Goal: Task Accomplishment & Management: Complete application form

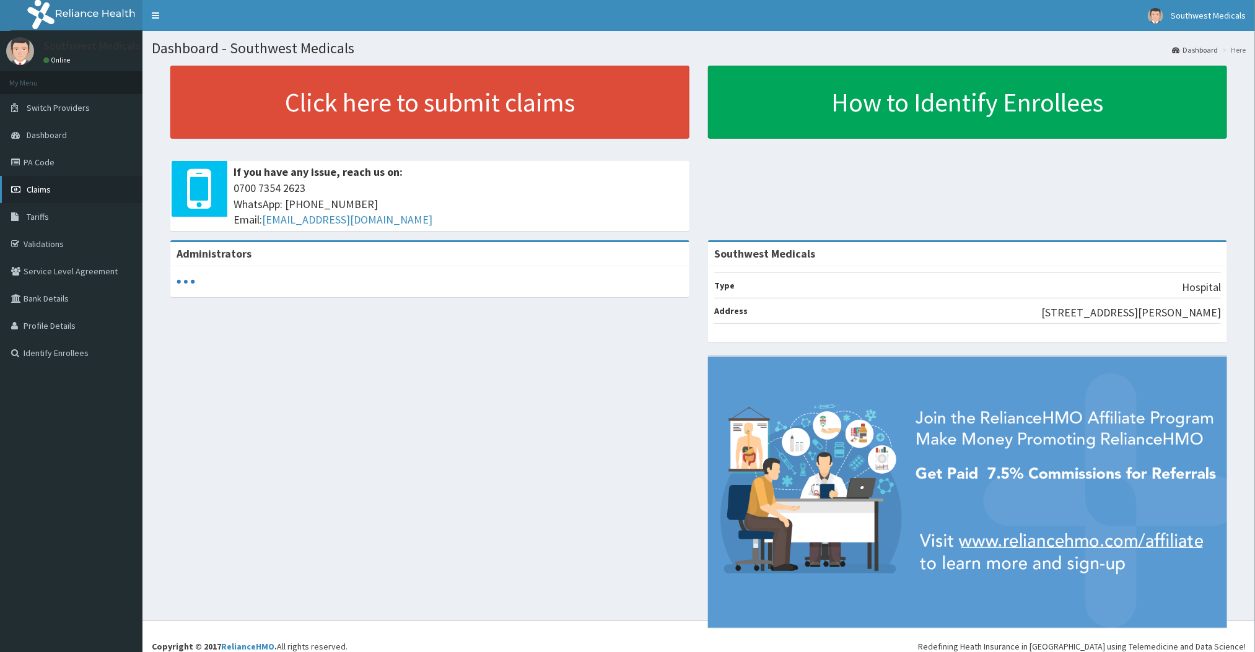
click at [36, 196] on link "Claims" at bounding box center [71, 189] width 142 height 27
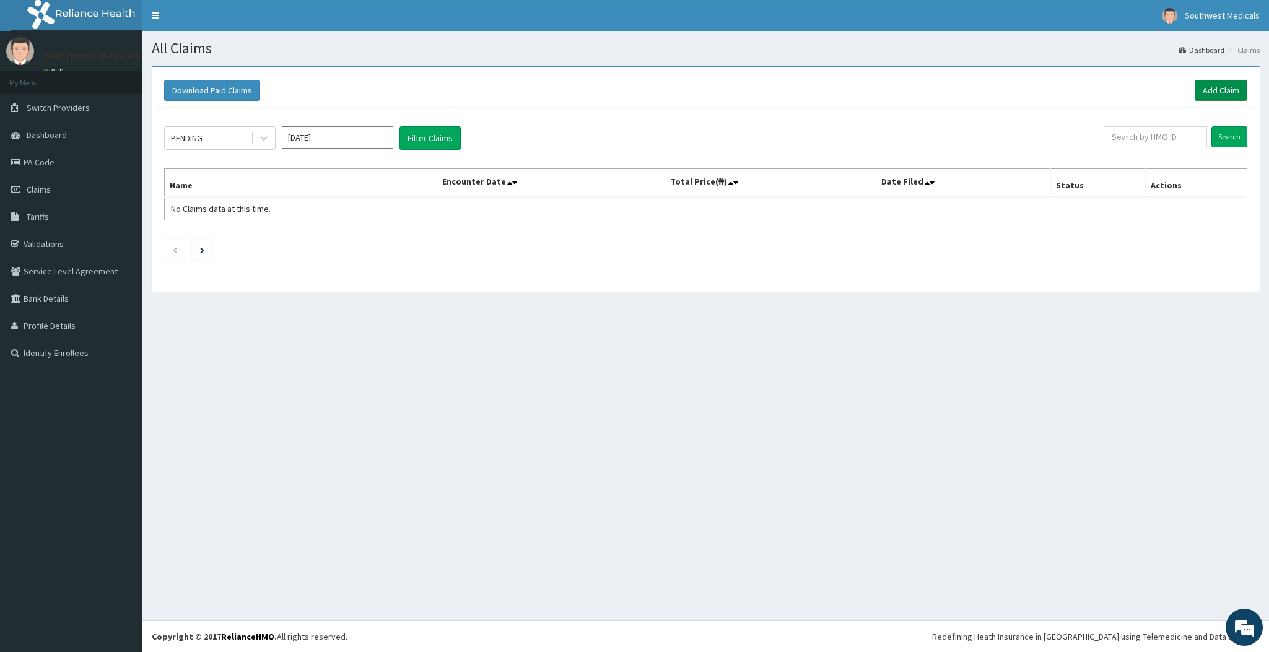
click at [1227, 93] on link "Add Claim" at bounding box center [1221, 90] width 53 height 21
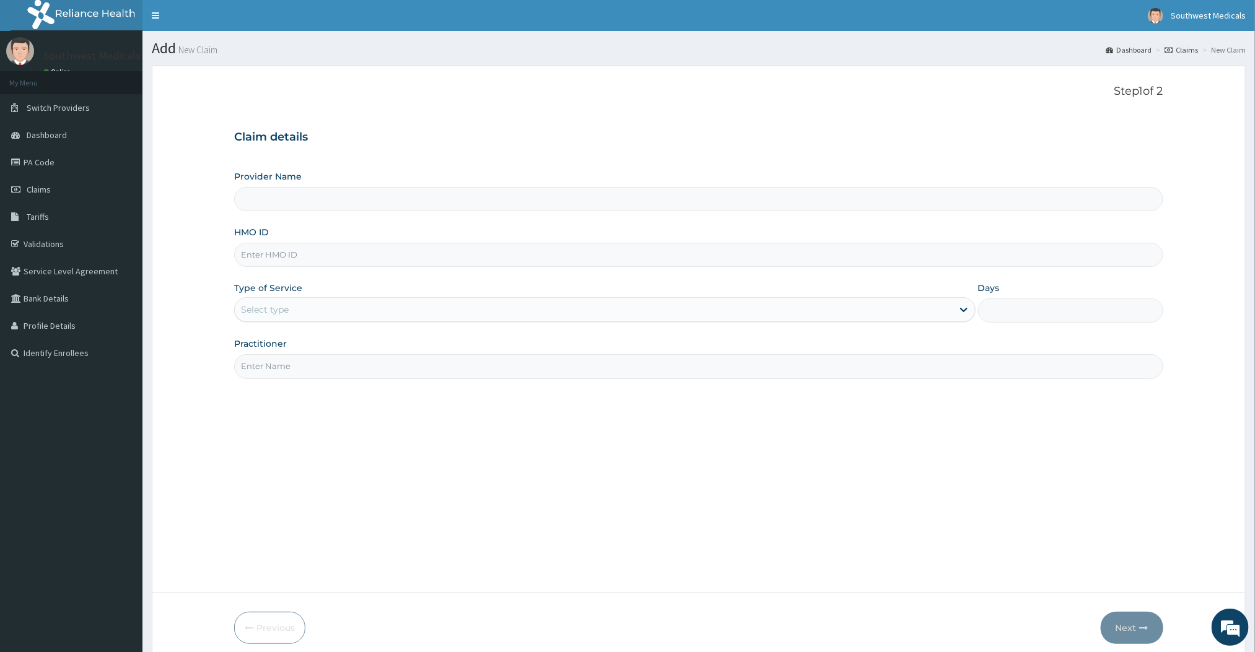
type input "Southwest Medicals"
click at [275, 264] on input "HMO ID" at bounding box center [698, 255] width 928 height 24
type input "FAB/10707/B"
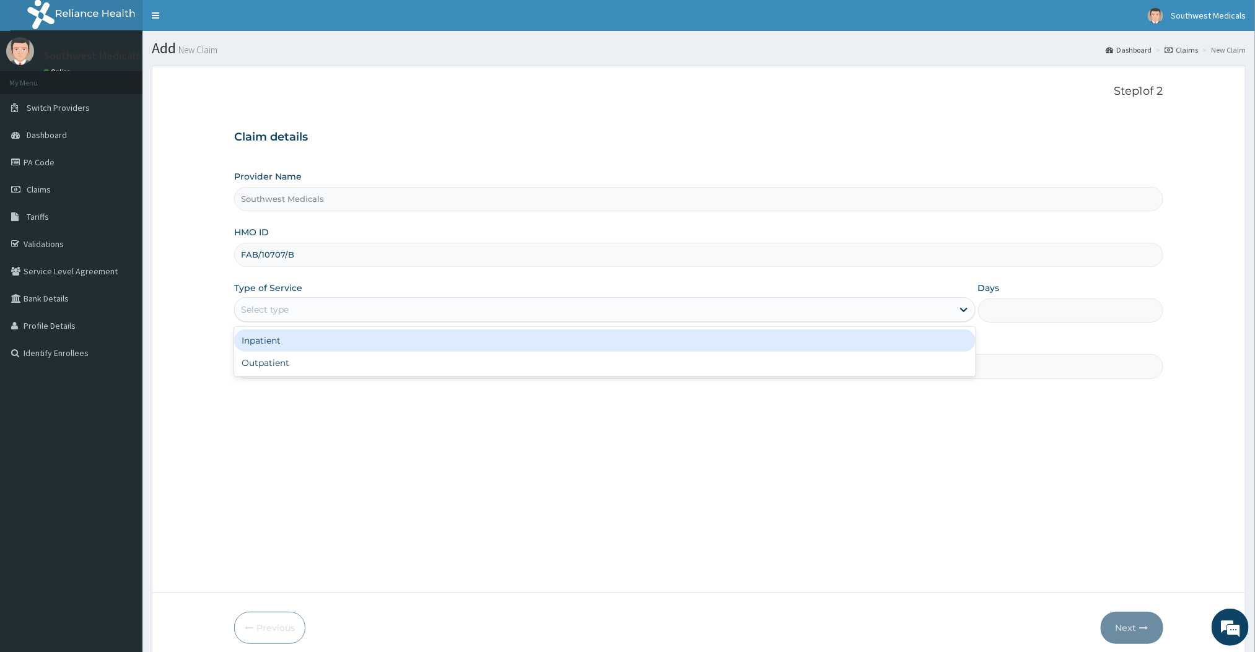
click at [481, 303] on div "Select type" at bounding box center [593, 310] width 717 height 20
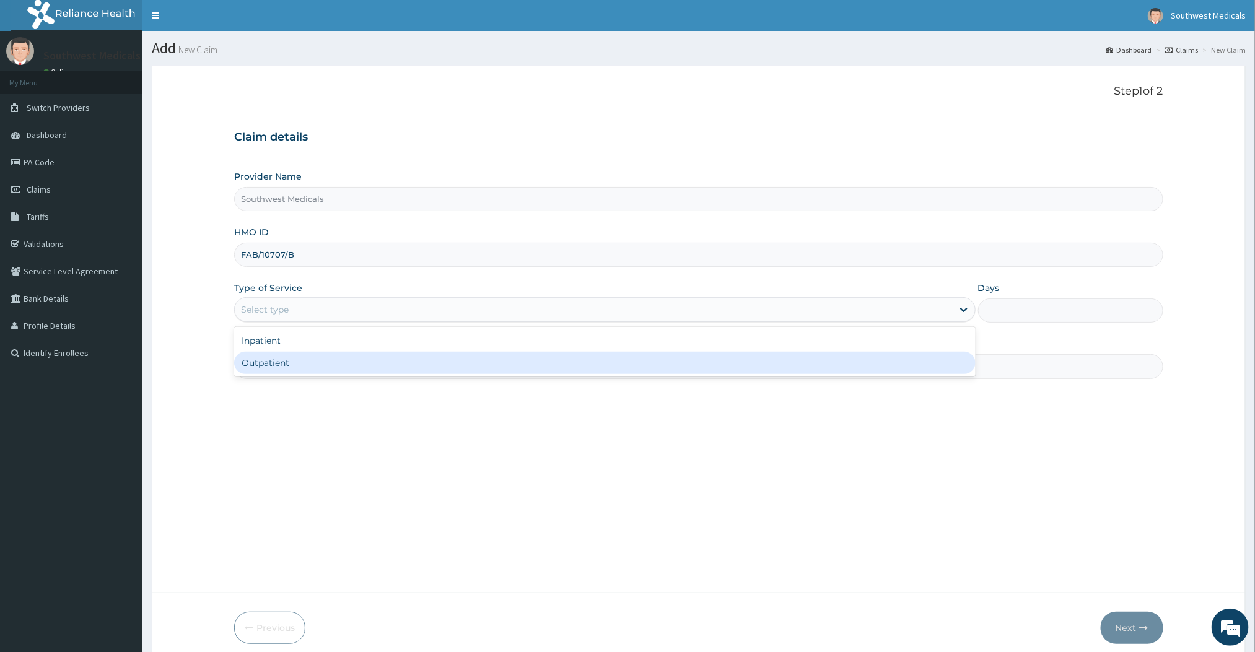
click at [286, 367] on div "Outpatient" at bounding box center [604, 363] width 741 height 22
type input "1"
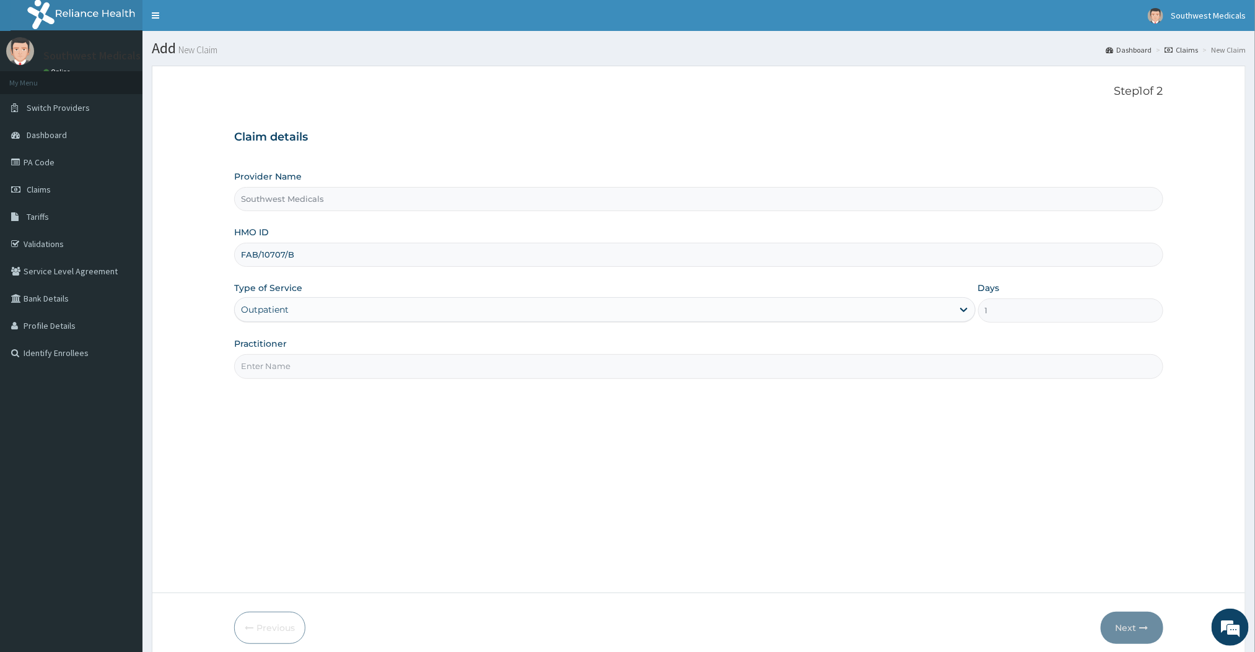
click at [259, 378] on input "Practitioner" at bounding box center [698, 366] width 928 height 24
type input "DOCTOR [PERSON_NAME]"
click at [1136, 628] on button "Next" at bounding box center [1132, 628] width 63 height 32
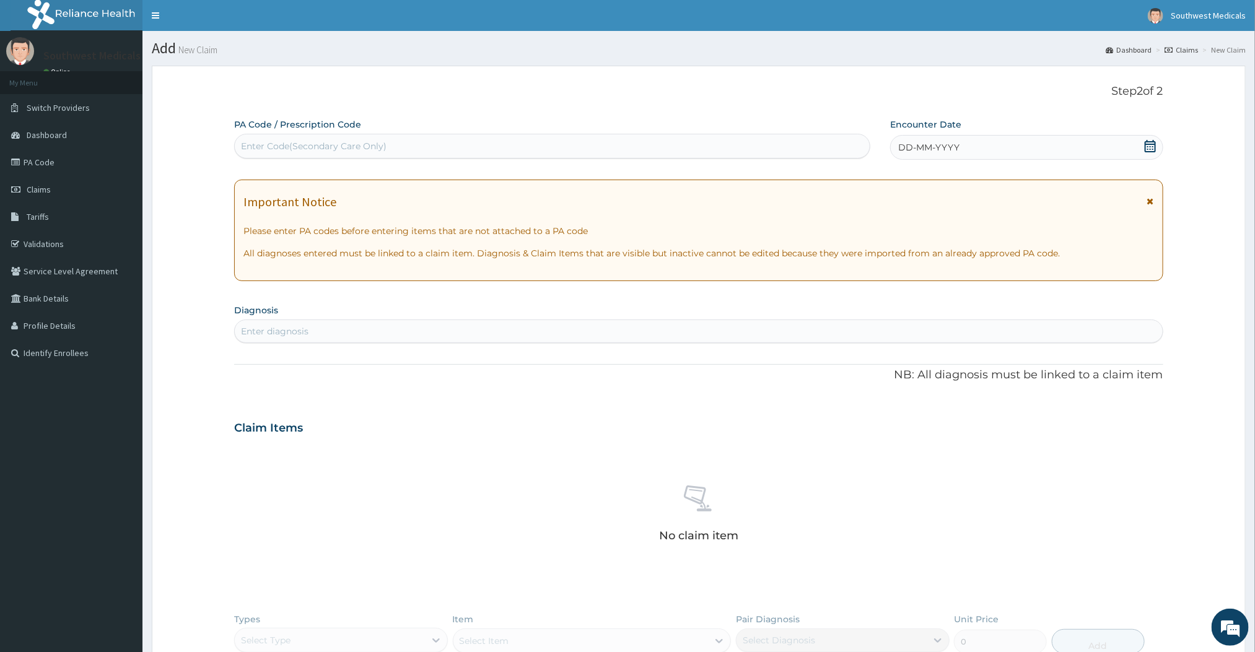
click at [911, 141] on span "DD-MM-YYYY" at bounding box center [928, 147] width 61 height 12
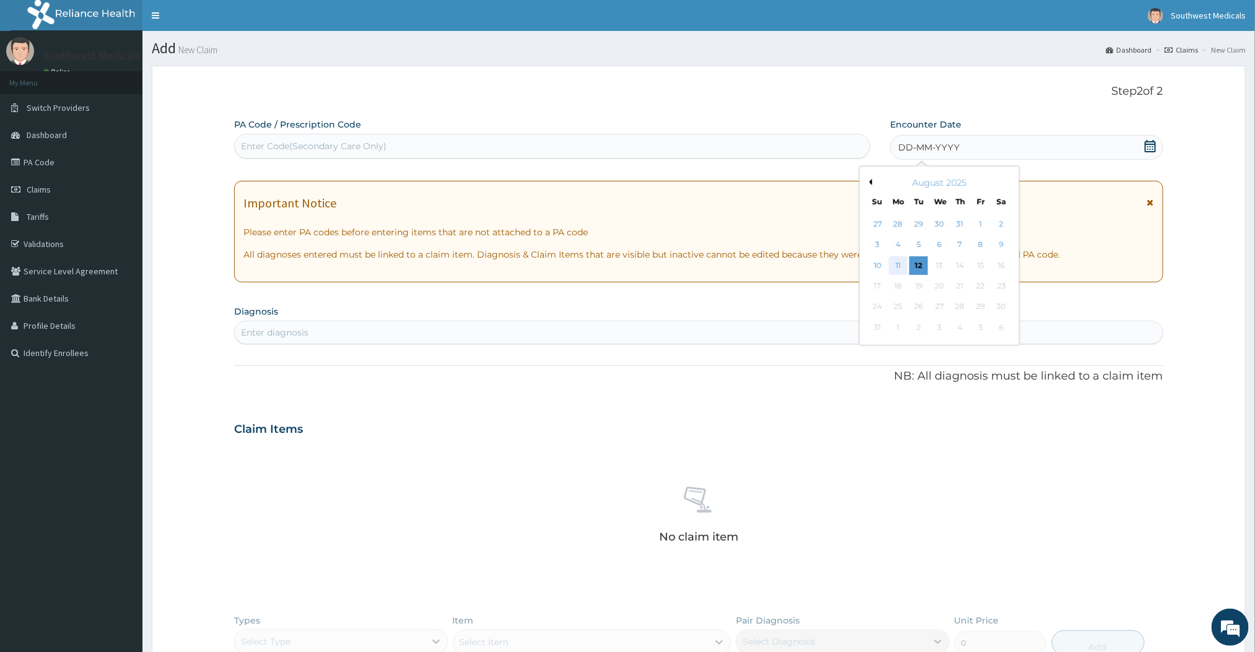
click at [904, 261] on div "11" at bounding box center [898, 265] width 19 height 19
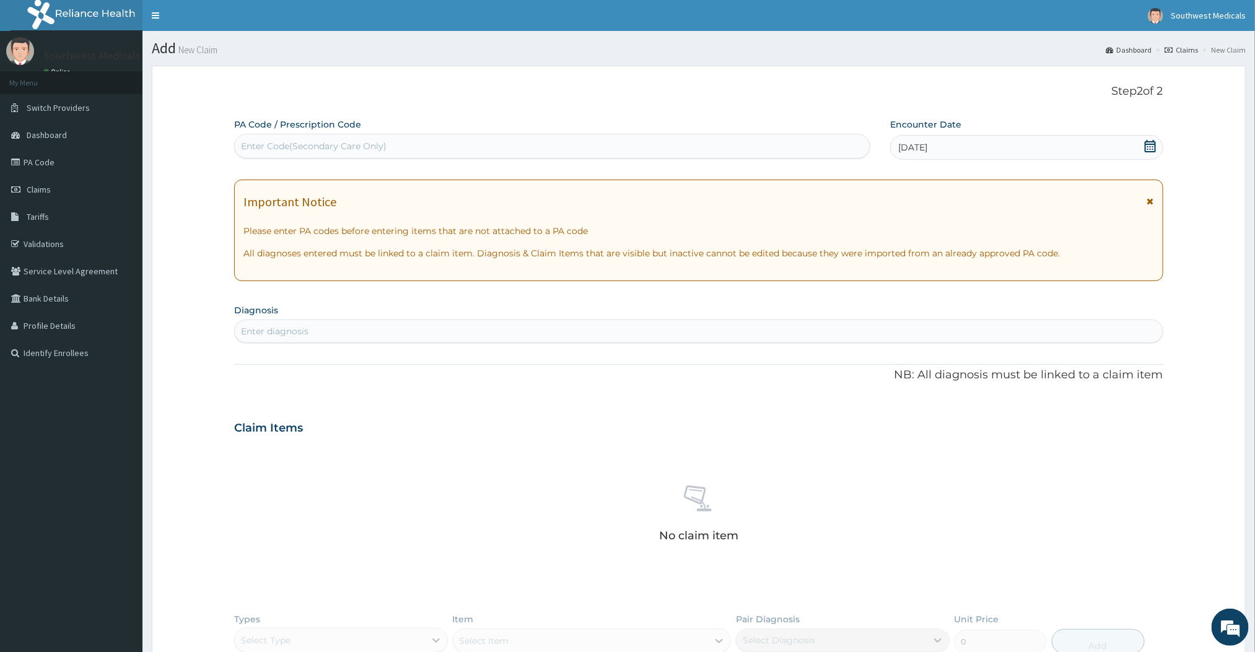
click at [313, 324] on div "Enter diagnosis" at bounding box center [698, 331] width 927 height 20
type input "B"
type input "LUMP"
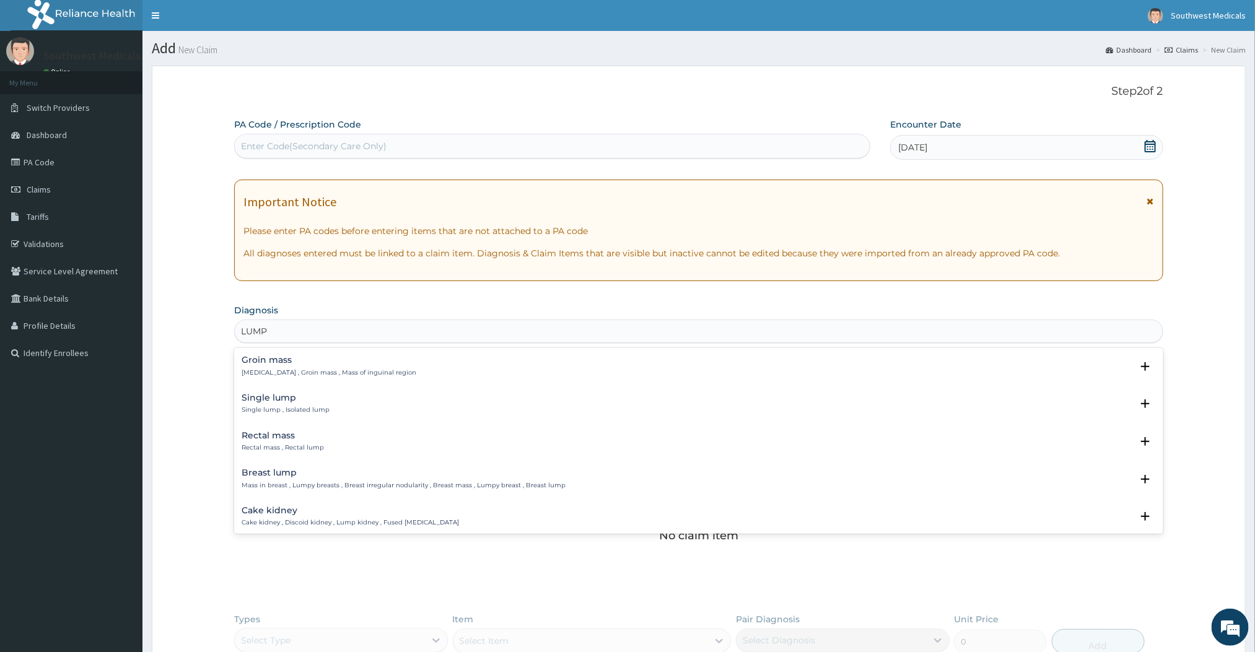
click at [269, 486] on p "Mass in breast , Lumpy breasts , Breast irregular nodularity , Breast mass , Lu…" at bounding box center [404, 485] width 324 height 9
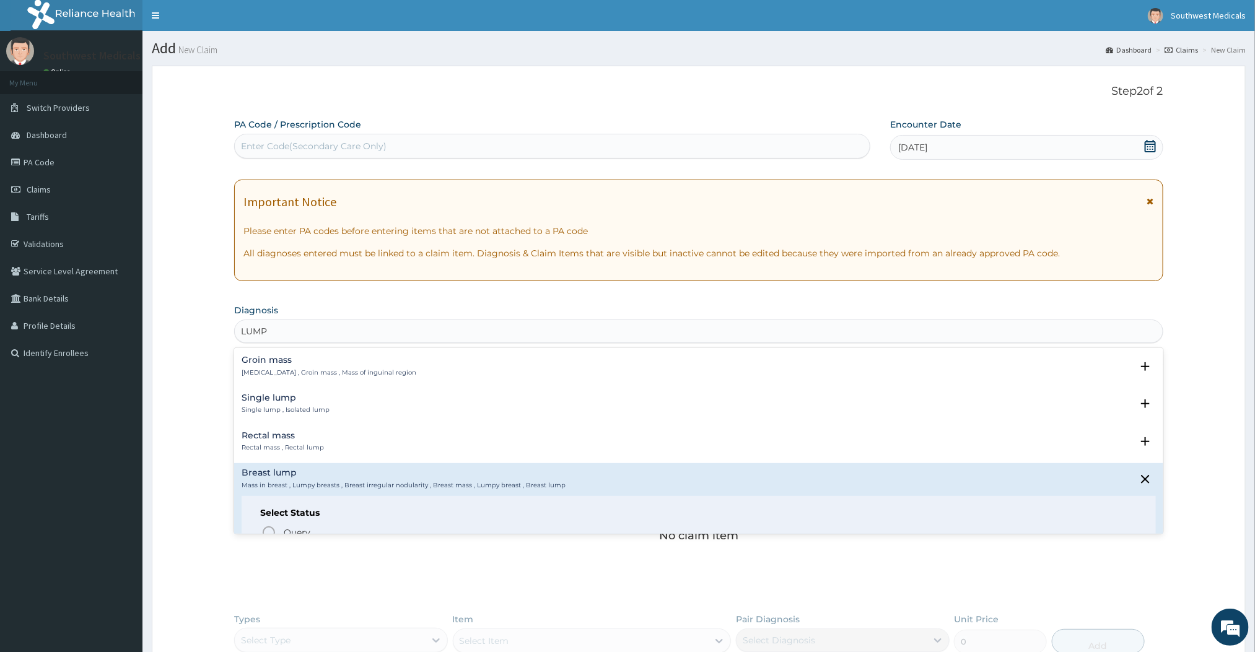
scroll to position [36, 0]
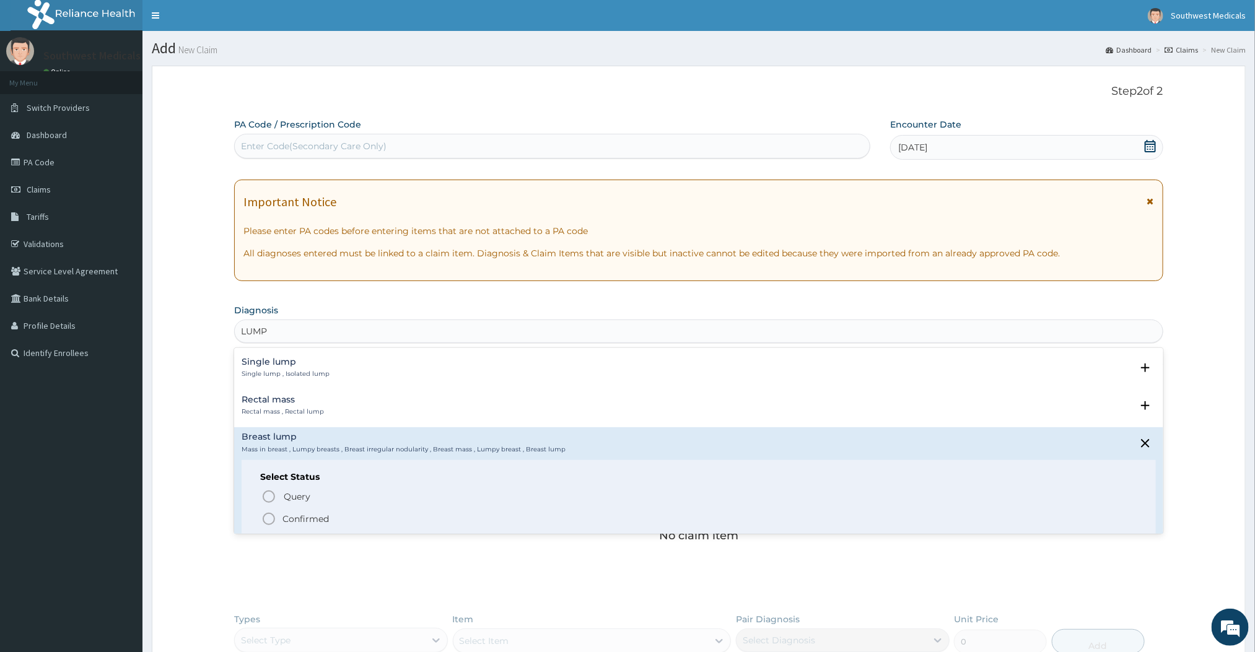
click at [282, 515] on p "Confirmed" at bounding box center [305, 519] width 46 height 12
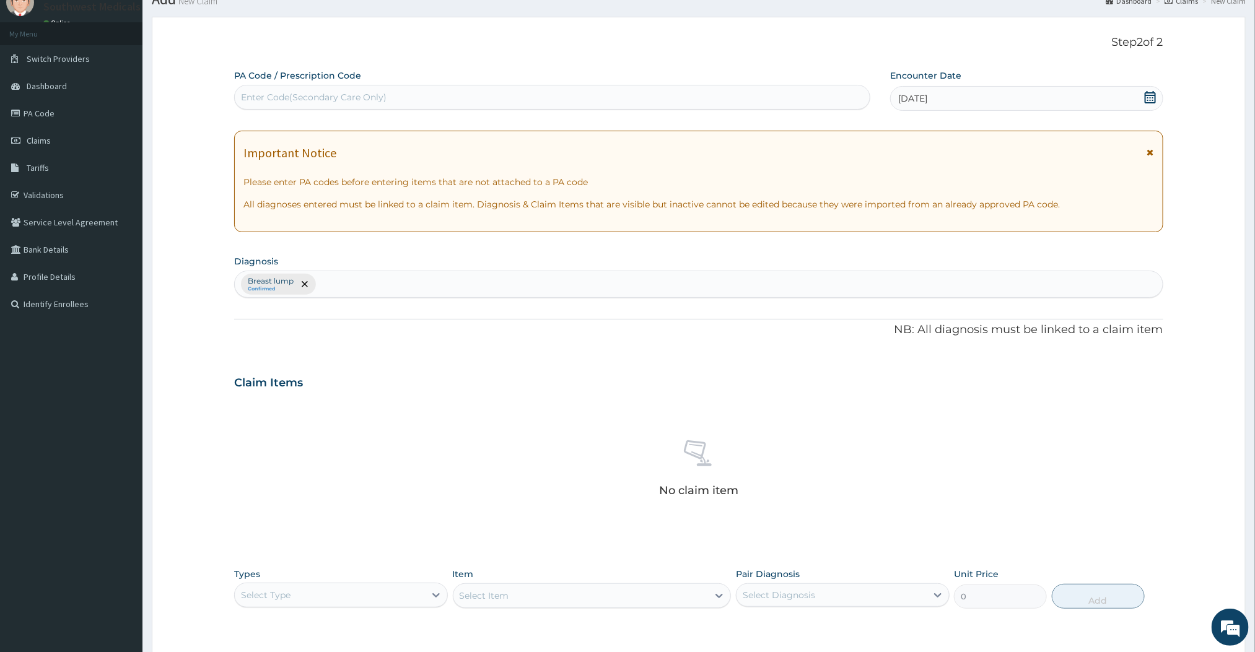
scroll to position [106, 0]
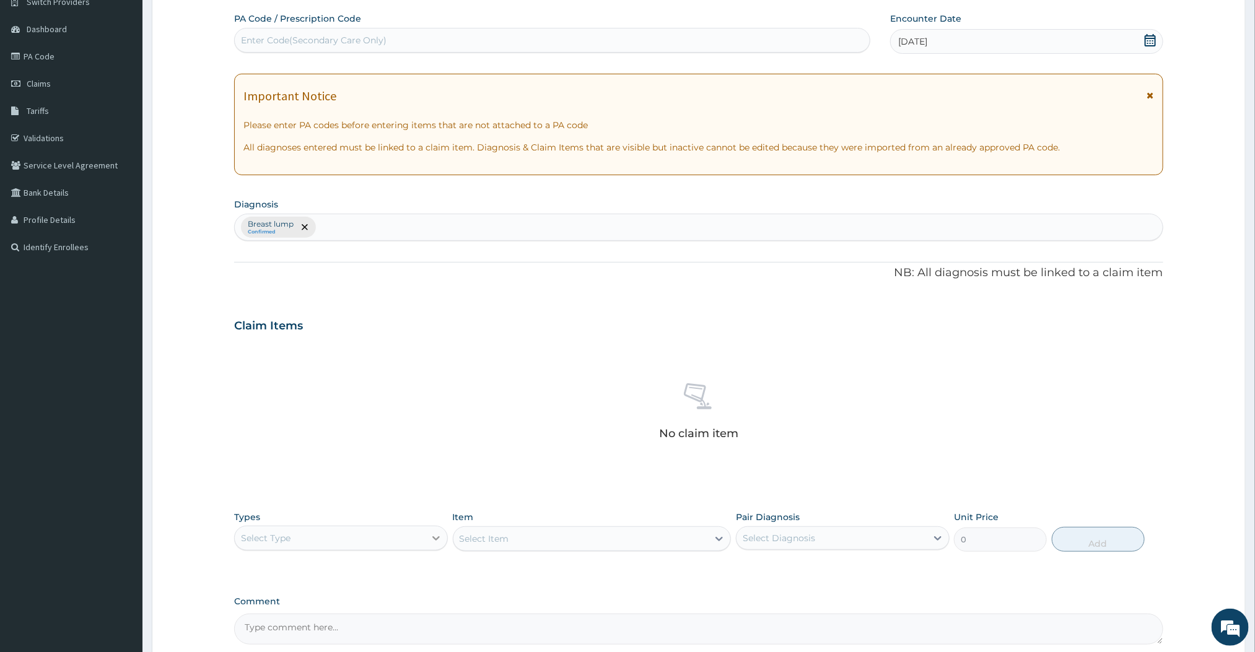
click at [426, 544] on div at bounding box center [436, 538] width 22 height 22
click at [294, 609] on div "Procedures" at bounding box center [341, 614] width 214 height 22
click at [712, 538] on div "Select Item" at bounding box center [592, 538] width 279 height 25
click at [1249, 316] on section "Step 2 of 2 PA Code / Prescription Code Enter Code(Secondary Care Only) Encount…" at bounding box center [698, 346] width 1112 height 792
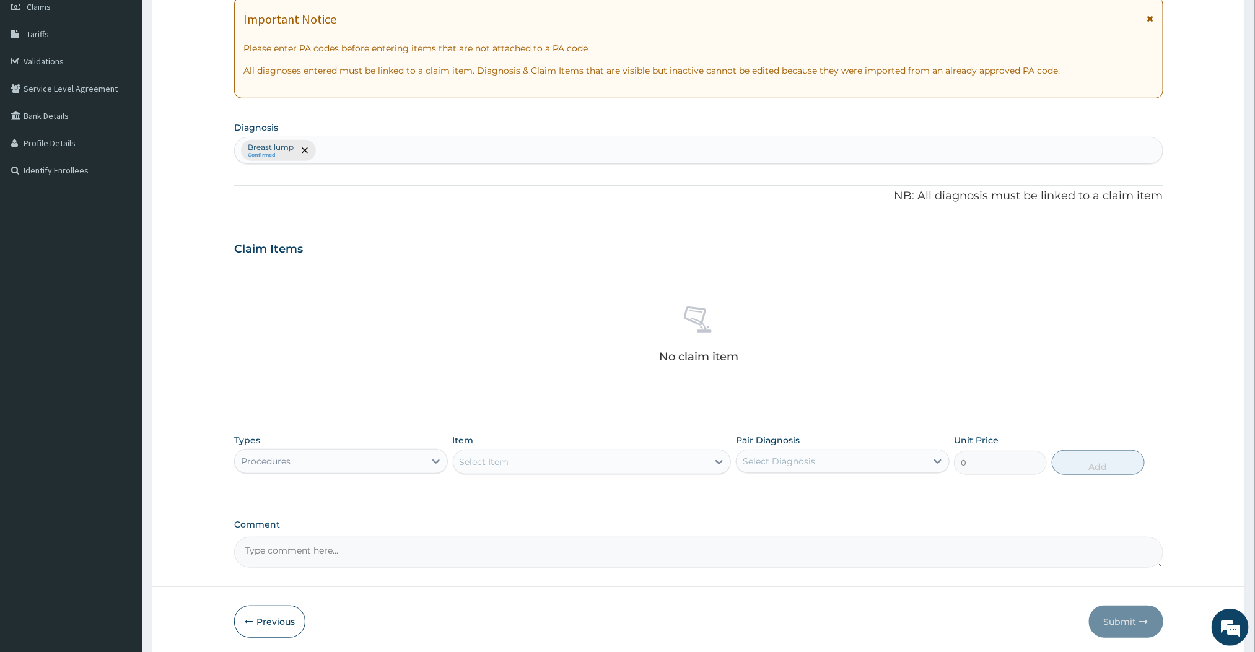
scroll to position [188, 0]
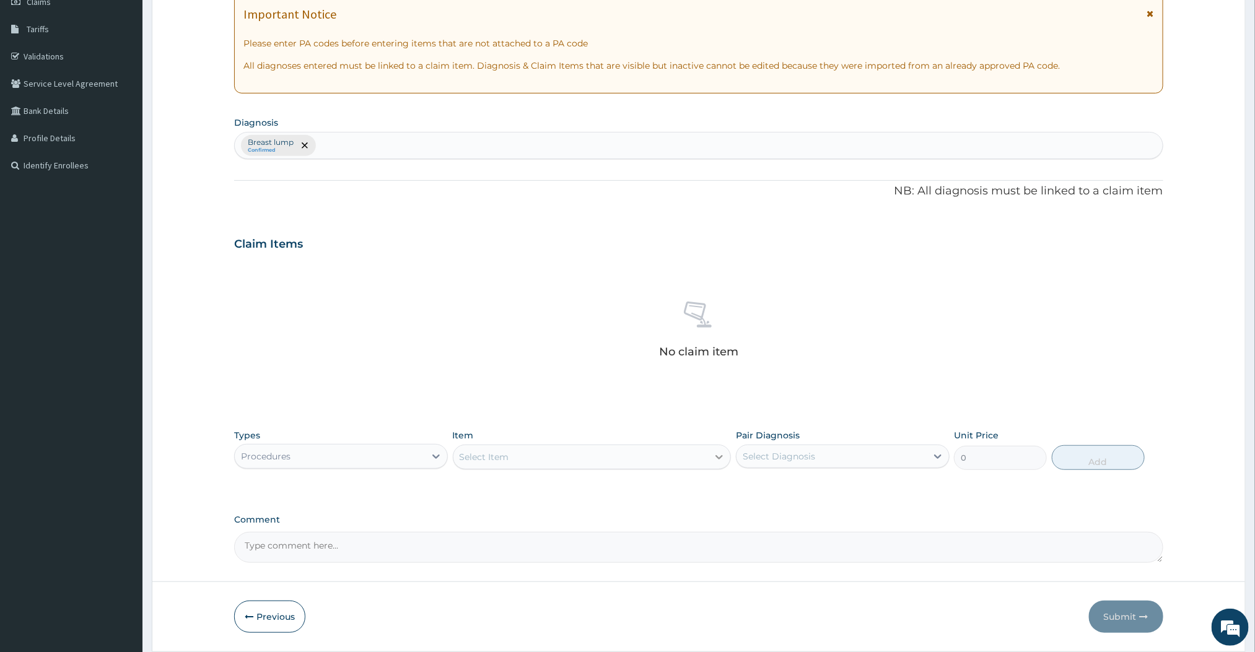
click at [718, 468] on div at bounding box center [719, 457] width 22 height 22
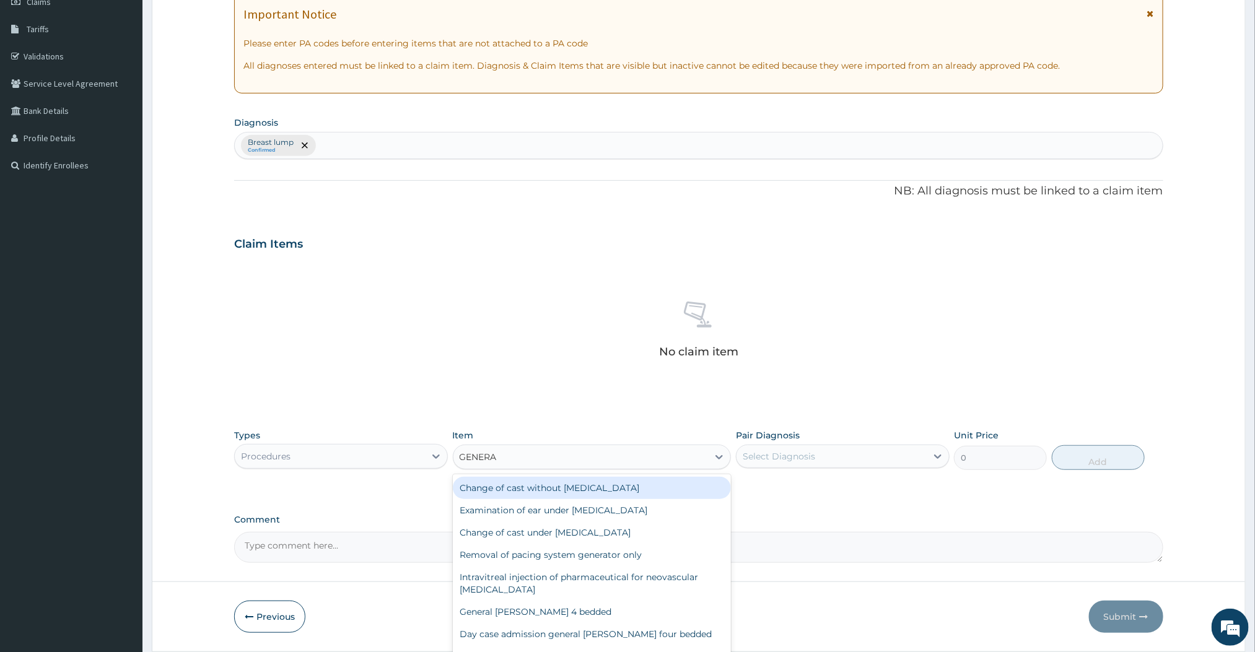
type input "GENERAL"
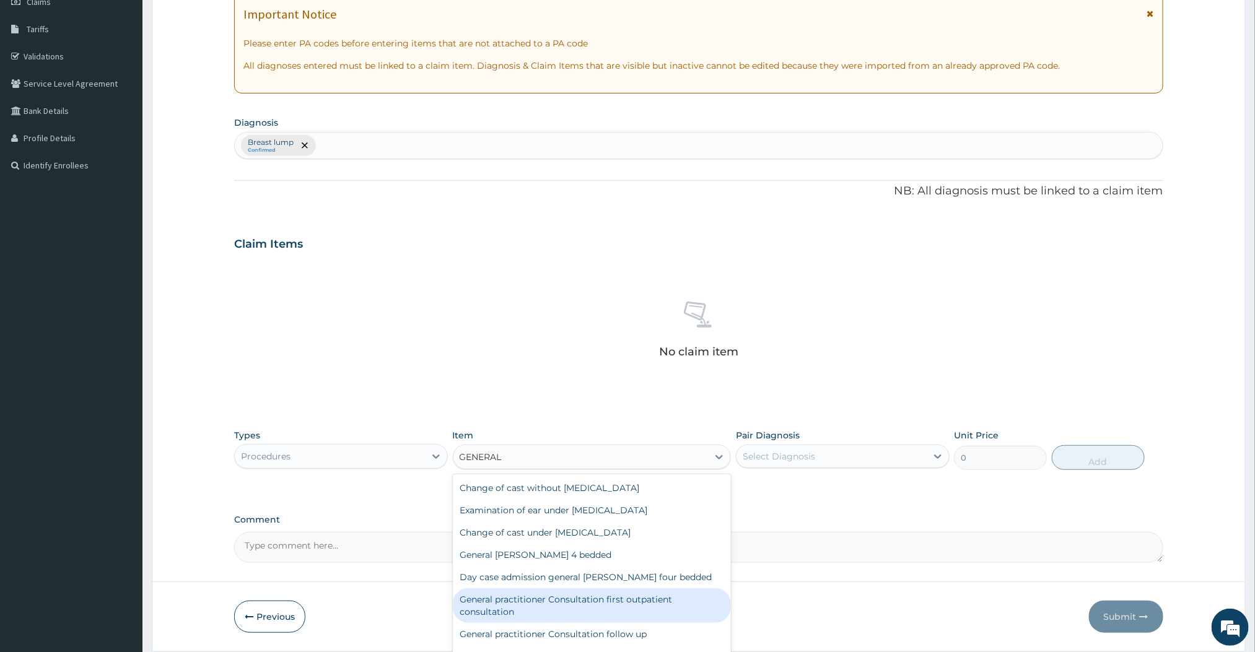
click at [595, 612] on div "General practitioner Consultation first outpatient consultation" at bounding box center [592, 605] width 279 height 35
type input "3000"
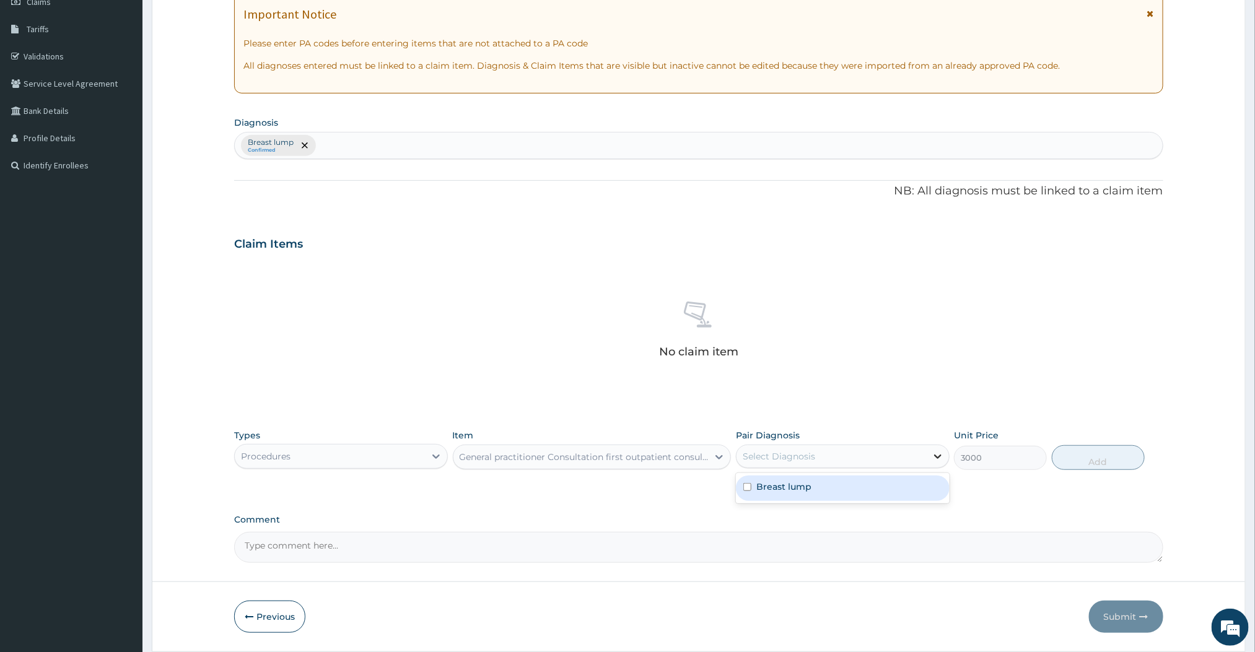
click at [930, 456] on div at bounding box center [938, 456] width 22 height 22
click at [788, 495] on div "Breast lump" at bounding box center [843, 488] width 214 height 25
checkbox input "true"
click at [1121, 457] on button "Add" at bounding box center [1098, 457] width 93 height 25
type input "0"
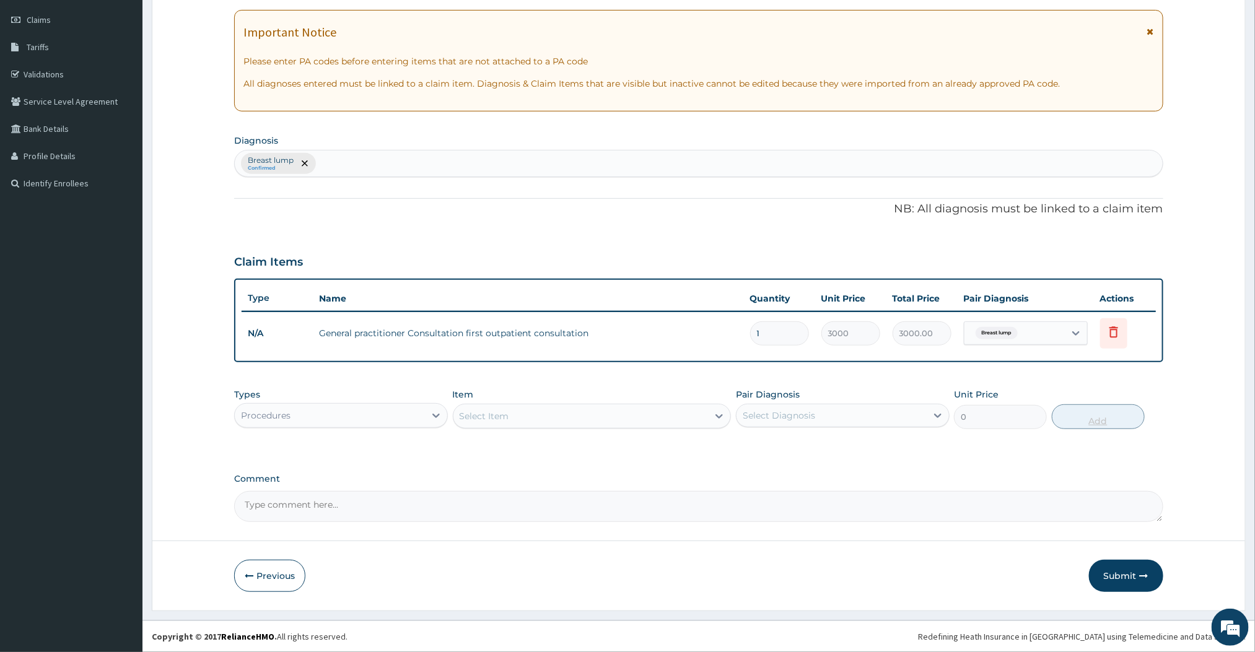
scroll to position [171, 0]
click at [415, 412] on div "Procedures" at bounding box center [330, 416] width 190 height 20
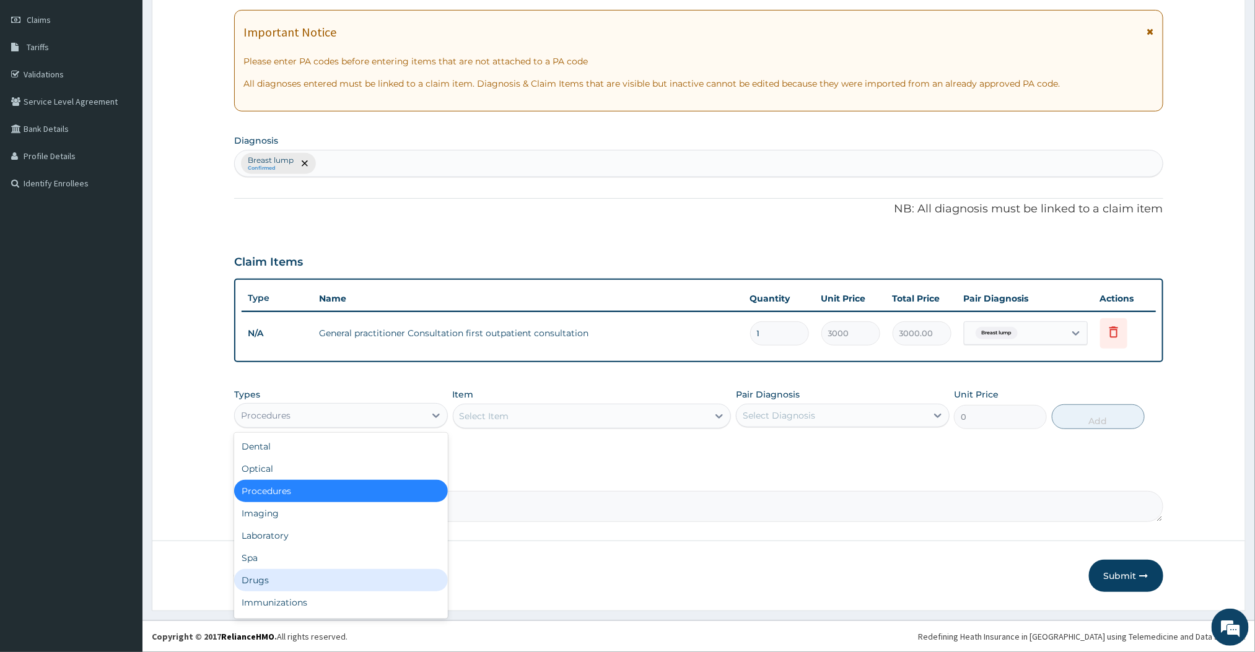
click at [285, 578] on div "Drugs" at bounding box center [341, 580] width 214 height 22
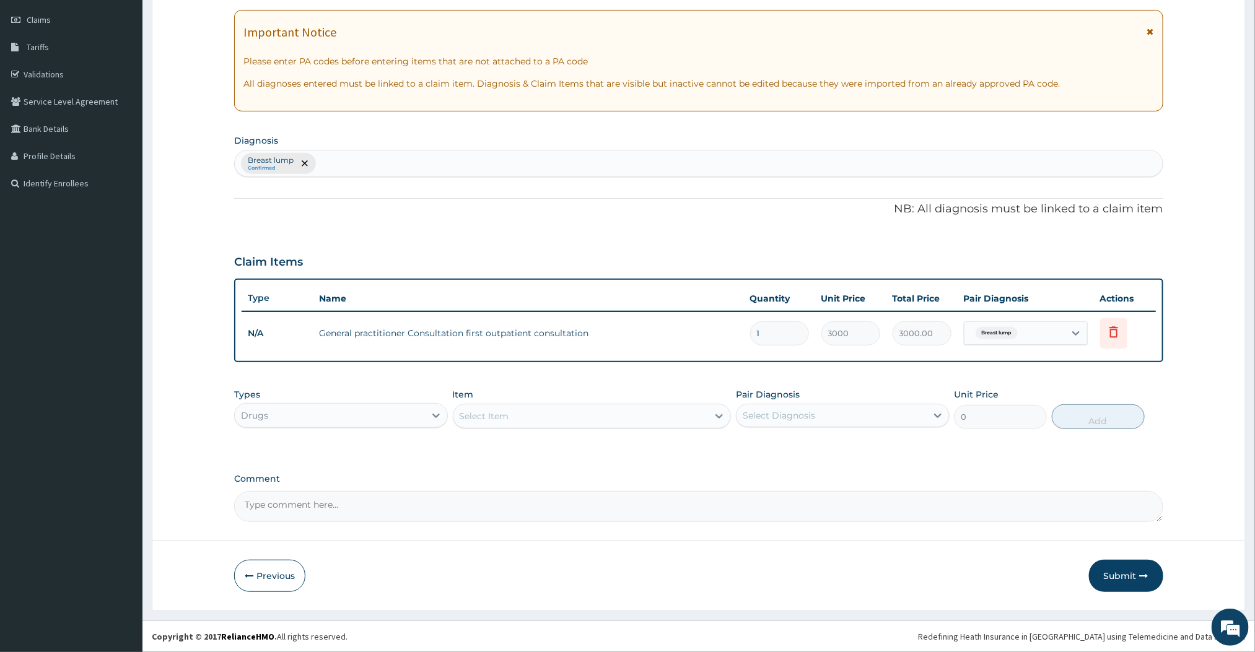
click at [713, 419] on icon at bounding box center [719, 416] width 12 height 12
click at [770, 465] on div "PA Code / Prescription Code Enter Code(Secondary Care Only) Encounter Date 11-0…" at bounding box center [698, 236] width 928 height 574
click at [1110, 573] on button "Submit" at bounding box center [1126, 576] width 74 height 32
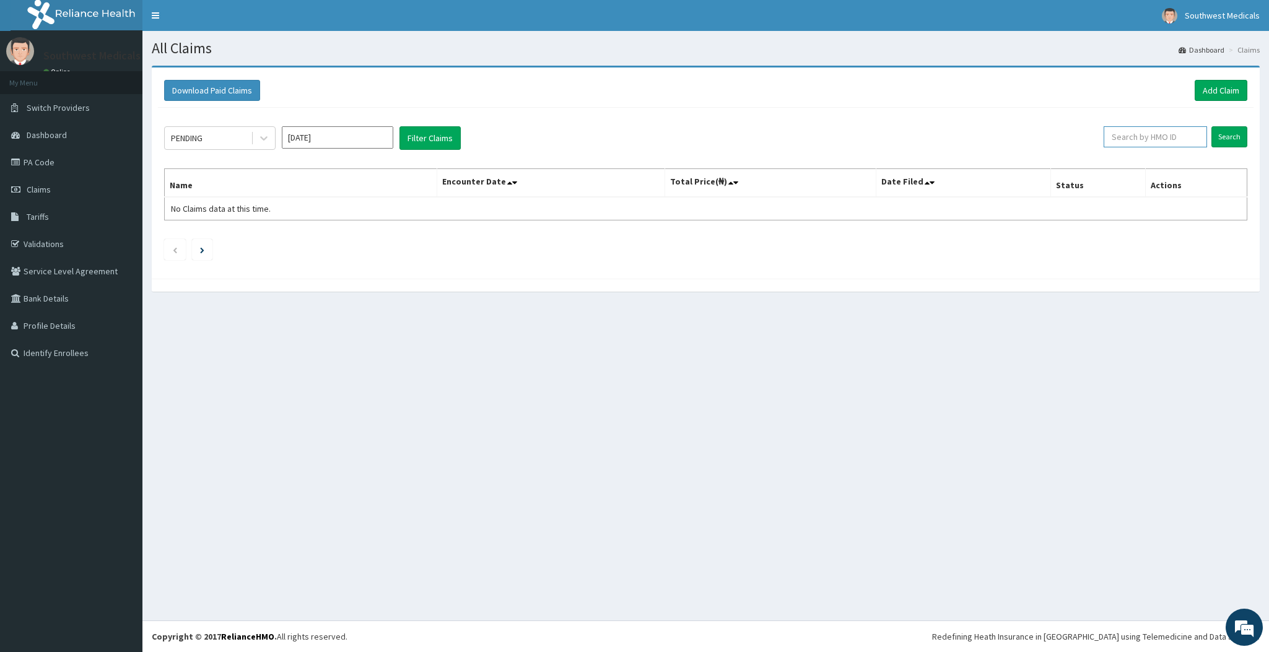
click at [1143, 130] on input "text" at bounding box center [1155, 136] width 103 height 21
type input "FPS/10107/F"
click at [1218, 136] on input "Search" at bounding box center [1229, 136] width 36 height 21
click at [1230, 94] on link "Add Claim" at bounding box center [1221, 90] width 53 height 21
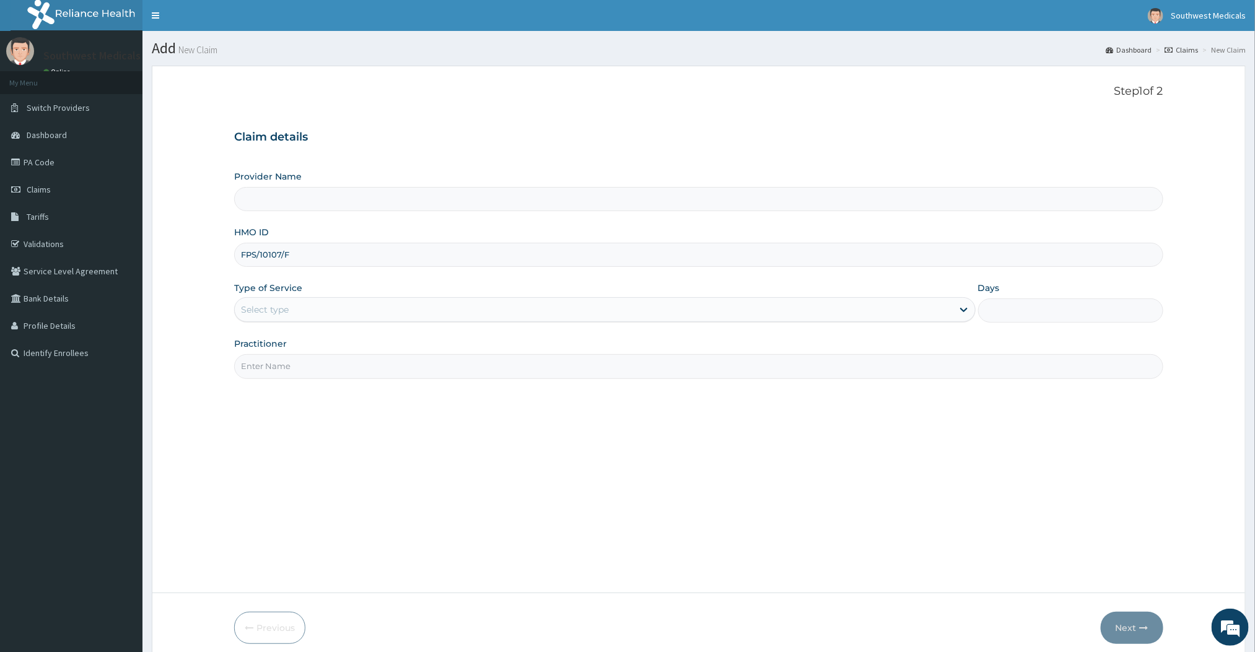
type input "FPS/10107/F"
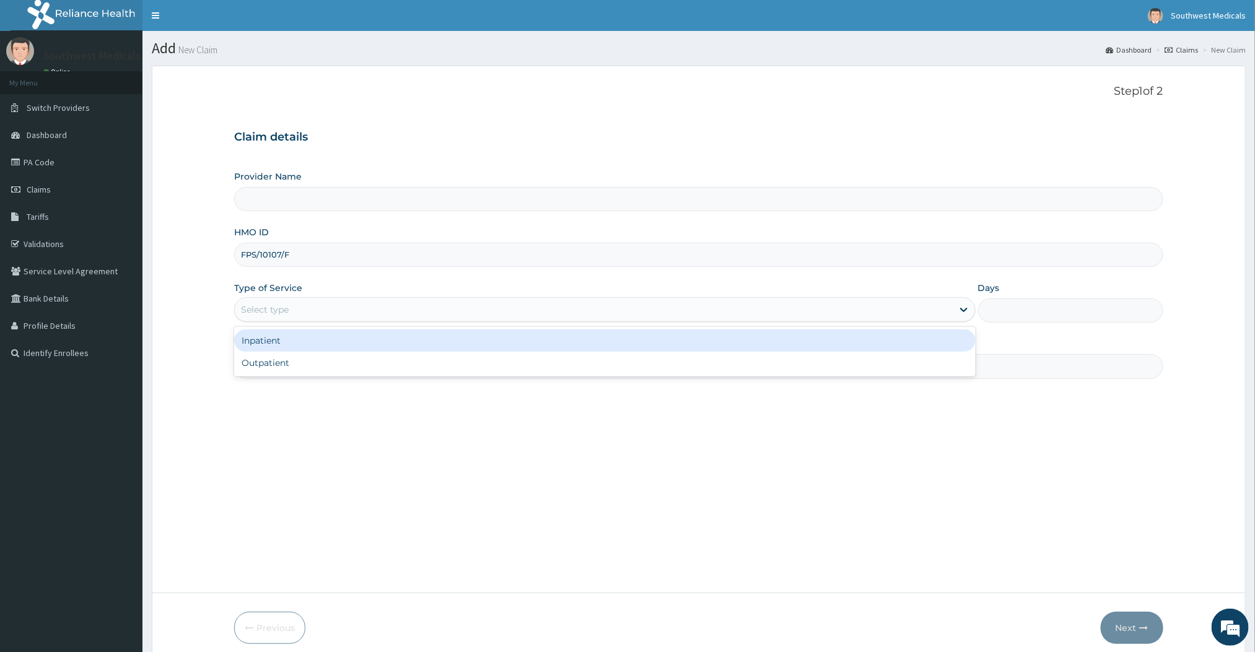
click at [305, 308] on div "Select type" at bounding box center [593, 310] width 717 height 20
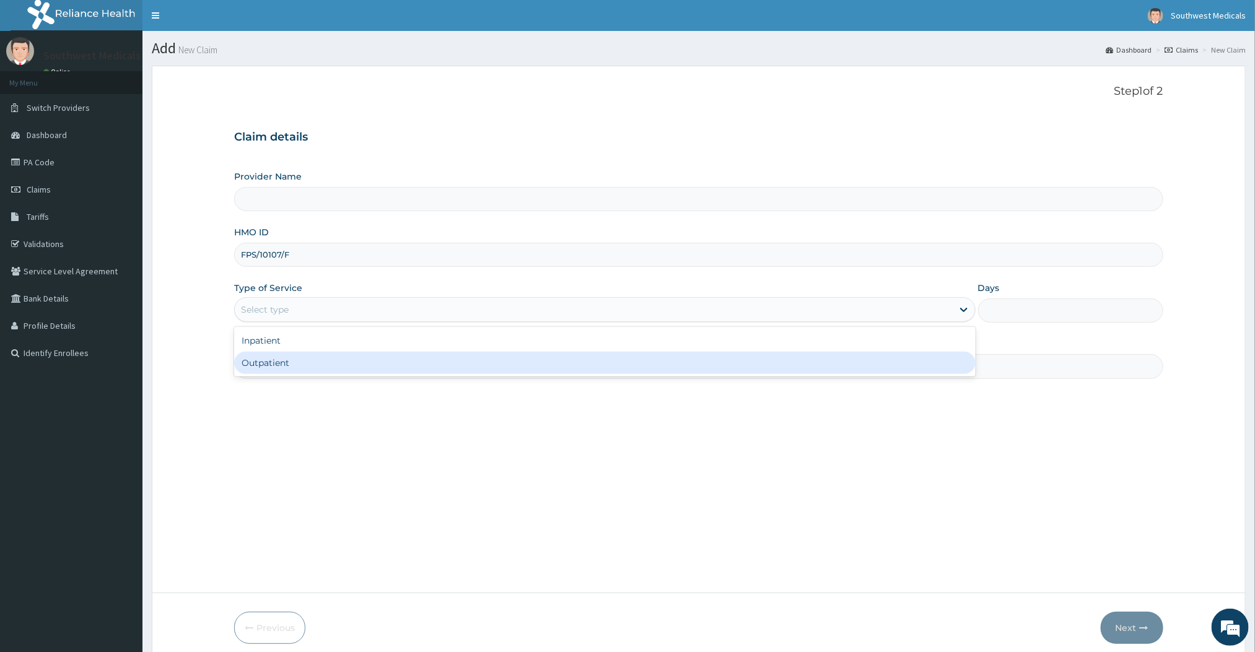
click at [271, 356] on div "Outpatient" at bounding box center [604, 363] width 741 height 22
type input "1"
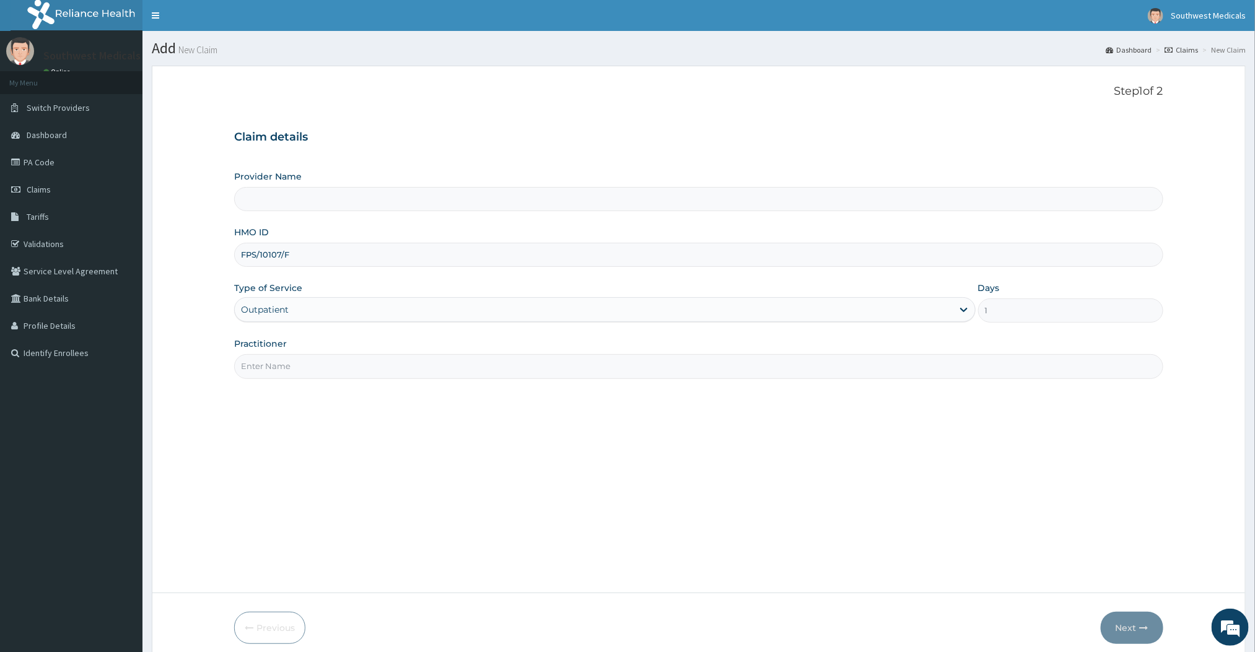
click at [367, 375] on input "Practitioner" at bounding box center [698, 366] width 928 height 24
type input "DOCTOR MERCY"
click at [1120, 619] on button "Next" at bounding box center [1132, 628] width 63 height 32
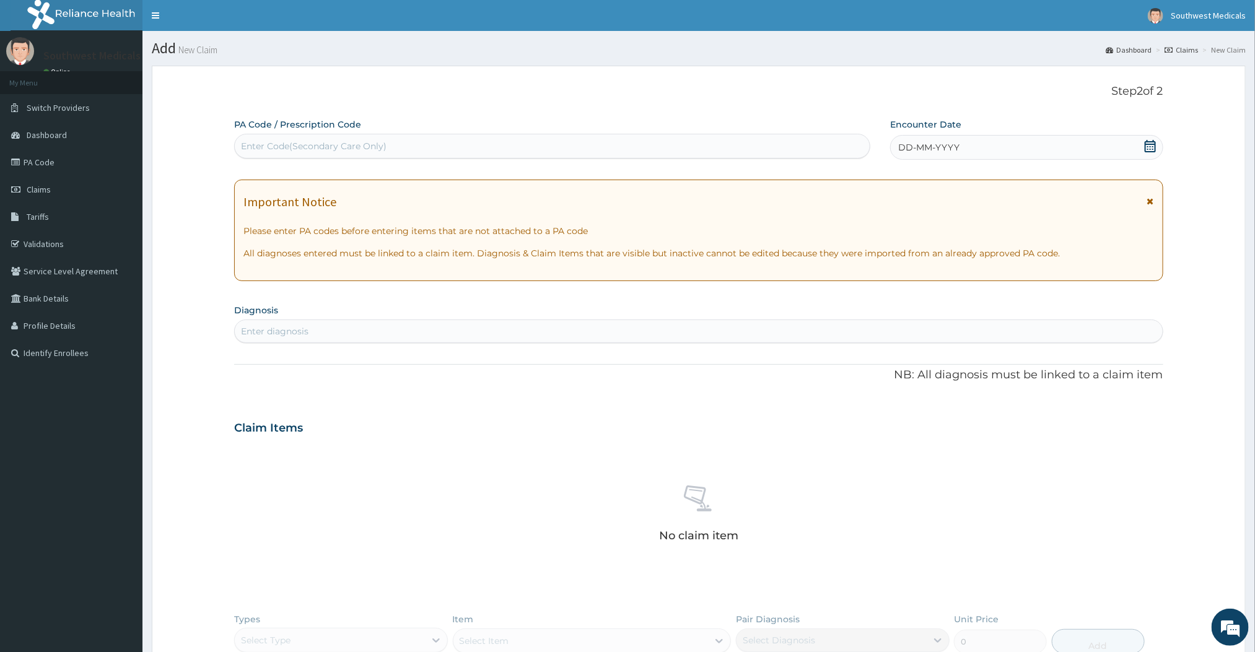
click at [929, 147] on span "DD-MM-YYYY" at bounding box center [928, 147] width 61 height 12
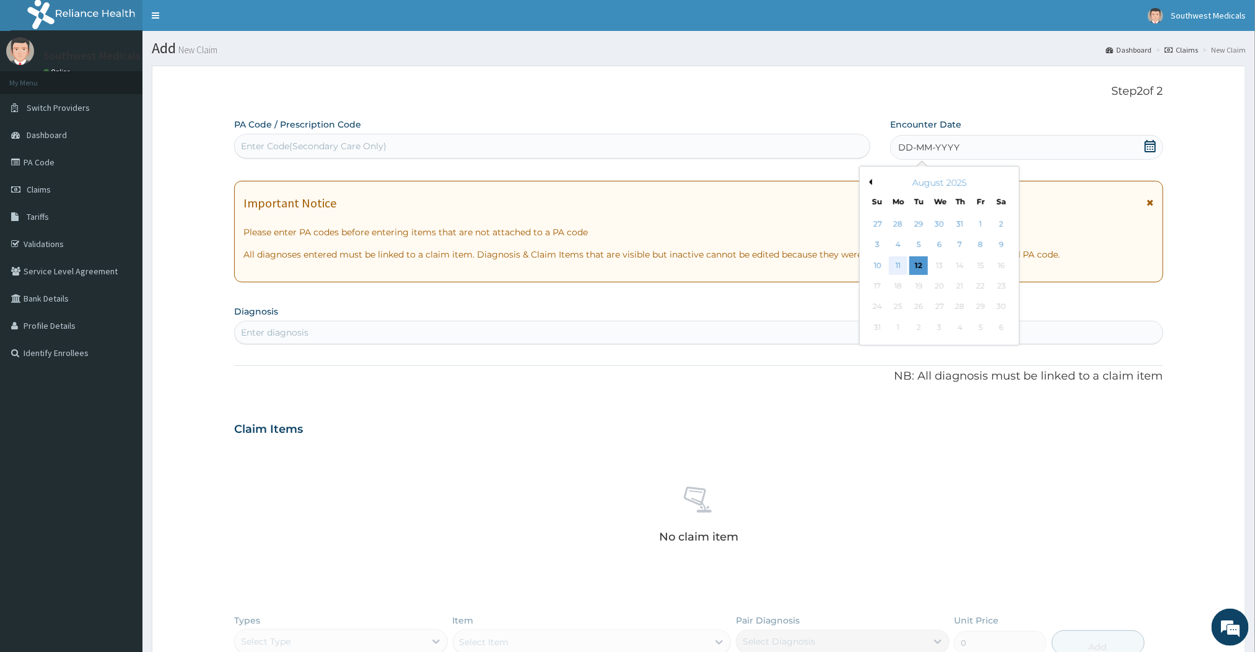
click at [891, 268] on div "11" at bounding box center [898, 265] width 19 height 19
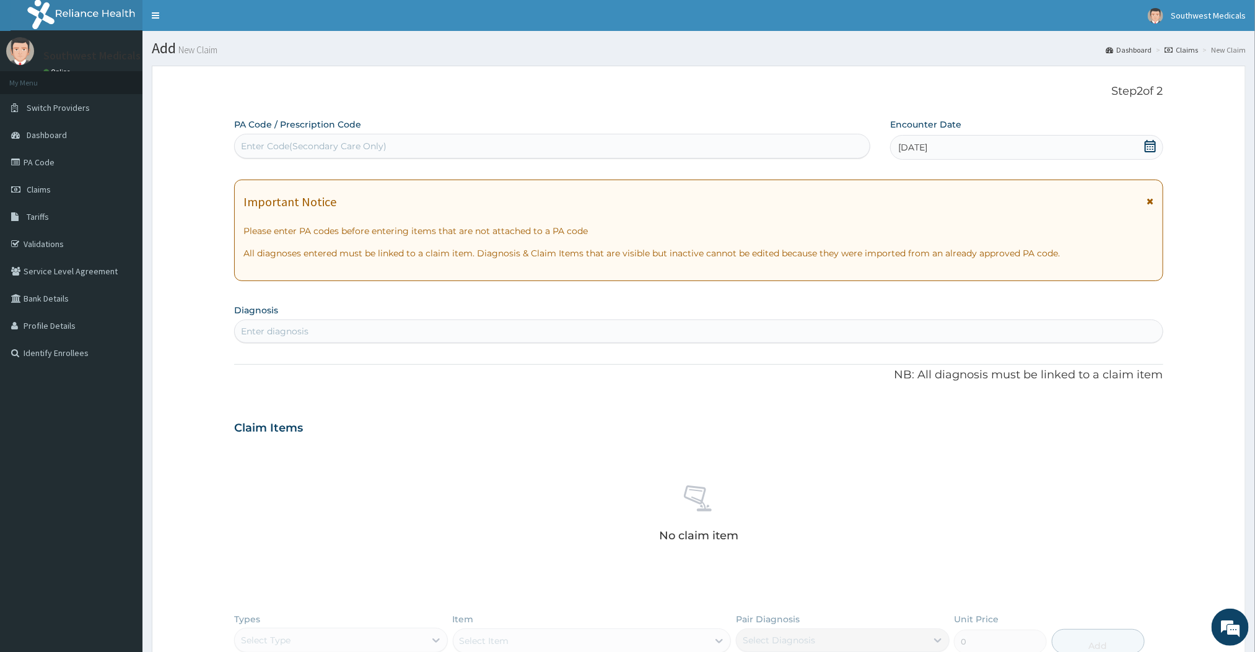
click at [341, 333] on div "Enter diagnosis" at bounding box center [698, 331] width 927 height 20
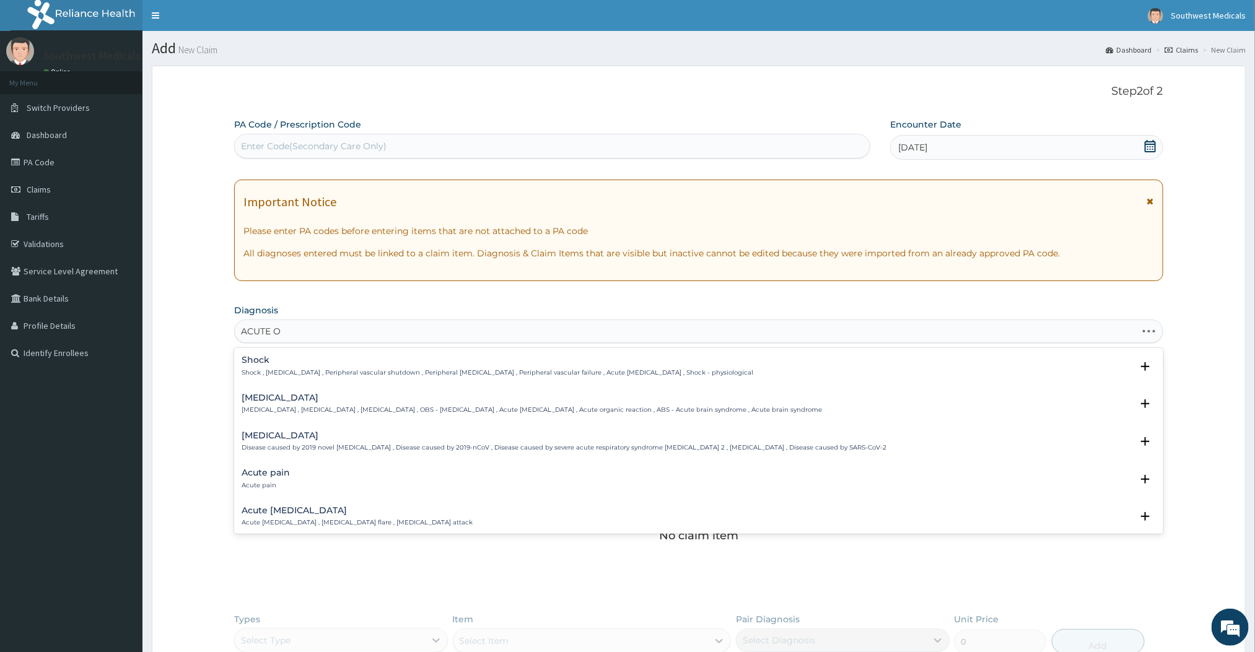
type input "ACUTE OT"
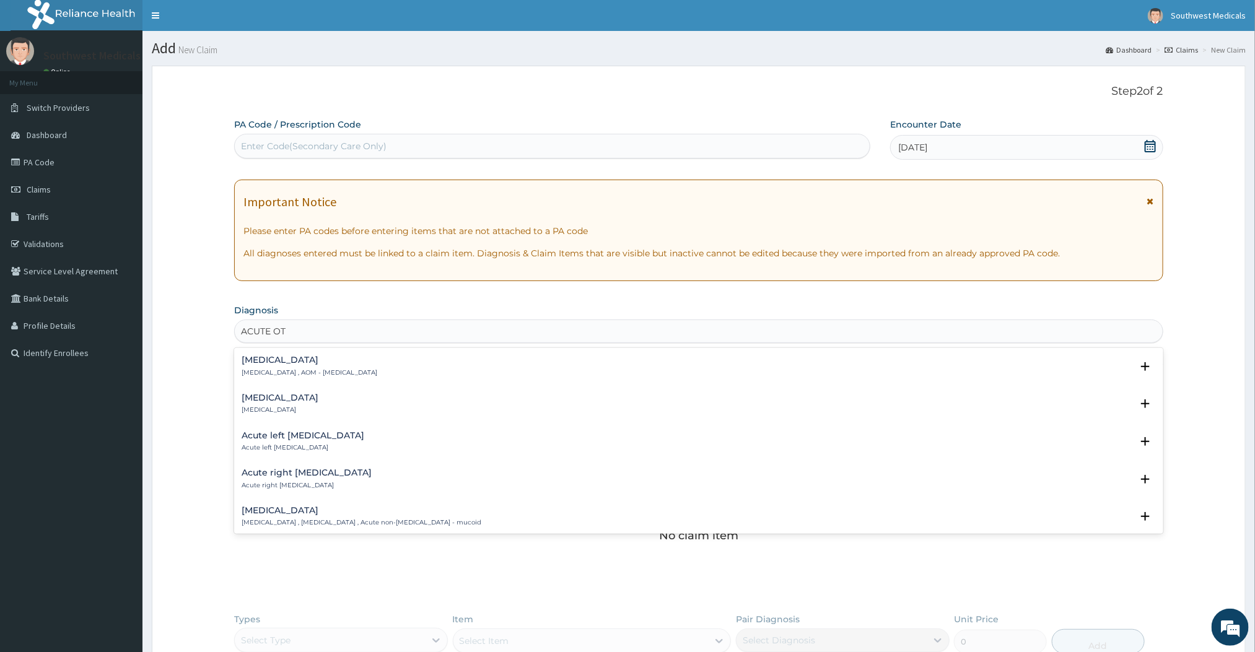
click at [312, 434] on h4 "Acute left otitis media" at bounding box center [303, 435] width 123 height 9
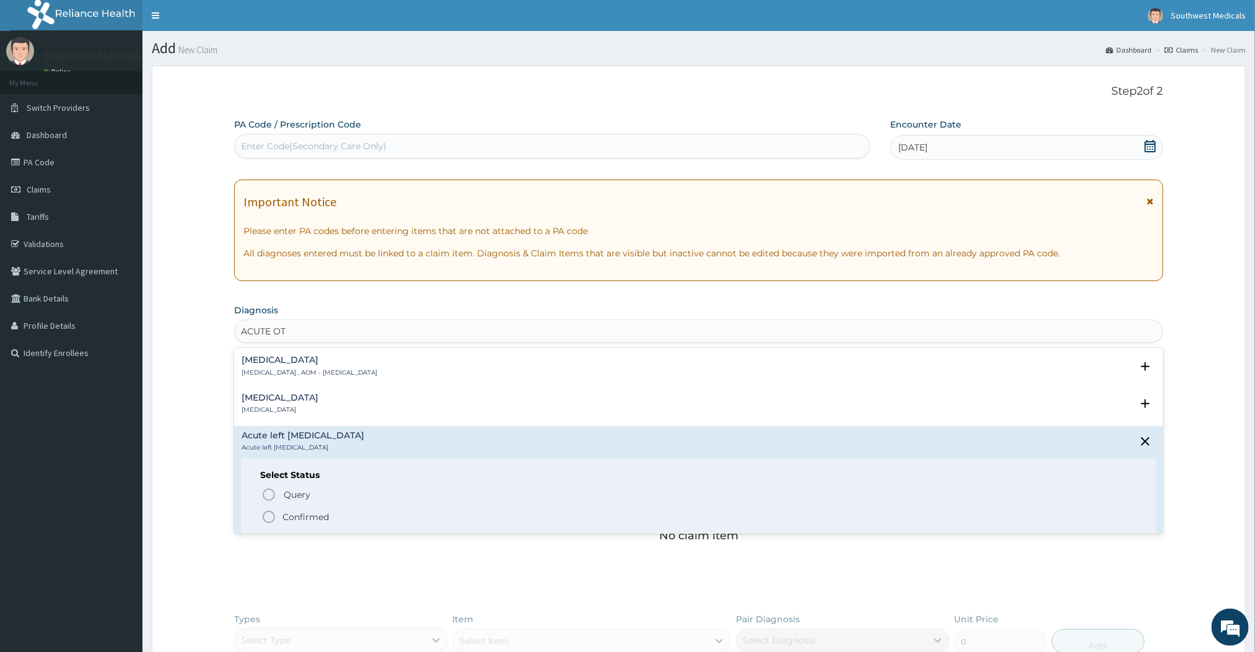
click at [275, 515] on icon "status option filled" at bounding box center [268, 517] width 15 height 15
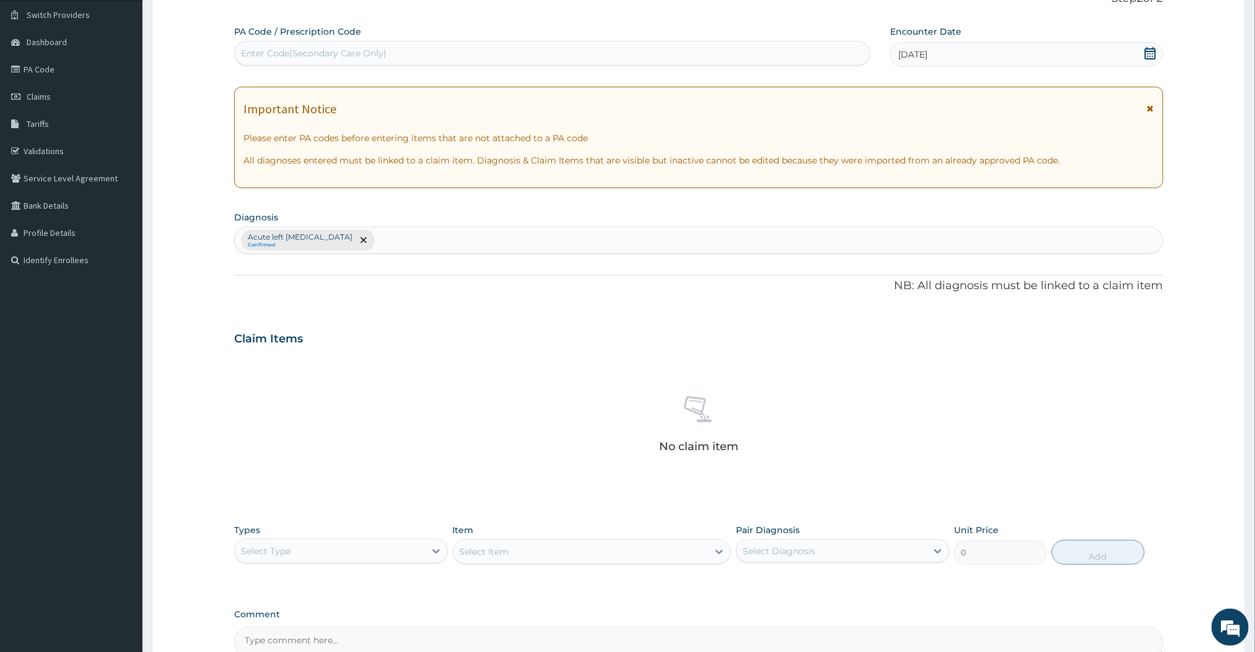
scroll to position [94, 0]
click at [437, 558] on div at bounding box center [436, 550] width 22 height 22
click at [303, 622] on div "Procedures" at bounding box center [341, 626] width 214 height 22
click at [718, 556] on icon at bounding box center [719, 551] width 12 height 12
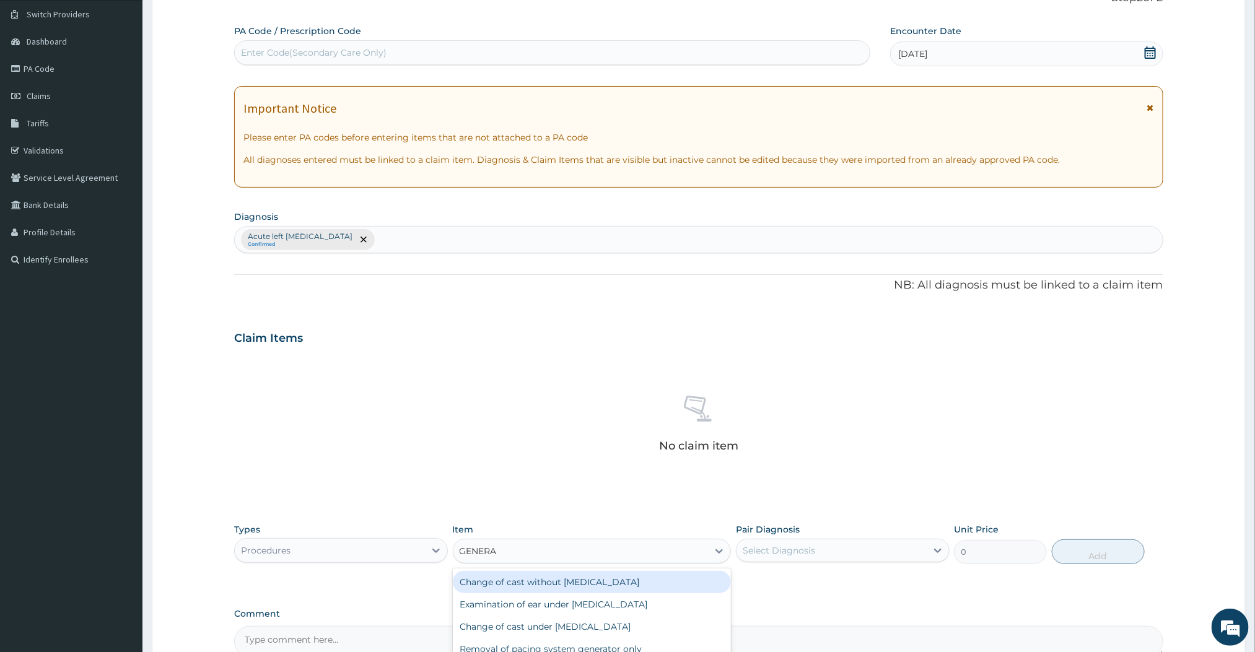
type input "GENERAL"
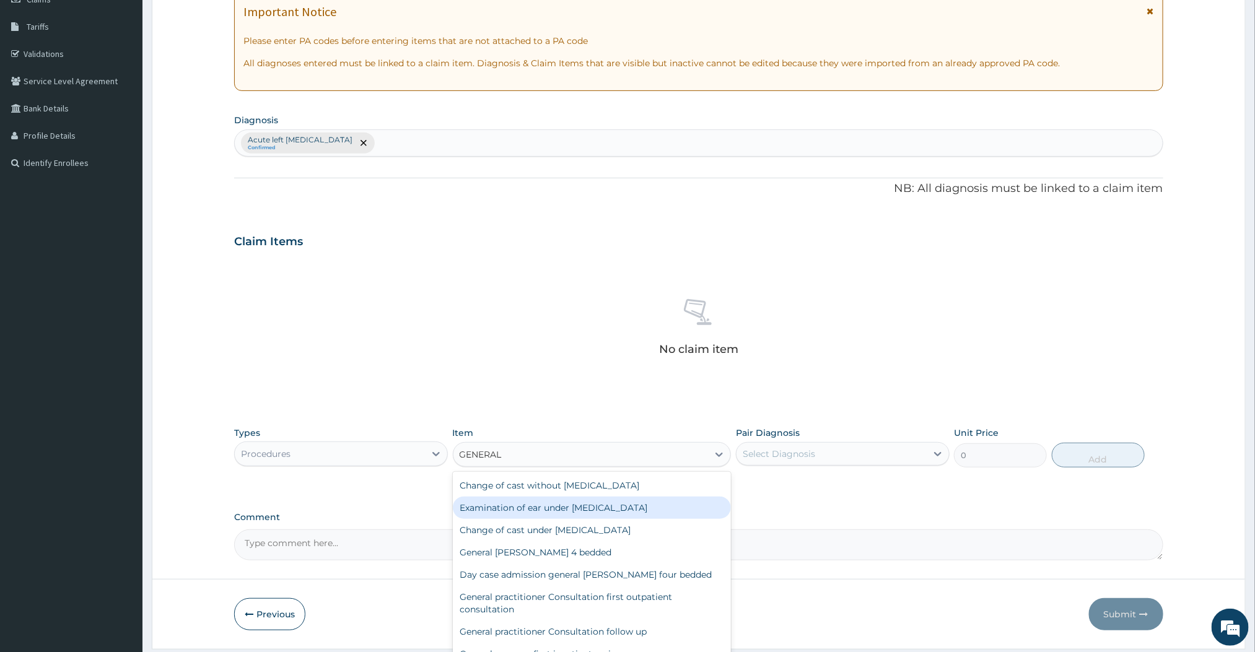
scroll to position [208, 0]
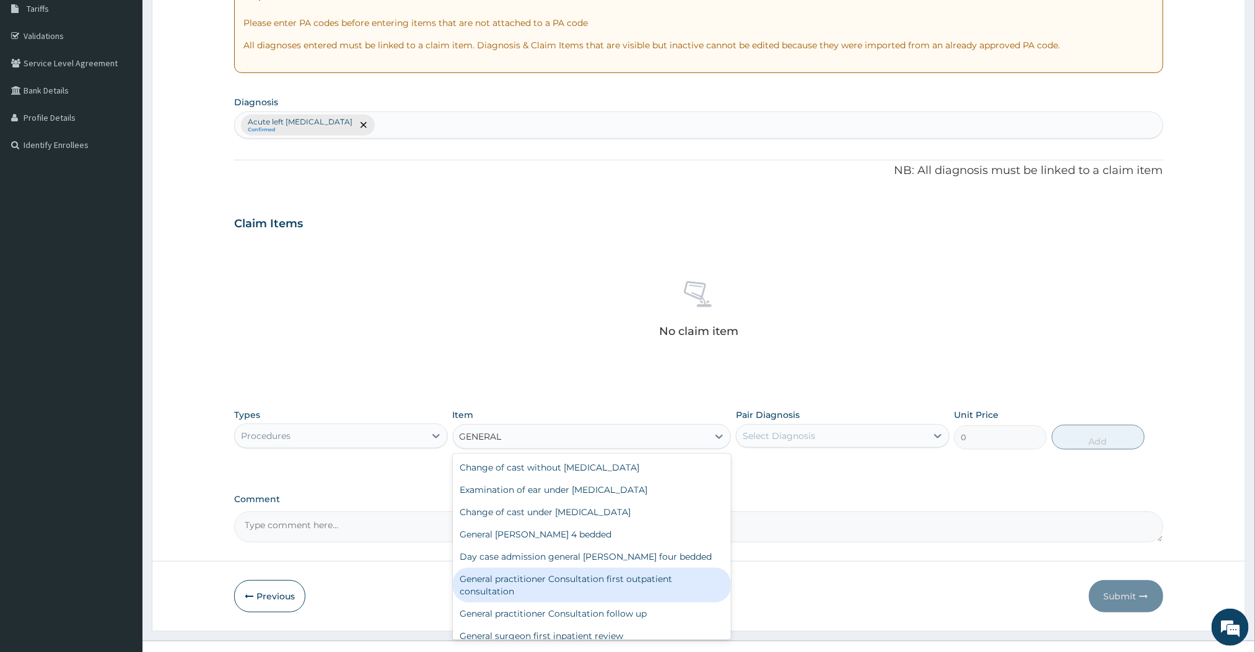
click at [586, 595] on div "General practitioner Consultation first outpatient consultation" at bounding box center [592, 585] width 279 height 35
type input "3000"
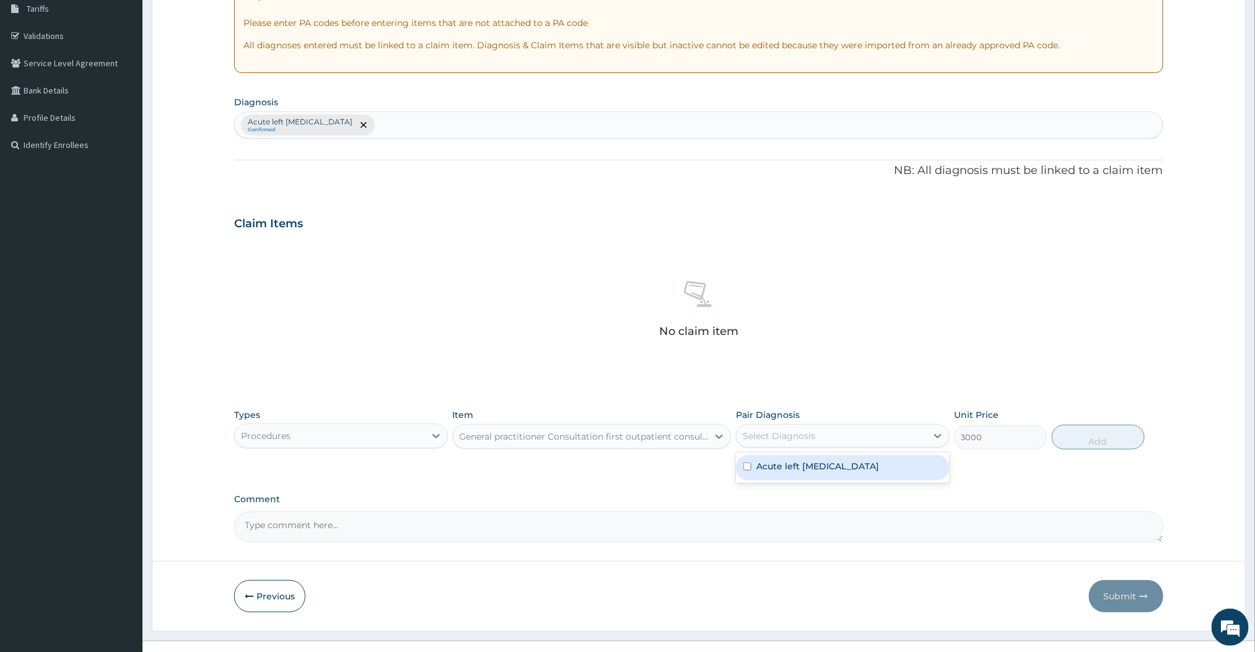
click at [931, 448] on div "Select Diagnosis" at bounding box center [843, 436] width 214 height 24
click at [832, 465] on label "Acute left otitis media" at bounding box center [817, 466] width 123 height 12
checkbox input "true"
click at [1100, 440] on button "Add" at bounding box center [1098, 437] width 93 height 25
type input "0"
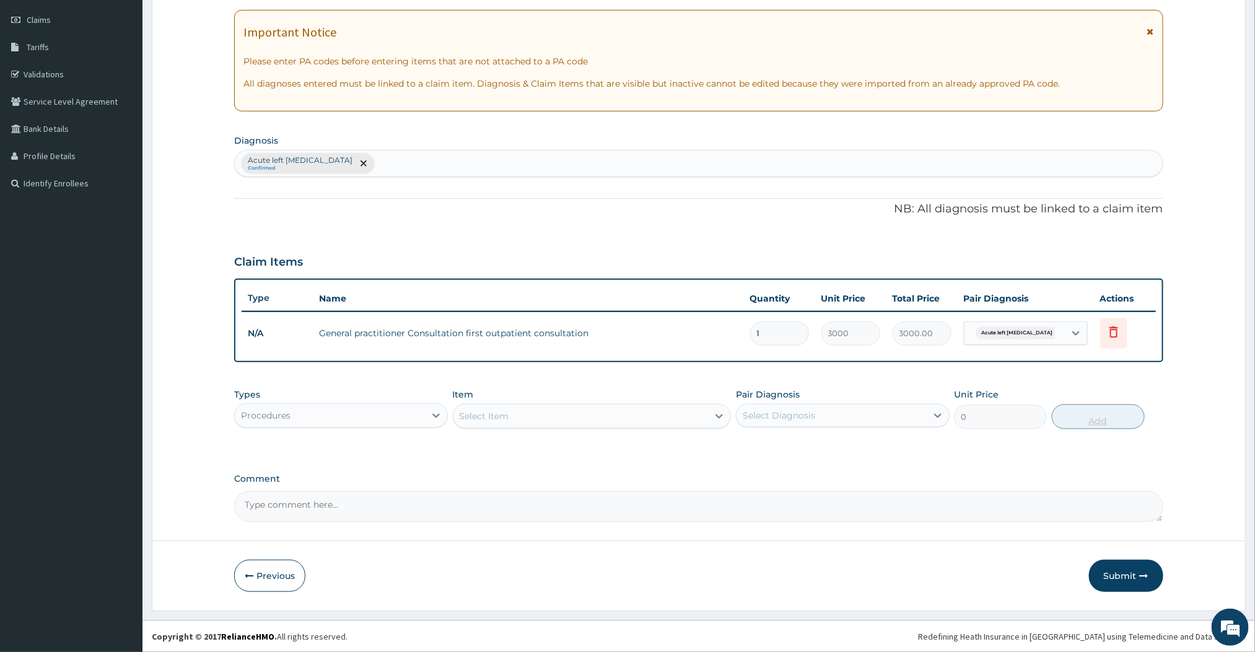
scroll to position [171, 0]
click at [420, 418] on div "Procedures" at bounding box center [330, 416] width 190 height 20
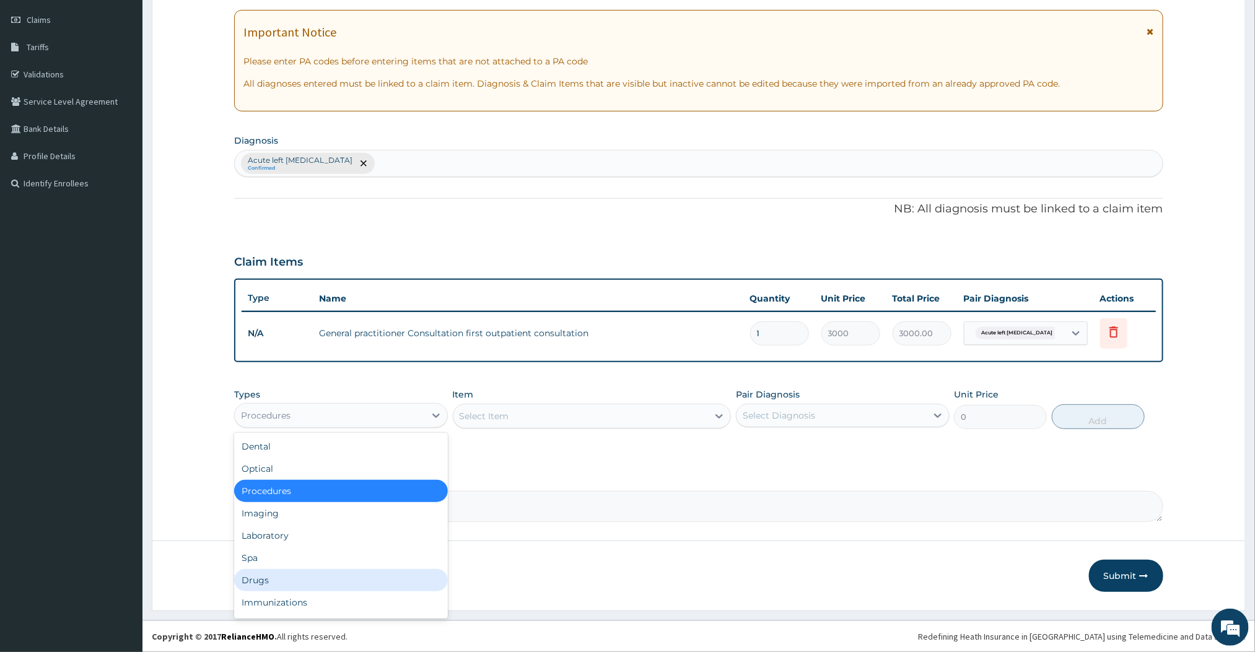
click at [266, 569] on div "Drugs" at bounding box center [341, 580] width 214 height 22
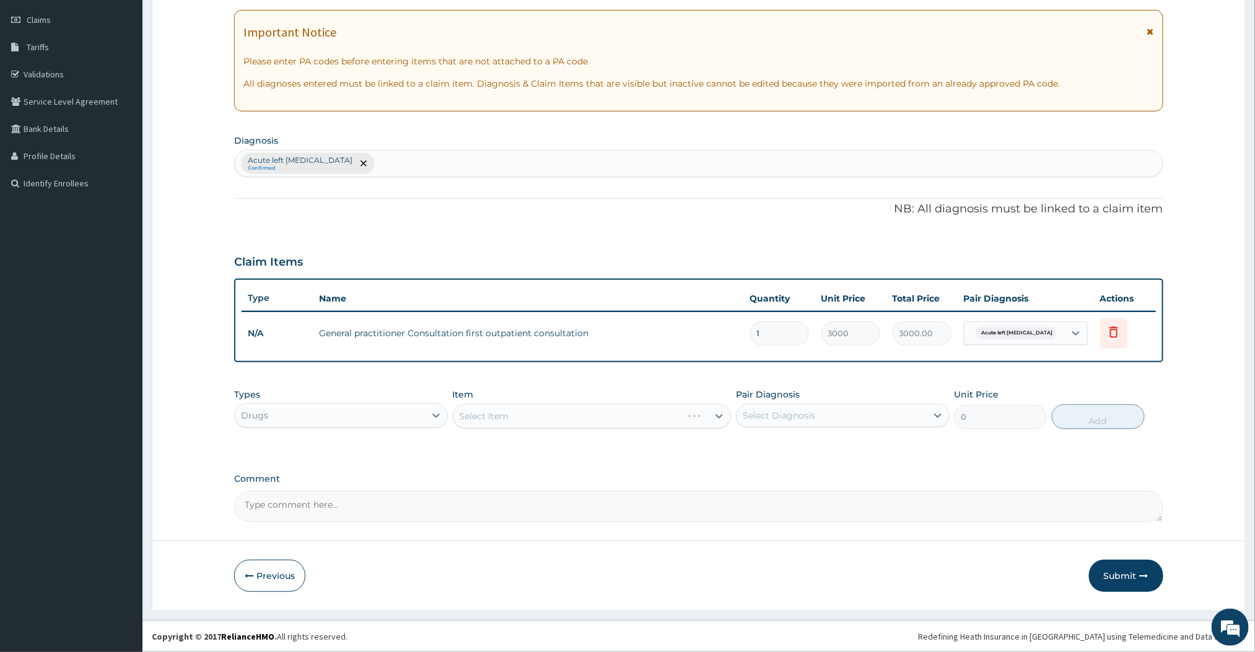
click at [725, 422] on div "Select Item" at bounding box center [592, 416] width 279 height 25
click at [718, 419] on icon at bounding box center [719, 416] width 12 height 12
type input "F"
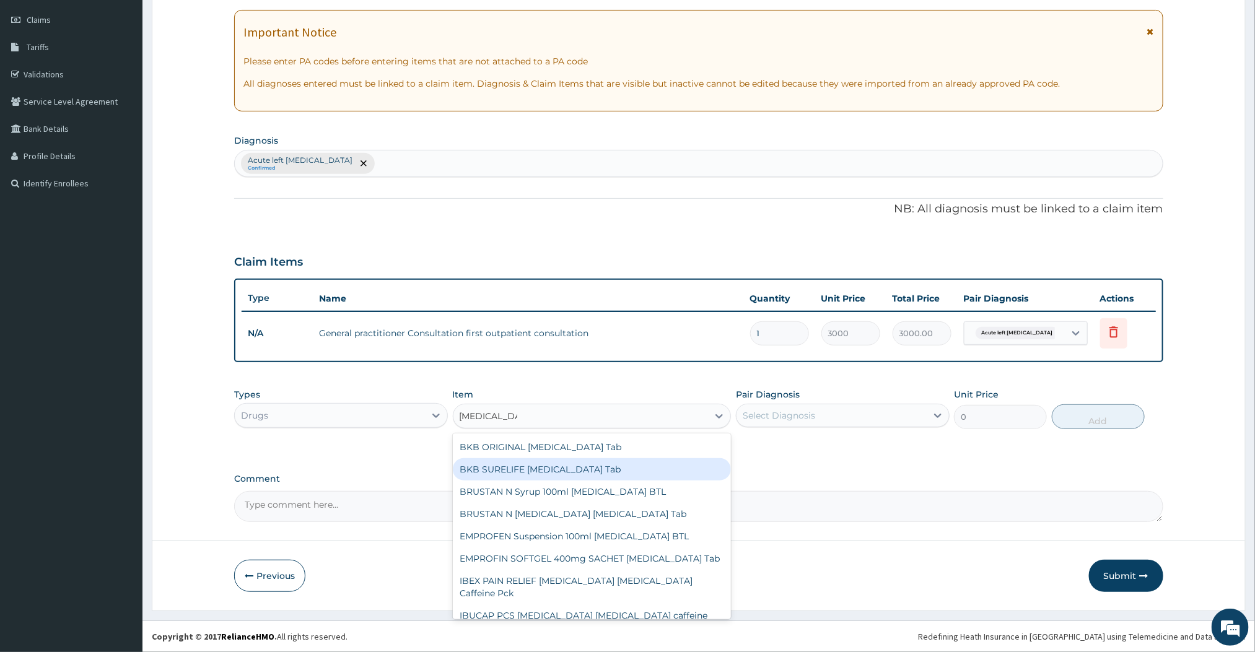
type input "IBUPROFEN"
click at [386, 463] on div "PA Code / Prescription Code Enter Code(Secondary Care Only) Encounter Date 11-0…" at bounding box center [698, 236] width 928 height 574
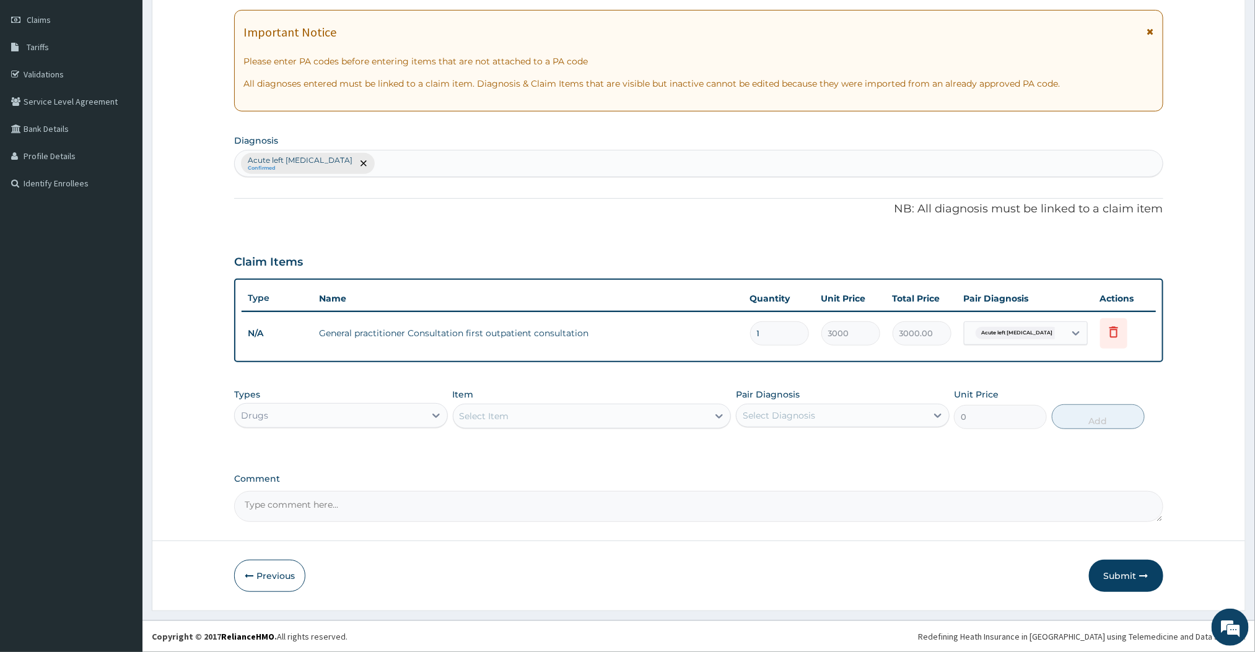
click at [422, 421] on div "Drugs" at bounding box center [330, 416] width 190 height 20
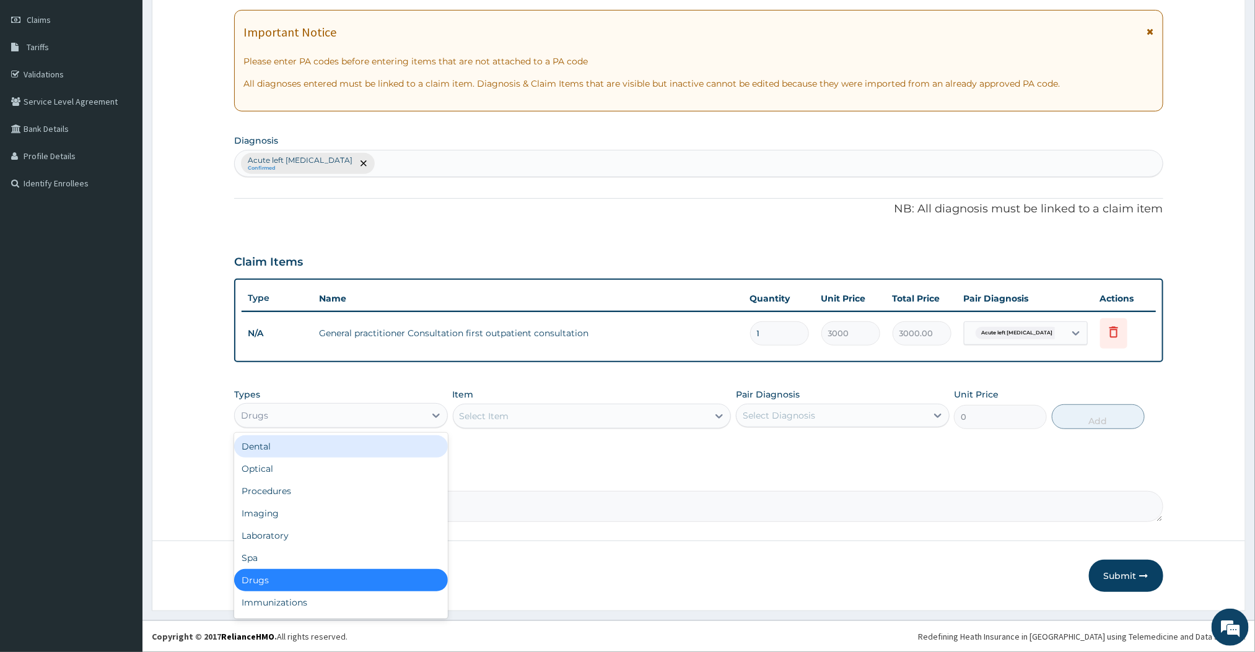
click at [705, 426] on div "Select Item" at bounding box center [592, 416] width 279 height 25
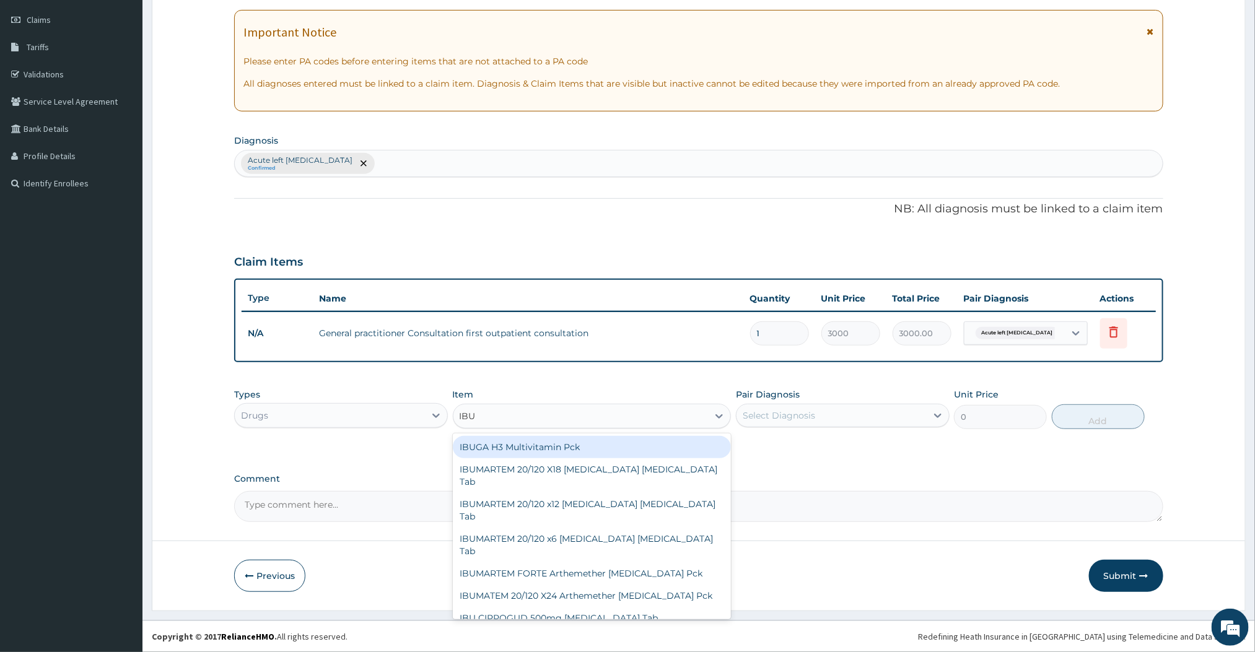
type input "IBUPROFEN"
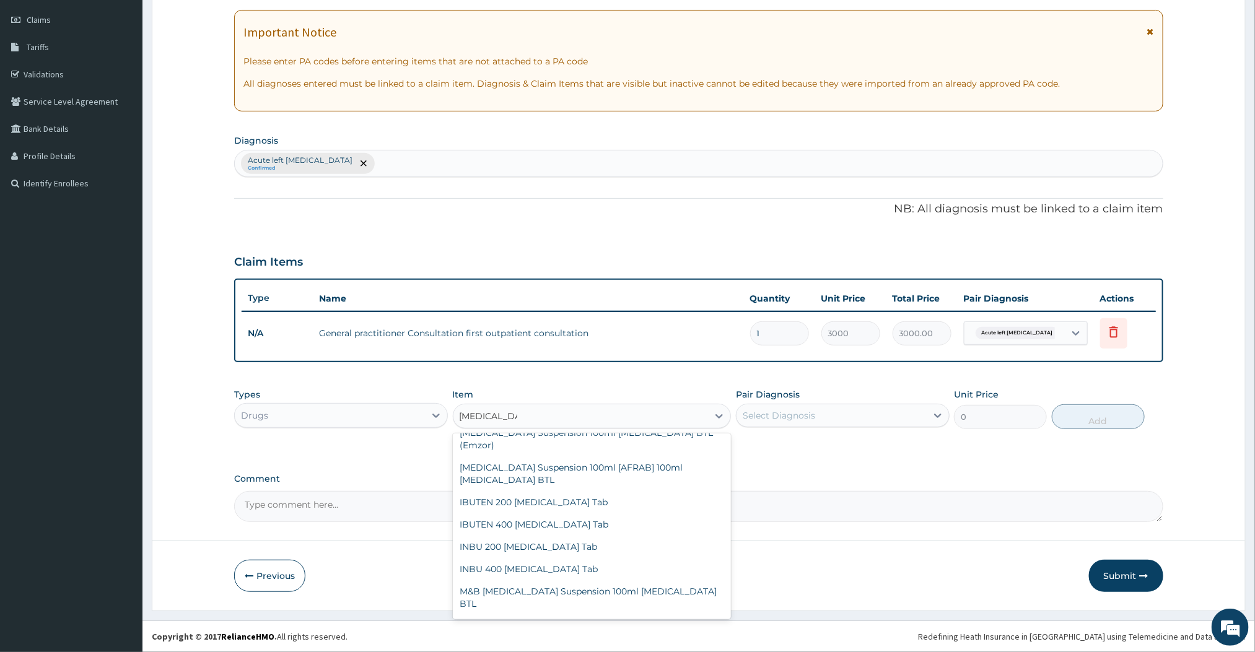
scroll to position [334, 0]
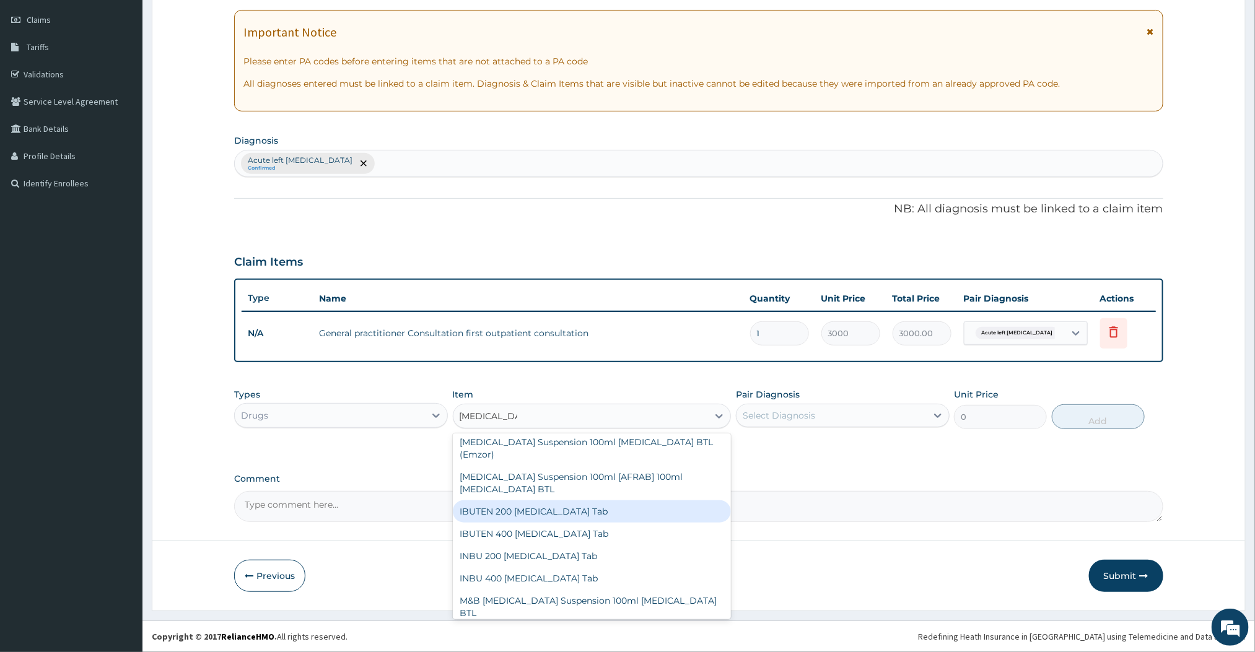
click at [550, 500] on div "IBUTEN 200 [MEDICAL_DATA] Tab" at bounding box center [592, 511] width 279 height 22
type input "60"
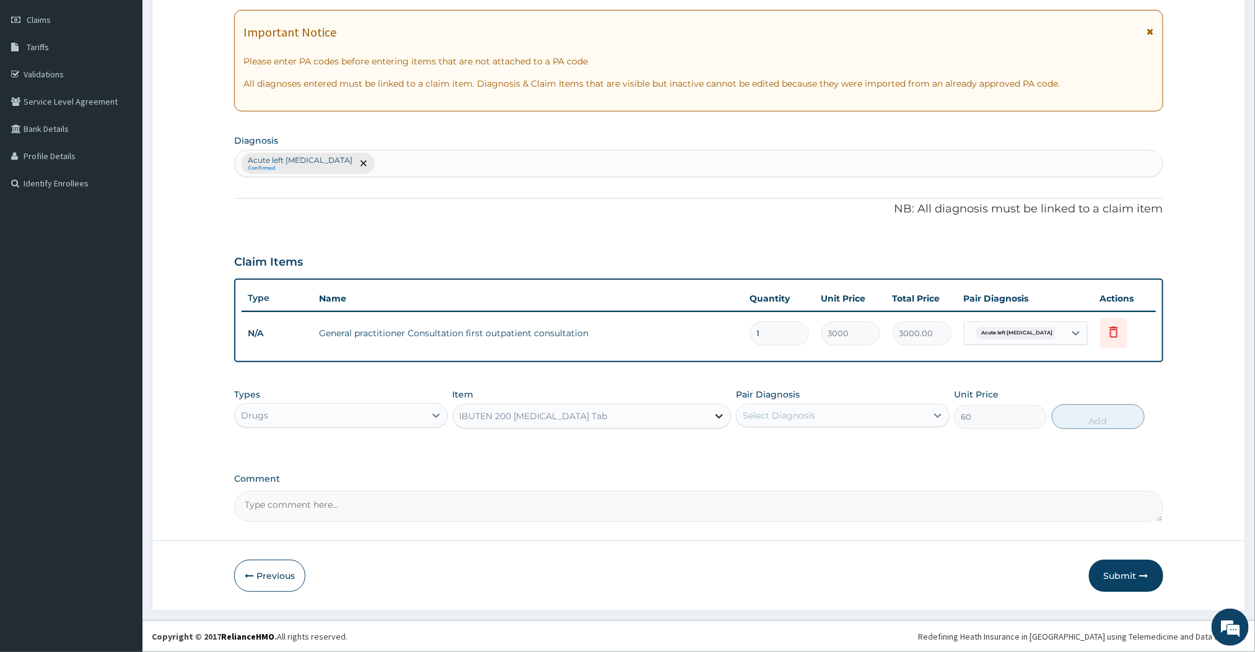
click at [714, 421] on icon at bounding box center [719, 416] width 12 height 12
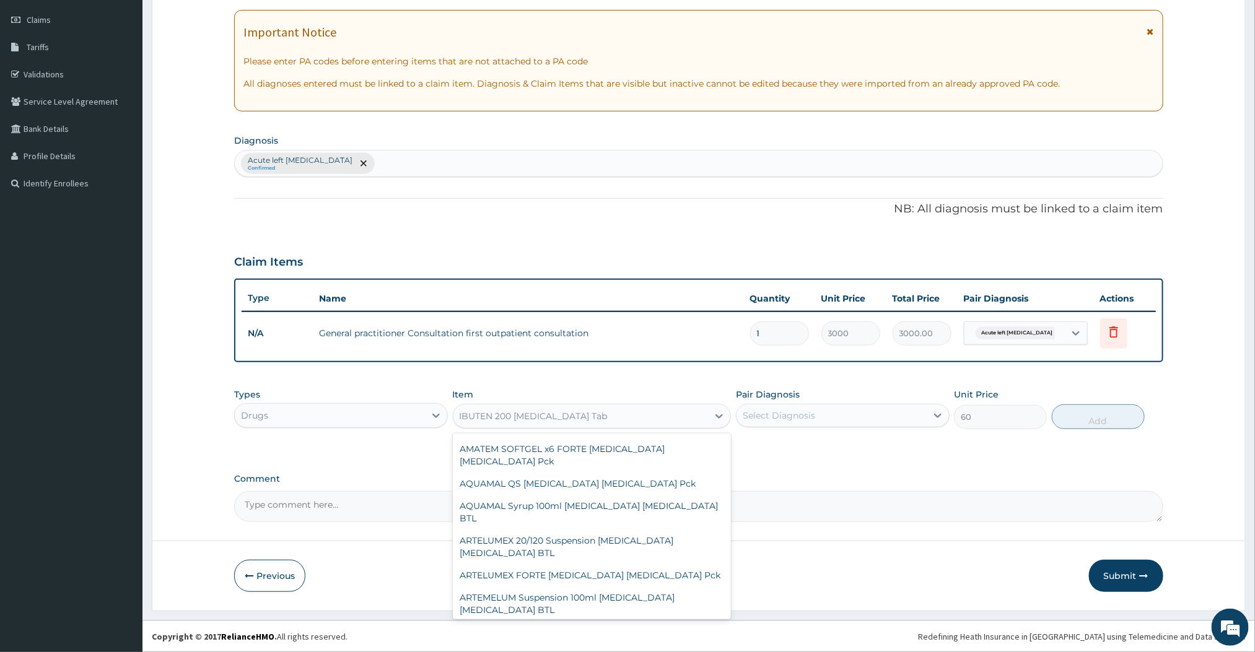
scroll to position [15612, 0]
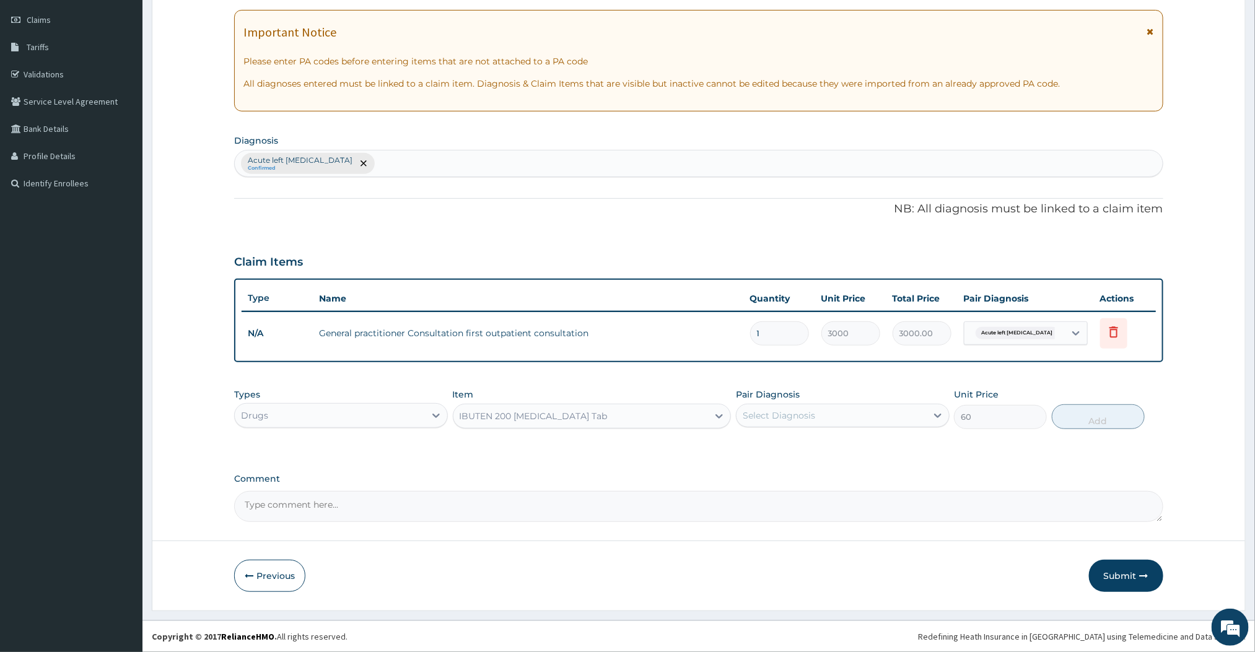
click at [569, 412] on div "IBUTEN 200 Ibuprofen Tab" at bounding box center [534, 416] width 148 height 12
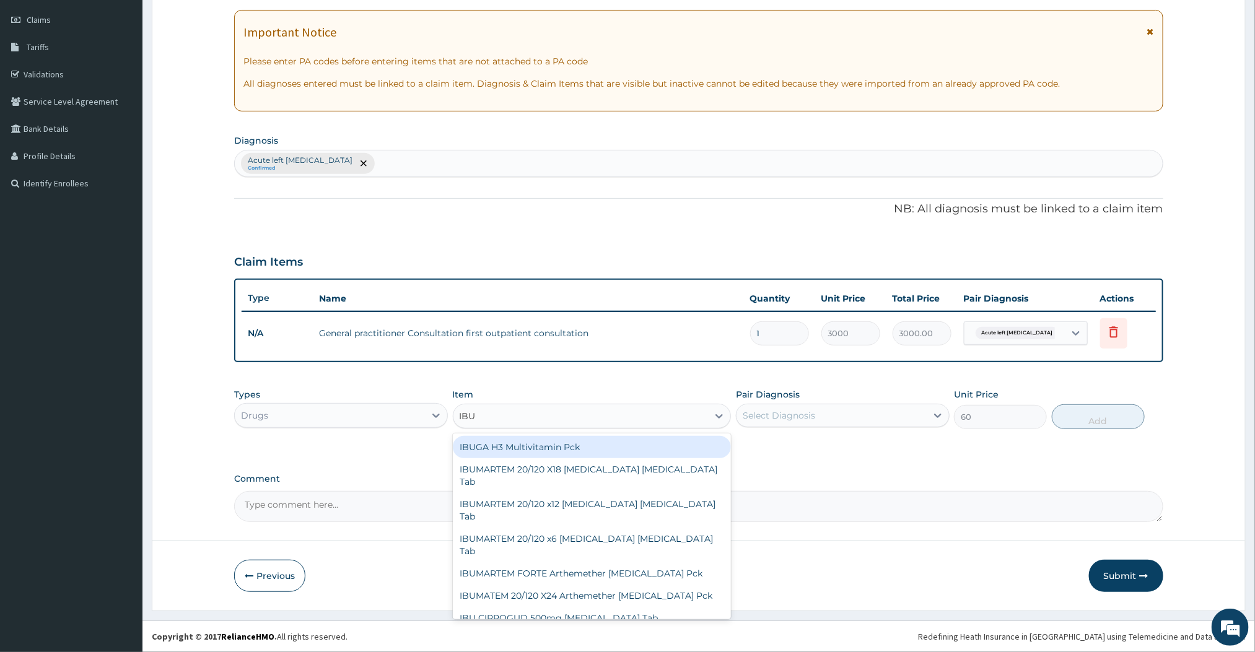
type input "IBUPROFEN"
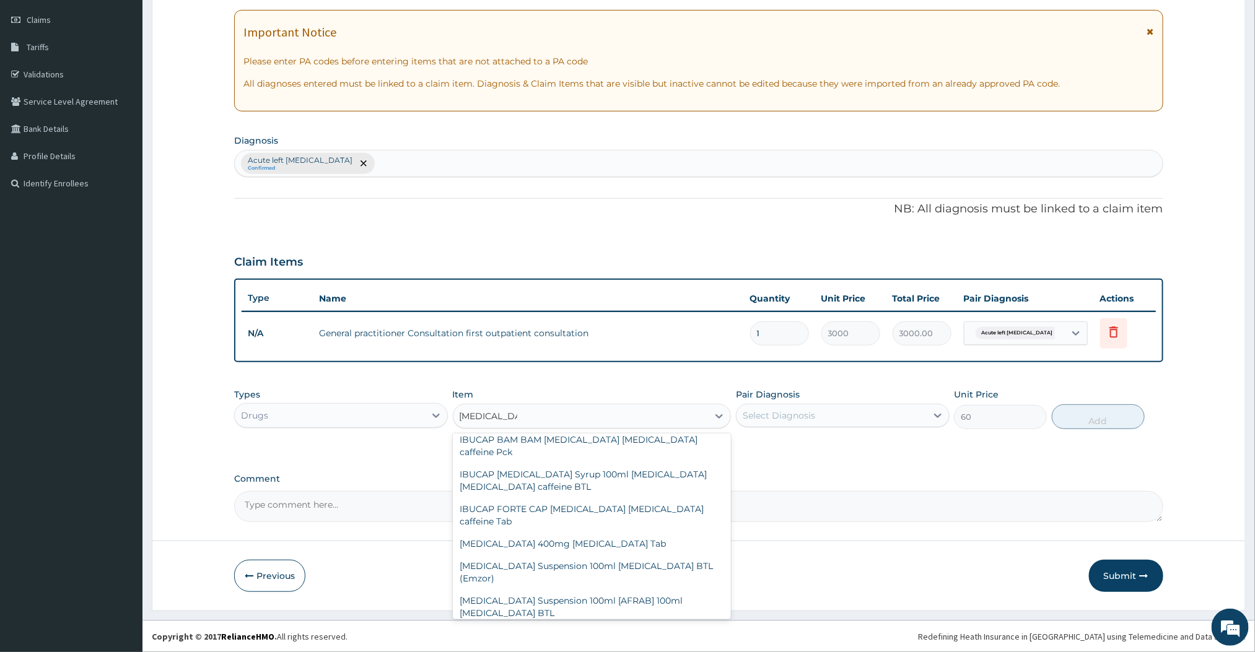
scroll to position [216, 0]
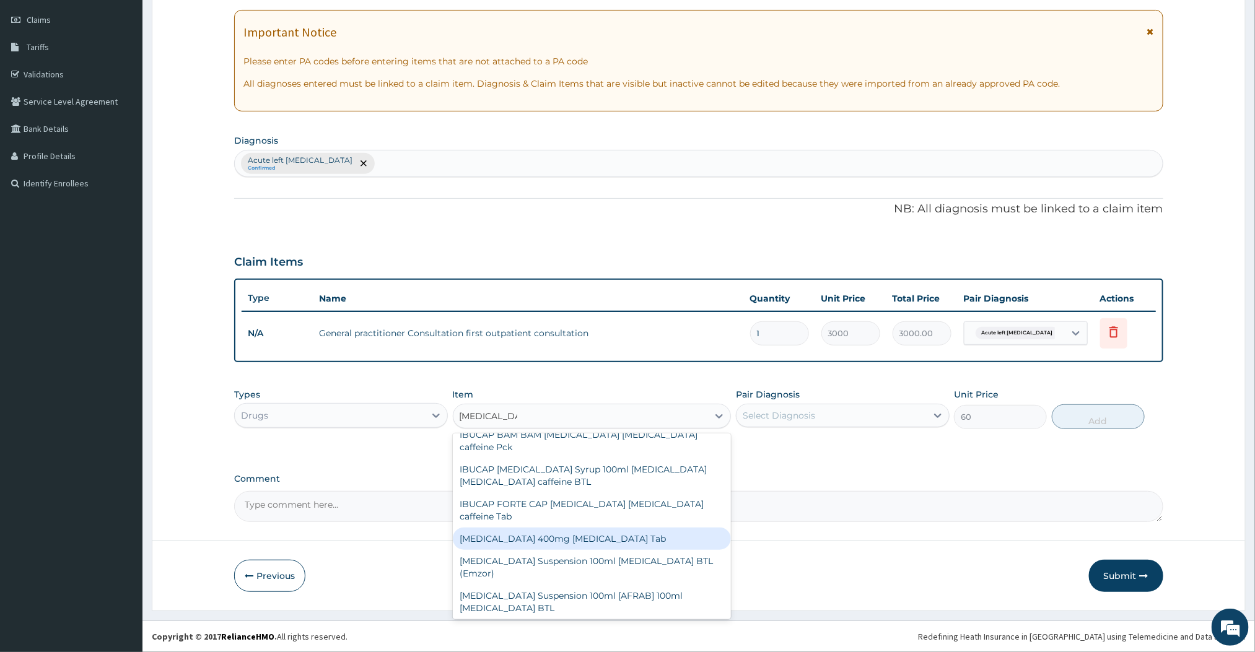
click at [571, 528] on div "IBUPROFEN 400mg Ibuprofen Tab" at bounding box center [592, 539] width 279 height 22
type input "66"
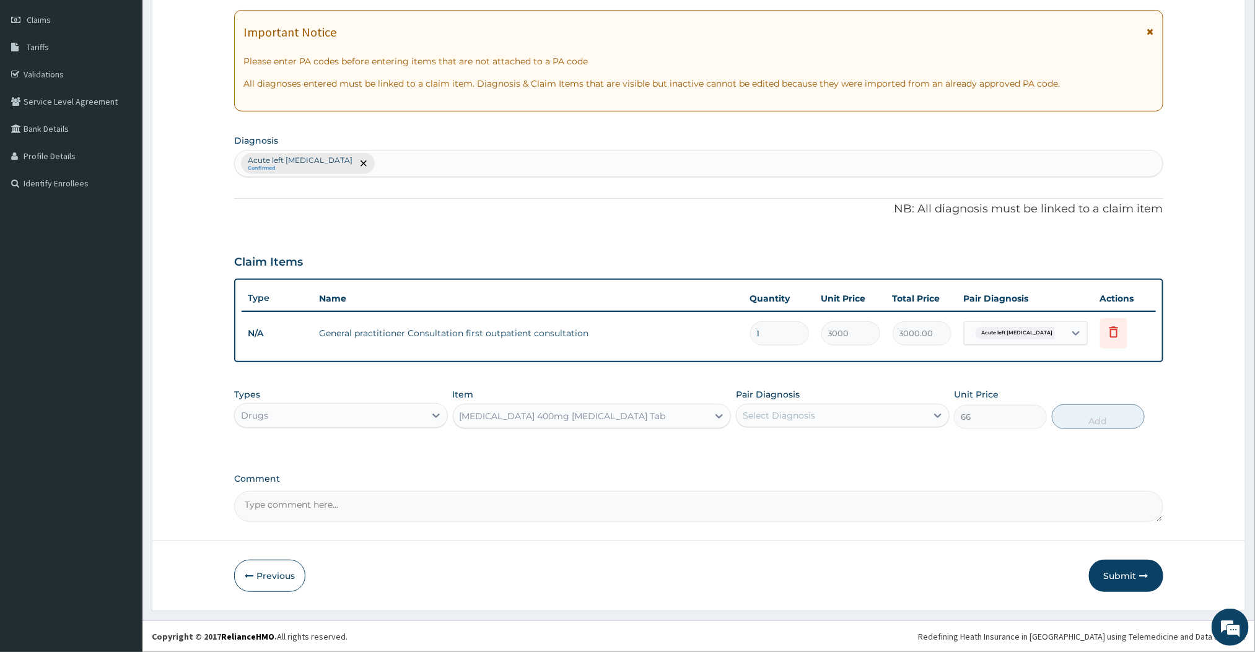
click at [684, 414] on div "IBUPROFEN 400mg Ibuprofen Tab" at bounding box center [580, 416] width 255 height 20
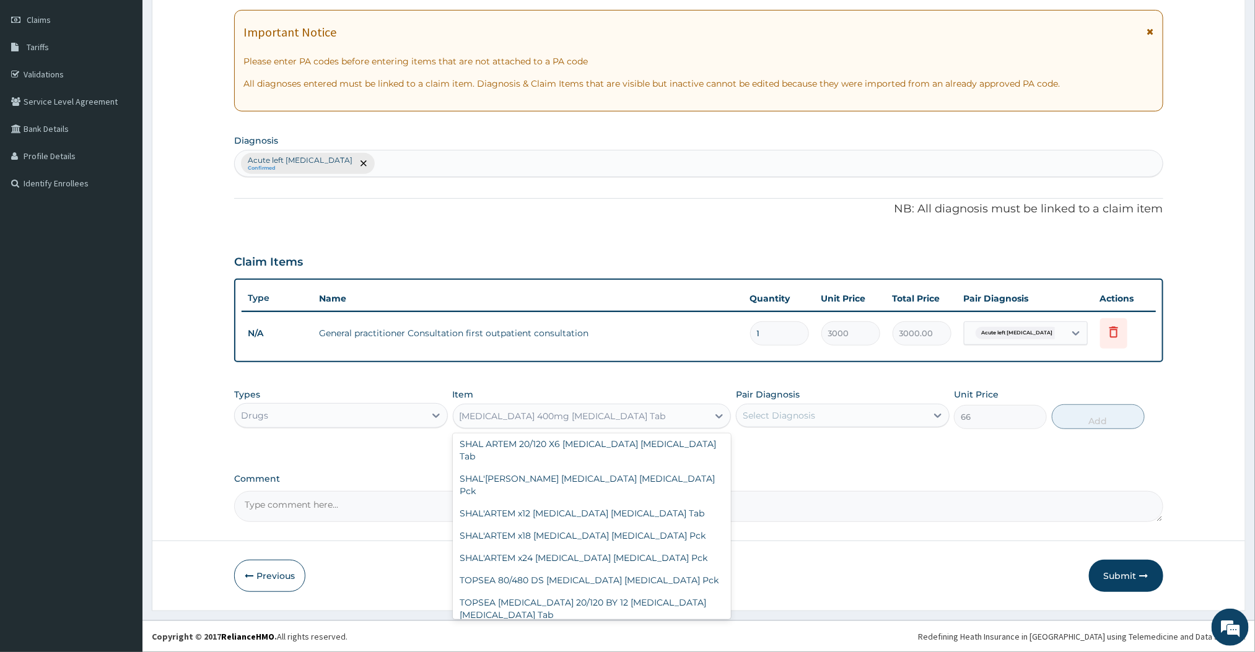
scroll to position [16839, 0]
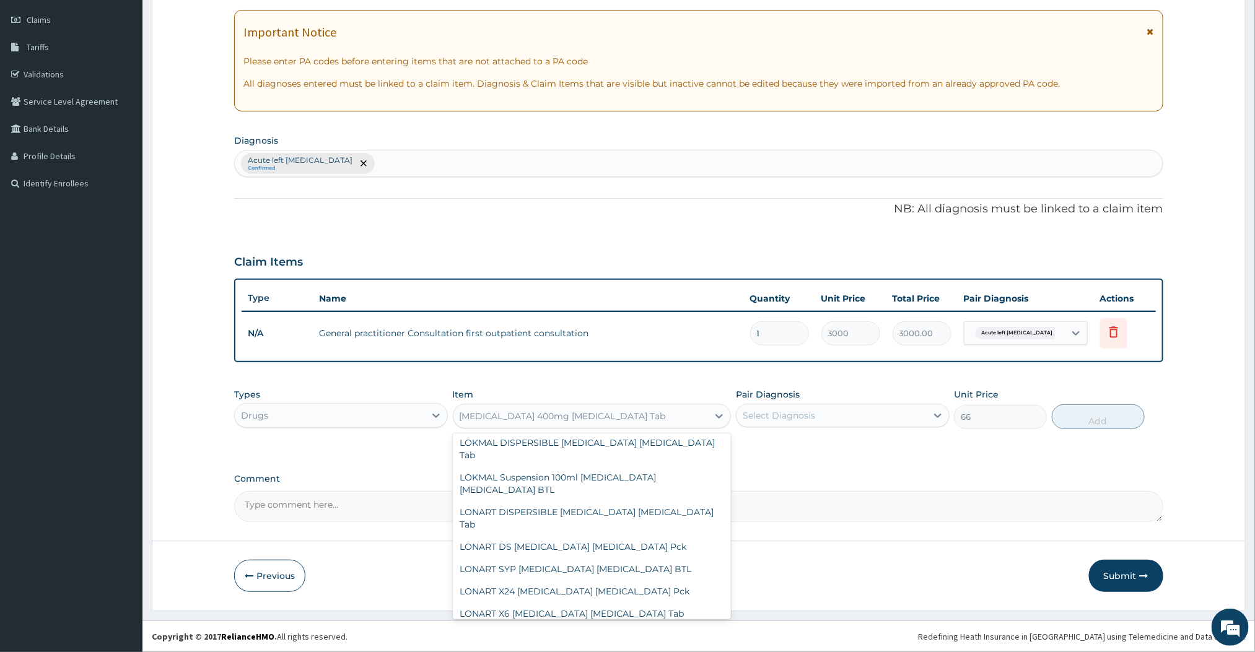
click at [534, 421] on div "IBUPROFEN 400mg Ibuprofen Tab" at bounding box center [563, 416] width 206 height 12
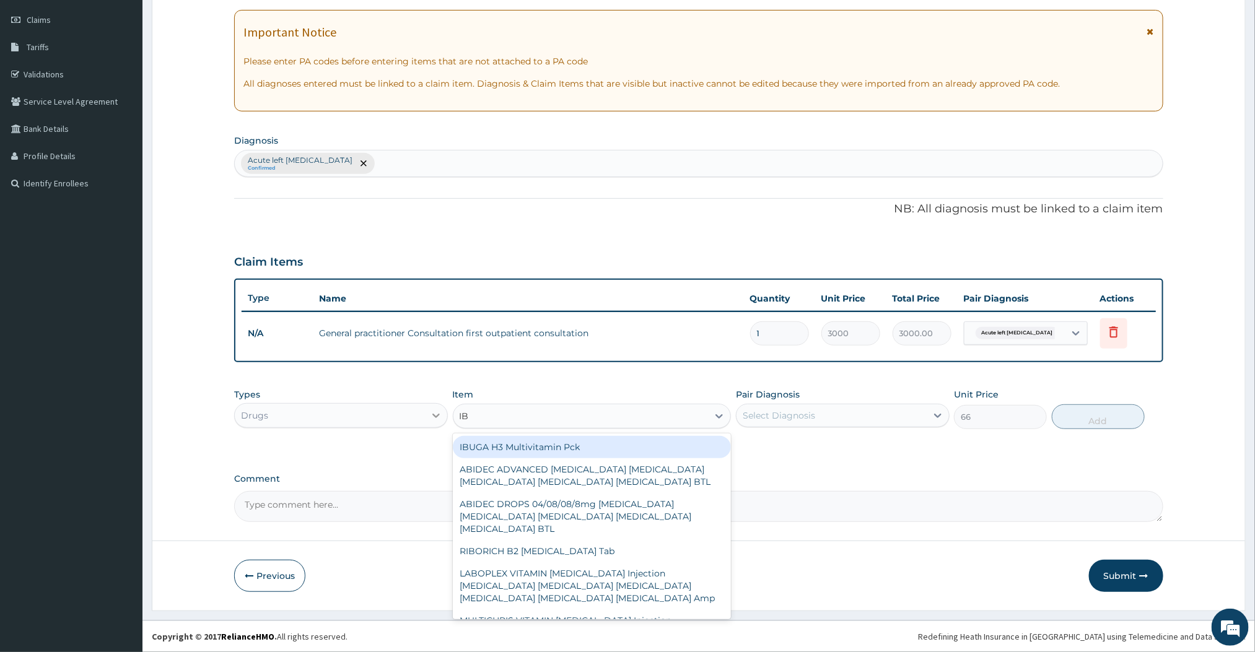
type input "IB"
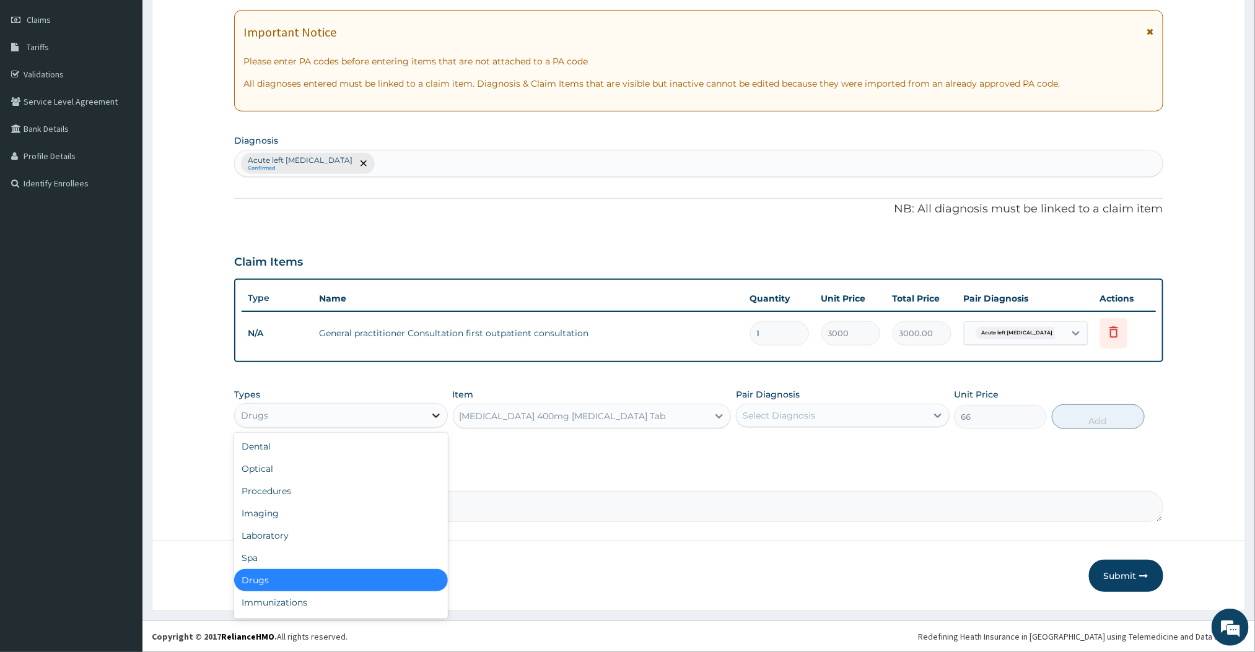
click at [439, 415] on icon at bounding box center [436, 415] width 12 height 12
click at [264, 528] on div "Laboratory" at bounding box center [341, 536] width 214 height 22
type input "0"
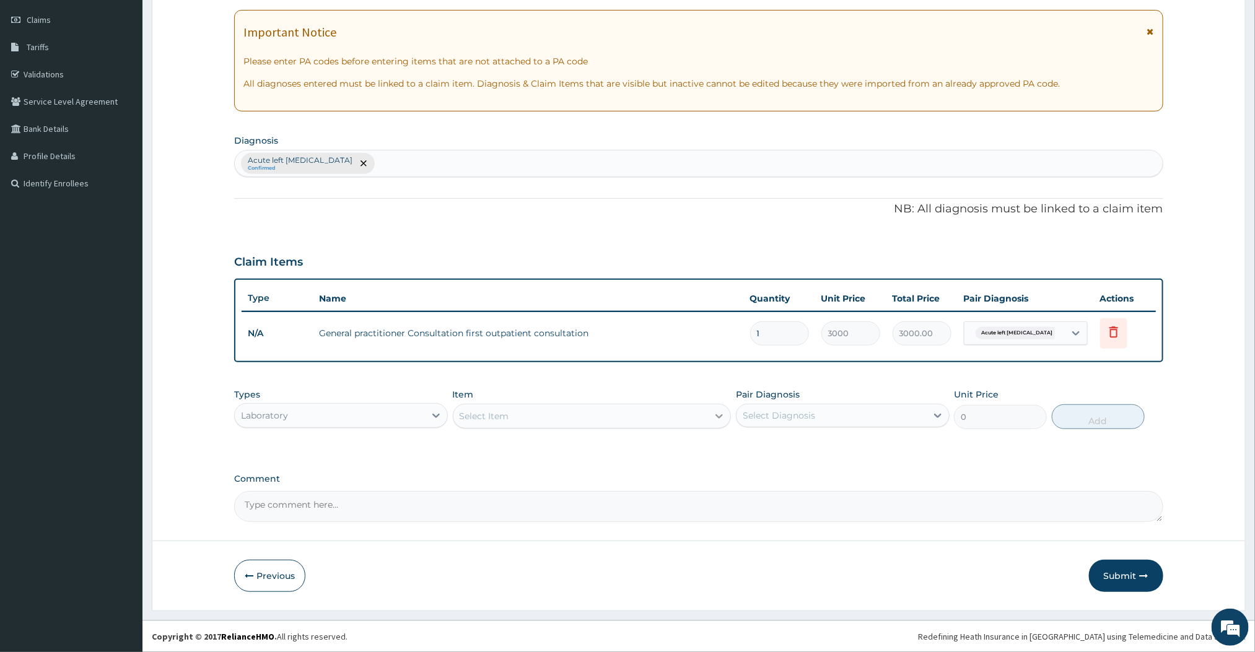
click at [710, 414] on div at bounding box center [719, 416] width 22 height 22
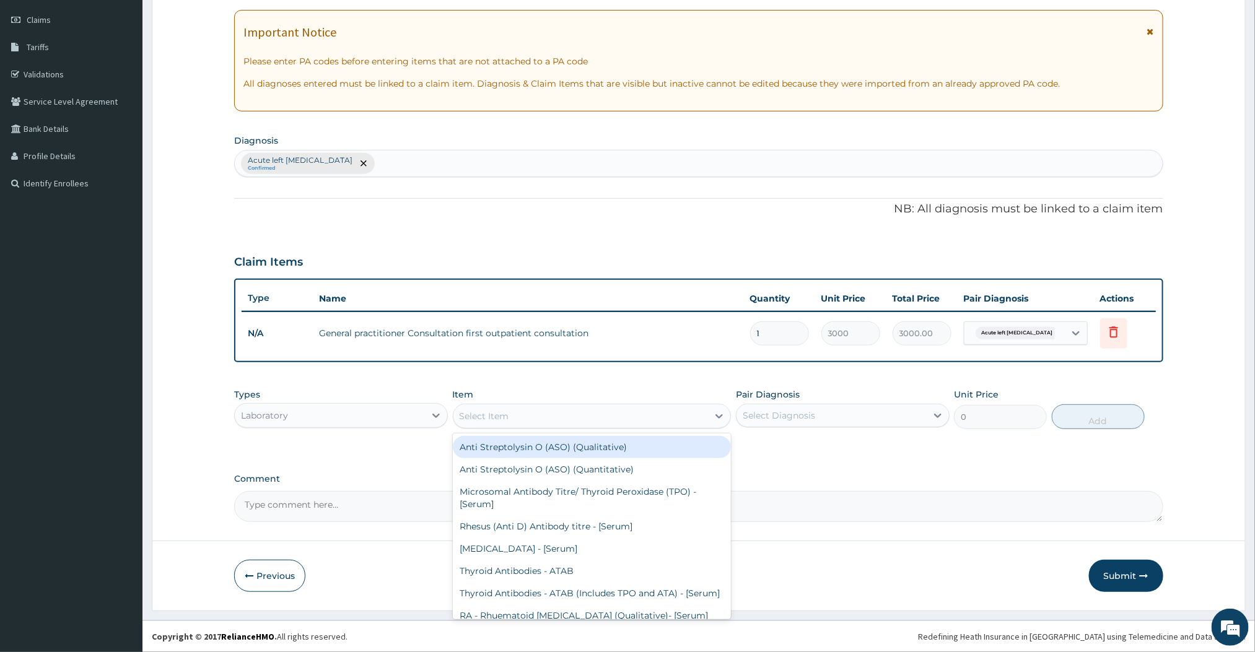
type input "B"
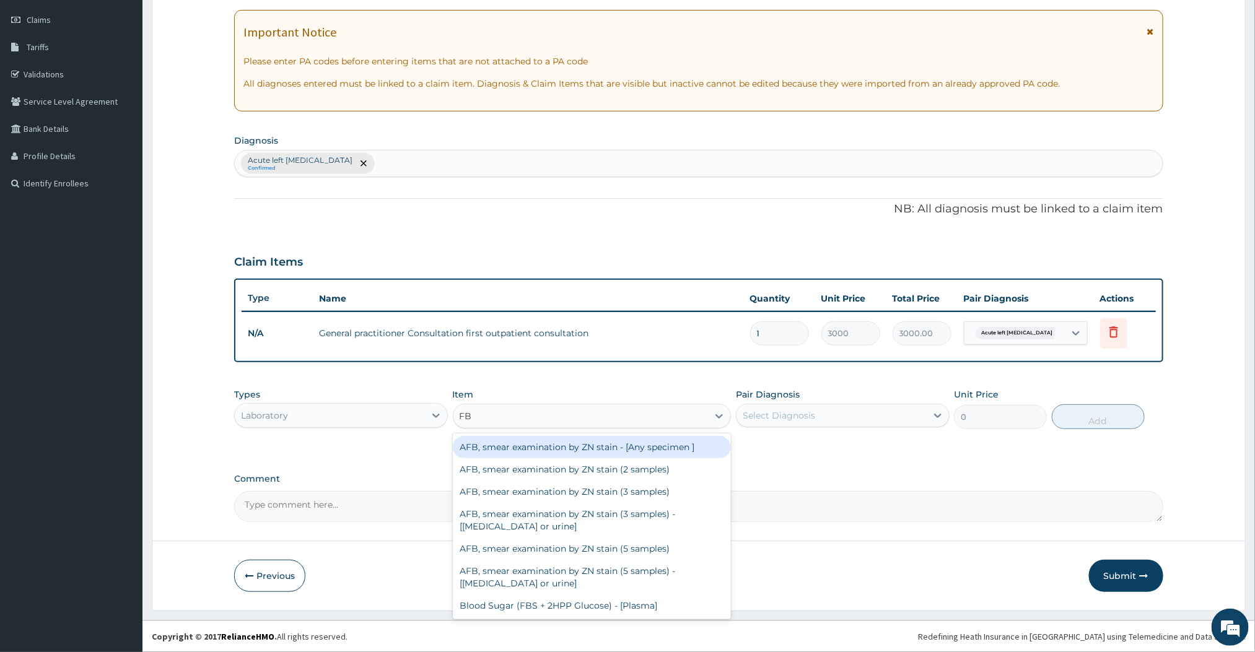
type input "FBC"
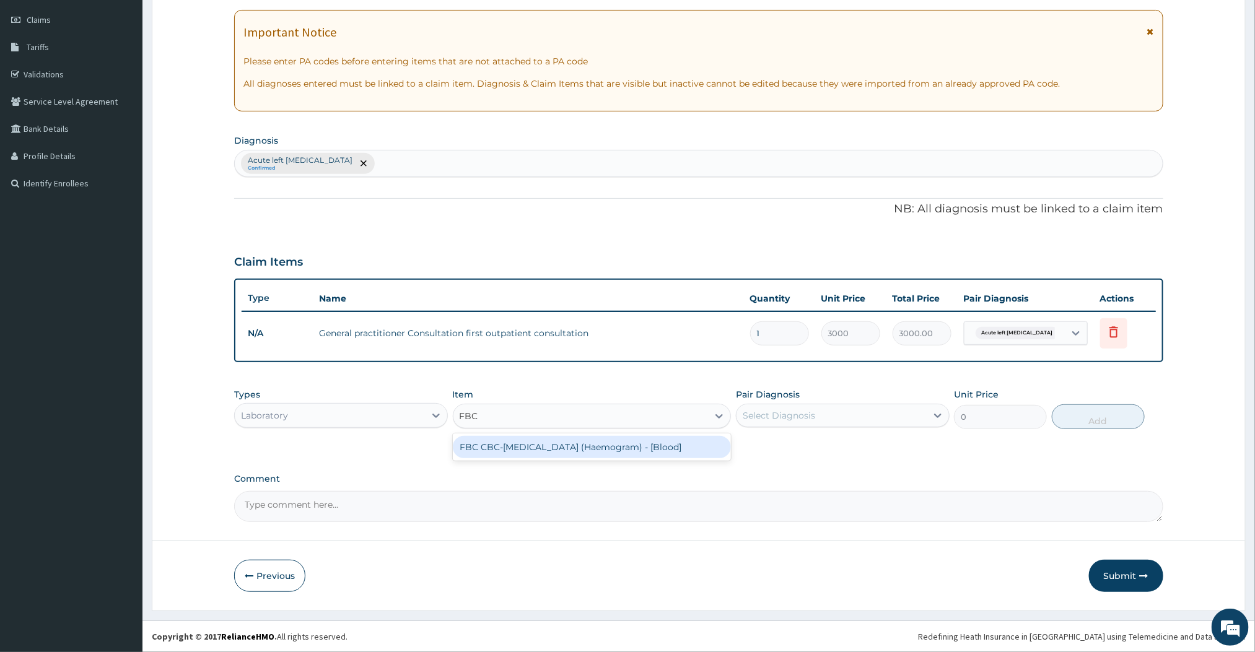
click at [593, 441] on div "FBC CBC-Complete Blood Count (Haemogram) - [Blood]" at bounding box center [592, 447] width 279 height 22
type input "3000"
click at [906, 421] on div "Select Diagnosis" at bounding box center [831, 416] width 190 height 20
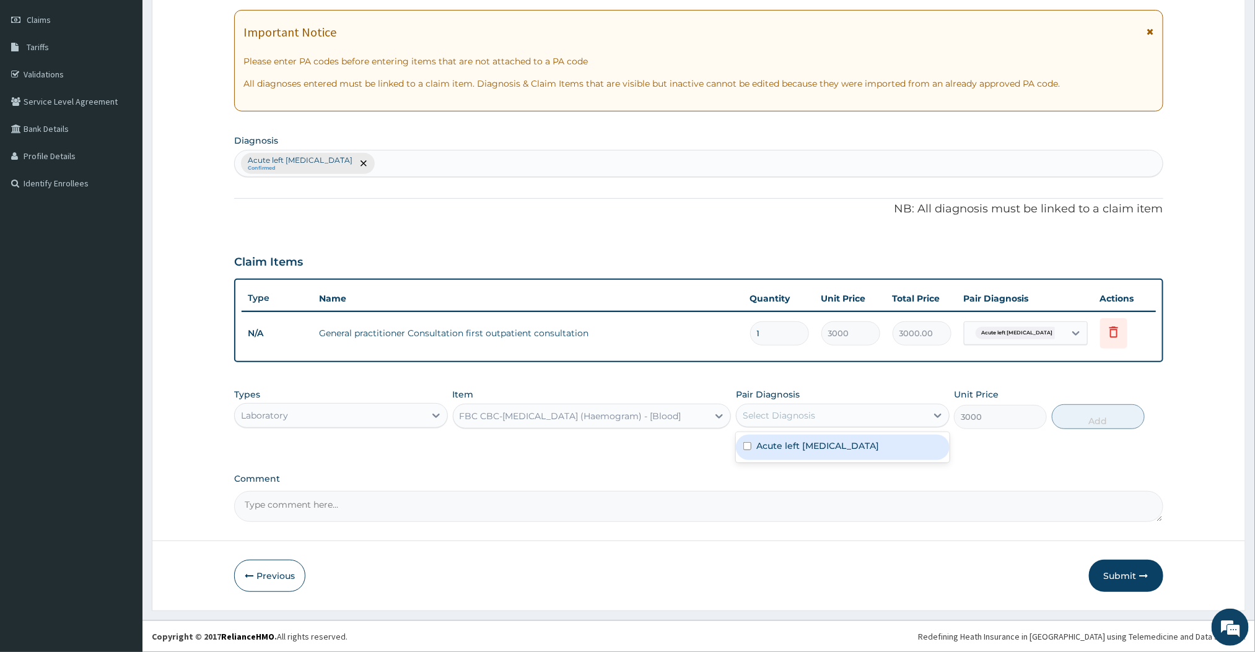
click at [777, 454] on div "Acute left otitis media" at bounding box center [843, 447] width 214 height 25
checkbox input "true"
click at [1096, 422] on button "Add" at bounding box center [1098, 416] width 93 height 25
type input "0"
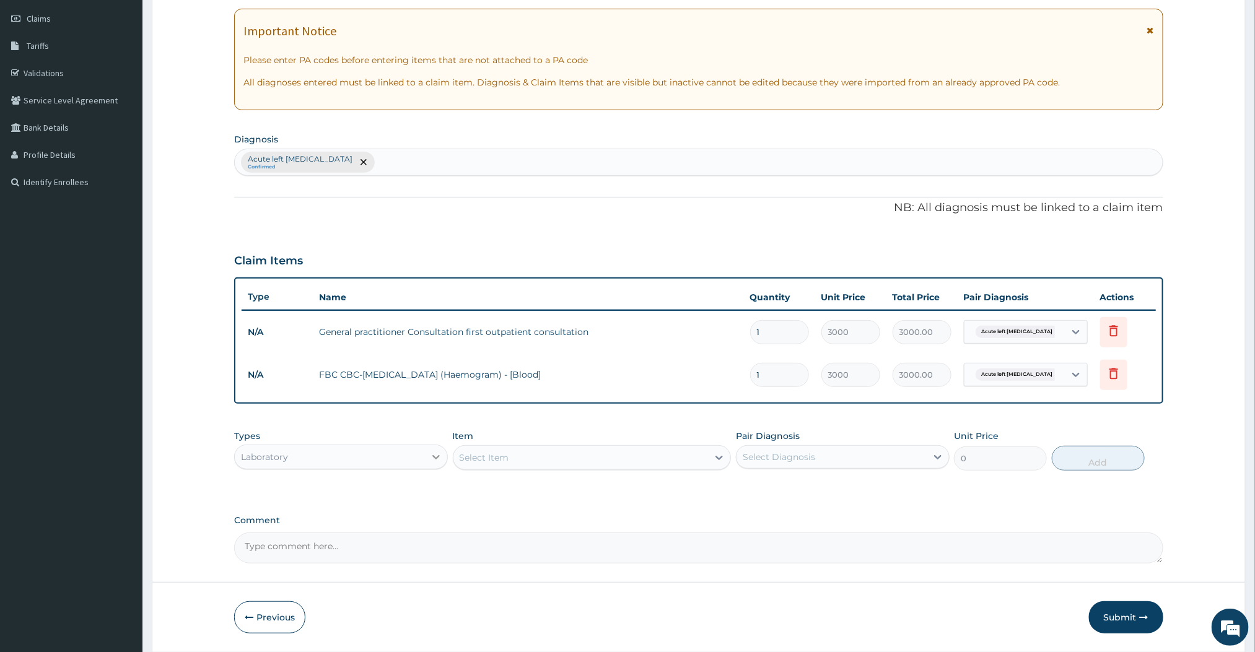
click at [439, 452] on icon at bounding box center [436, 457] width 12 height 12
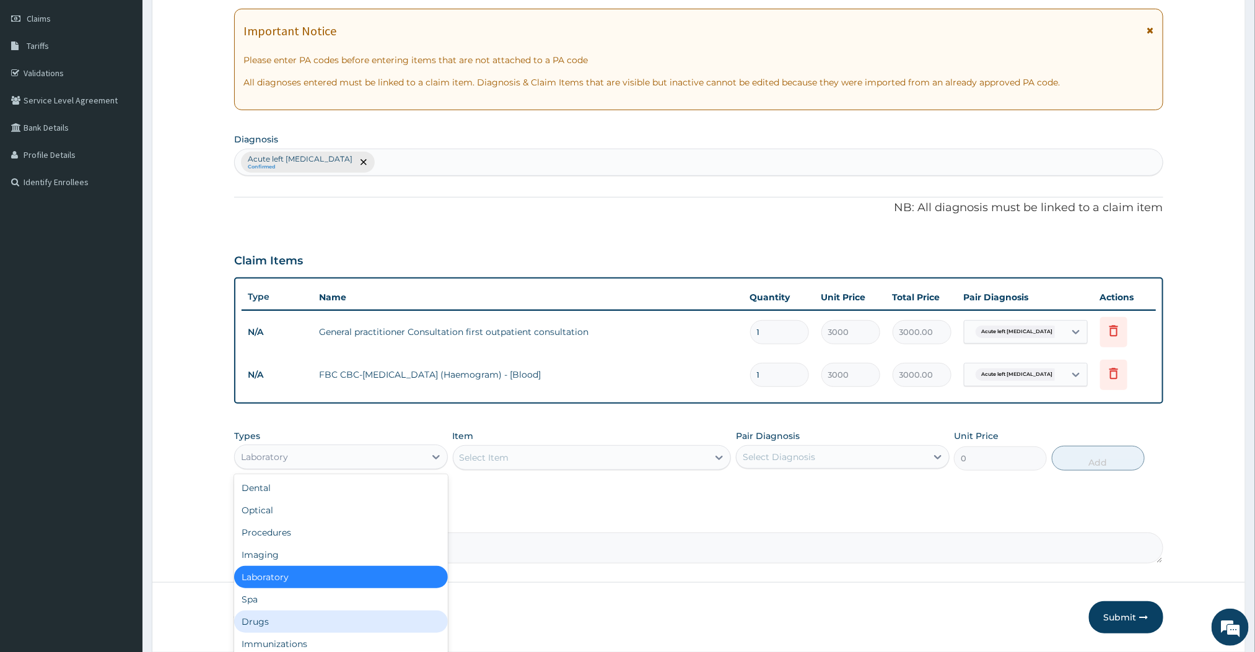
click at [257, 614] on div "Drugs" at bounding box center [341, 622] width 214 height 22
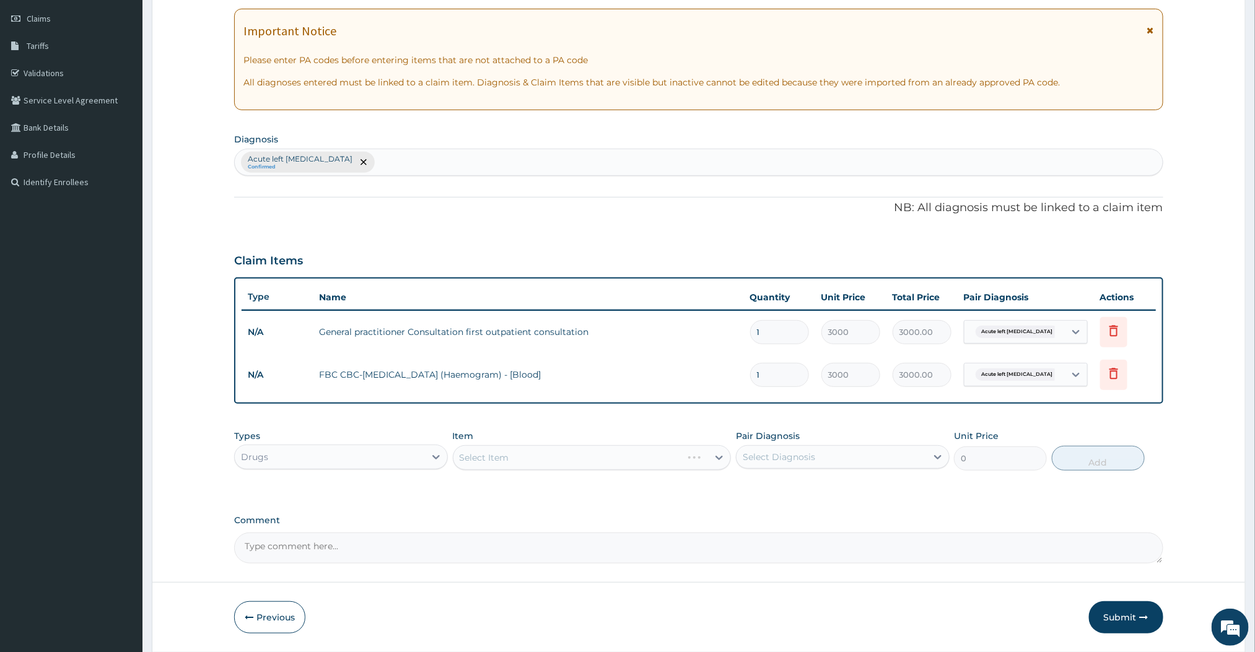
click at [704, 459] on div "Select Item" at bounding box center [592, 457] width 279 height 25
click at [717, 459] on icon at bounding box center [719, 458] width 12 height 12
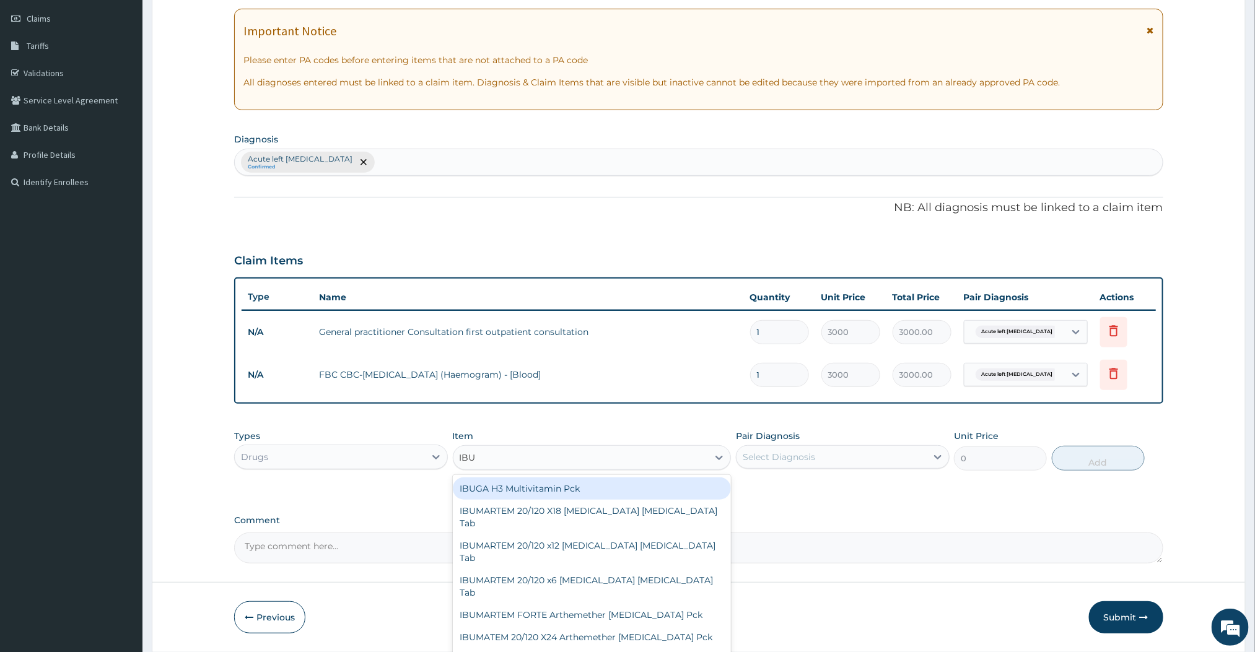
type input "IBUPROFEN"
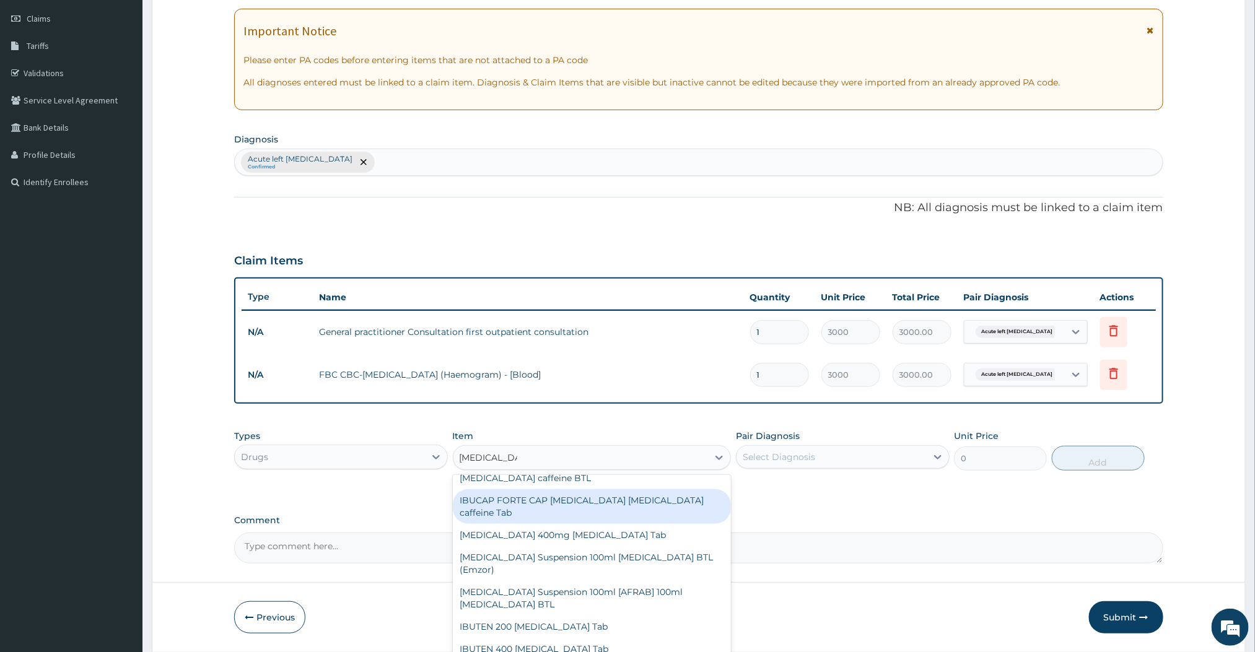
scroll to position [325, 0]
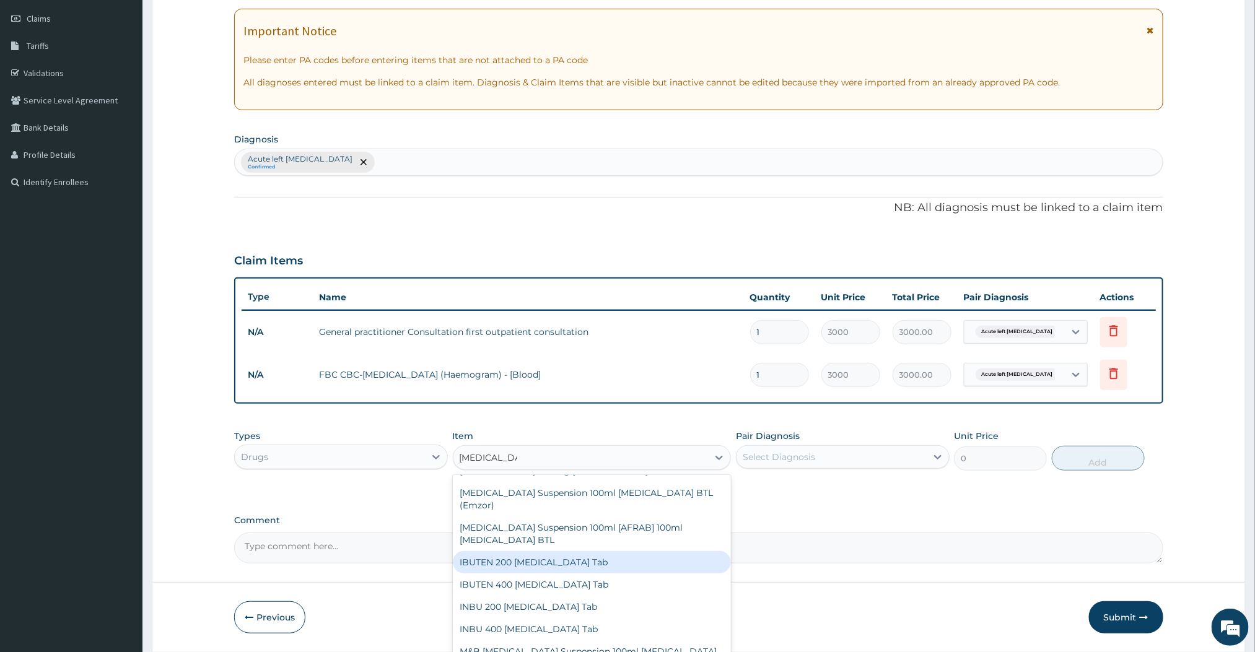
click at [617, 551] on div "IBUTEN 200 Ibuprofen Tab" at bounding box center [592, 562] width 279 height 22
type input "60"
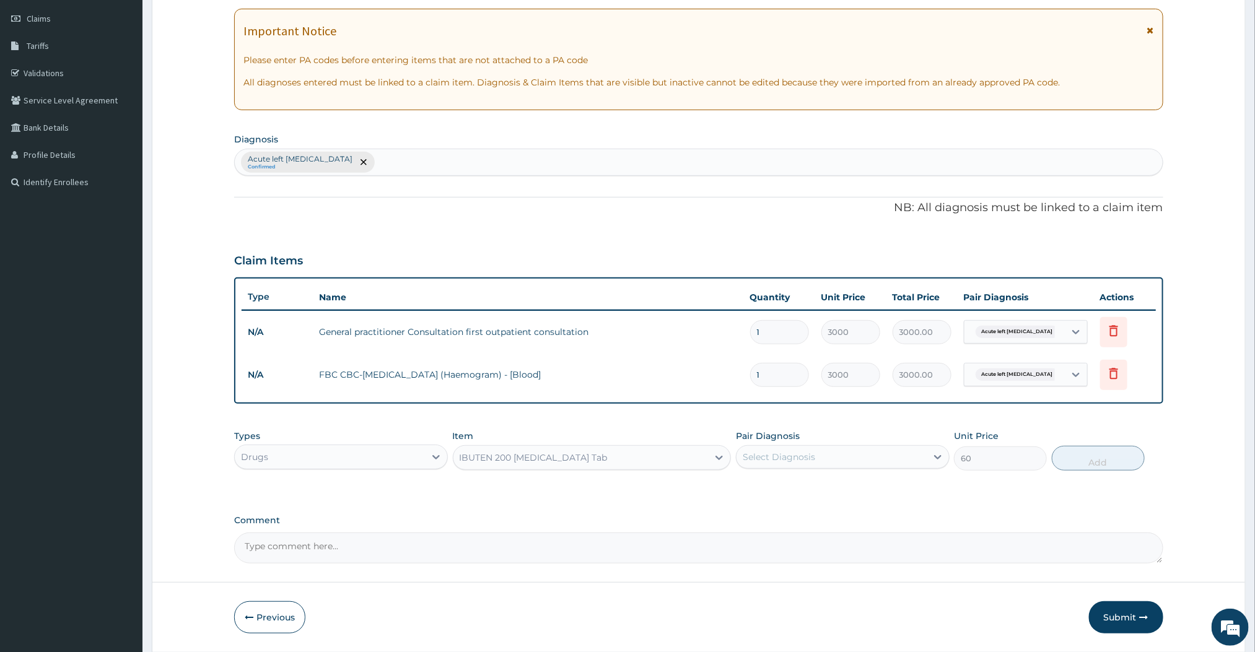
click at [876, 461] on div "Select Diagnosis" at bounding box center [831, 457] width 190 height 20
click at [772, 486] on label "Acute left otitis media" at bounding box center [817, 487] width 123 height 12
checkbox input "true"
click at [1097, 455] on button "Add" at bounding box center [1098, 458] width 93 height 25
type input "0"
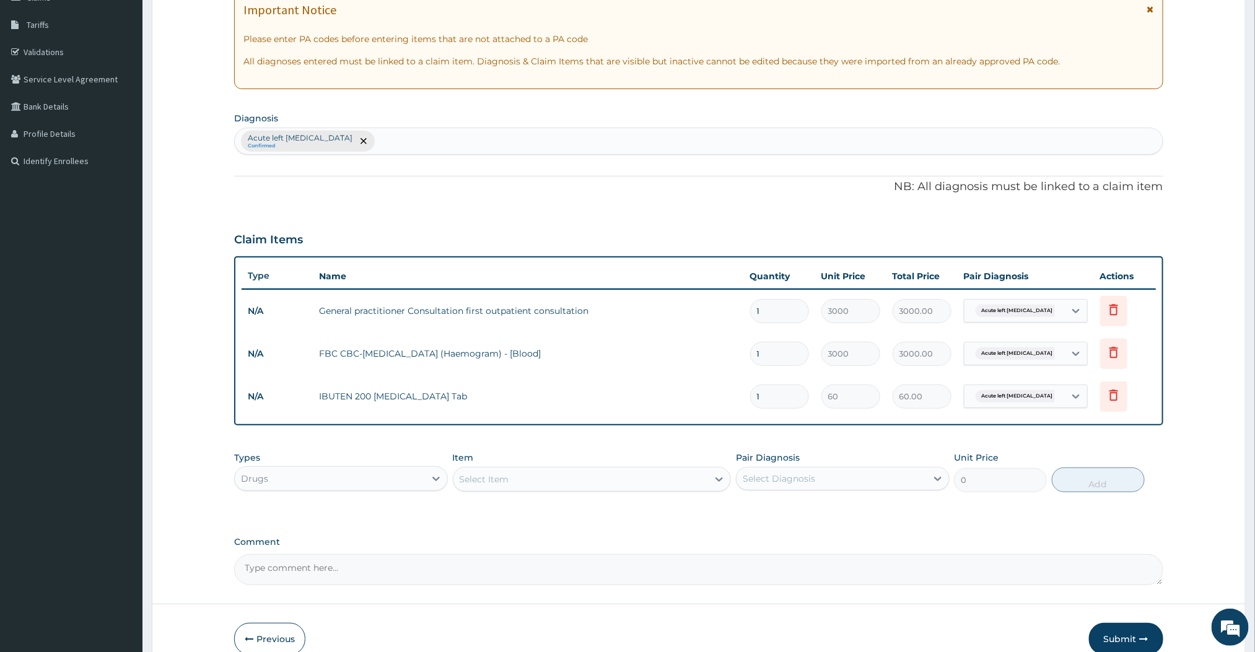
scroll to position [194, 0]
type input "15"
type input "900.00"
type input "15"
click at [599, 484] on div "Select Item" at bounding box center [580, 478] width 255 height 20
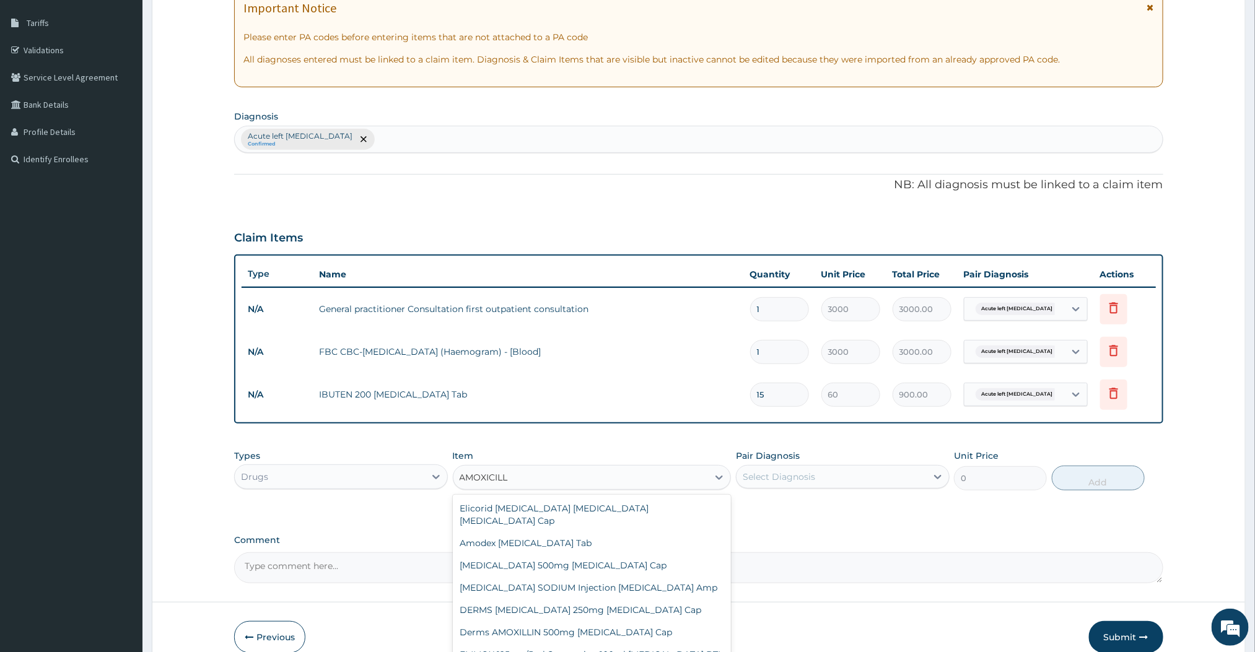
type input "AMOXICILLIN"
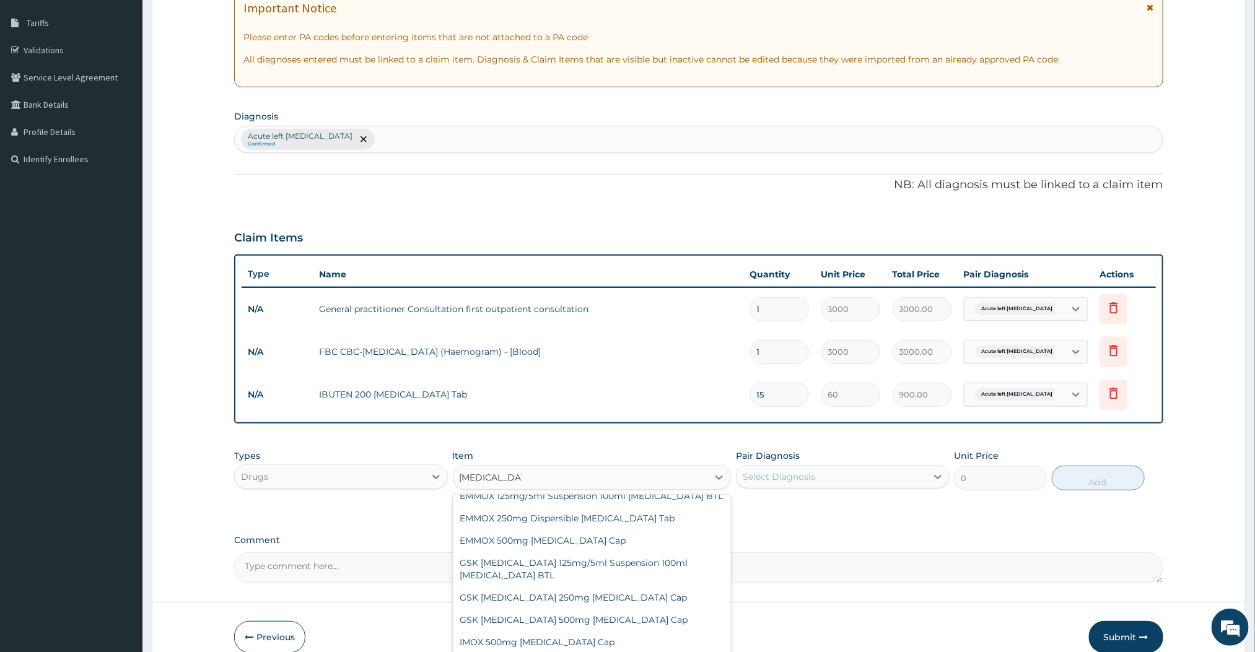
scroll to position [0, 0]
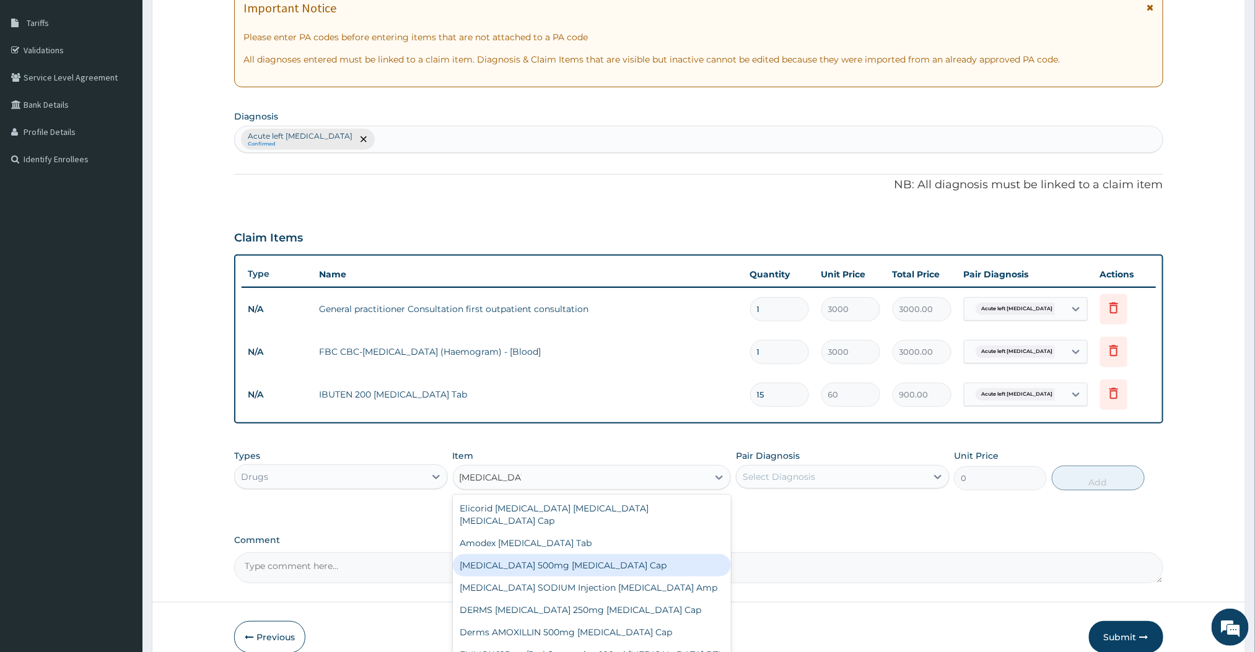
click at [554, 558] on div "AMOXICILLIN 500mg Amoxicillin Cap" at bounding box center [592, 565] width 279 height 22
type input "84"
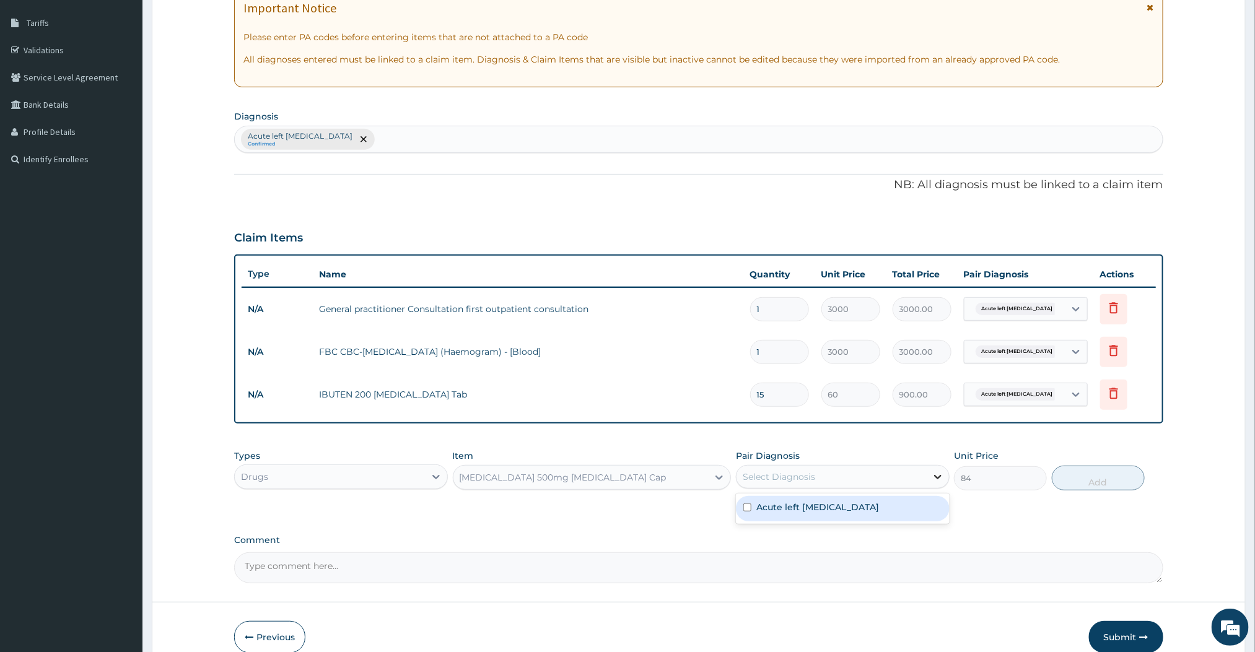
click at [932, 474] on icon at bounding box center [938, 477] width 12 height 12
click at [784, 502] on label "Acute left otitis media" at bounding box center [817, 507] width 123 height 12
checkbox input "true"
click at [1102, 468] on button "Add" at bounding box center [1098, 478] width 93 height 25
type input "0"
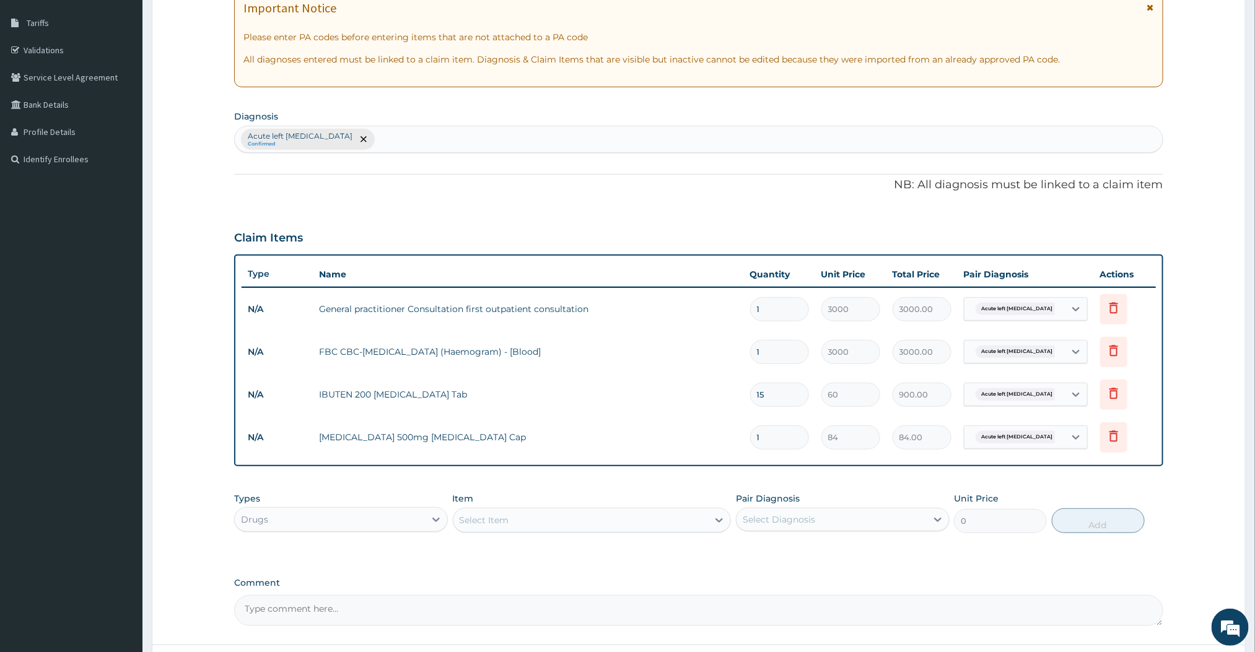
type input "15"
type input "1260.00"
type input "15"
click at [866, 480] on div "PA Code / Prescription Code Enter Code(Secondary Care Only) Encounter Date 11-0…" at bounding box center [698, 275] width 928 height 702
click at [434, 522] on icon at bounding box center [436, 519] width 12 height 12
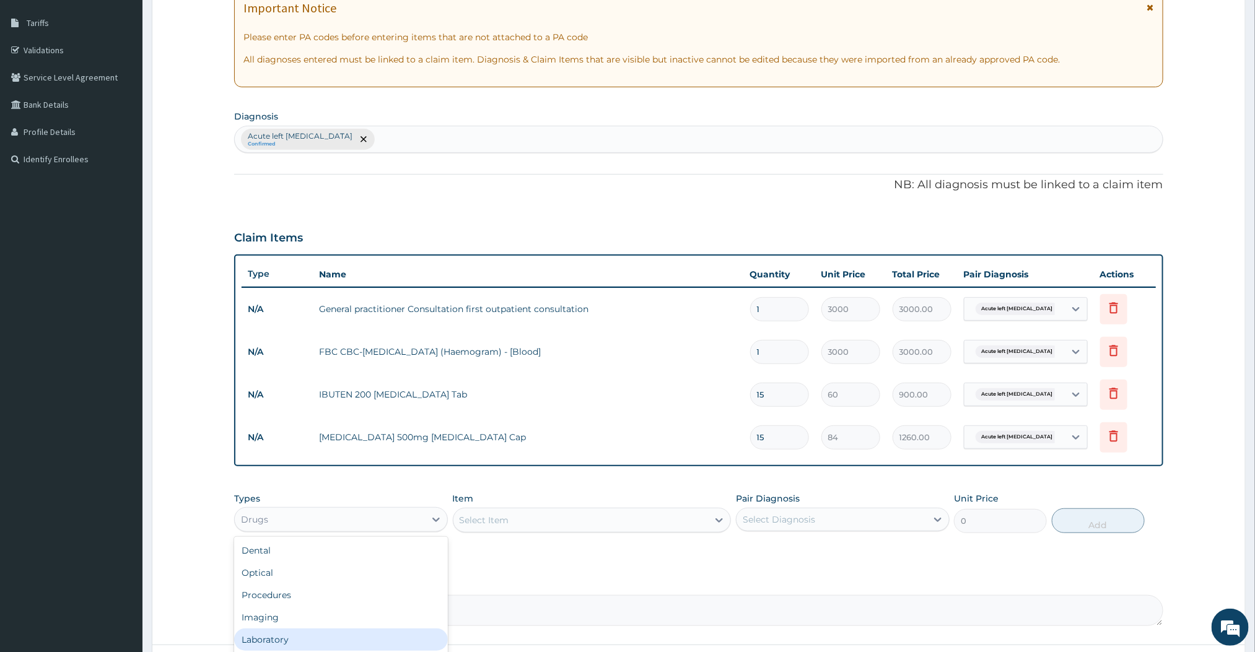
click at [292, 629] on div "Laboratory" at bounding box center [341, 640] width 214 height 22
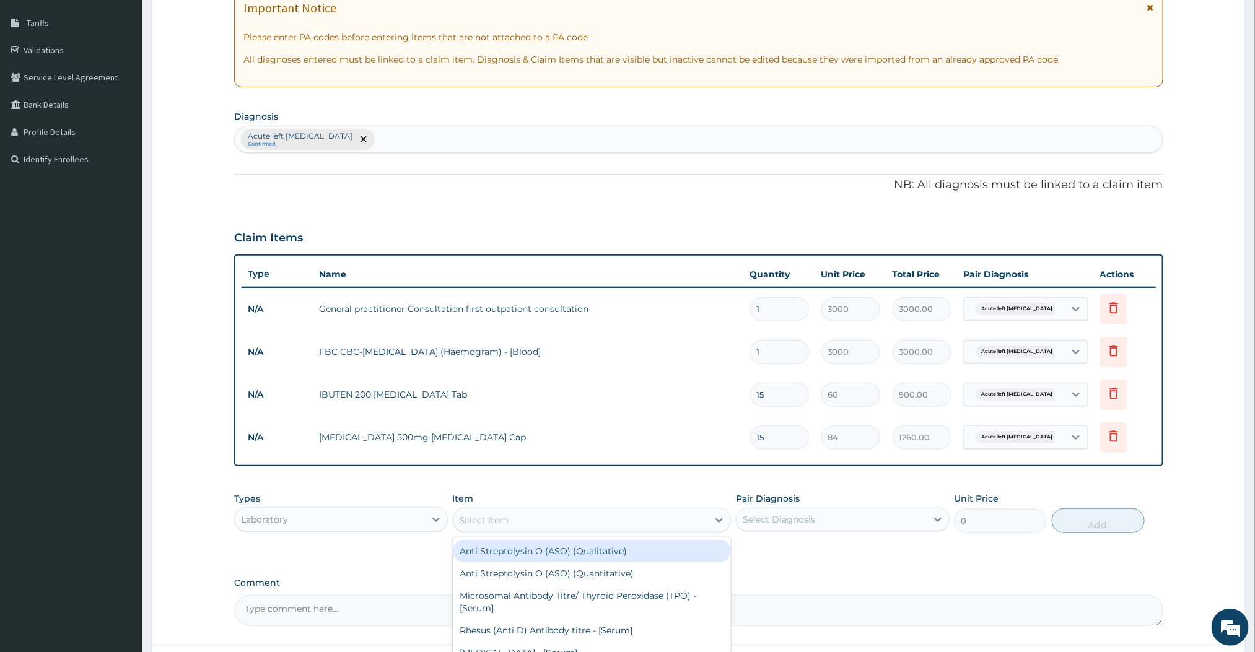
click at [717, 525] on icon at bounding box center [719, 520] width 12 height 12
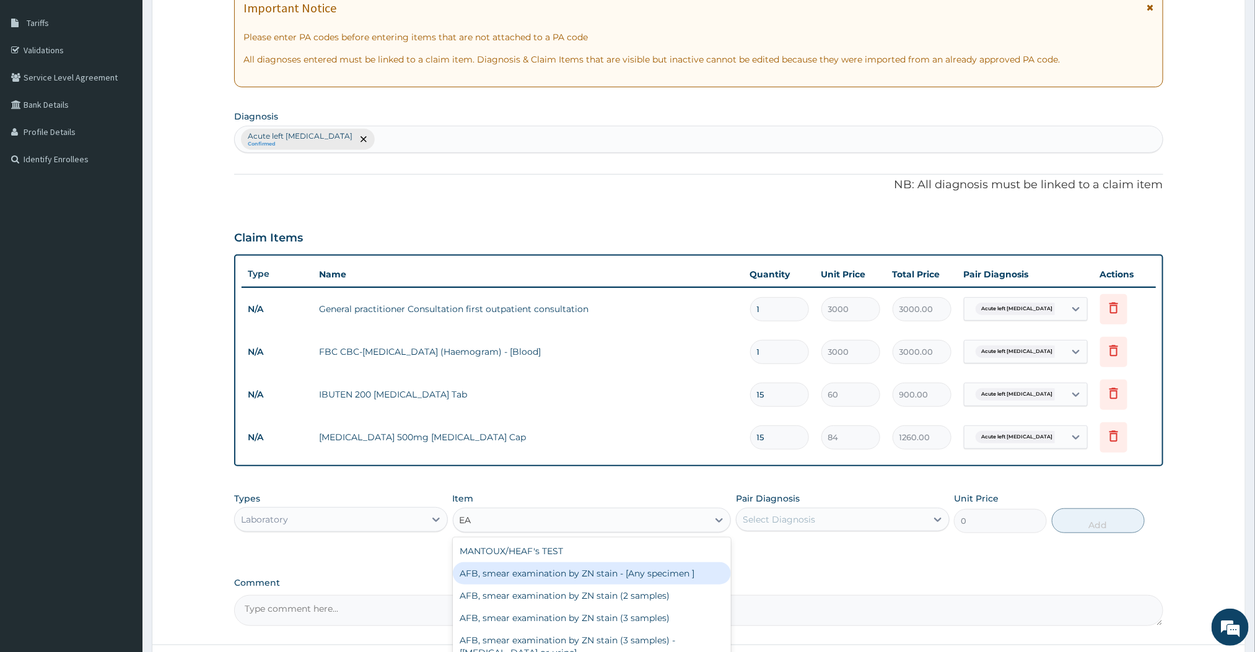
type input "E"
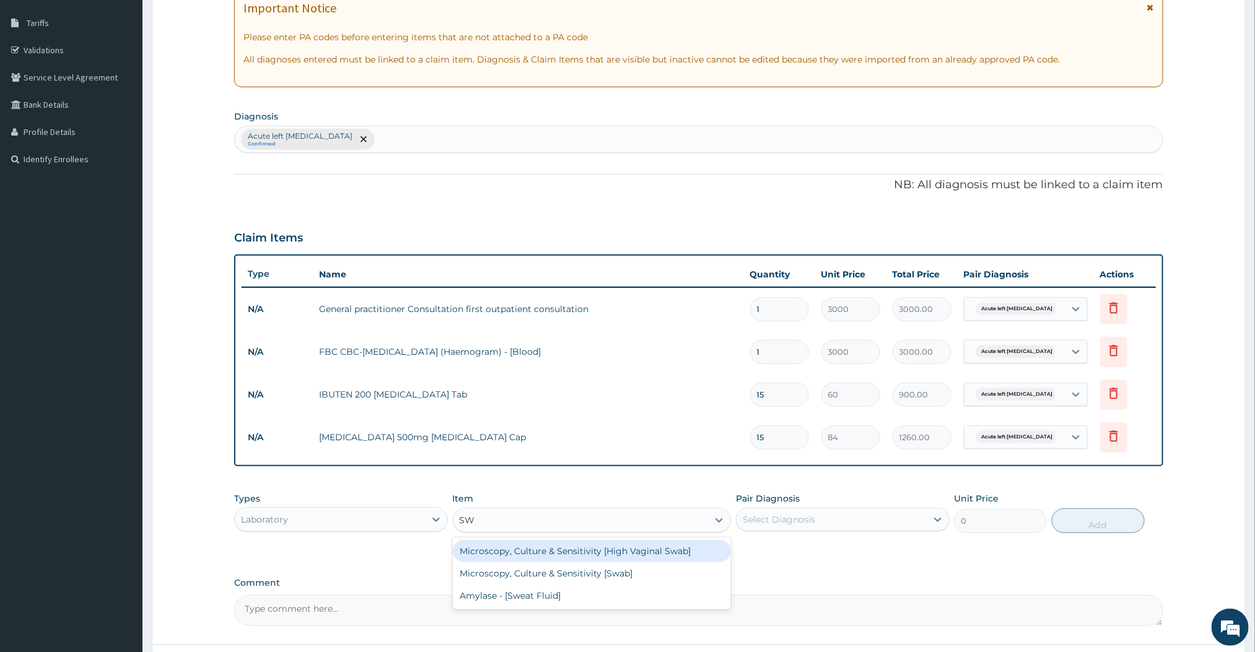
type input "S"
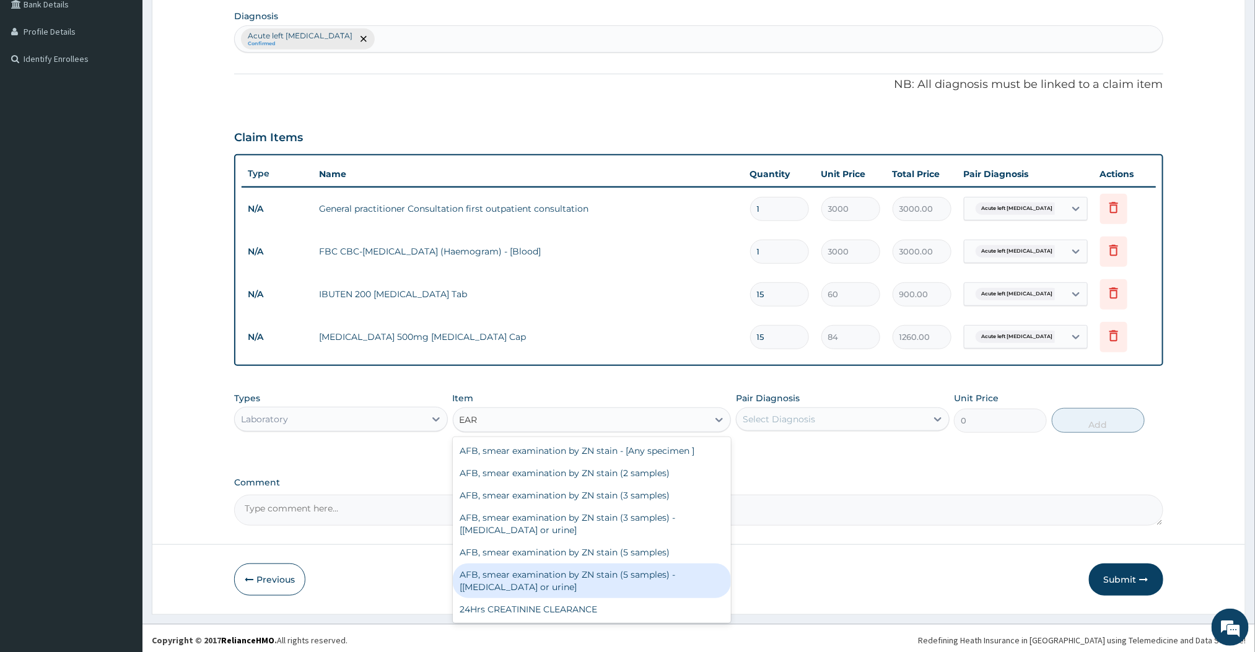
scroll to position [27, 0]
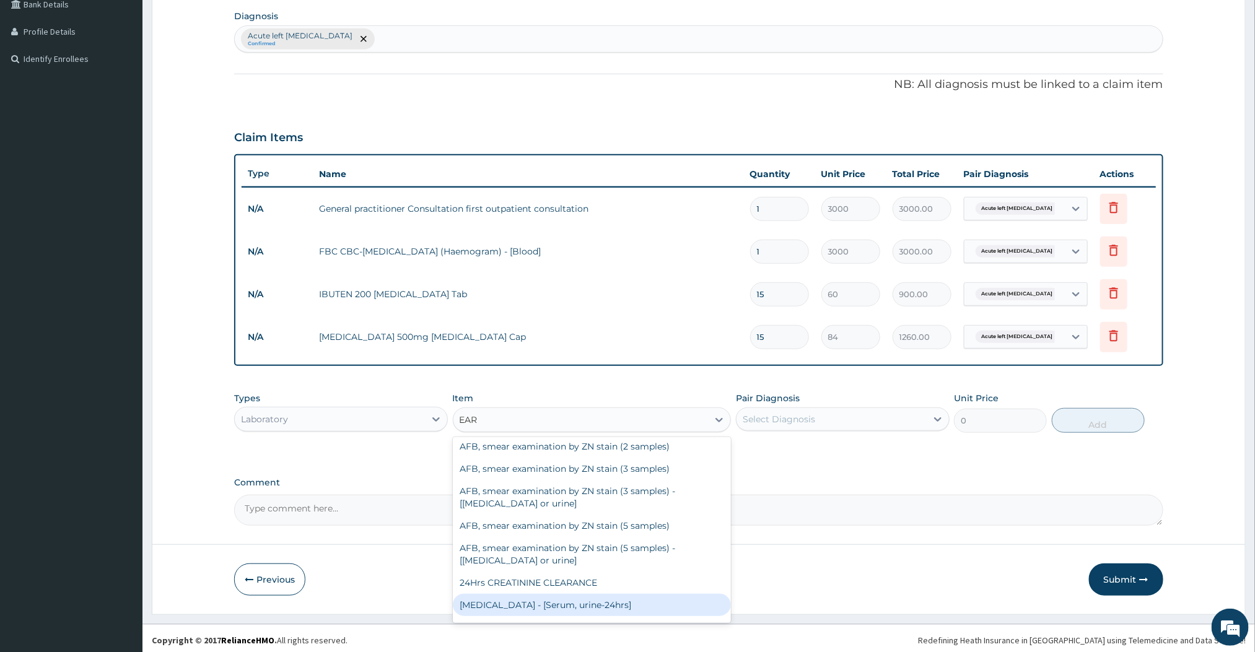
type input "EAR"
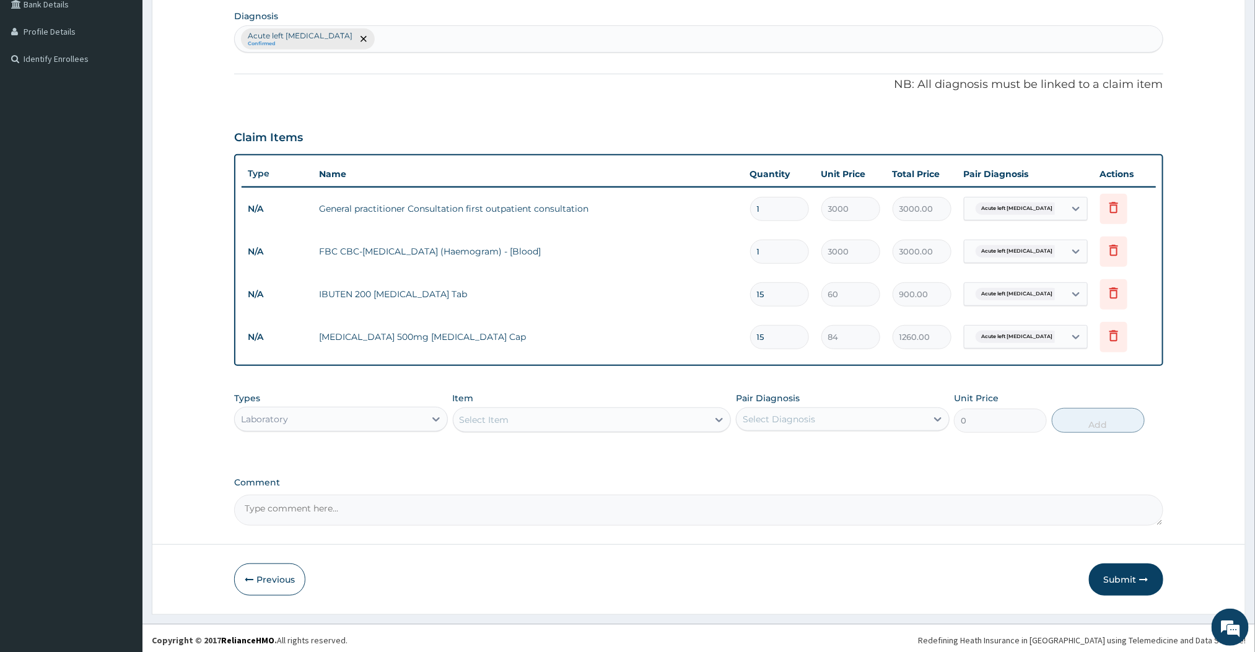
click at [868, 487] on label "Comment" at bounding box center [698, 483] width 928 height 11
click at [868, 495] on textarea "Comment" at bounding box center [698, 510] width 928 height 31
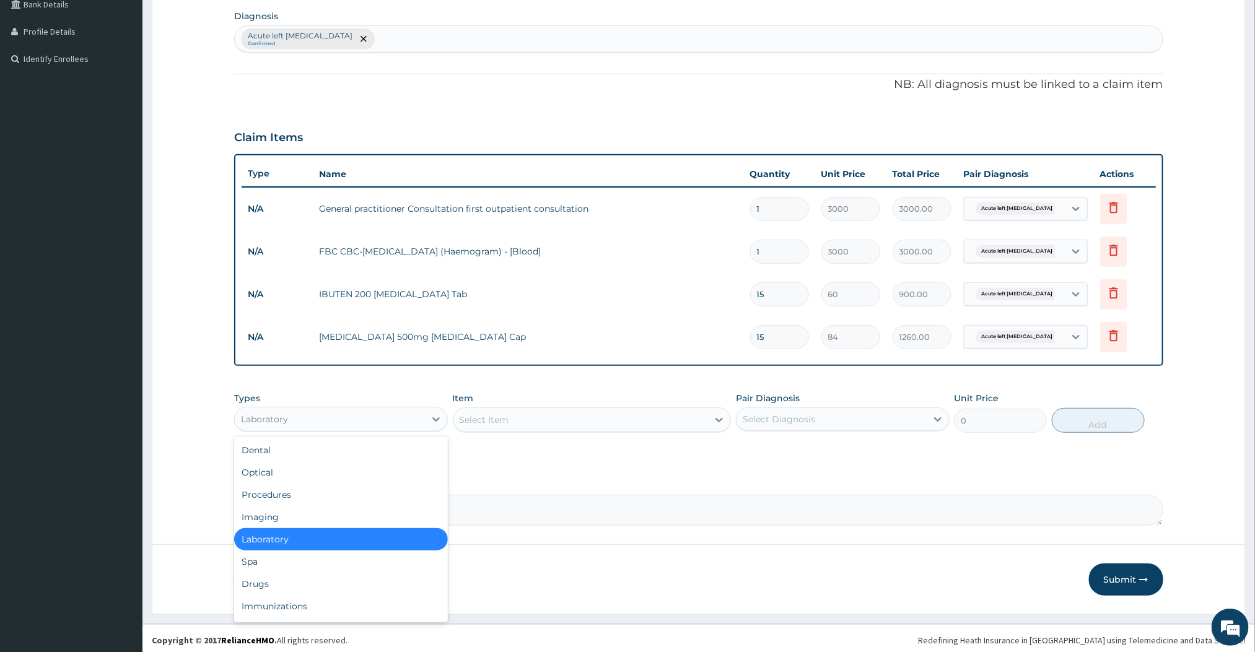
click at [381, 424] on div "Laboratory" at bounding box center [330, 419] width 190 height 20
click at [715, 445] on div "Types option Laboratory, selected. option Imaging focused, 4 of 10. 10 results …" at bounding box center [698, 422] width 928 height 72
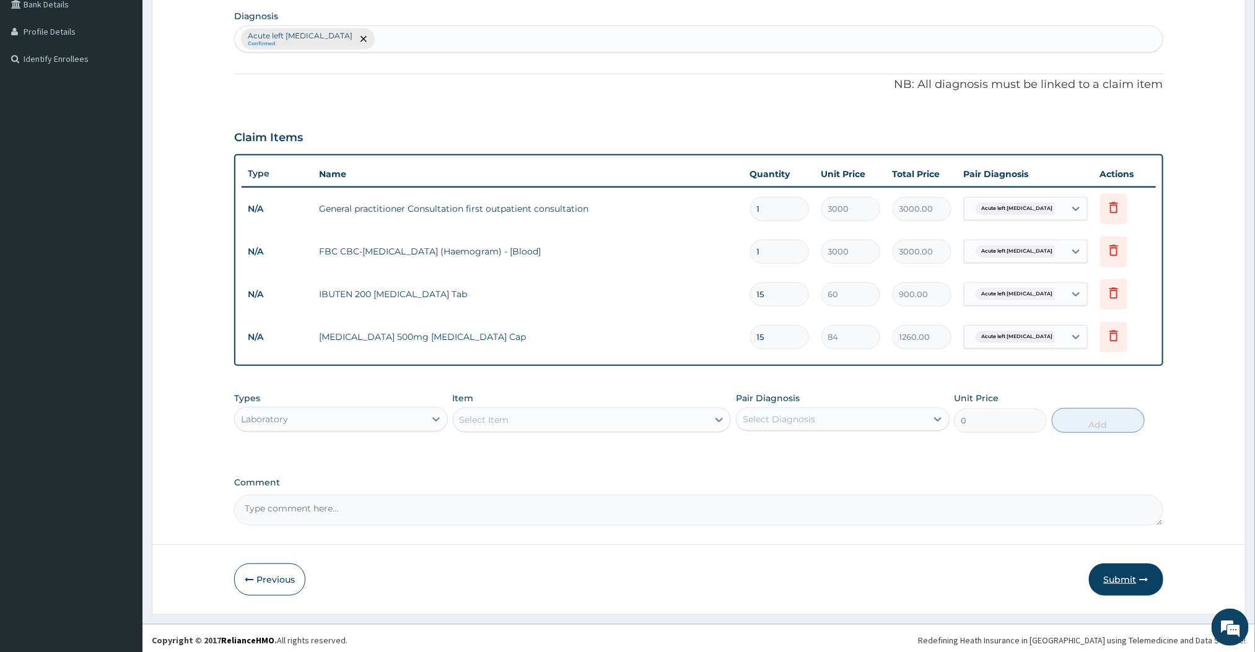
click at [1122, 588] on button "Submit" at bounding box center [1126, 580] width 74 height 32
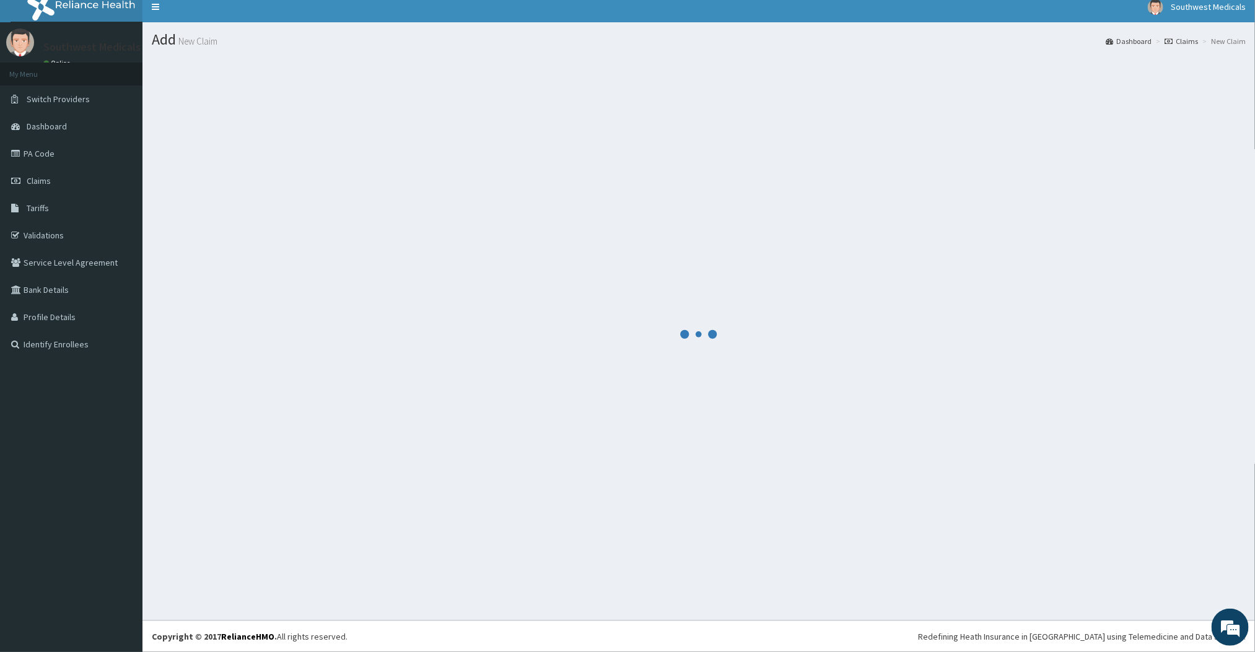
scroll to position [294, 0]
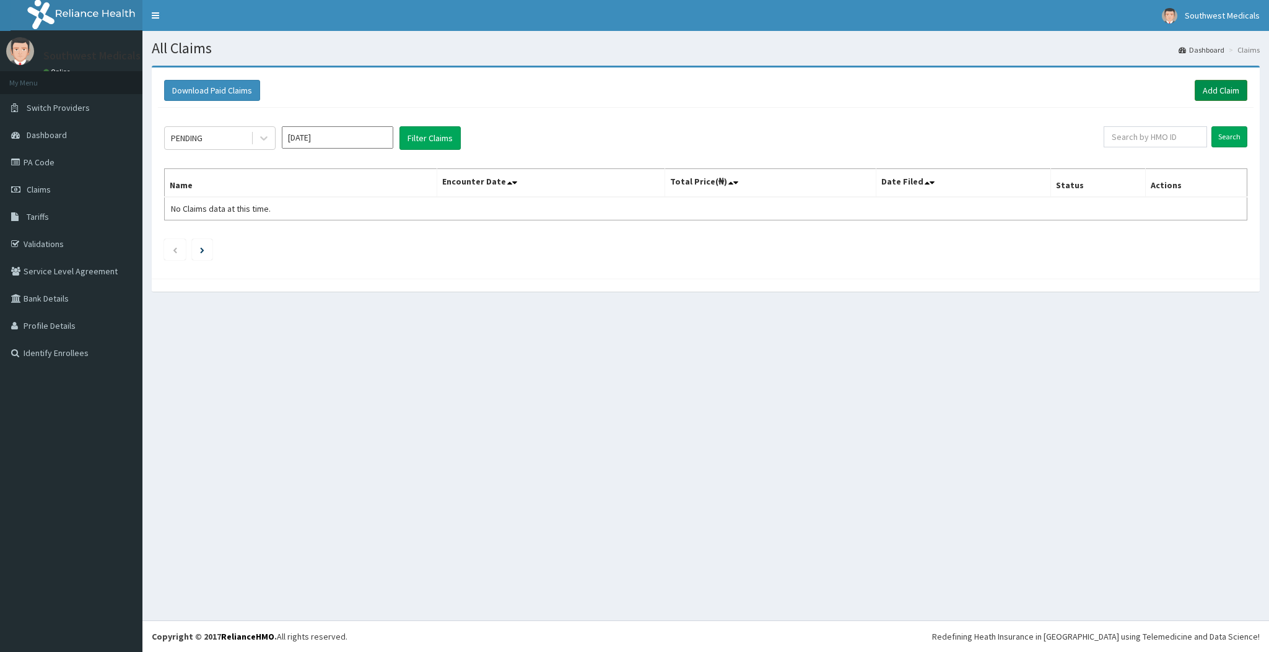
click at [1201, 95] on link "Add Claim" at bounding box center [1221, 90] width 53 height 21
click at [1139, 146] on input "text" at bounding box center [1155, 136] width 103 height 21
type input "JBN/10259/A"
click at [1219, 140] on input "Search" at bounding box center [1229, 136] width 36 height 21
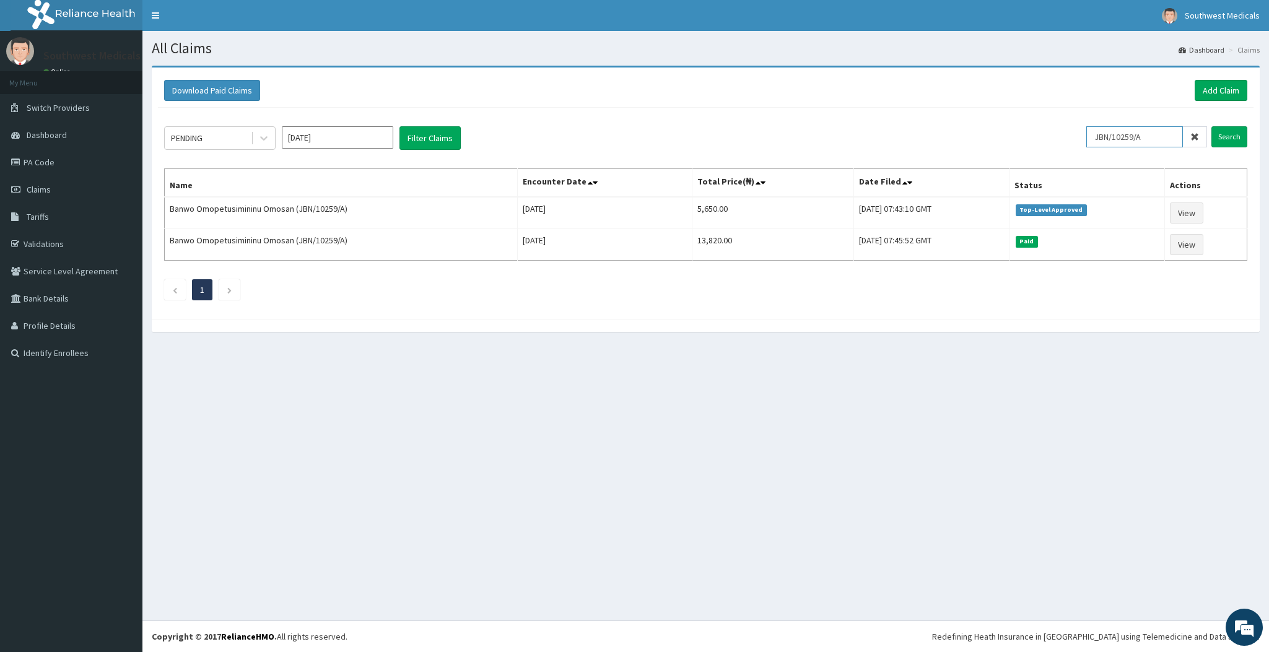
click at [1167, 134] on input "JBN/10259/A" at bounding box center [1134, 136] width 97 height 21
click at [1212, 90] on link "Add Claim" at bounding box center [1221, 90] width 53 height 21
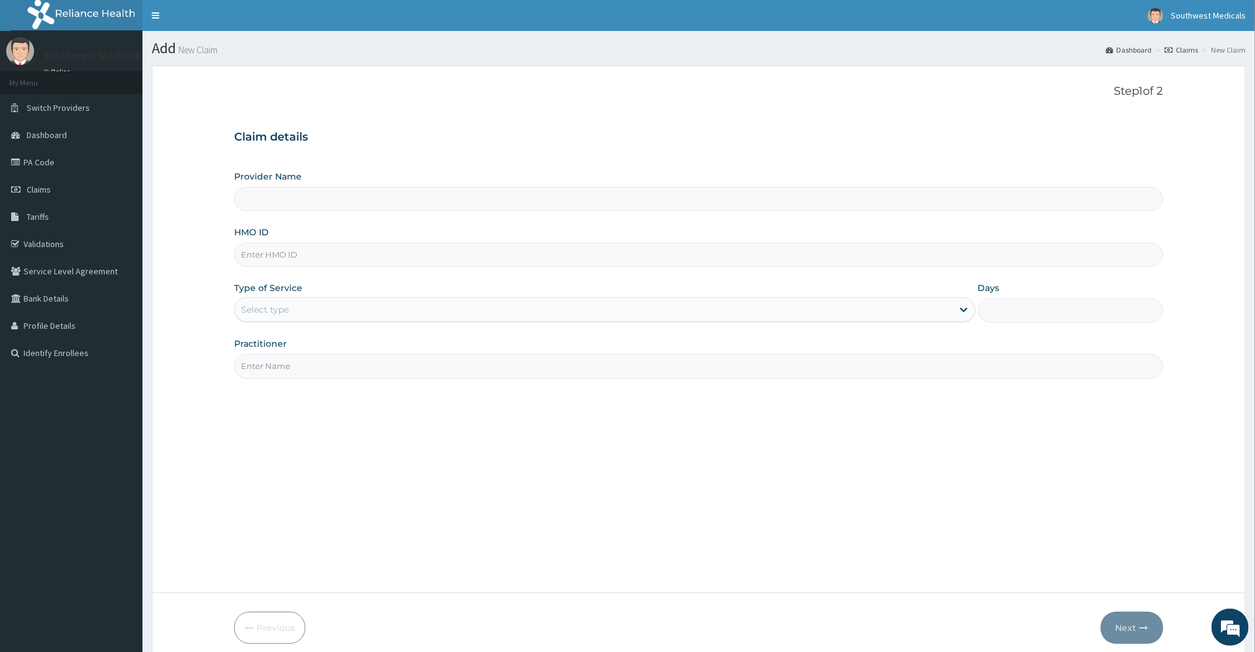
type input "Southwest Medicals"
click at [459, 259] on input "HMO ID" at bounding box center [698, 255] width 928 height 24
paste input "JBN/10259/A"
type input "JBN/10259/A"
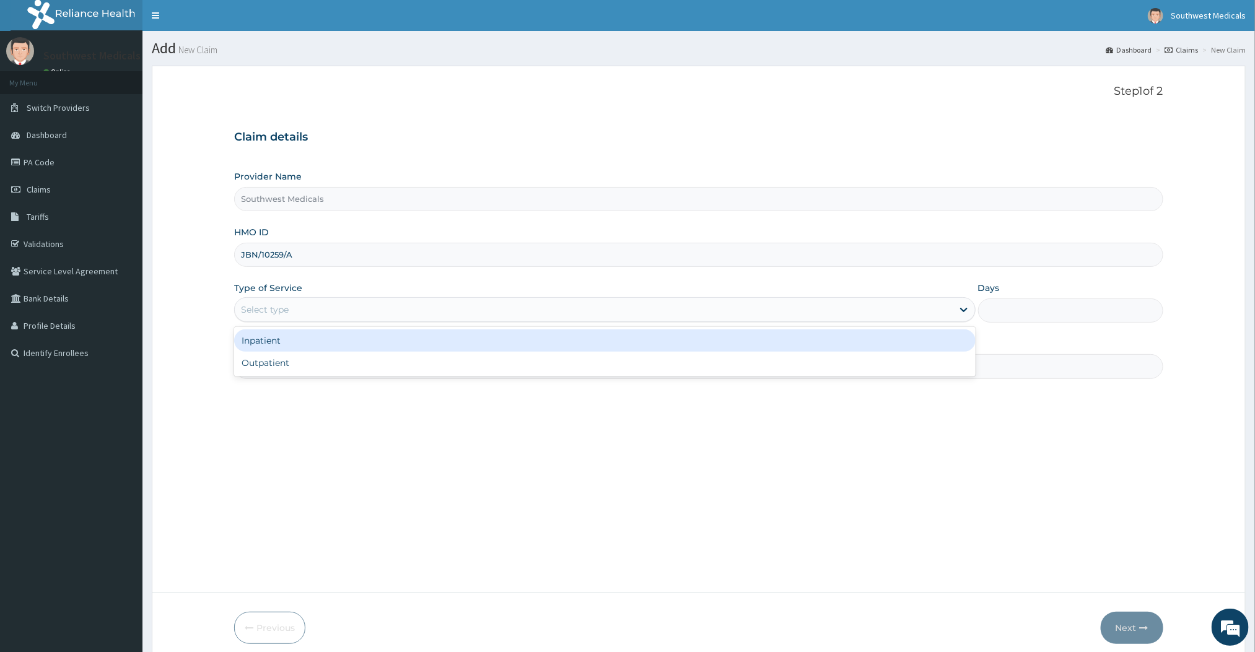
click at [359, 315] on div "Select type" at bounding box center [593, 310] width 717 height 20
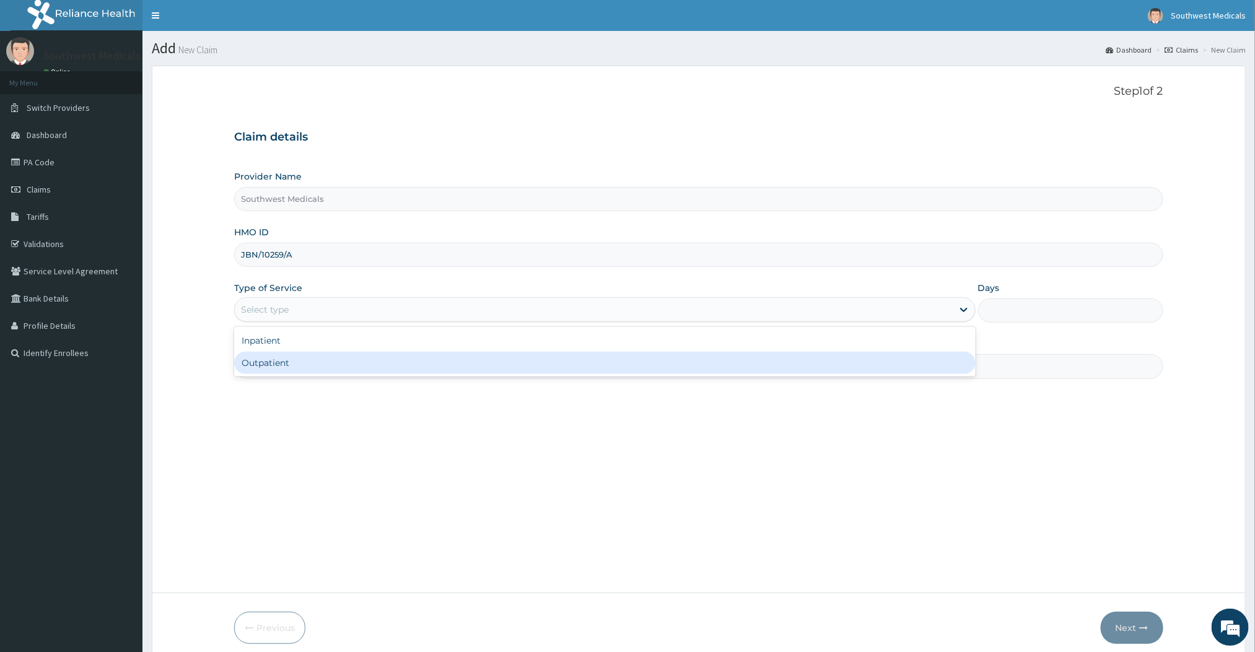
click at [298, 359] on div "Outpatient" at bounding box center [604, 363] width 741 height 22
type input "1"
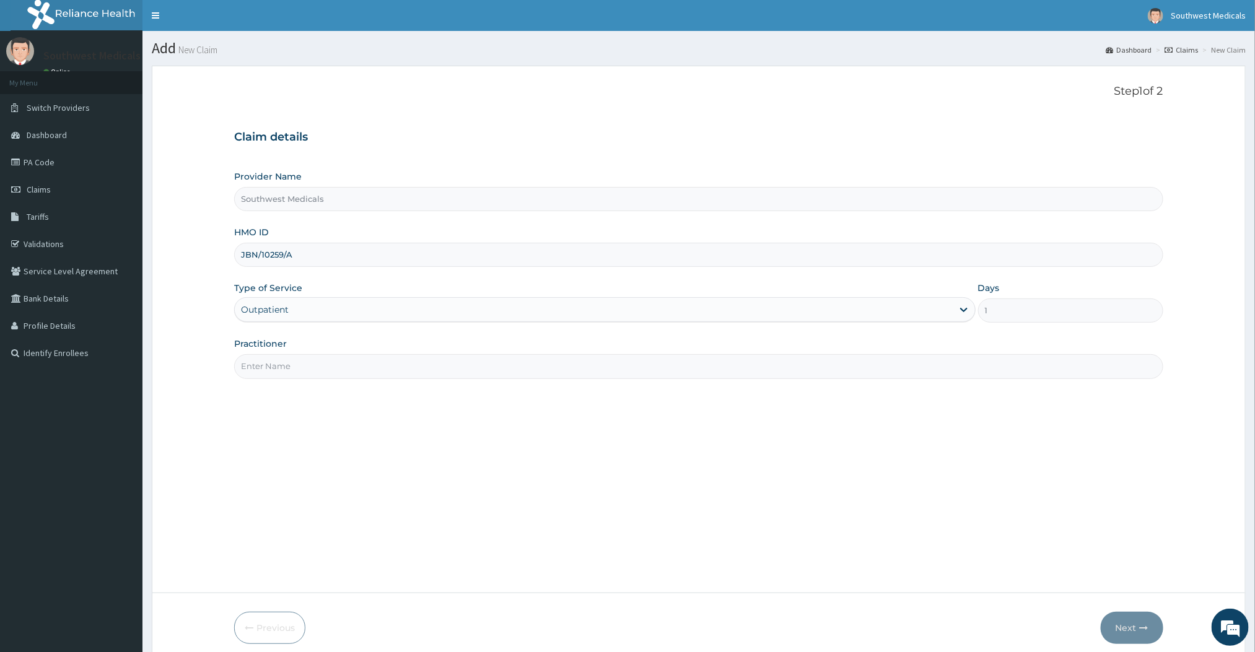
click at [424, 370] on input "Practitioner" at bounding box center [698, 366] width 928 height 24
type input "DOCTOR [PERSON_NAME]"
click at [1141, 624] on icon "button" at bounding box center [1144, 628] width 9 height 9
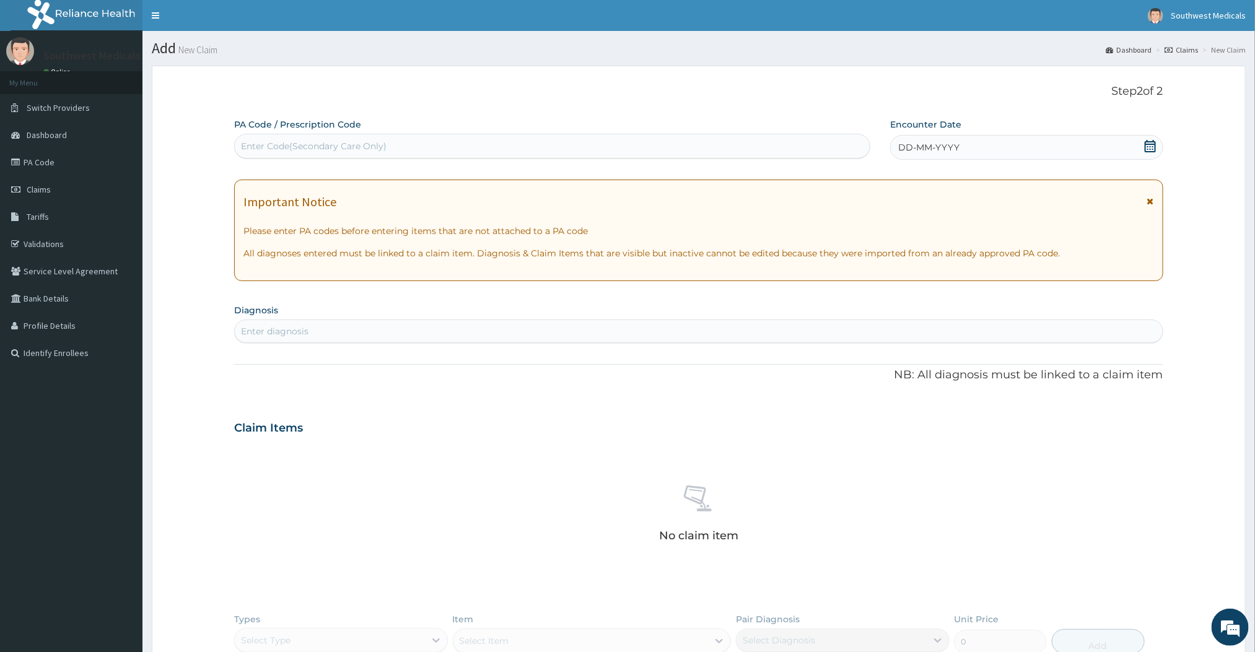
click at [933, 149] on span "DD-MM-YYYY" at bounding box center [928, 147] width 61 height 12
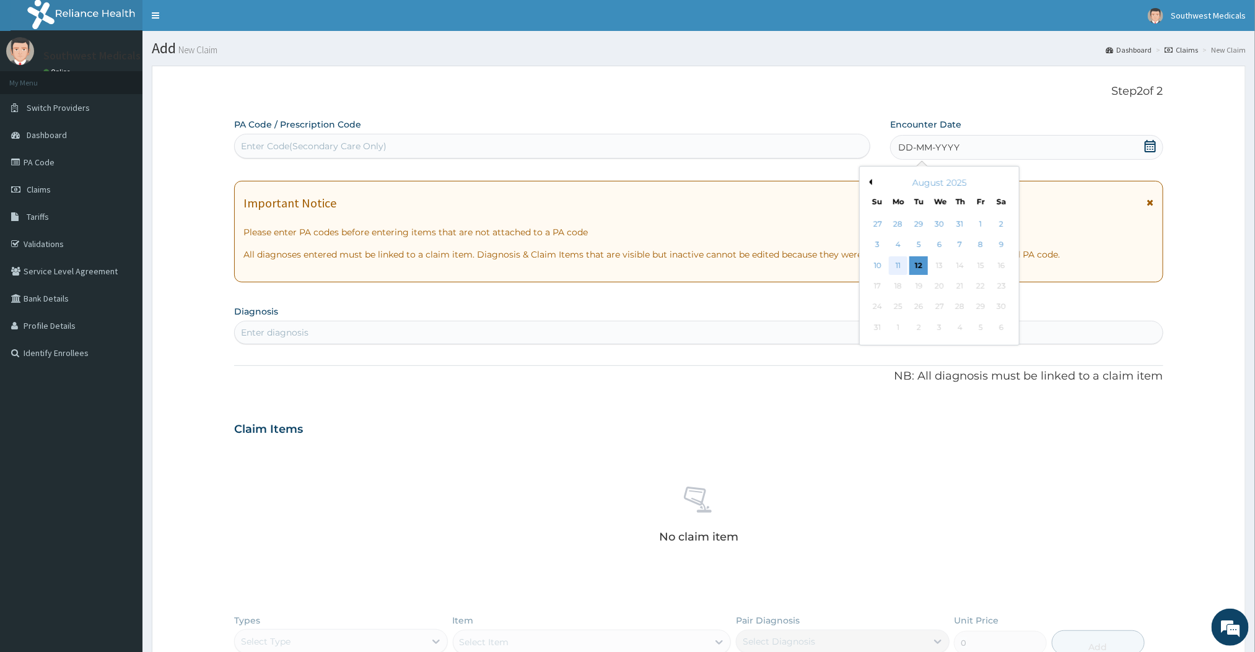
click at [894, 262] on div "11" at bounding box center [898, 265] width 19 height 19
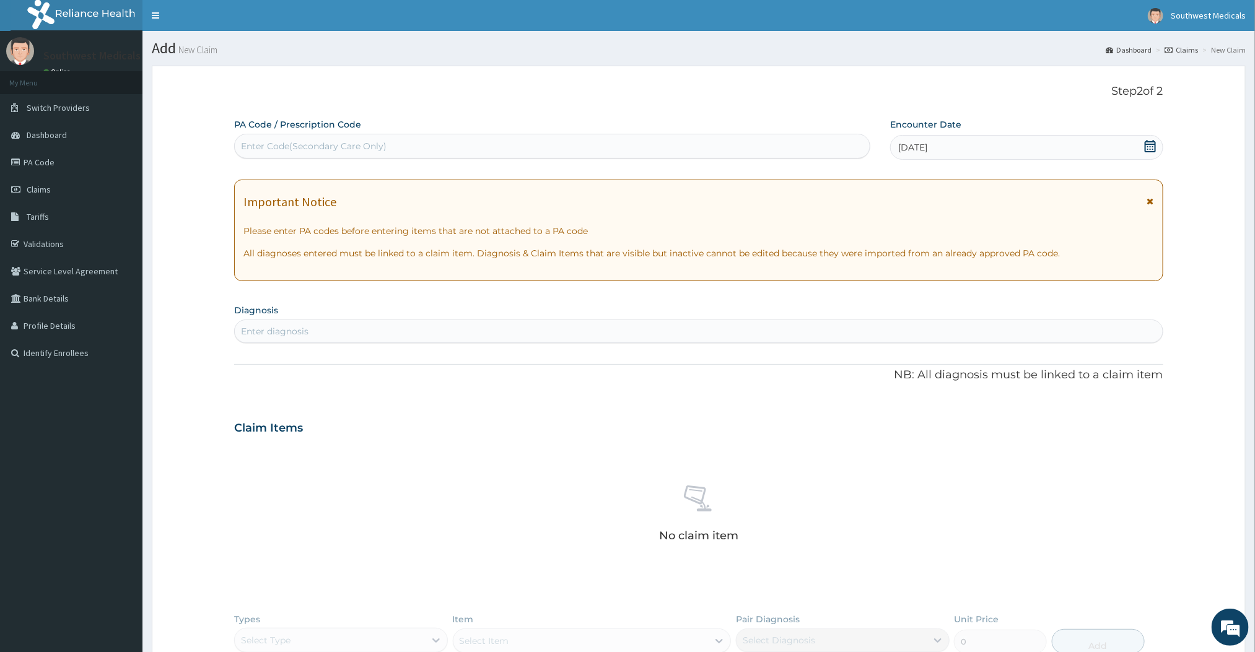
click at [465, 337] on div "Enter diagnosis" at bounding box center [698, 331] width 927 height 20
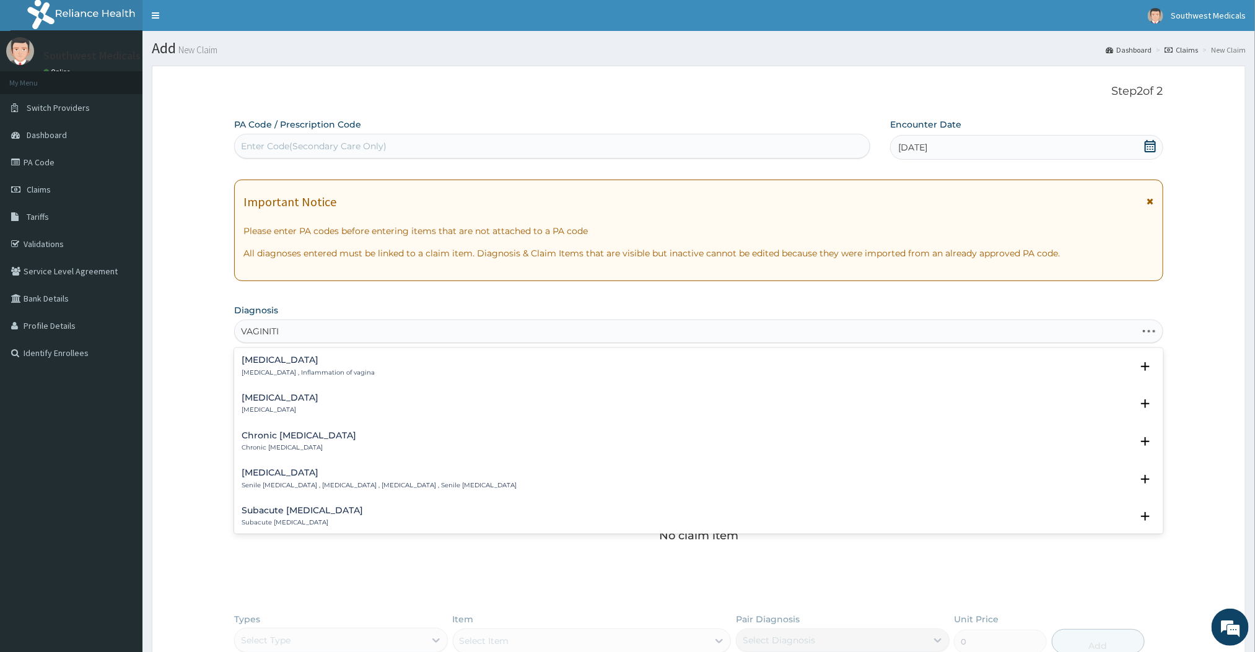
type input "[MEDICAL_DATA]"
click at [316, 356] on h4 "Vaginitis" at bounding box center [308, 360] width 133 height 9
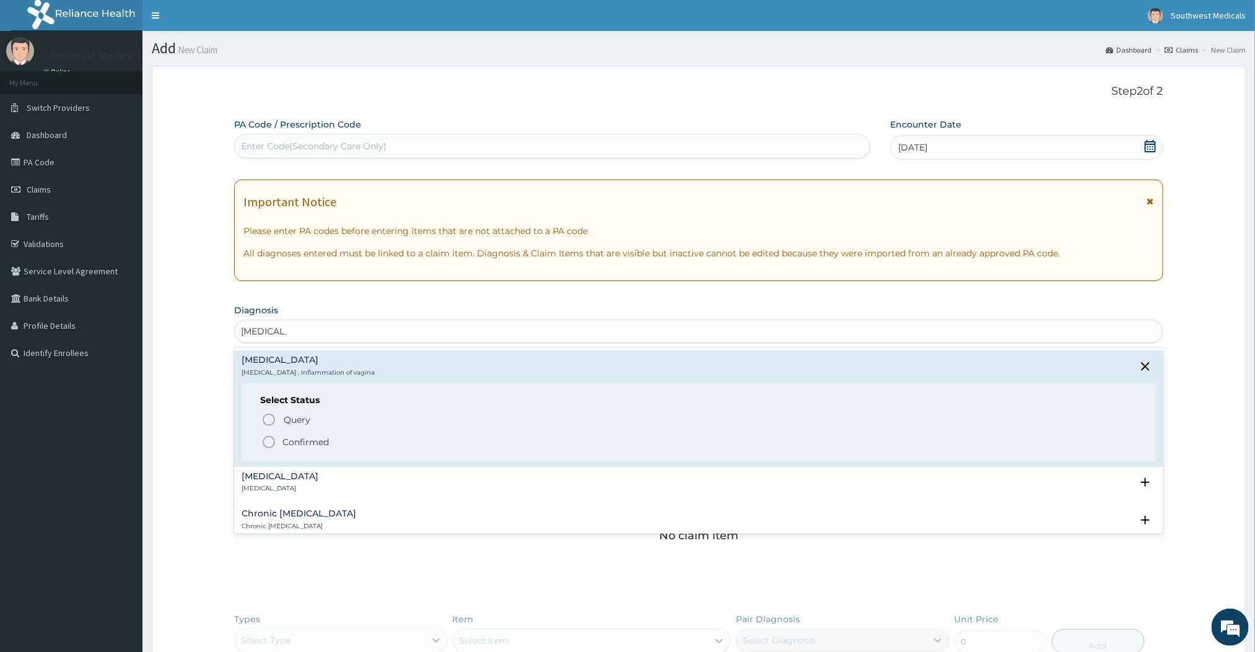
click at [274, 442] on icon "status option filled" at bounding box center [268, 442] width 15 height 15
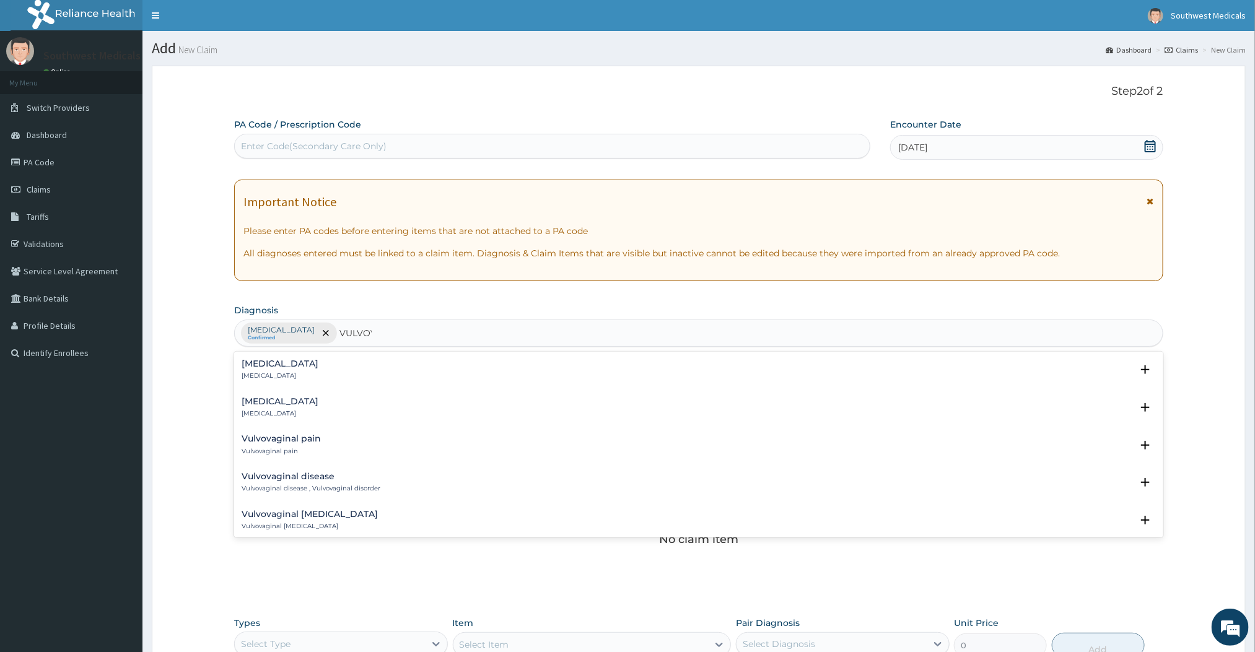
type input "VULVOVA"
click at [253, 375] on p "Vulvovaginitis" at bounding box center [280, 376] width 77 height 9
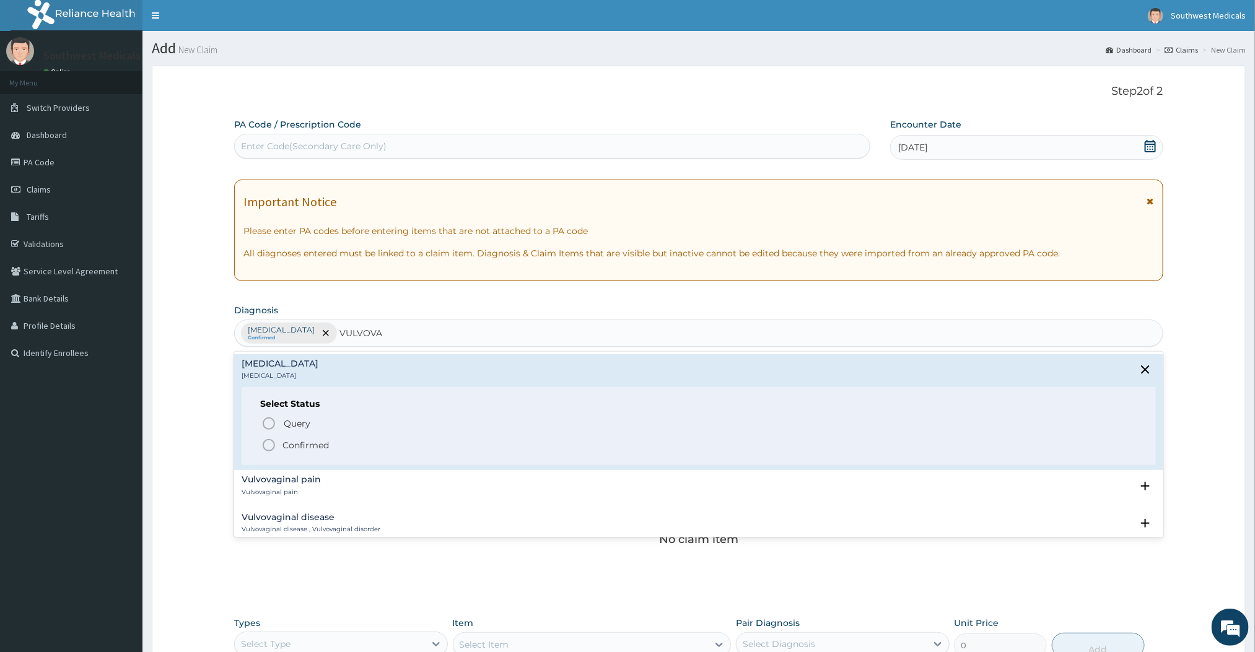
click at [266, 450] on circle "status option filled" at bounding box center [268, 445] width 11 height 11
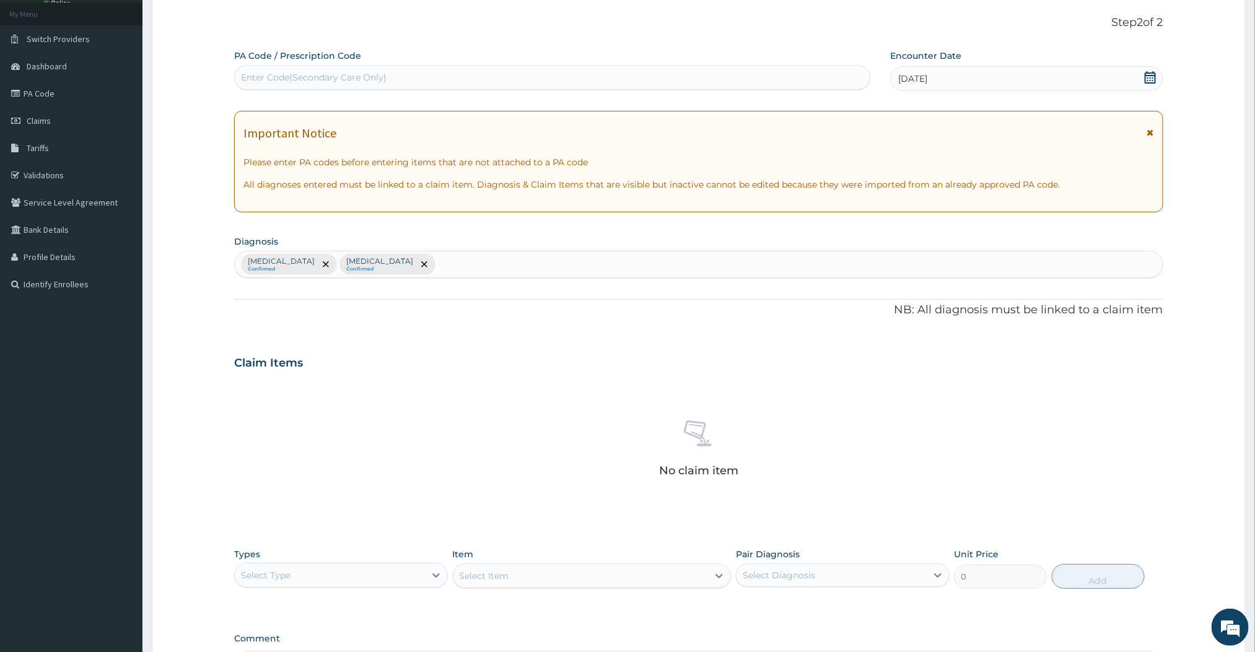
scroll to position [131, 0]
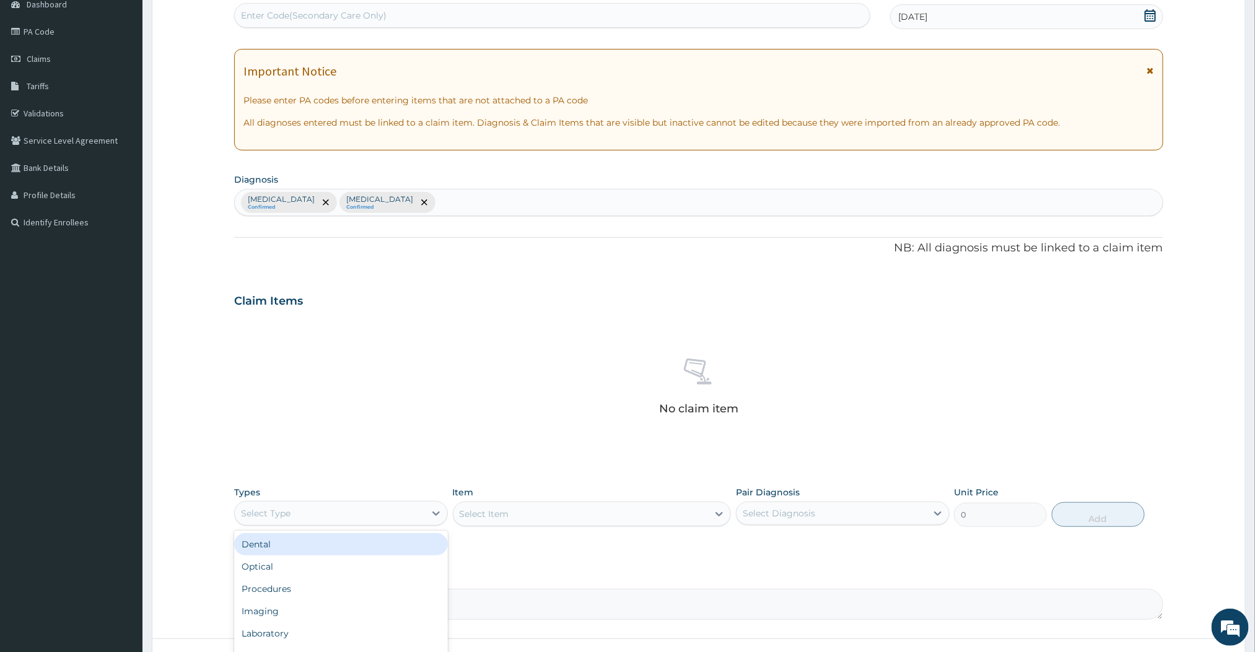
click at [405, 513] on div "Select Type" at bounding box center [330, 514] width 190 height 20
click at [281, 593] on div "Procedures" at bounding box center [341, 589] width 214 height 22
click at [714, 515] on div "Select Item" at bounding box center [592, 514] width 279 height 25
click at [723, 517] on icon at bounding box center [719, 514] width 12 height 12
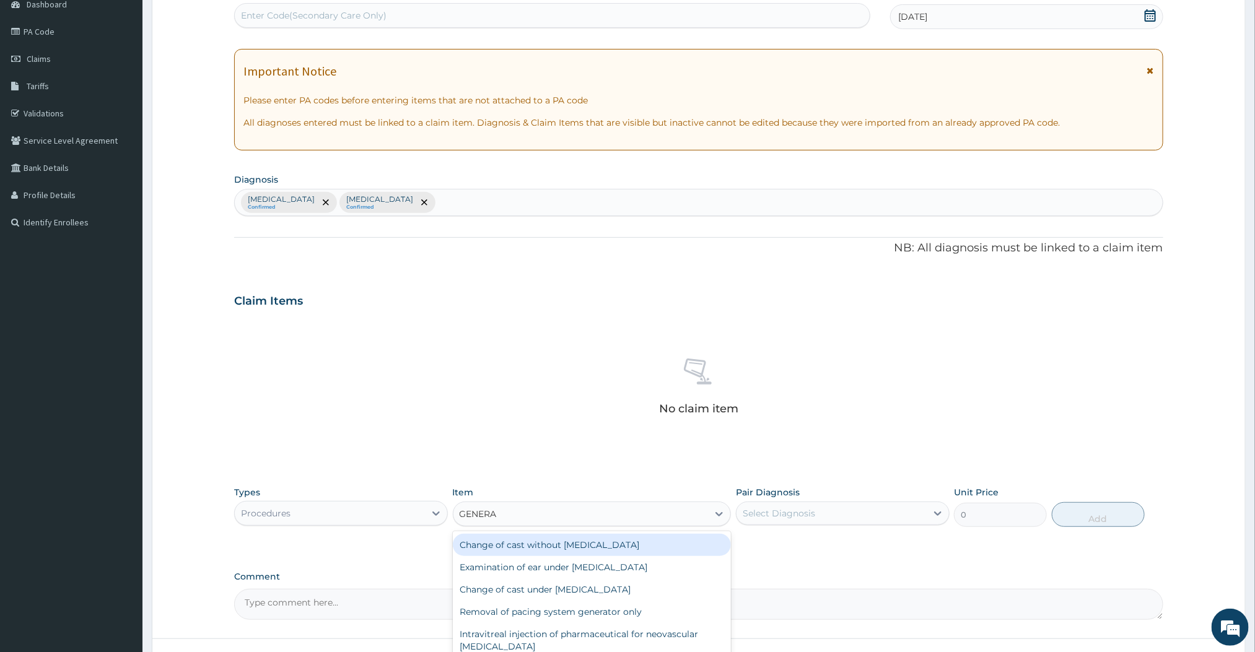
type input "GENERAL"
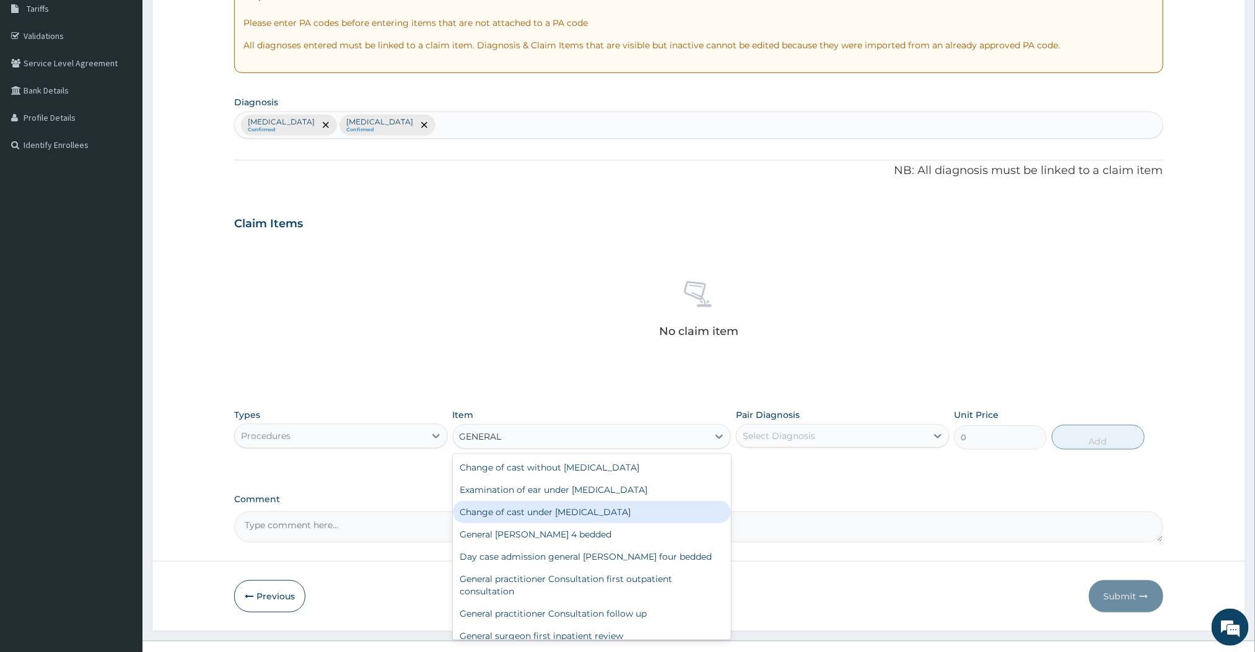
scroll to position [230, 0]
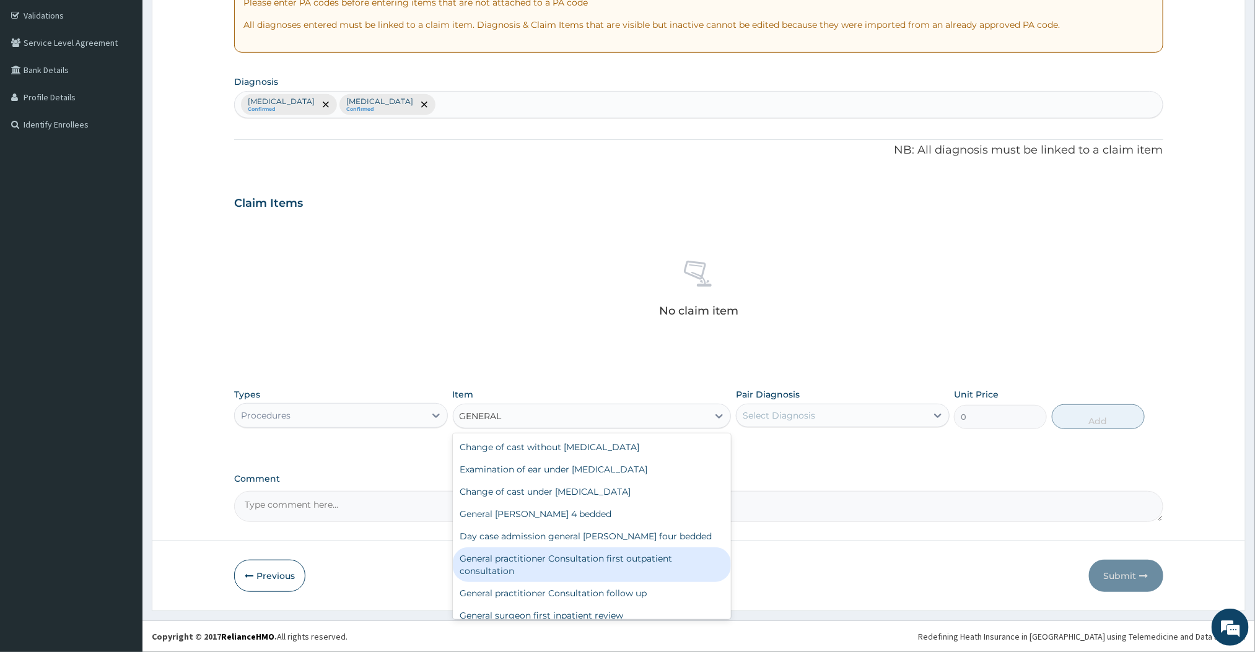
click at [618, 554] on div "General practitioner Consultation first outpatient consultation" at bounding box center [592, 565] width 279 height 35
type input "3000"
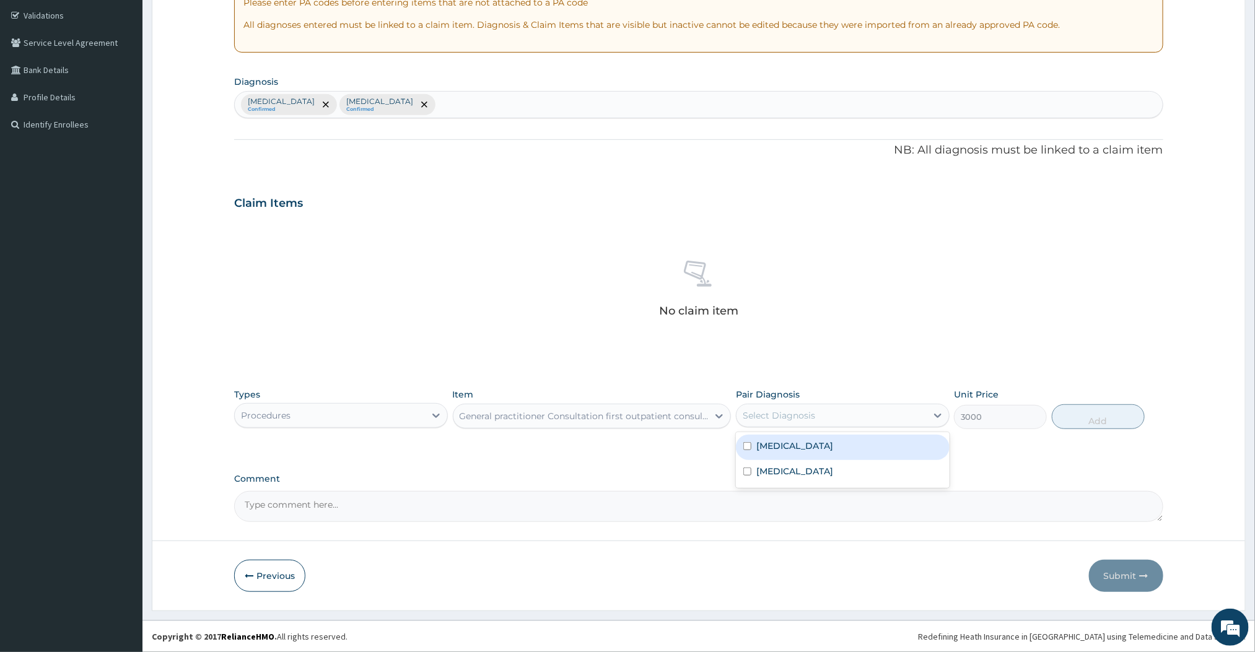
click at [915, 409] on div "Select Diagnosis" at bounding box center [831, 416] width 190 height 20
click at [761, 455] on div "Vaginitis" at bounding box center [843, 447] width 214 height 25
checkbox input "true"
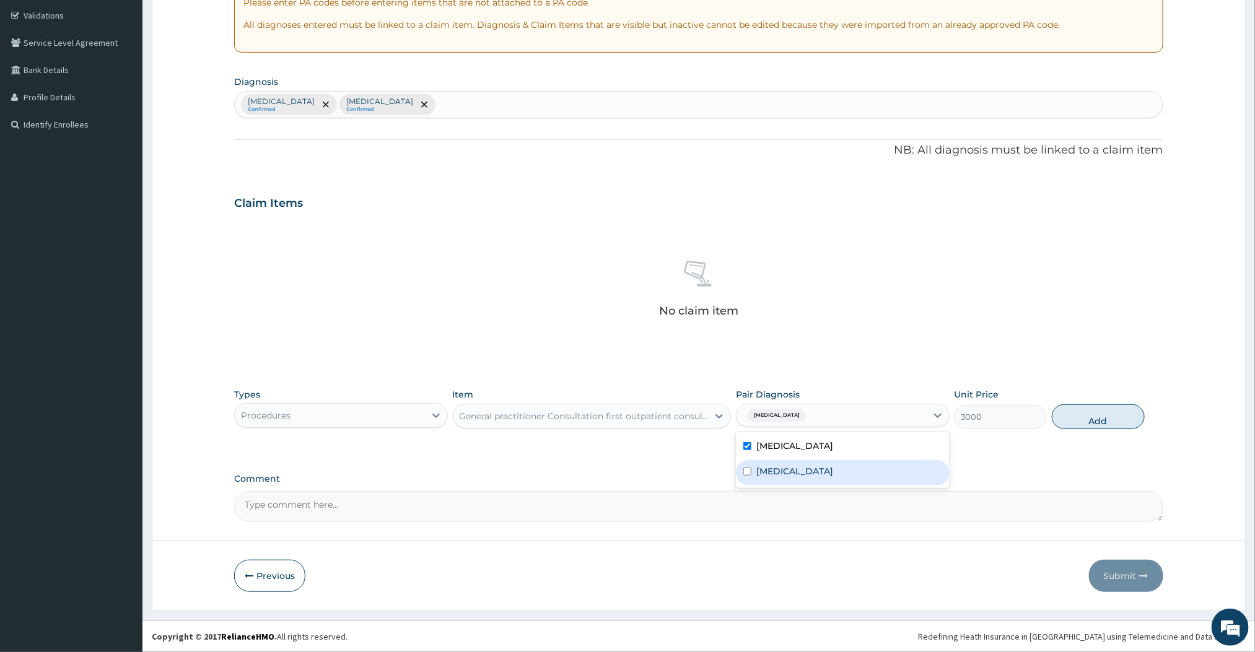
click at [757, 470] on label "Vulvovaginitis" at bounding box center [794, 471] width 77 height 12
checkbox input "true"
click at [1104, 411] on button "Add" at bounding box center [1098, 416] width 93 height 25
type input "0"
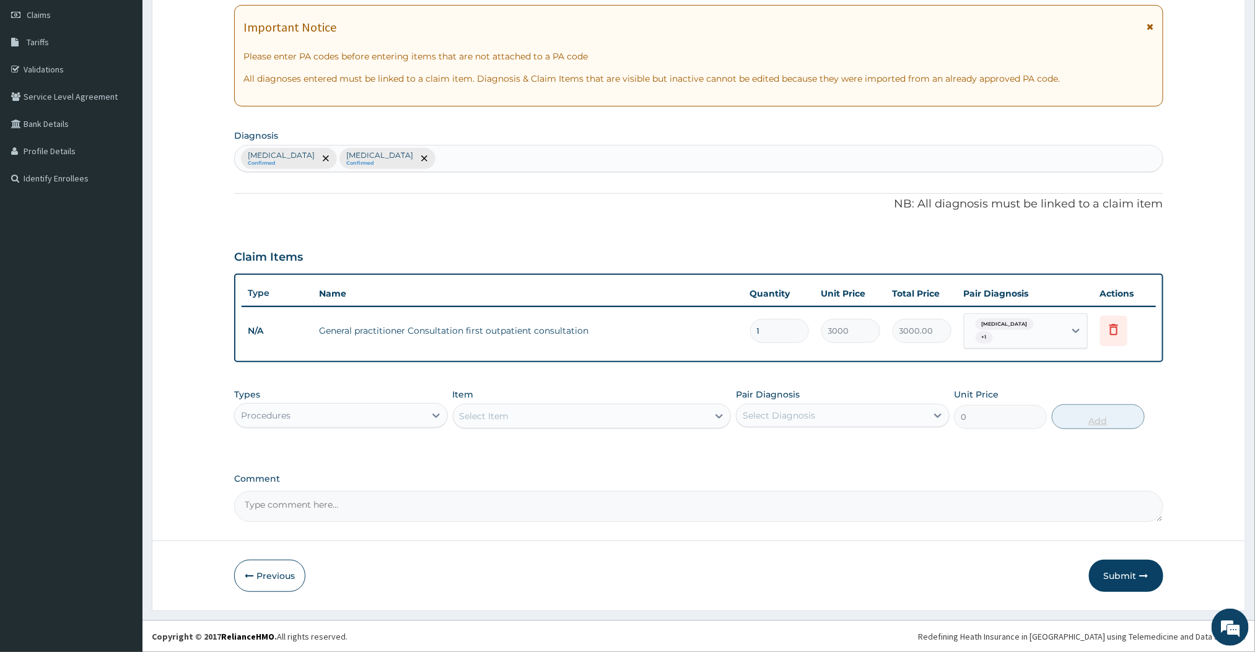
scroll to position [171, 0]
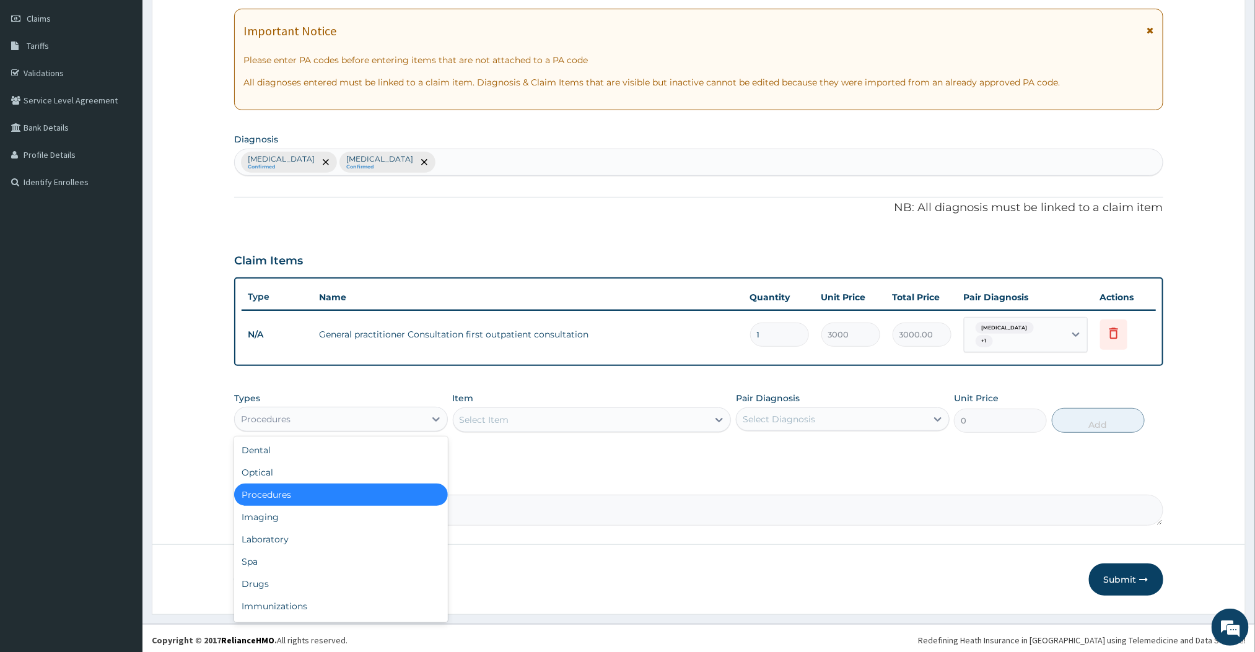
click at [409, 417] on div "Procedures" at bounding box center [330, 419] width 190 height 20
click at [266, 543] on div "Laboratory" at bounding box center [341, 539] width 214 height 22
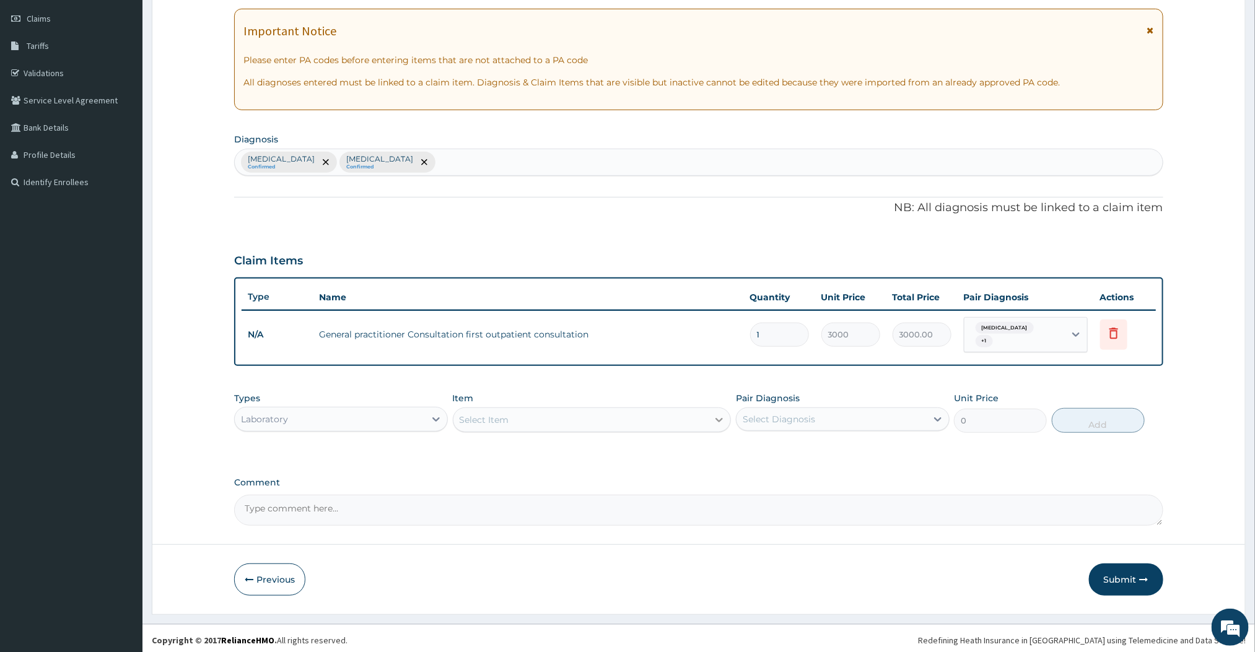
click at [719, 420] on icon at bounding box center [719, 420] width 12 height 12
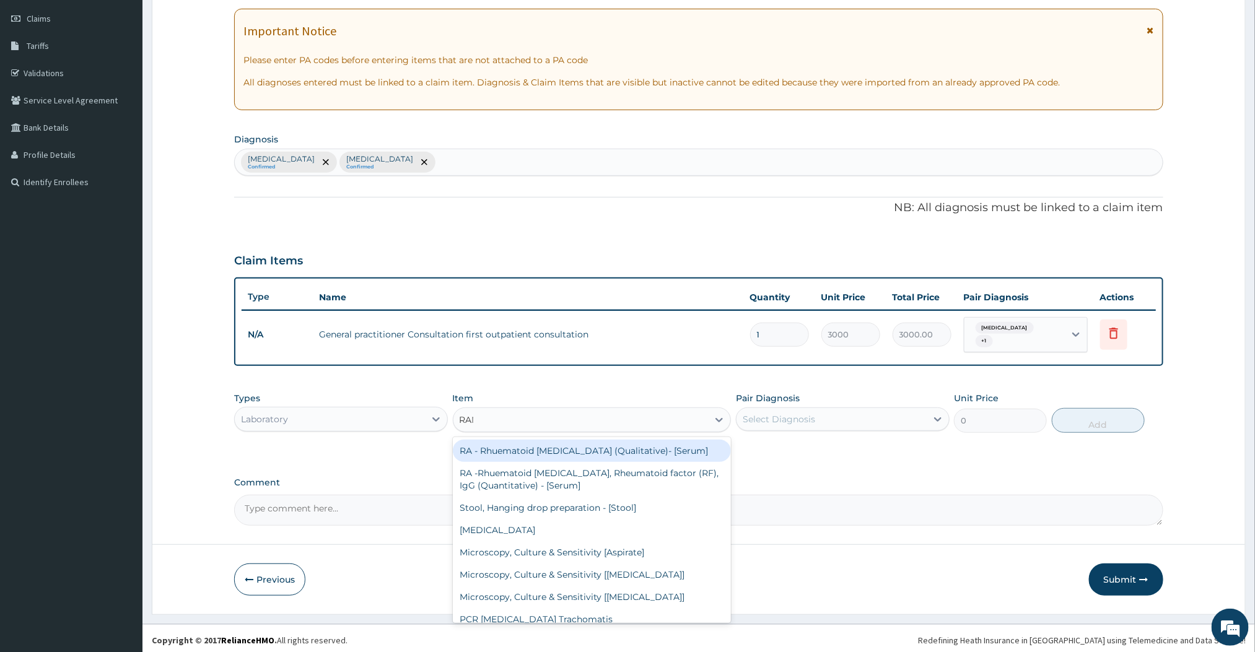
type input "RAND"
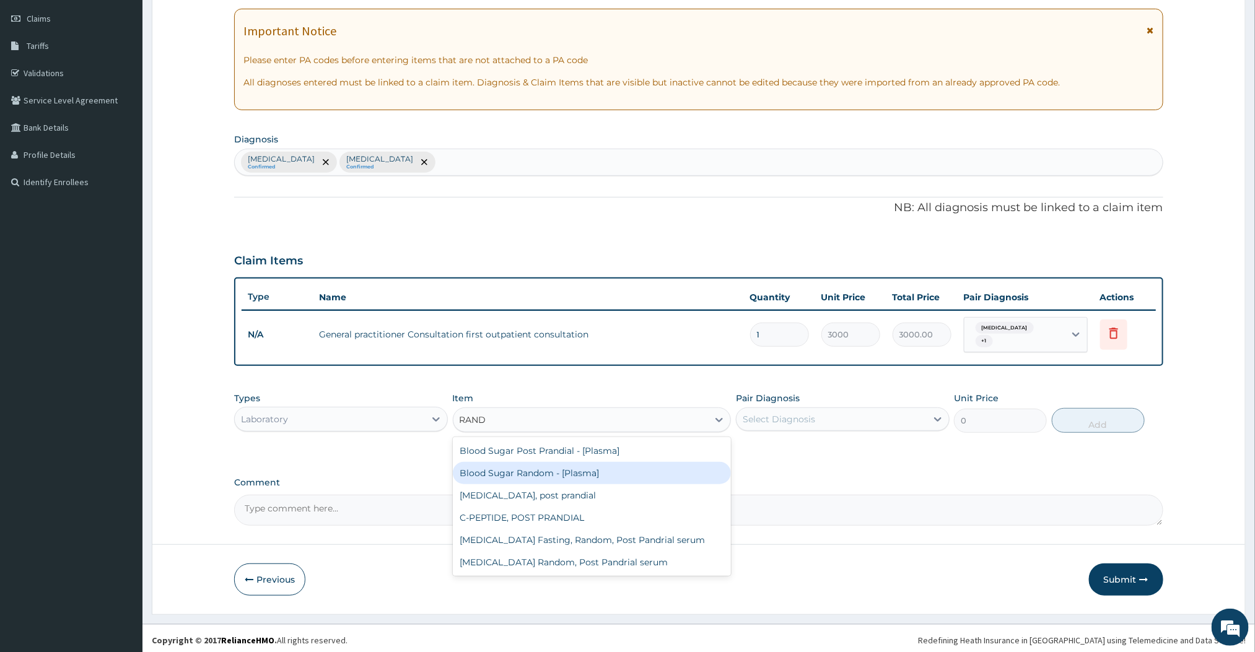
click at [539, 474] on div "Blood Sugar Random - [Plasma]" at bounding box center [592, 473] width 279 height 22
type input "1500"
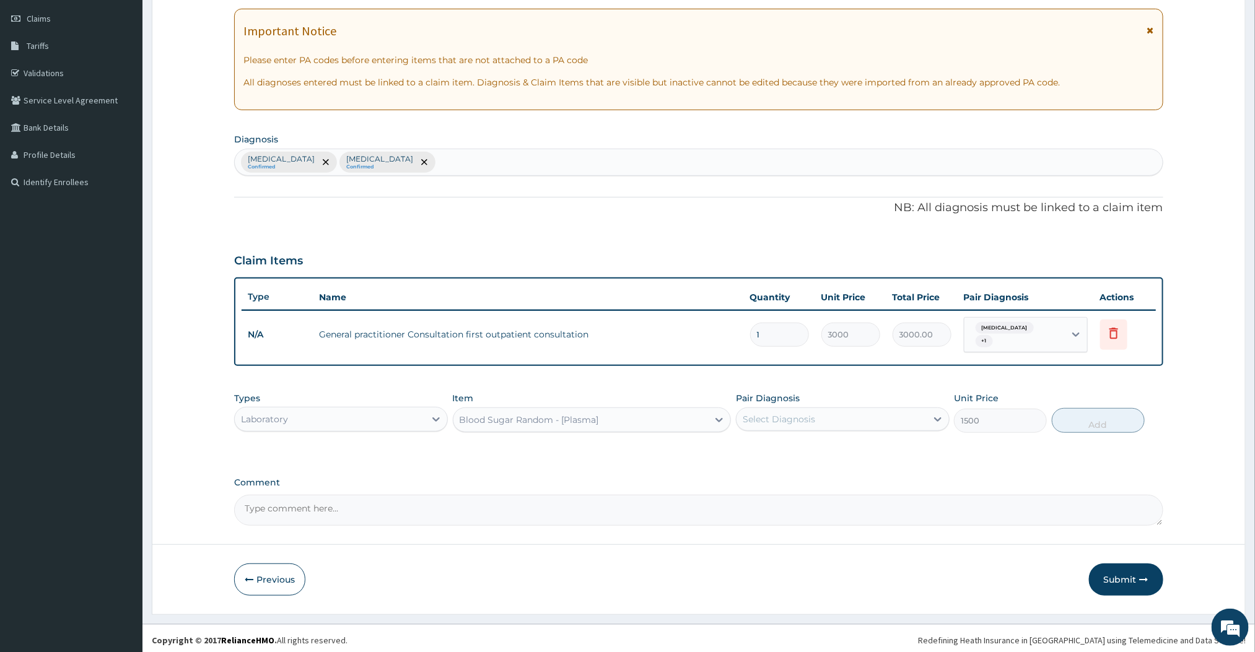
click at [879, 420] on div "Select Diagnosis" at bounding box center [831, 419] width 190 height 20
click at [772, 452] on div "Vaginitis" at bounding box center [843, 451] width 214 height 25
checkbox input "true"
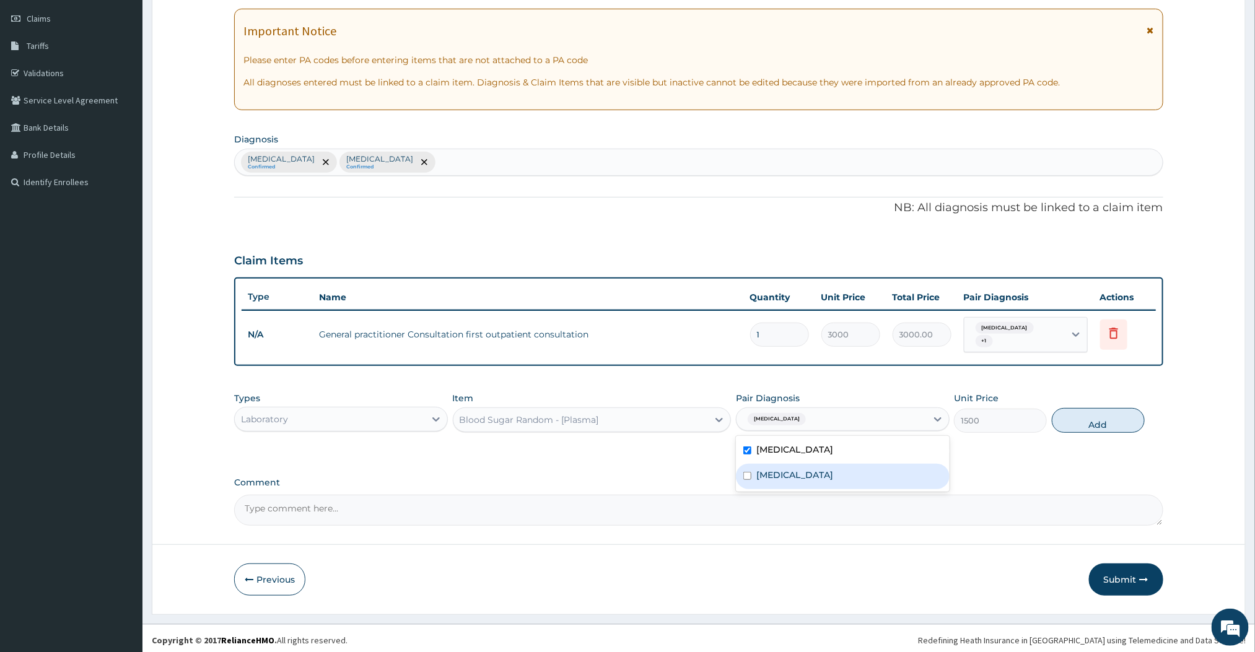
click at [760, 469] on label "Vulvovaginitis" at bounding box center [794, 475] width 77 height 12
checkbox input "true"
click at [1110, 420] on button "Add" at bounding box center [1098, 420] width 93 height 25
type input "0"
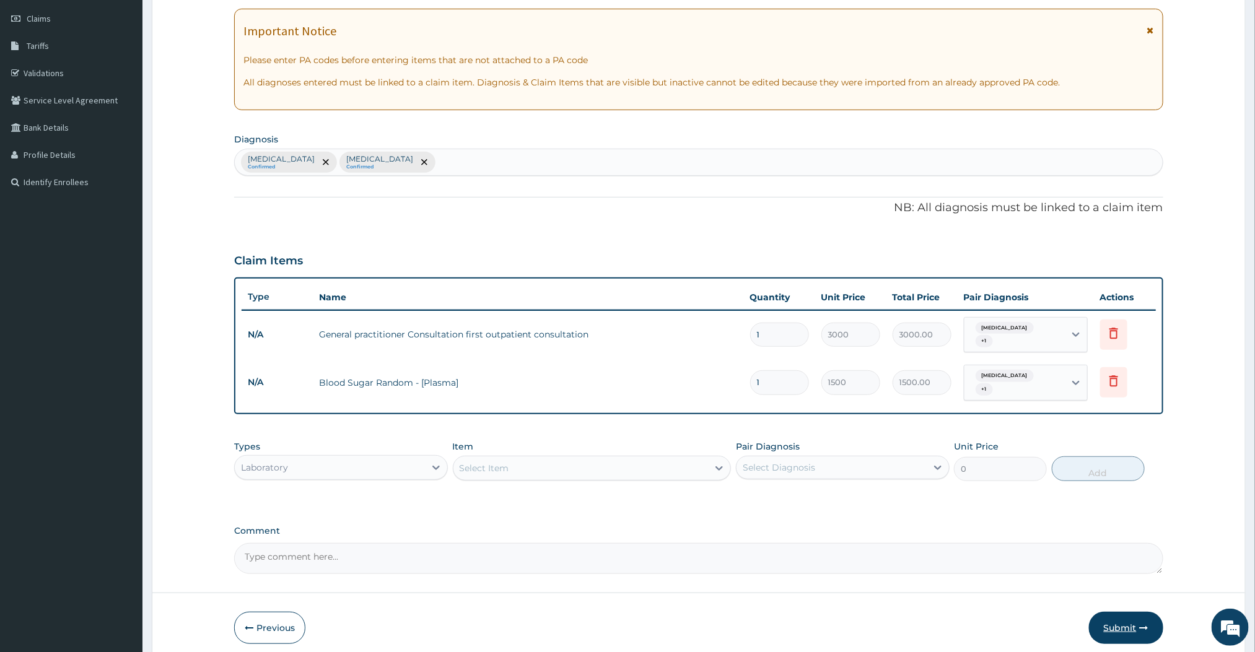
click at [1117, 615] on button "Submit" at bounding box center [1126, 628] width 74 height 32
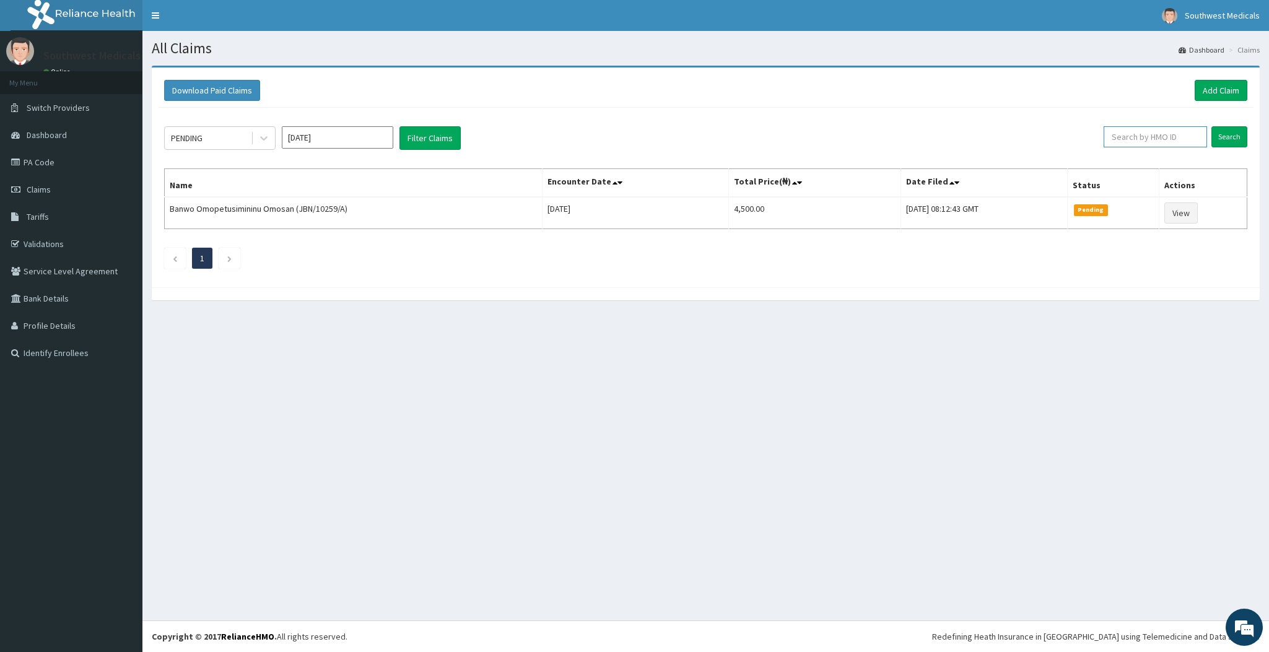
click at [1184, 134] on input "text" at bounding box center [1155, 136] width 103 height 21
type input "BG0/10056/A"
click at [1219, 134] on input "Search" at bounding box center [1229, 136] width 36 height 21
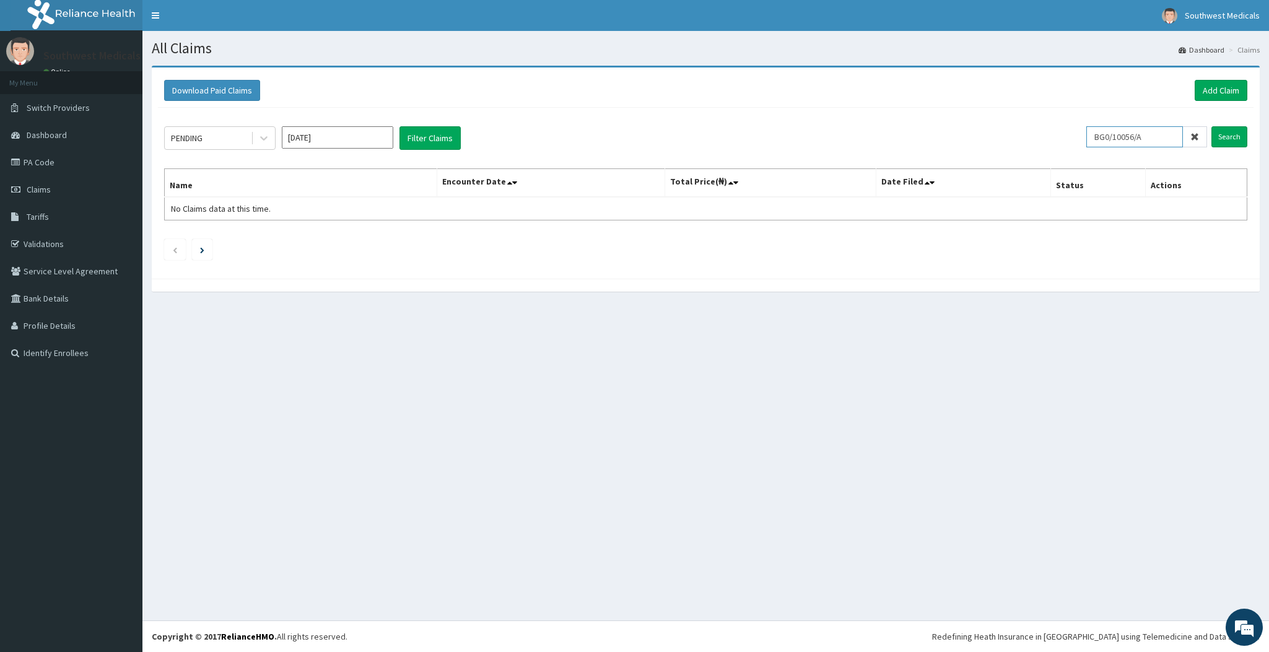
click at [1158, 136] on input "BG0/10056/A" at bounding box center [1134, 136] width 97 height 21
click at [1240, 86] on link "Add Claim" at bounding box center [1221, 90] width 53 height 21
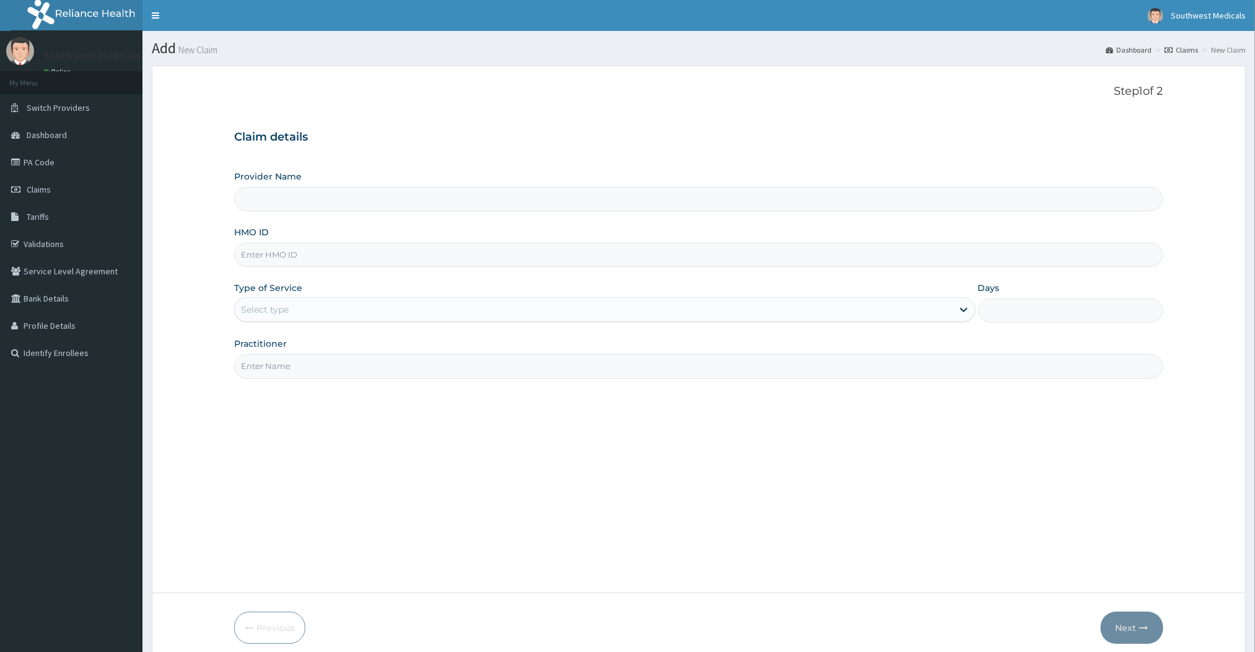
click at [324, 253] on input "HMO ID" at bounding box center [698, 255] width 928 height 24
paste input "BG0/10056/A"
type input "BG0/10056/A"
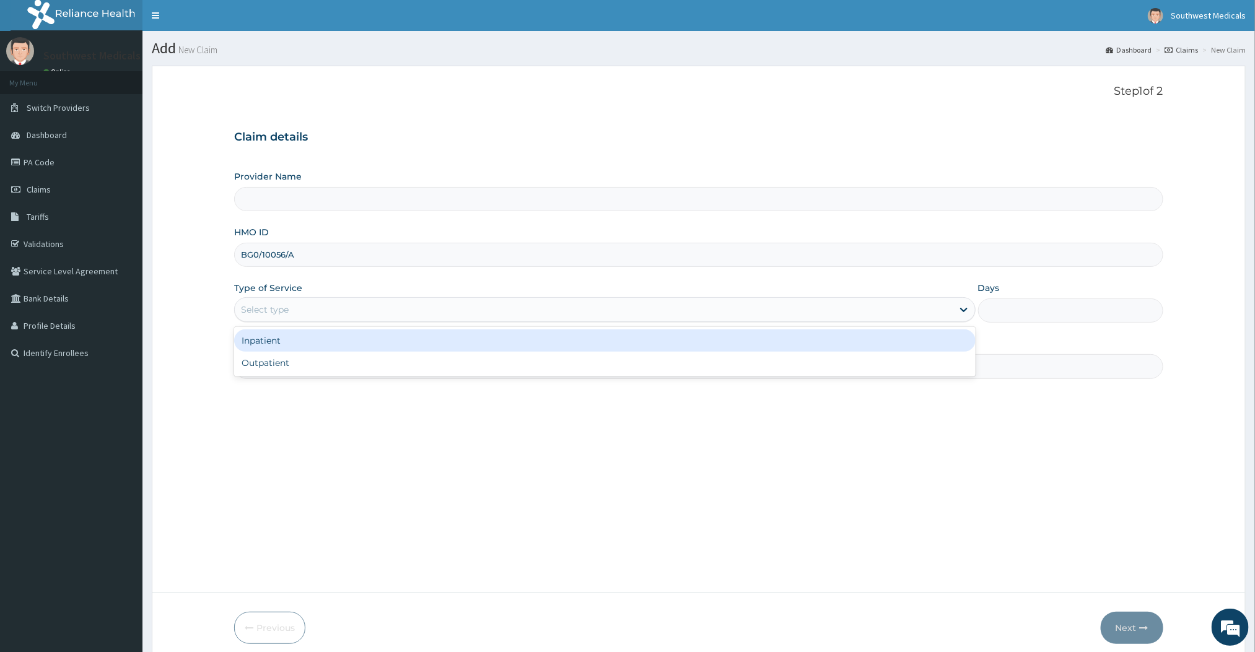
click at [277, 315] on div "Select type" at bounding box center [265, 309] width 48 height 12
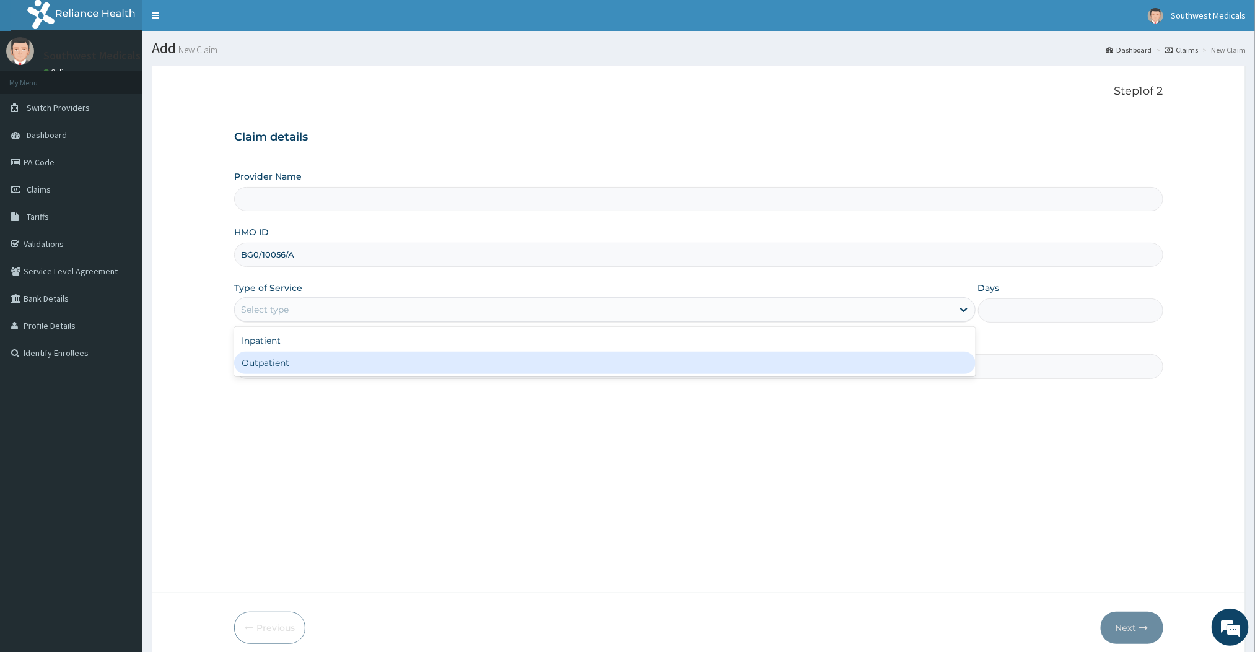
type input "Southwest Medicals"
click at [424, 359] on div "Outpatient" at bounding box center [604, 363] width 741 height 22
type input "1"
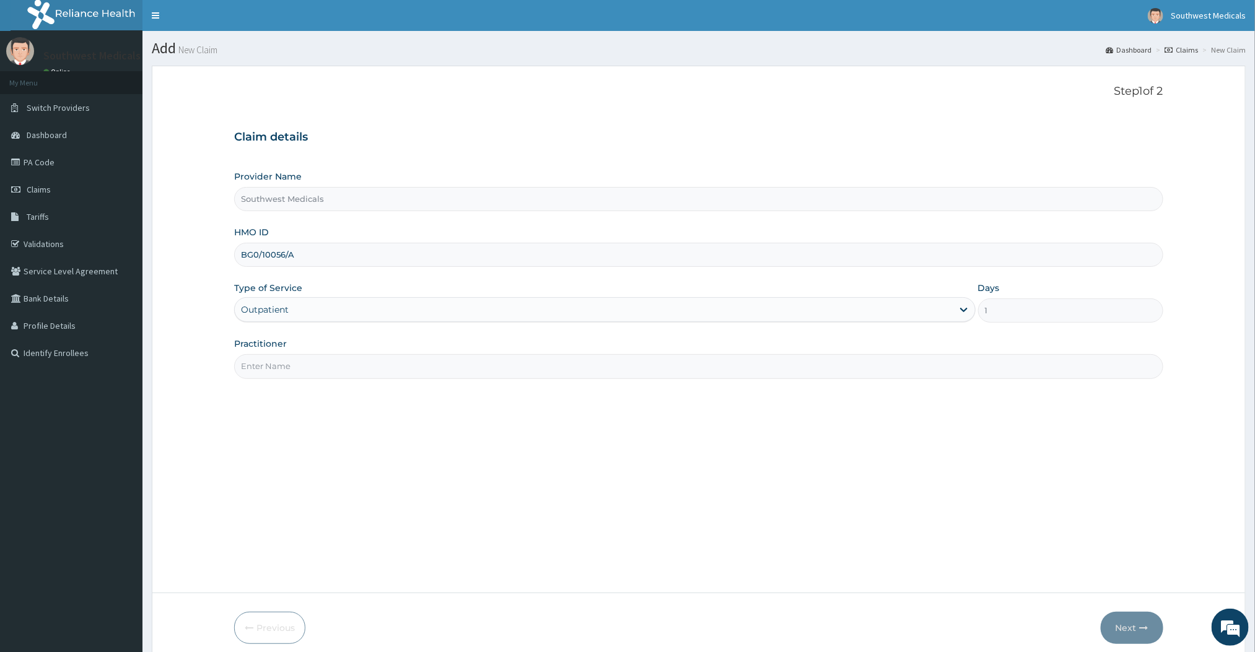
click at [357, 375] on input "Practitioner" at bounding box center [698, 366] width 928 height 24
type input "DOCTOR [PERSON_NAME]"
click at [1122, 641] on button "Next" at bounding box center [1132, 628] width 63 height 32
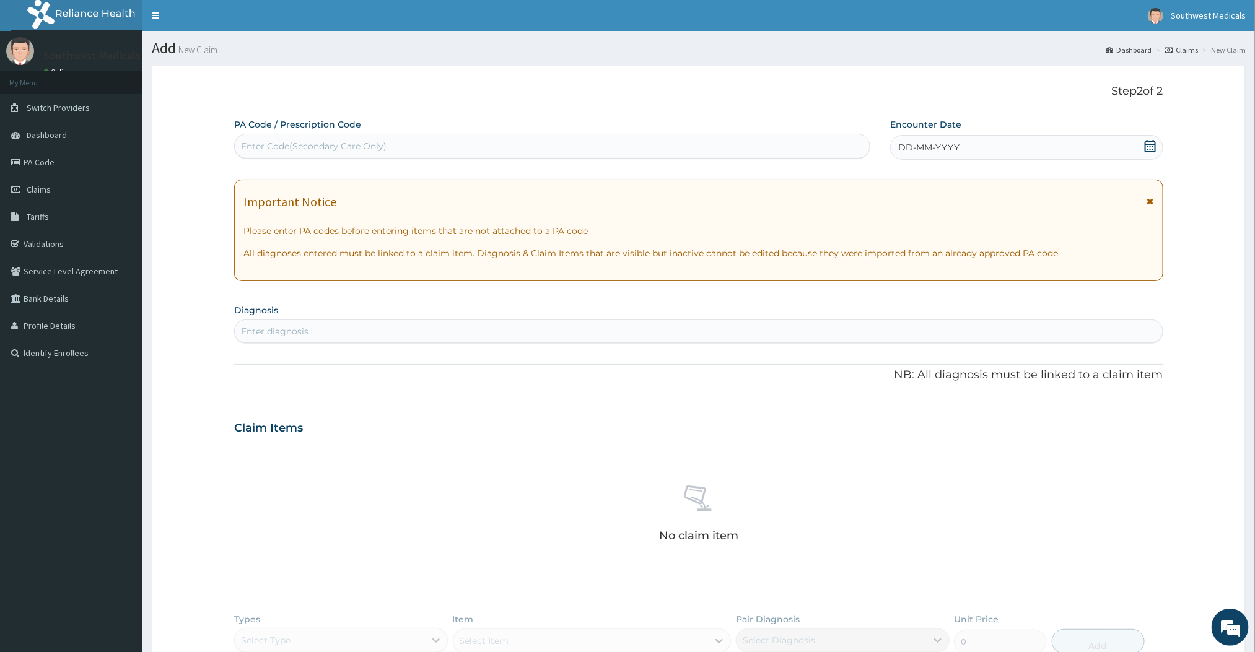
click at [916, 140] on div "DD-MM-YYYY" at bounding box center [1026, 147] width 273 height 25
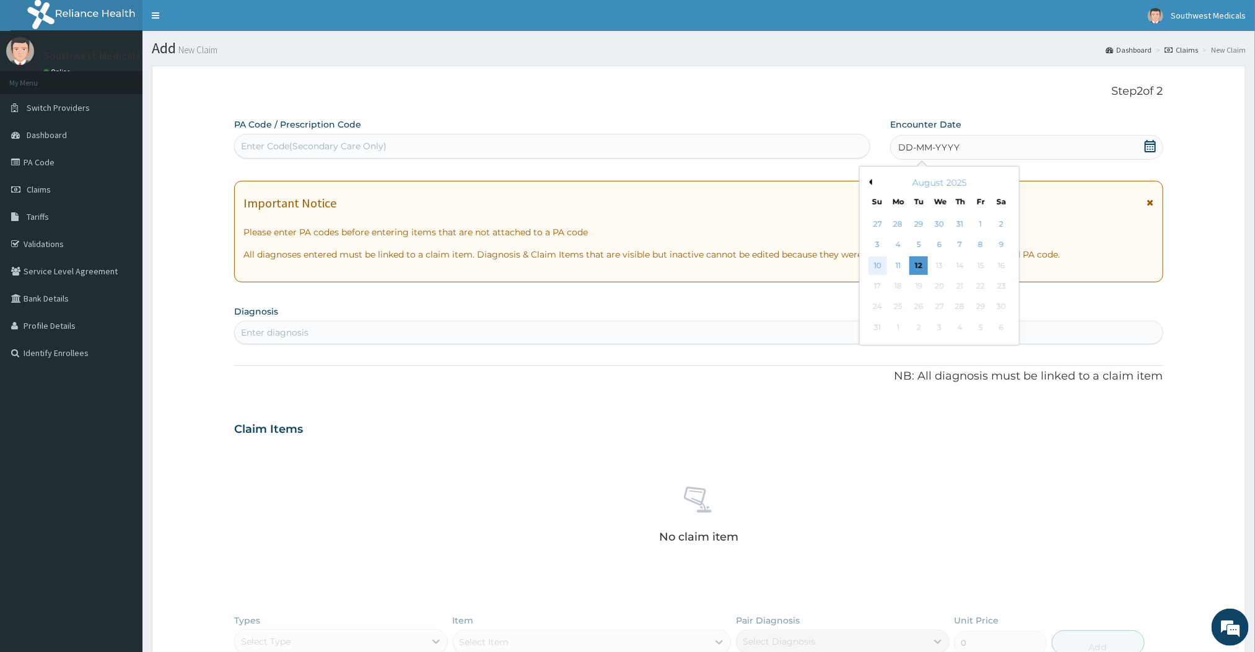
click at [885, 268] on div "10" at bounding box center [877, 265] width 19 height 19
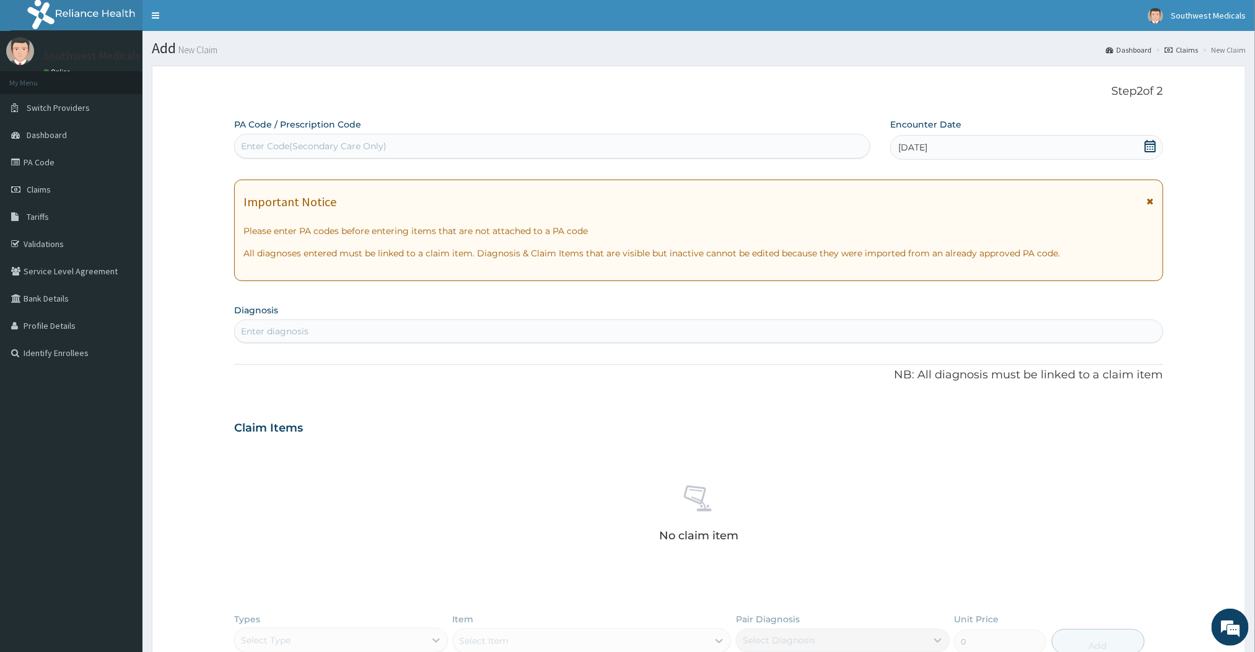
click at [504, 335] on div "Enter diagnosis" at bounding box center [698, 331] width 927 height 20
type input "MALARIA"
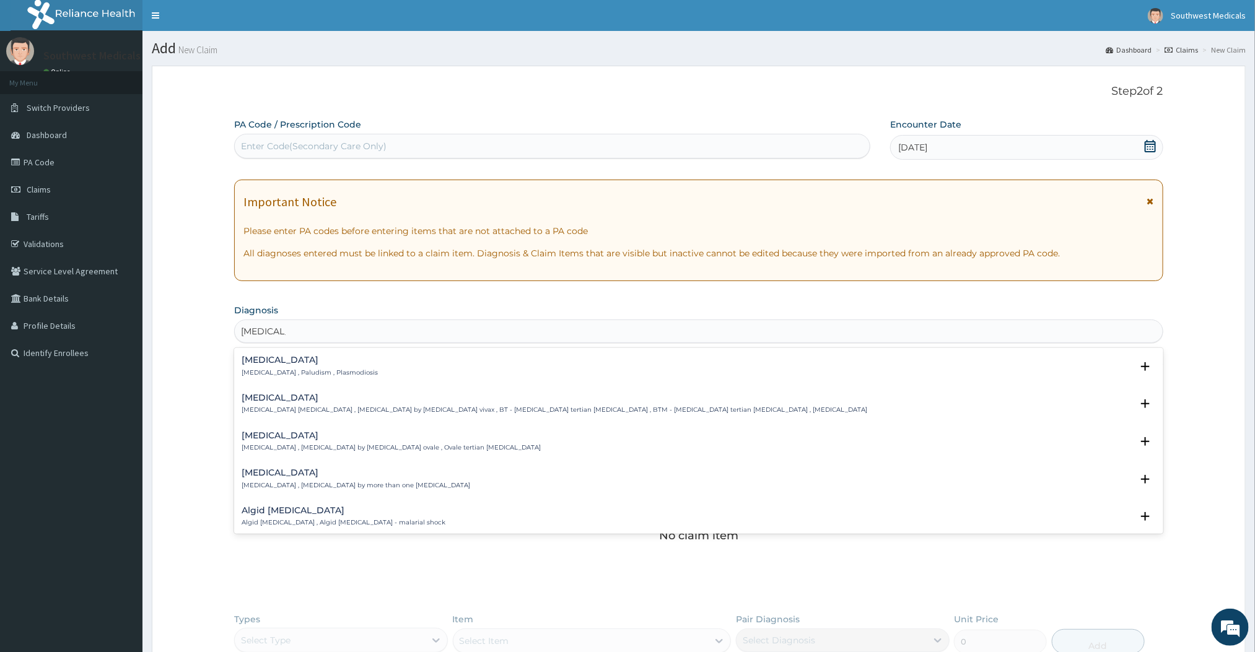
click at [294, 377] on p "Malaria , Paludism , Plasmodiosis" at bounding box center [310, 373] width 136 height 9
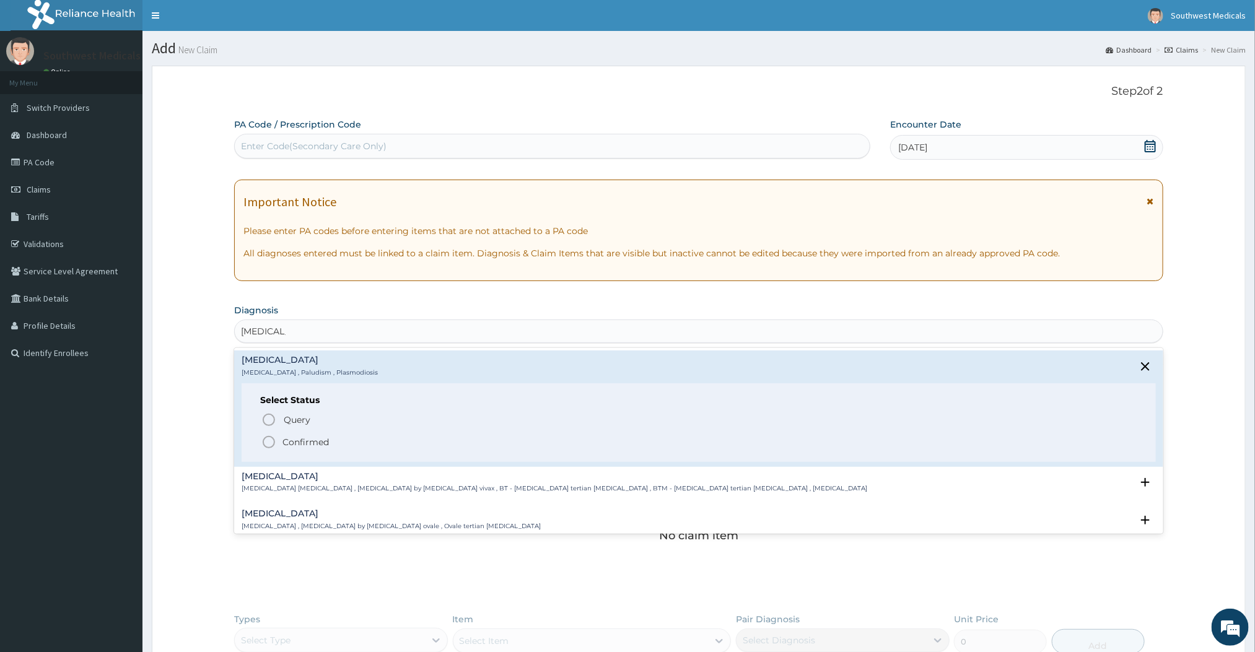
click at [271, 448] on circle "status option filled" at bounding box center [268, 442] width 11 height 11
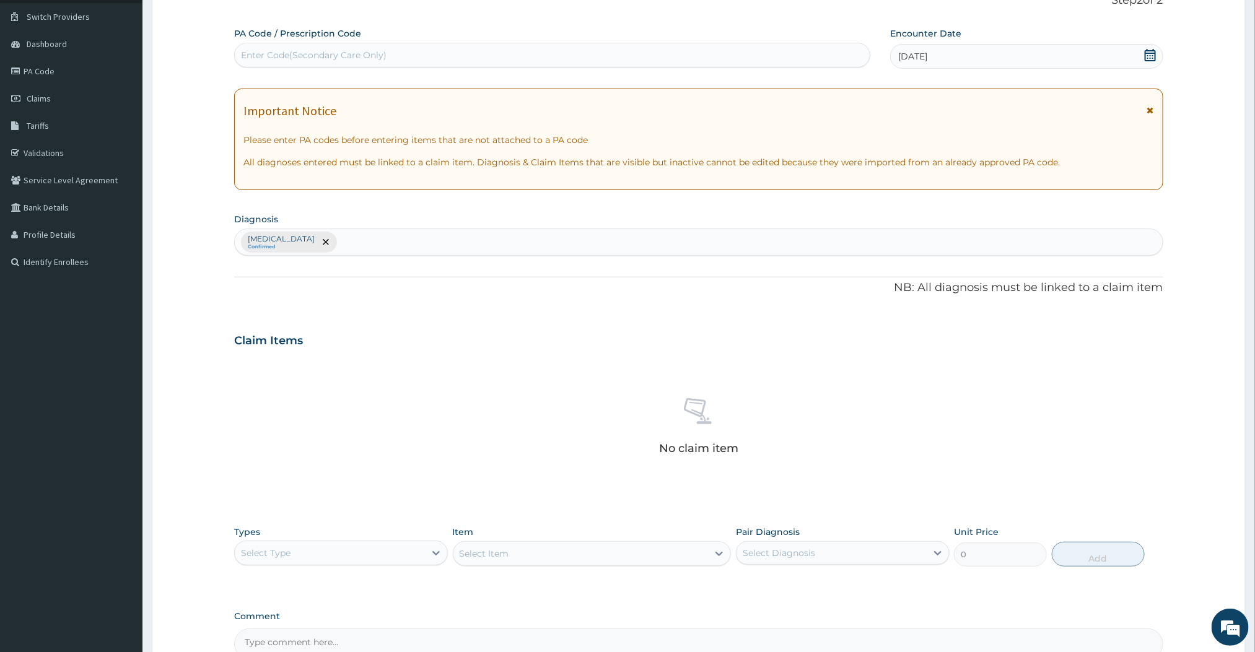
scroll to position [146, 0]
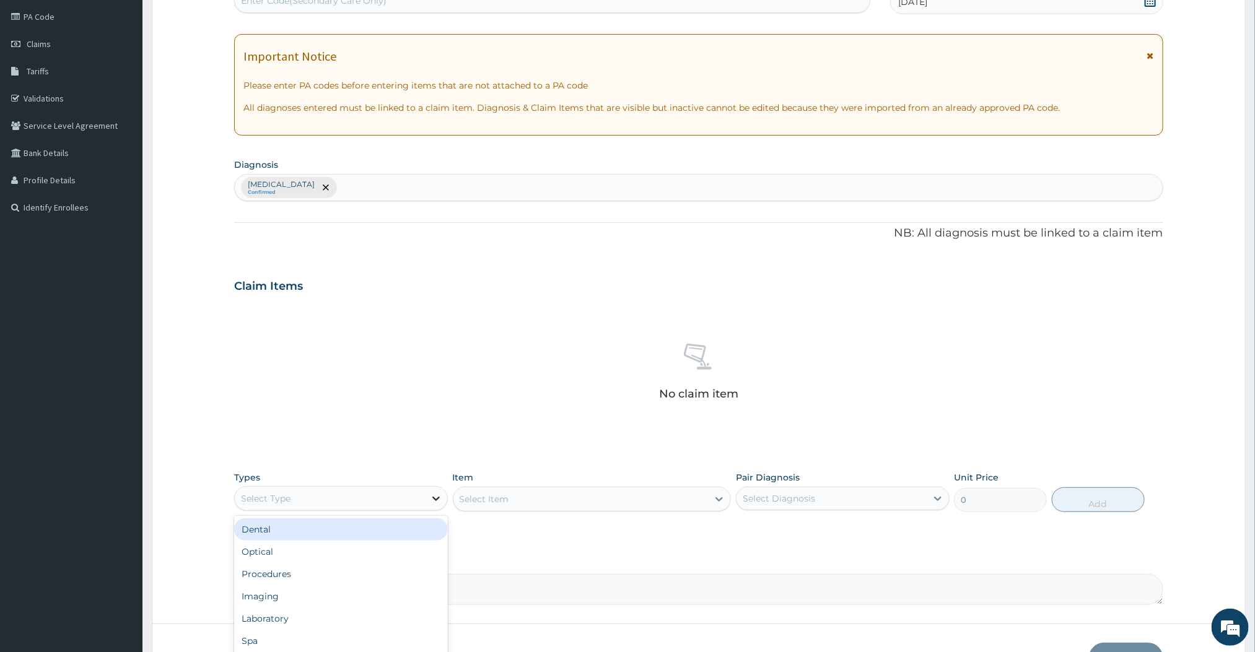
click at [442, 506] on div at bounding box center [436, 498] width 22 height 22
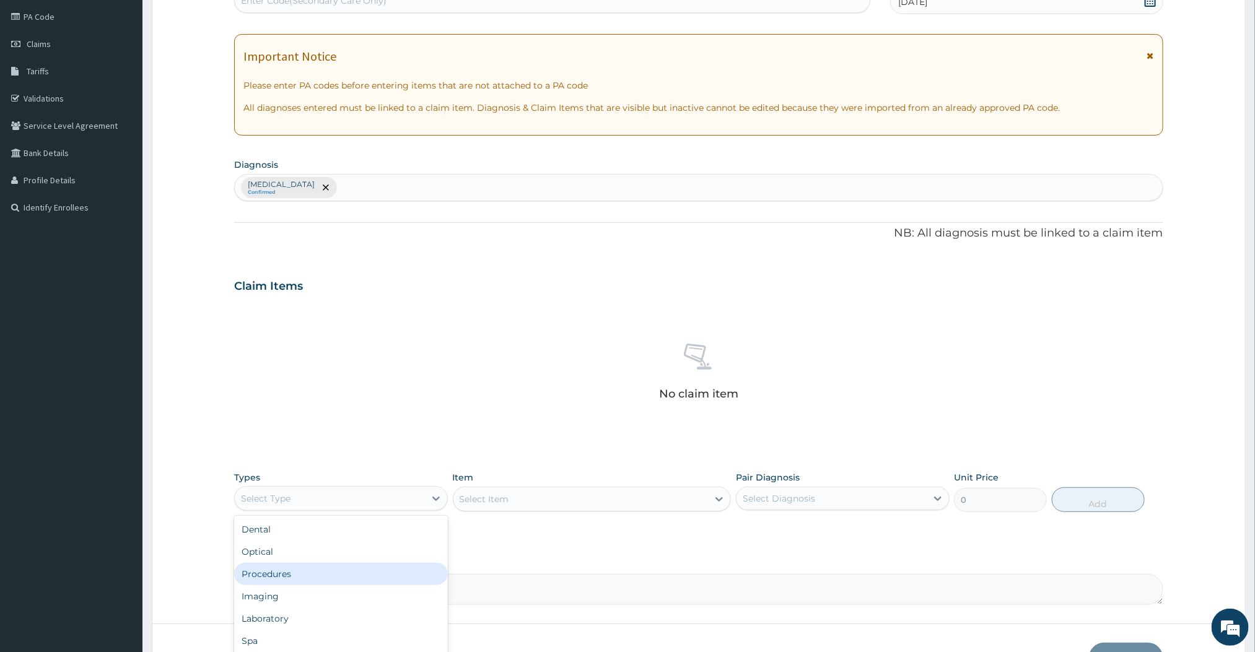
click at [295, 574] on div "Procedures" at bounding box center [341, 574] width 214 height 22
click at [689, 499] on div "Select Item" at bounding box center [592, 499] width 279 height 25
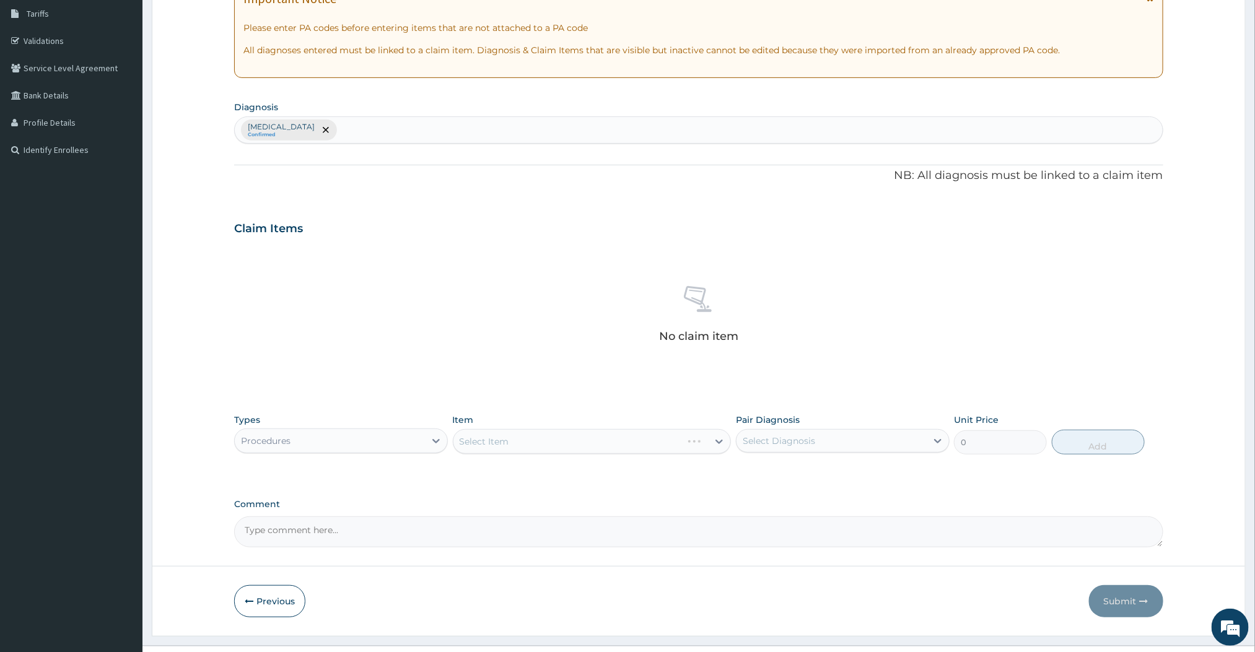
scroll to position [206, 0]
click at [714, 445] on icon at bounding box center [719, 438] width 12 height 12
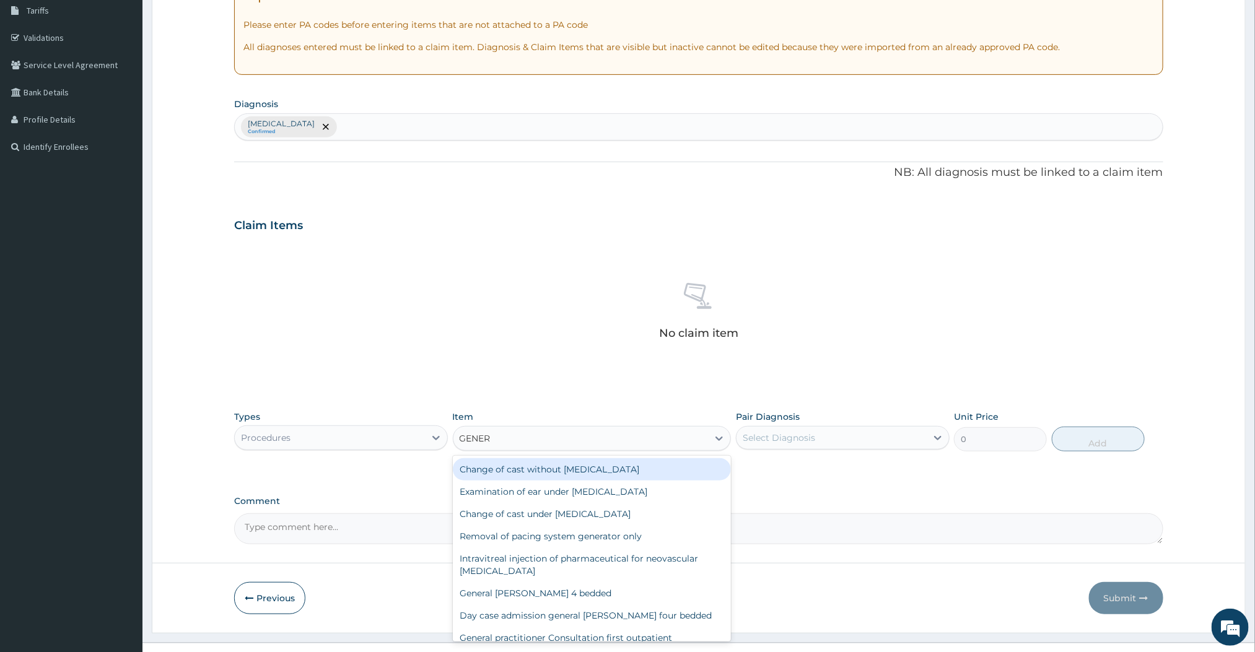
type input "GENERA"
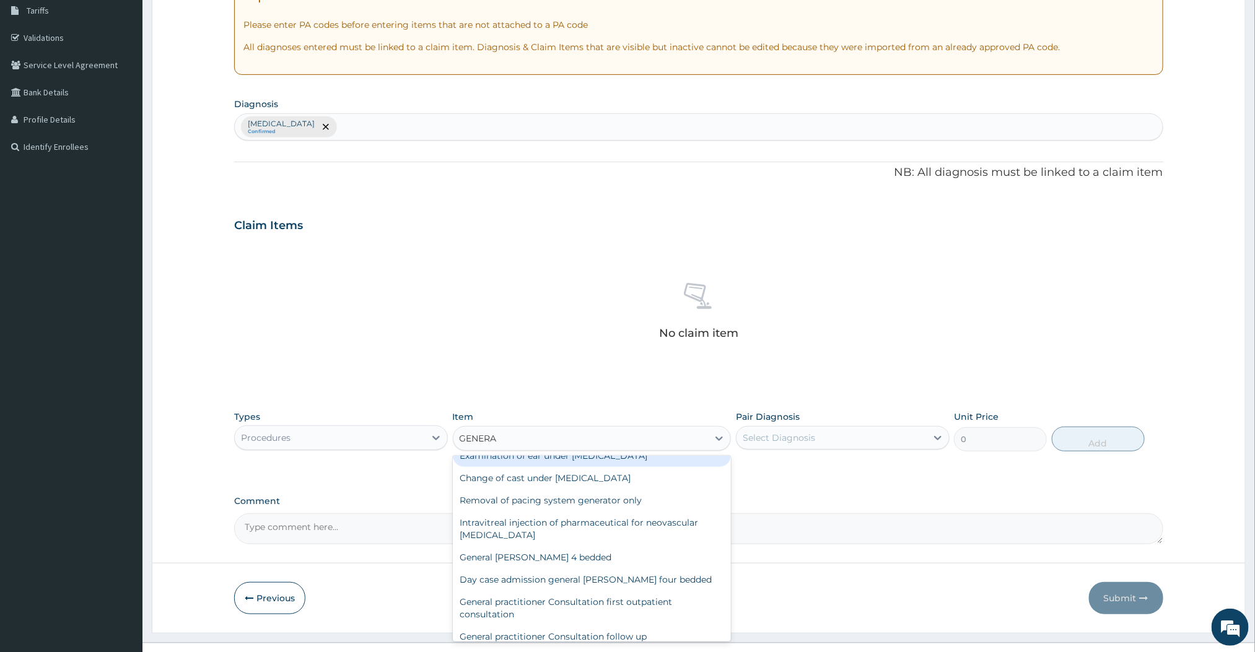
scroll to position [38, 0]
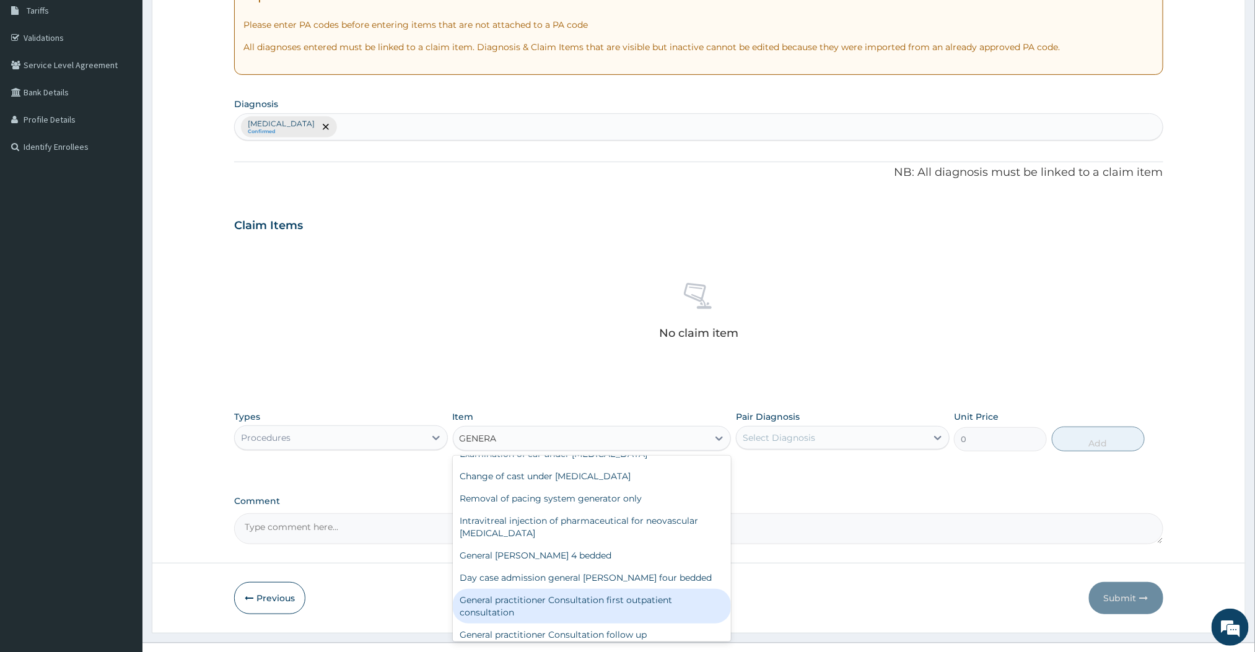
click at [549, 619] on div "General practitioner Consultation first outpatient consultation" at bounding box center [592, 606] width 279 height 35
type input "3000"
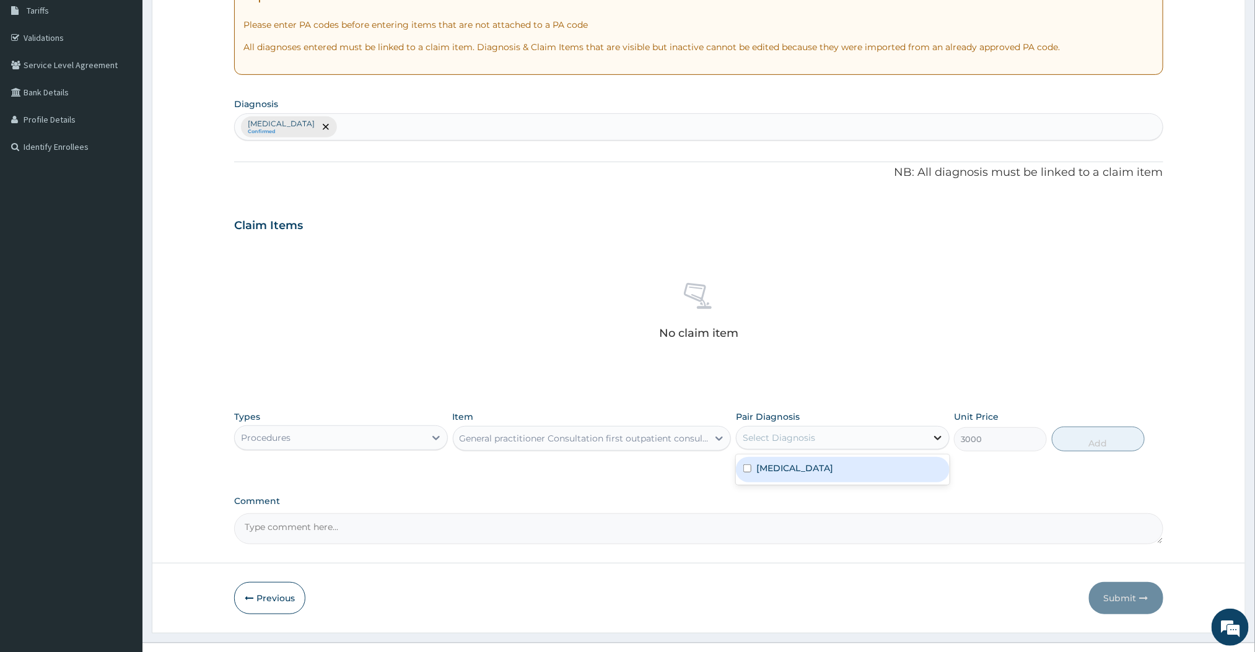
click at [937, 440] on icon at bounding box center [937, 438] width 7 height 4
click at [822, 478] on div "Malaria" at bounding box center [843, 469] width 214 height 25
checkbox input "true"
click at [1071, 443] on button "Add" at bounding box center [1098, 439] width 93 height 25
type input "0"
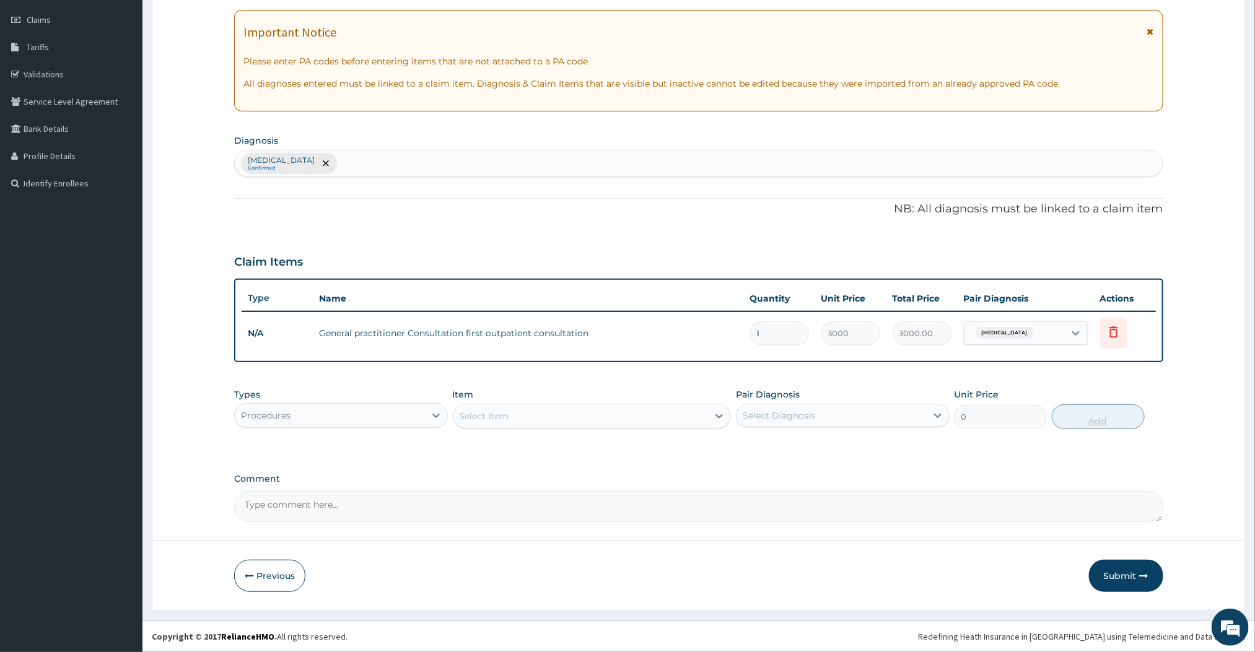
scroll to position [171, 0]
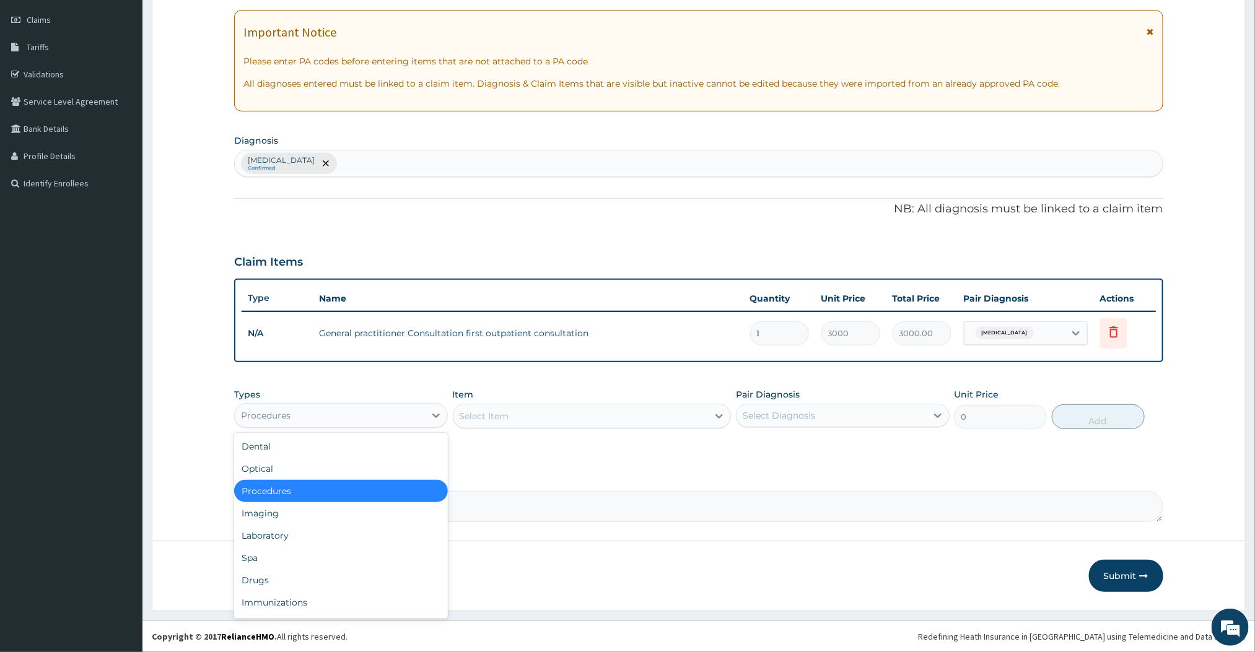
click at [424, 422] on div "Procedures" at bounding box center [330, 416] width 190 height 20
click at [257, 577] on div "Drugs" at bounding box center [341, 580] width 214 height 22
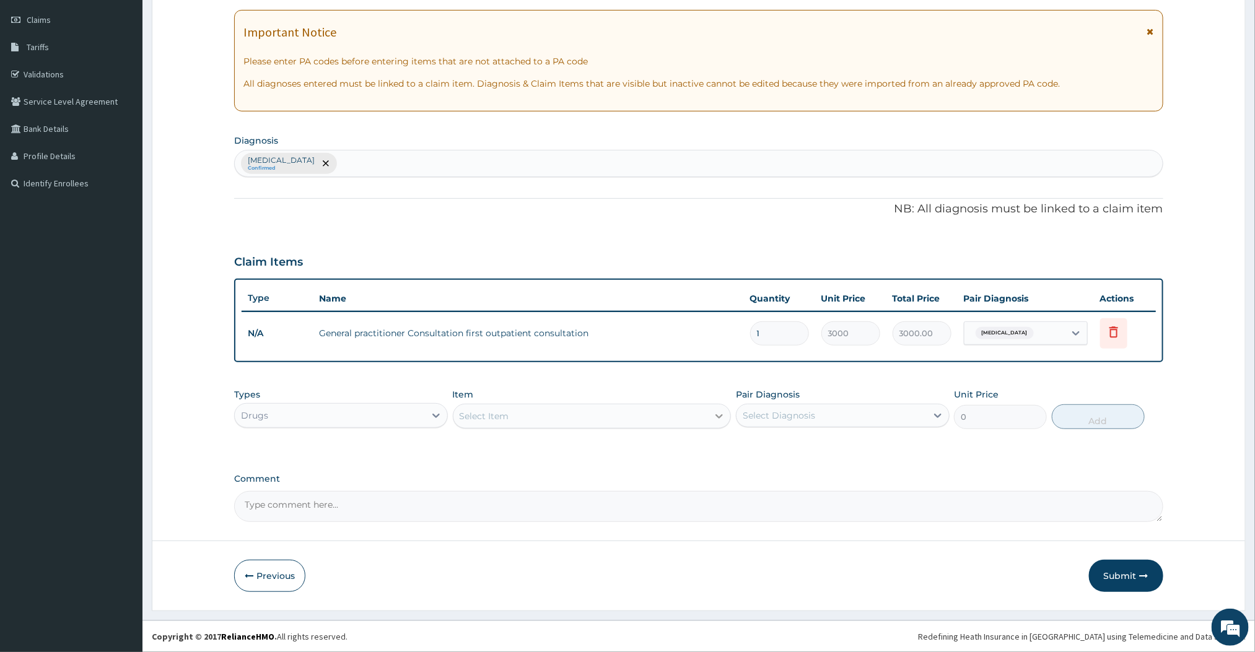
click at [714, 414] on icon at bounding box center [719, 416] width 12 height 12
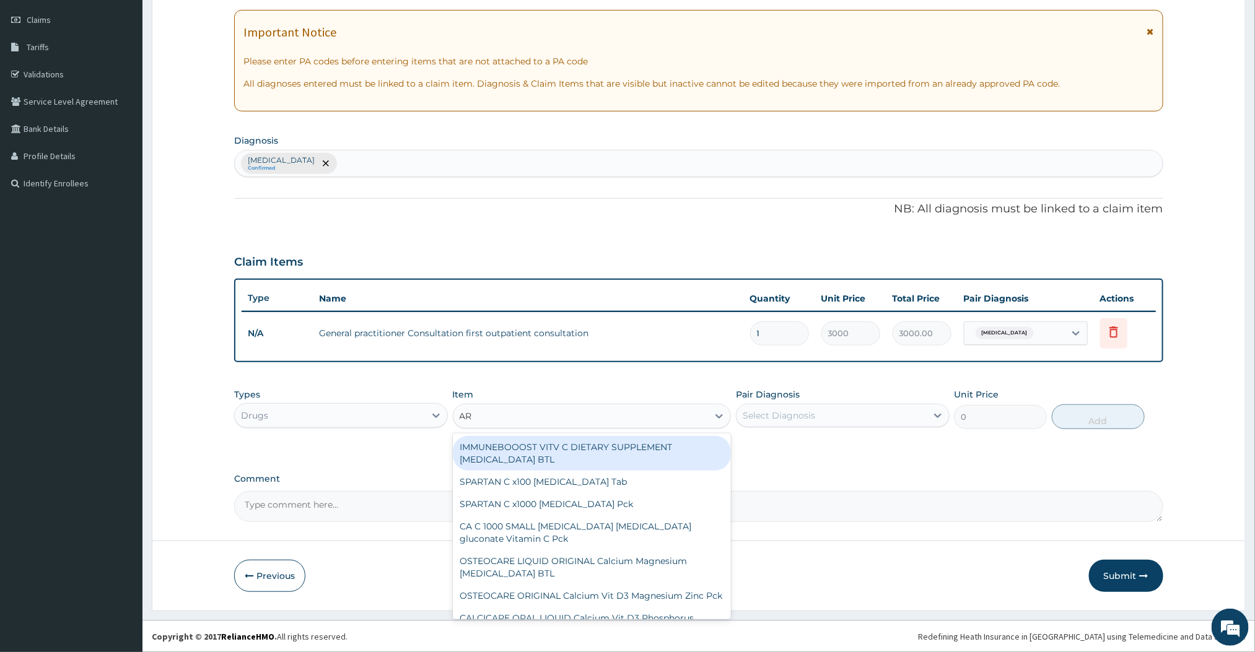
type input "ARTEMETHER"
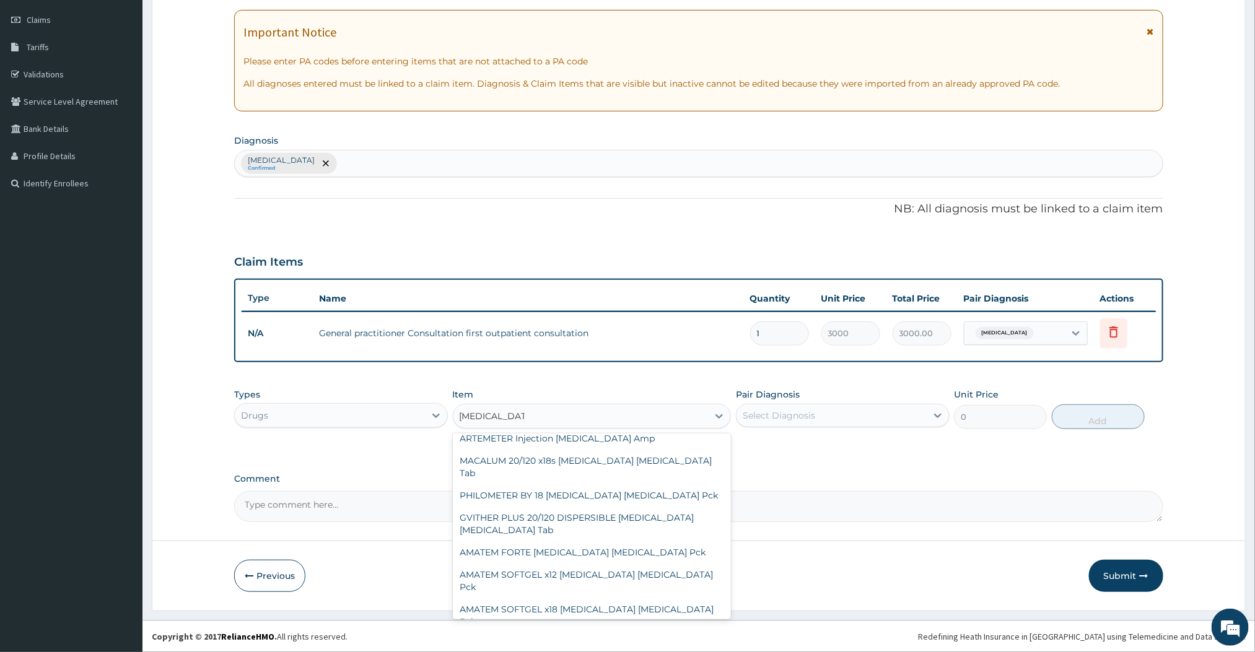
scroll to position [0, 0]
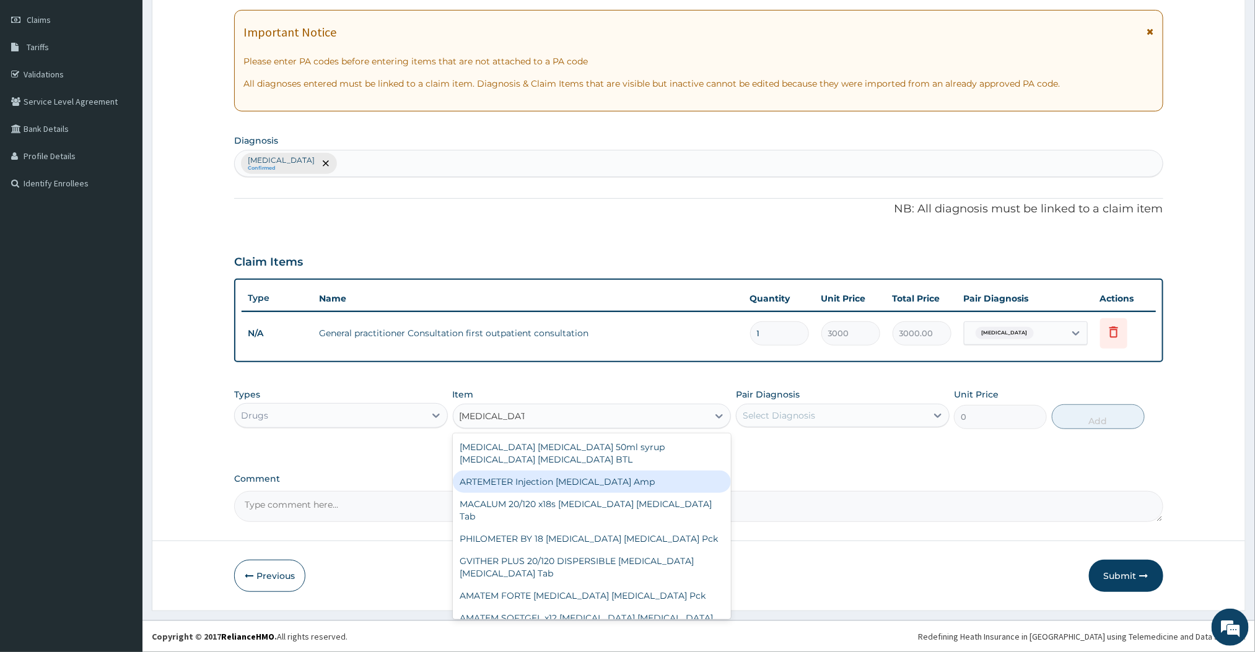
click at [563, 479] on div "ARTEMETER Injection Artemether Amp" at bounding box center [592, 482] width 279 height 22
type input "360"
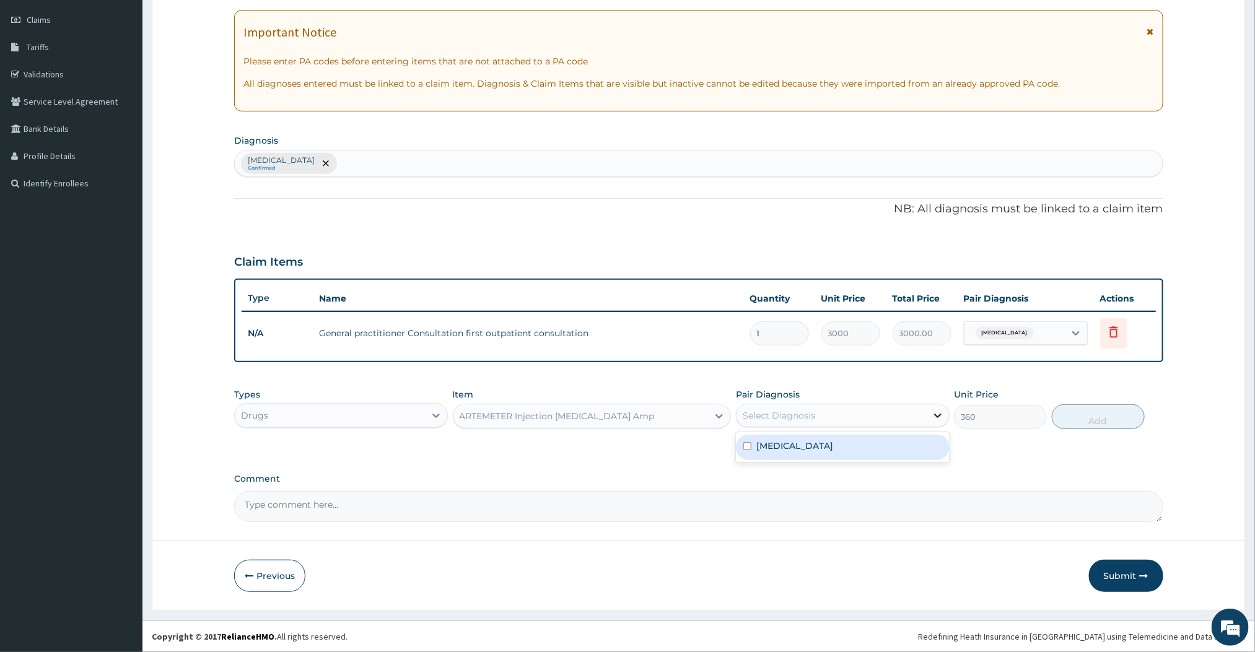
click at [927, 413] on div at bounding box center [938, 415] width 22 height 22
click at [790, 445] on div "Malaria" at bounding box center [843, 447] width 214 height 25
checkbox input "true"
click at [1089, 415] on button "Add" at bounding box center [1098, 416] width 93 height 25
type input "0"
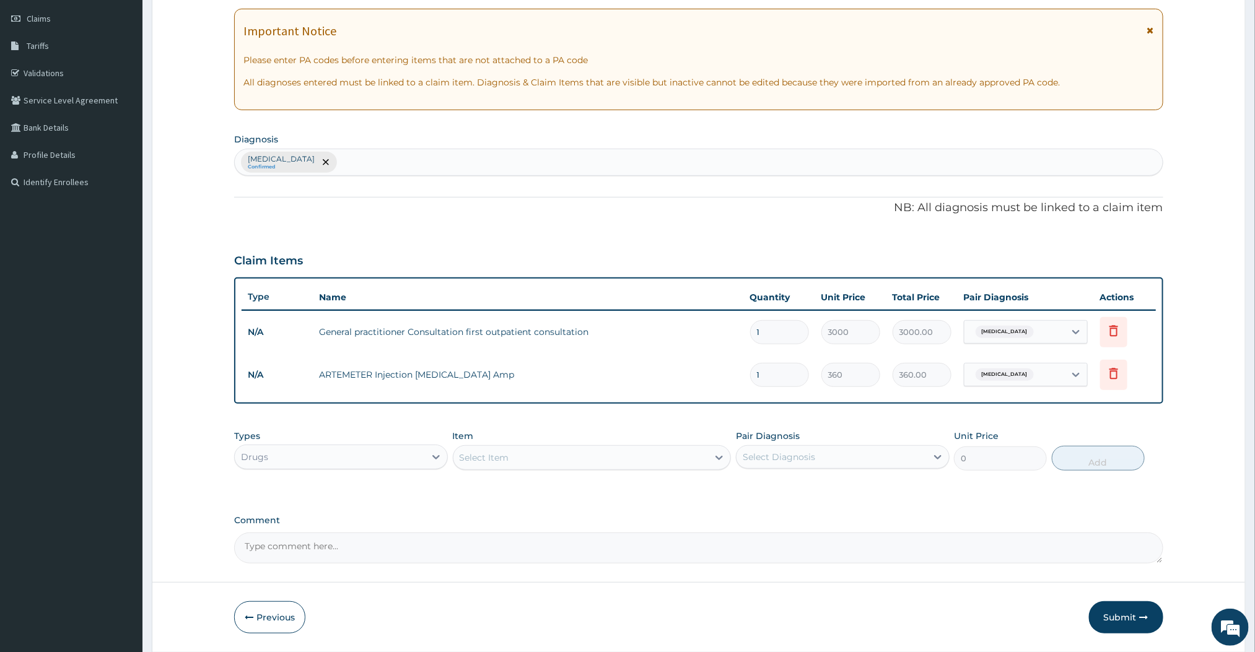
click at [673, 525] on label "Comment" at bounding box center [698, 520] width 928 height 11
click at [673, 533] on textarea "Comment" at bounding box center [698, 548] width 928 height 31
click at [622, 459] on div "Select Item" at bounding box center [580, 458] width 255 height 20
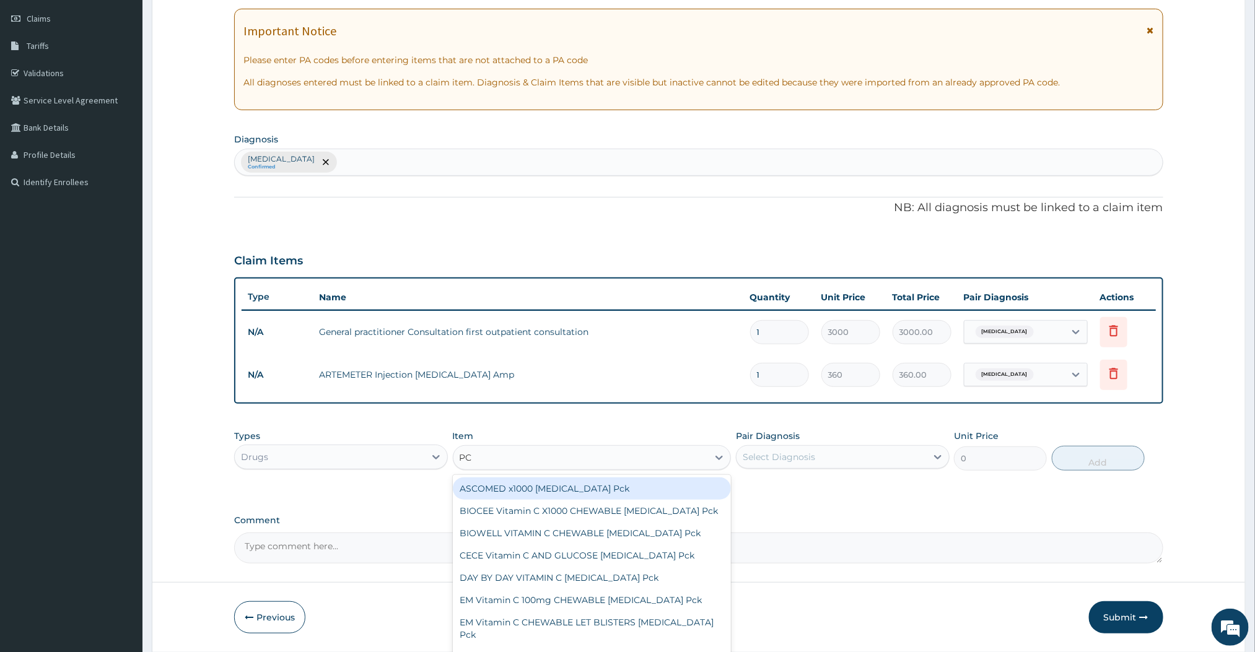
type input "P"
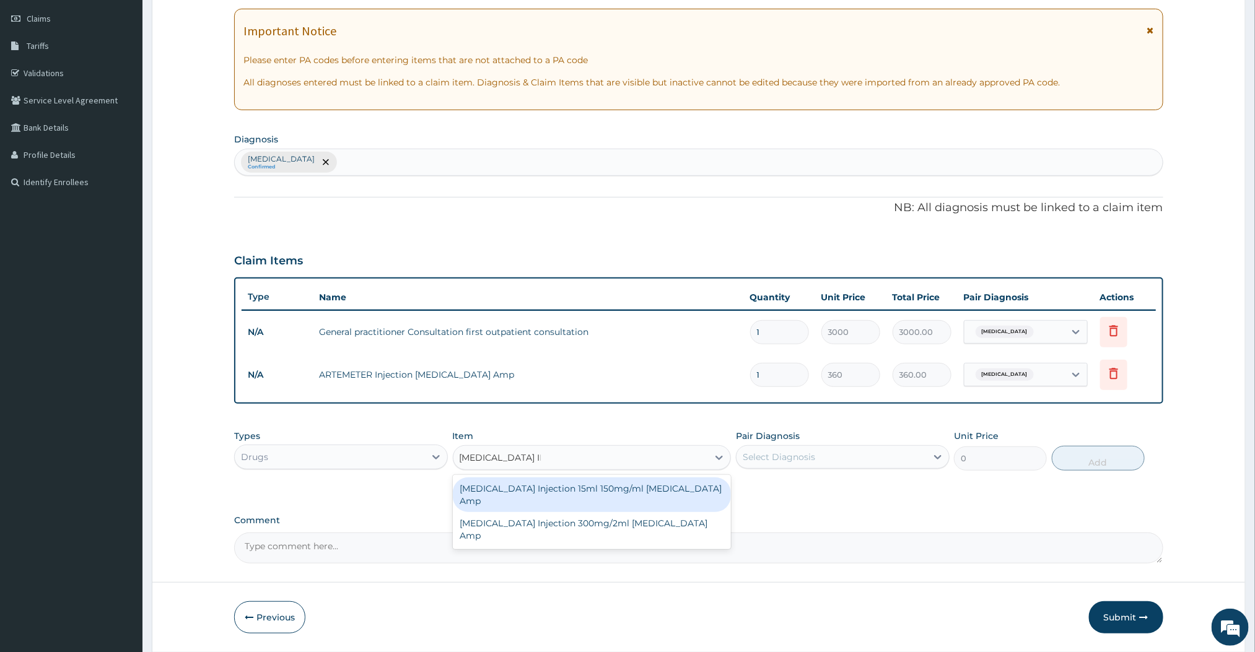
type input "PARACETAMOL IN"
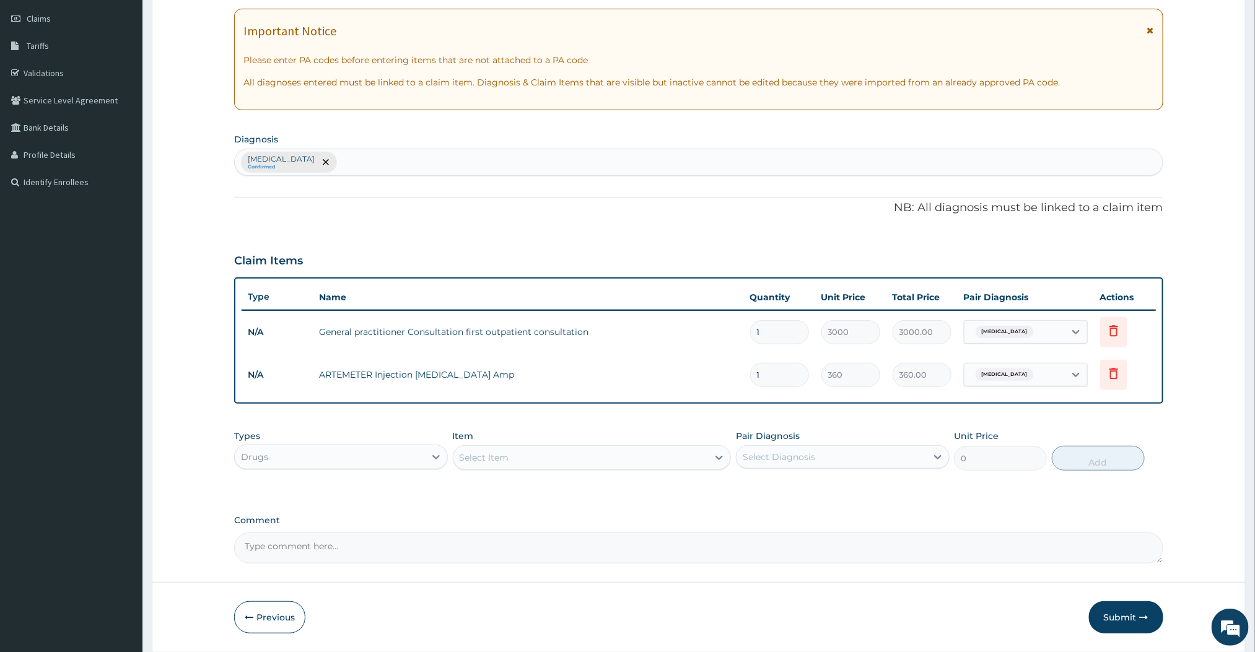
click at [771, 366] on input "1" at bounding box center [779, 375] width 59 height 24
type input "0.00"
type input "2"
type input "720.00"
type input "2"
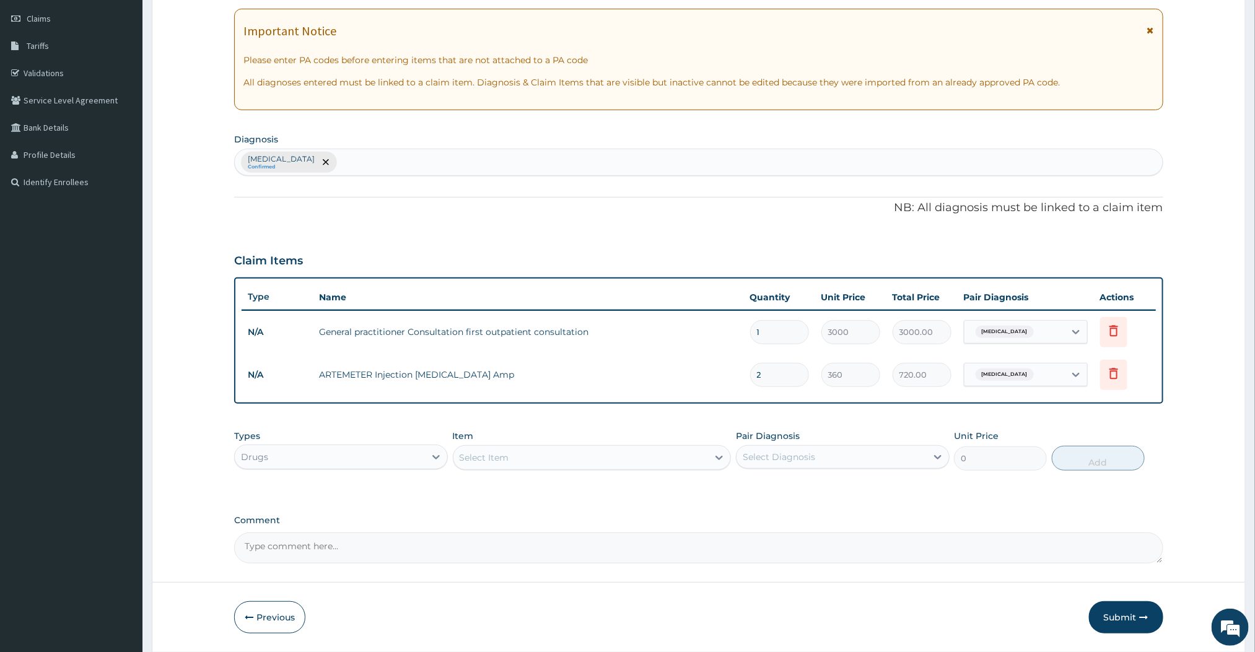
click at [708, 458] on div "Select Item" at bounding box center [580, 458] width 255 height 20
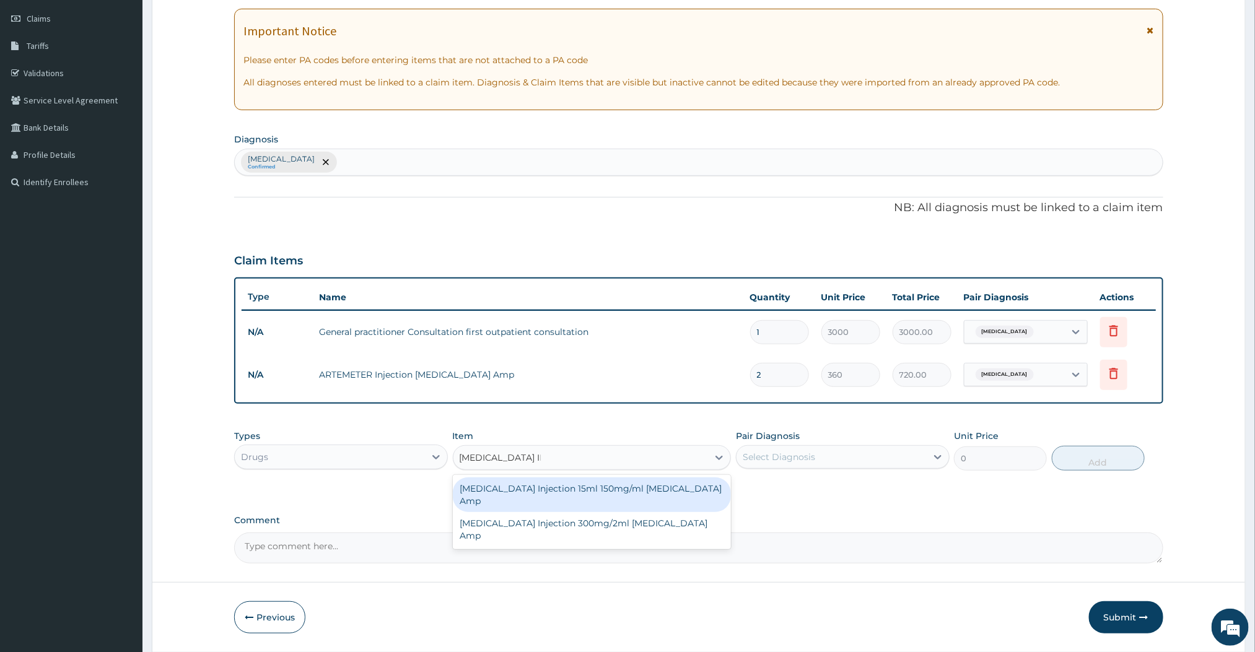
type input "PARACETAMOL INJ"
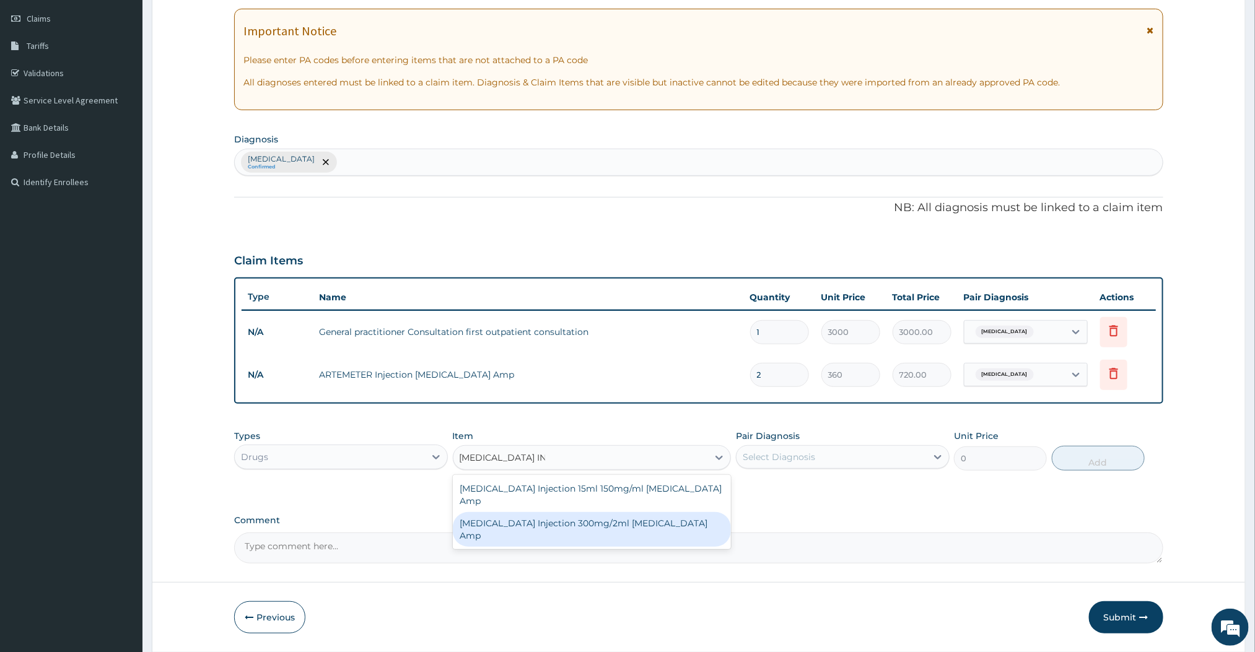
click at [606, 526] on div "PARACETAMOL Injection 300mg/2ml Acetaminophen Amp" at bounding box center [592, 529] width 279 height 35
type input "180"
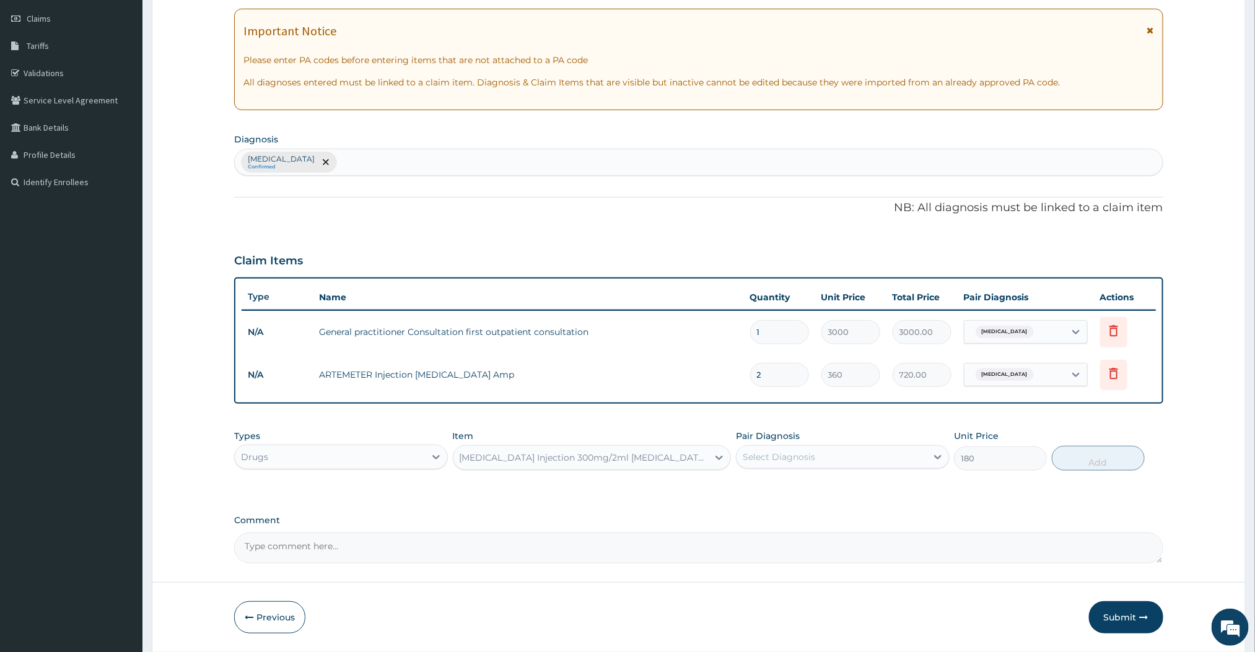
click at [918, 460] on div "Select Diagnosis" at bounding box center [831, 457] width 190 height 20
click at [834, 486] on div "Malaria" at bounding box center [843, 488] width 214 height 25
checkbox input "true"
click at [1127, 461] on button "Add" at bounding box center [1098, 458] width 93 height 25
type input "0"
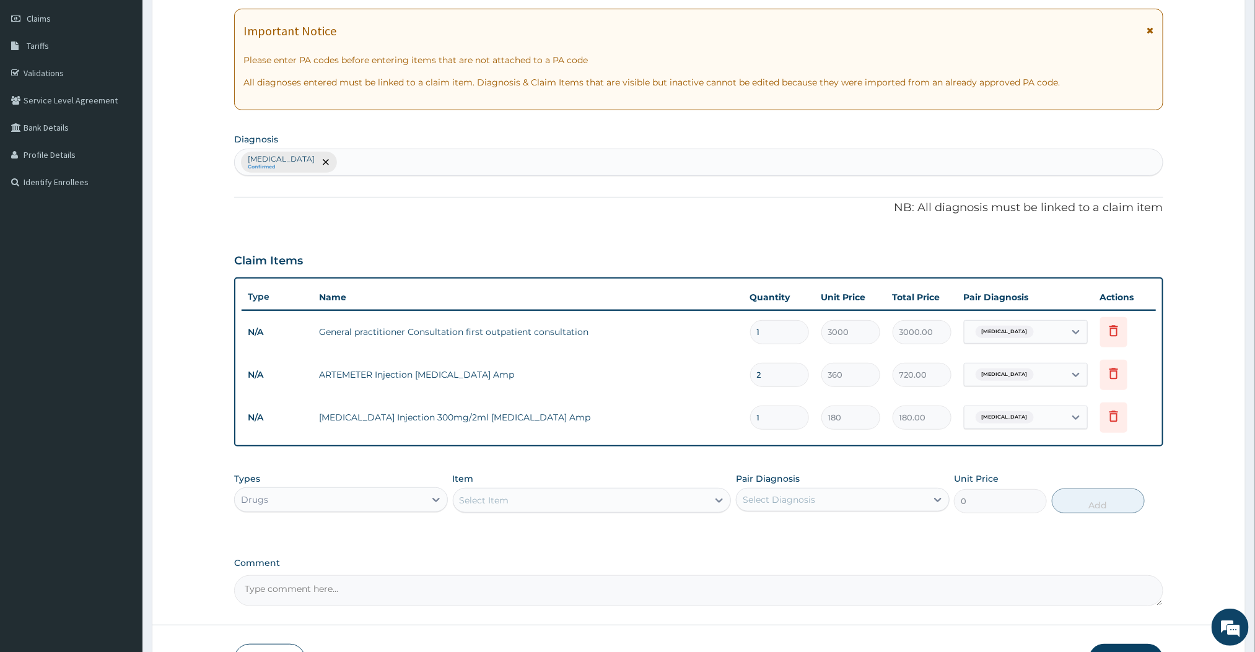
type input "0.00"
type input "2"
type input "360.00"
type input "2"
click at [718, 500] on icon at bounding box center [719, 501] width 7 height 4
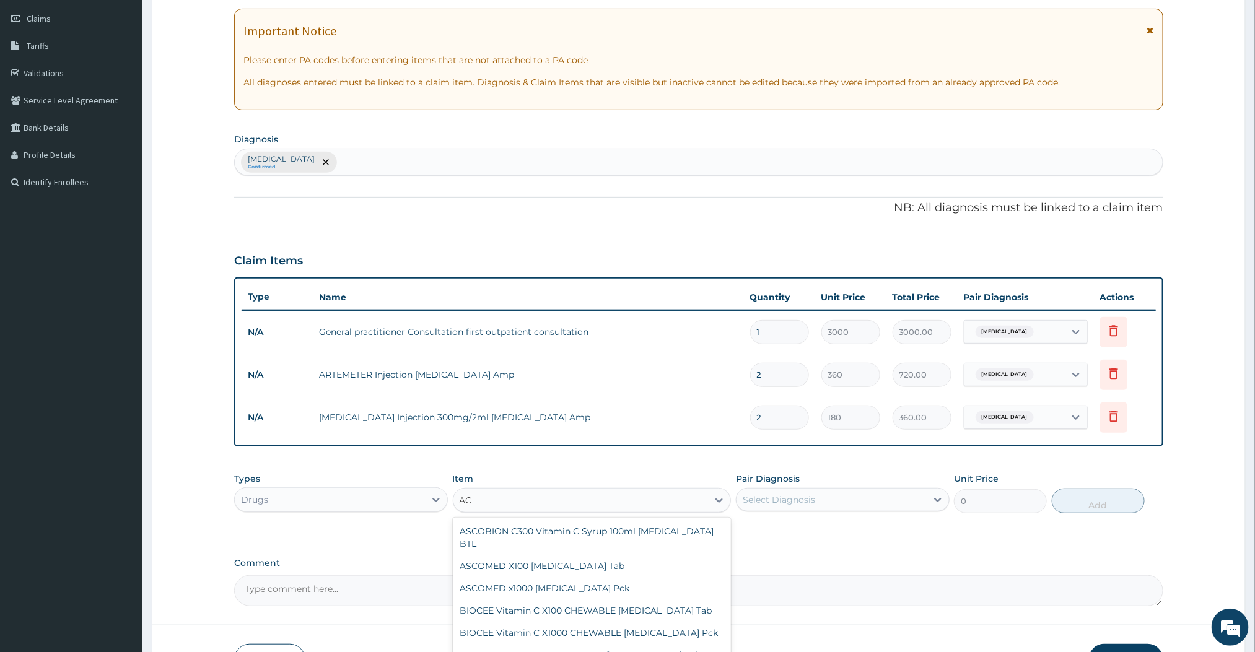
type input "A"
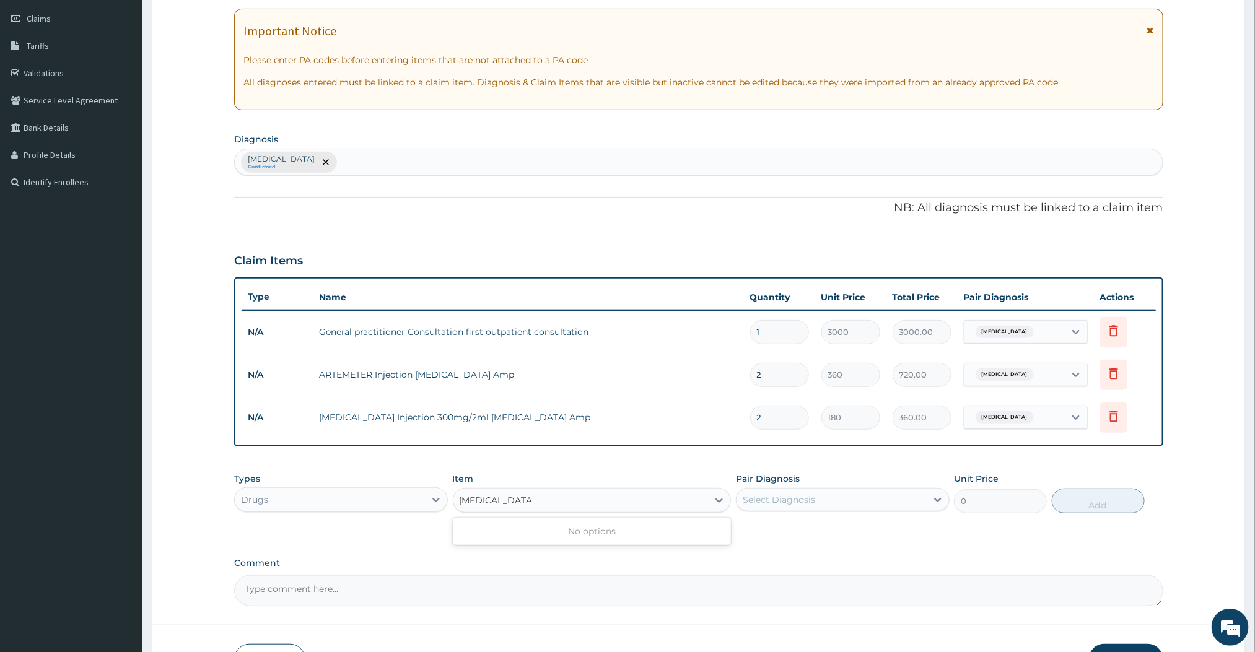
type input "ARTEMETHER"
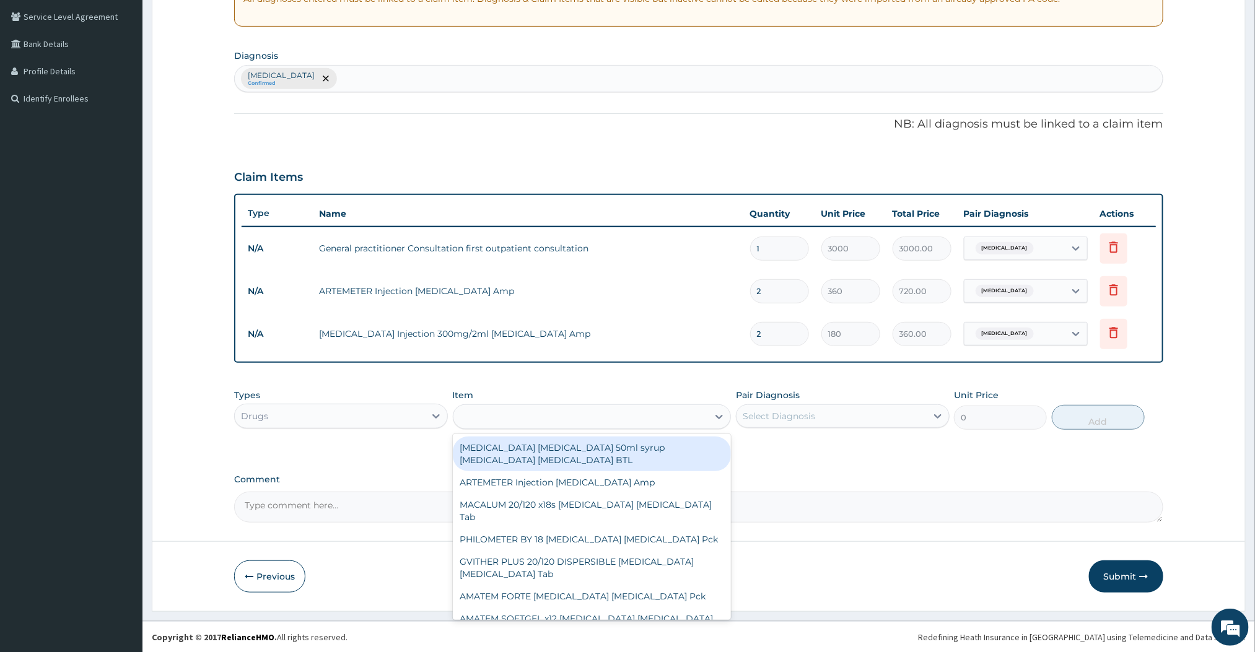
click at [531, 421] on div "ARTEMETHER" at bounding box center [580, 417] width 255 height 20
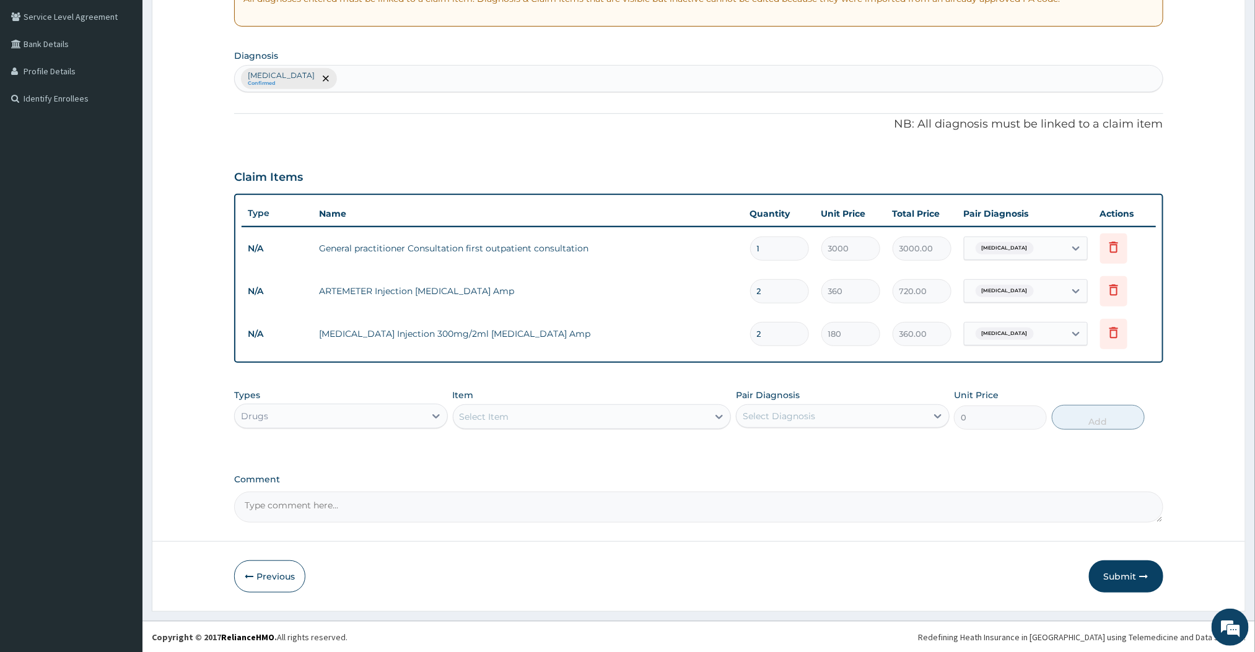
click at [531, 421] on div "Select Item" at bounding box center [580, 417] width 255 height 20
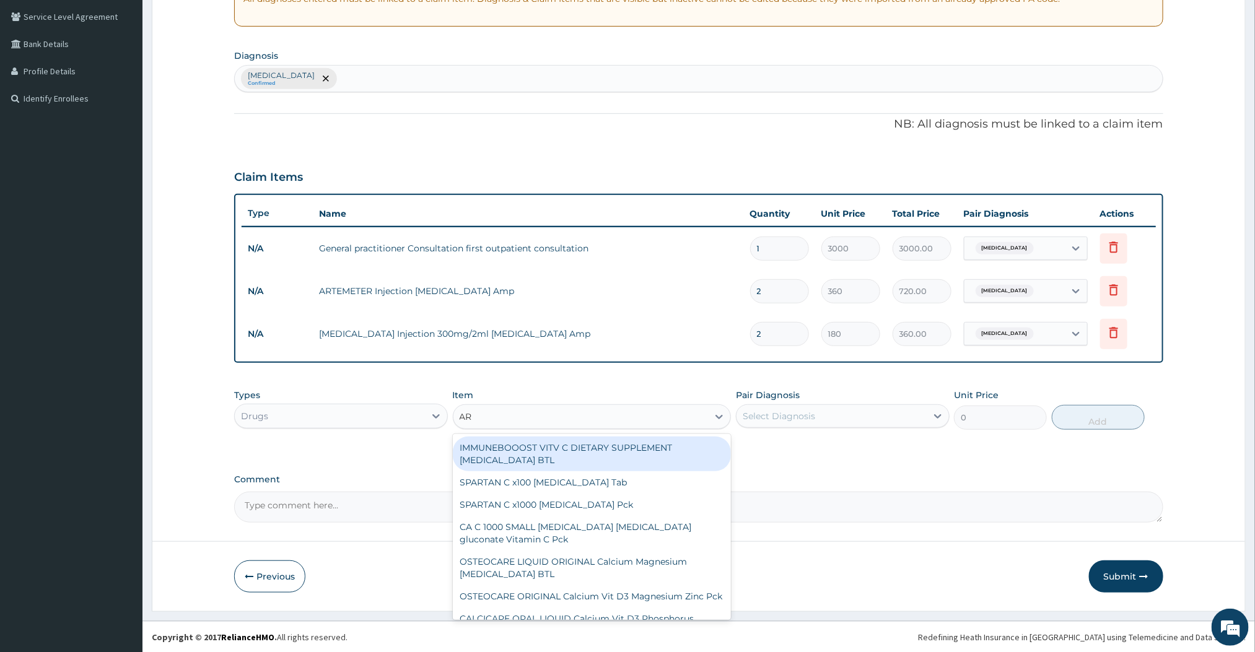
type input "ARTEMETHER"
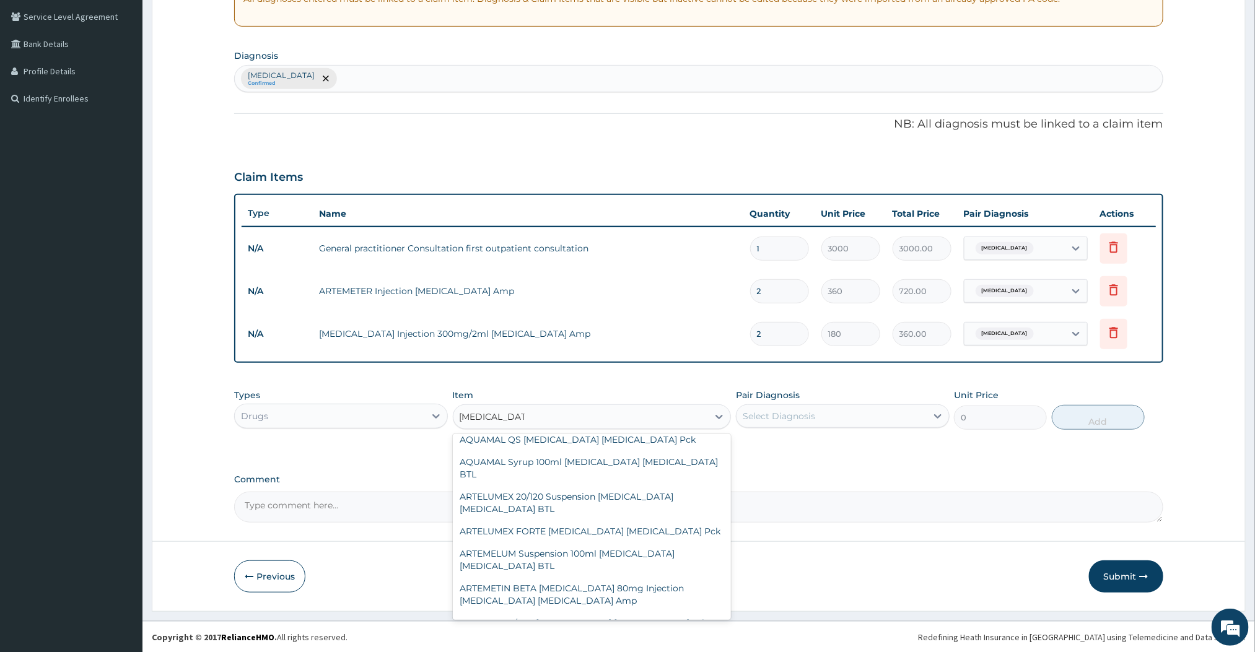
scroll to position [334, 0]
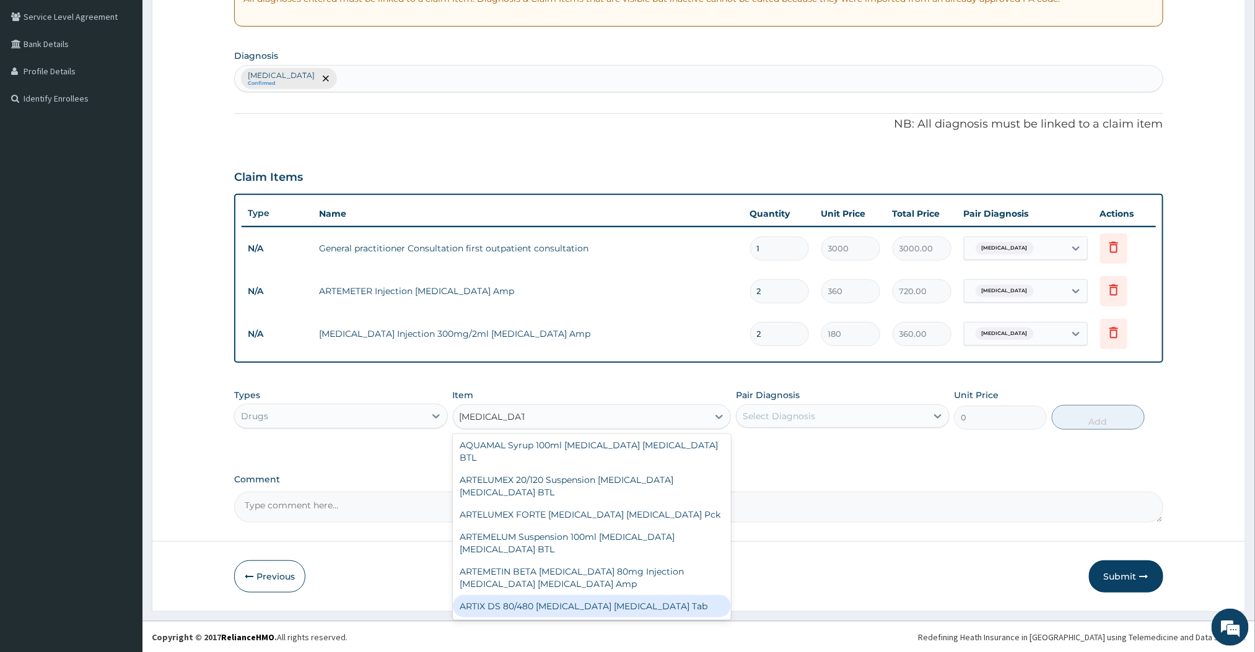
click at [658, 595] on div "ARTIX DS 80/480 Artemether Lumefantrine Tab" at bounding box center [592, 606] width 279 height 22
type input "420"
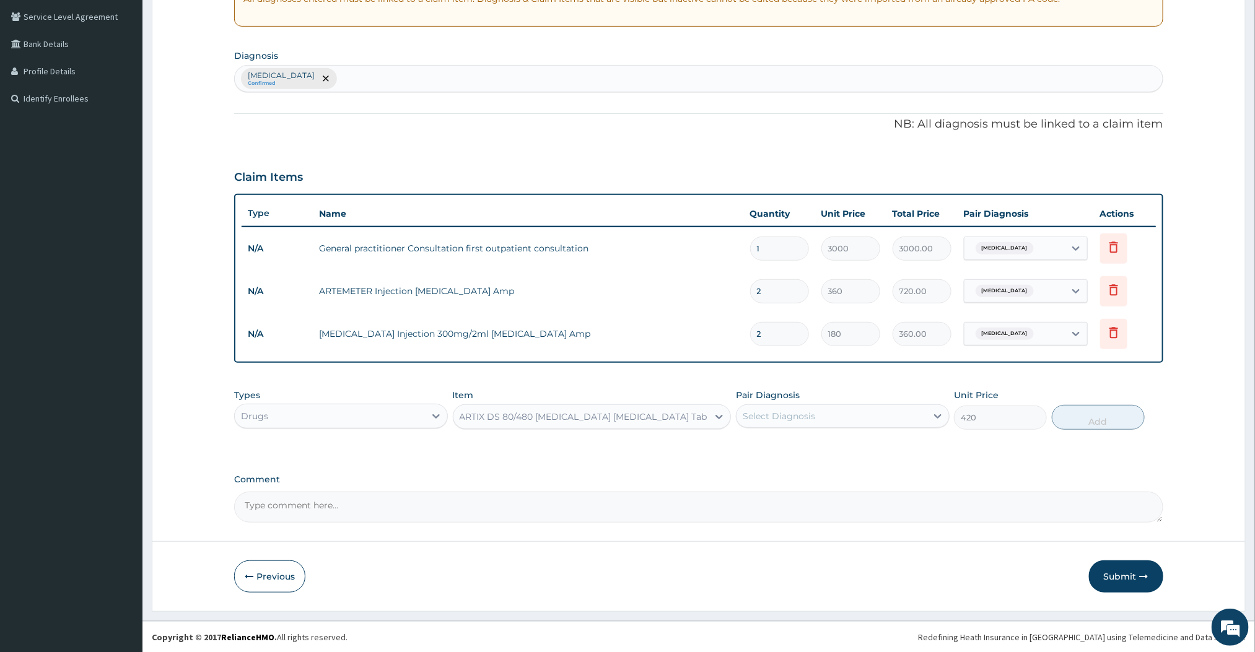
click at [714, 481] on label "Comment" at bounding box center [698, 479] width 928 height 11
click at [714, 492] on textarea "Comment" at bounding box center [698, 507] width 928 height 31
click at [933, 420] on icon at bounding box center [938, 416] width 12 height 12
click at [797, 452] on div "Malaria" at bounding box center [843, 447] width 214 height 25
checkbox input "true"
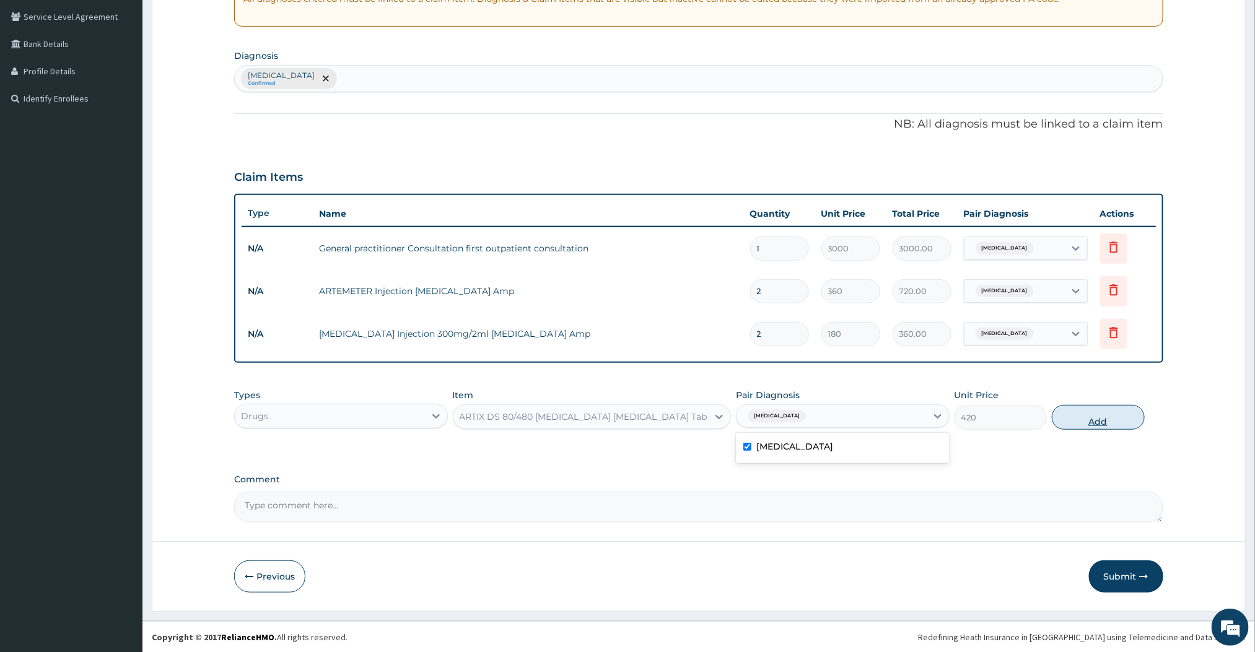
click at [1102, 426] on button "Add" at bounding box center [1098, 417] width 93 height 25
type input "0"
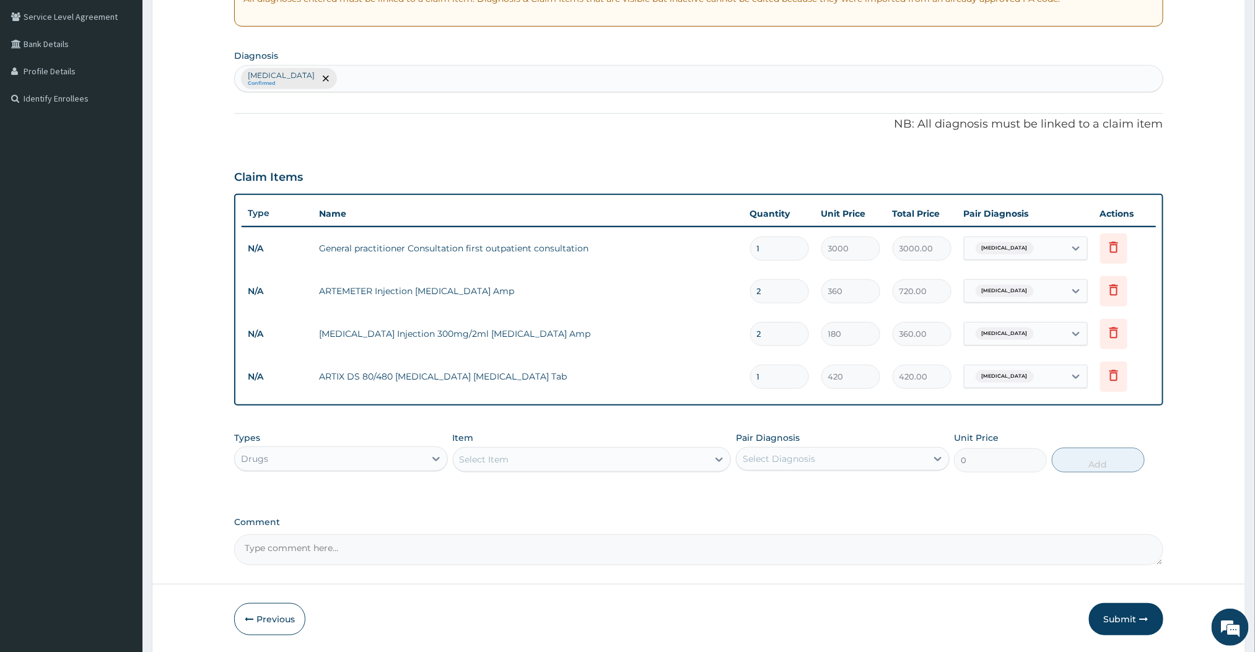
click at [526, 467] on div "Select Item" at bounding box center [580, 460] width 255 height 20
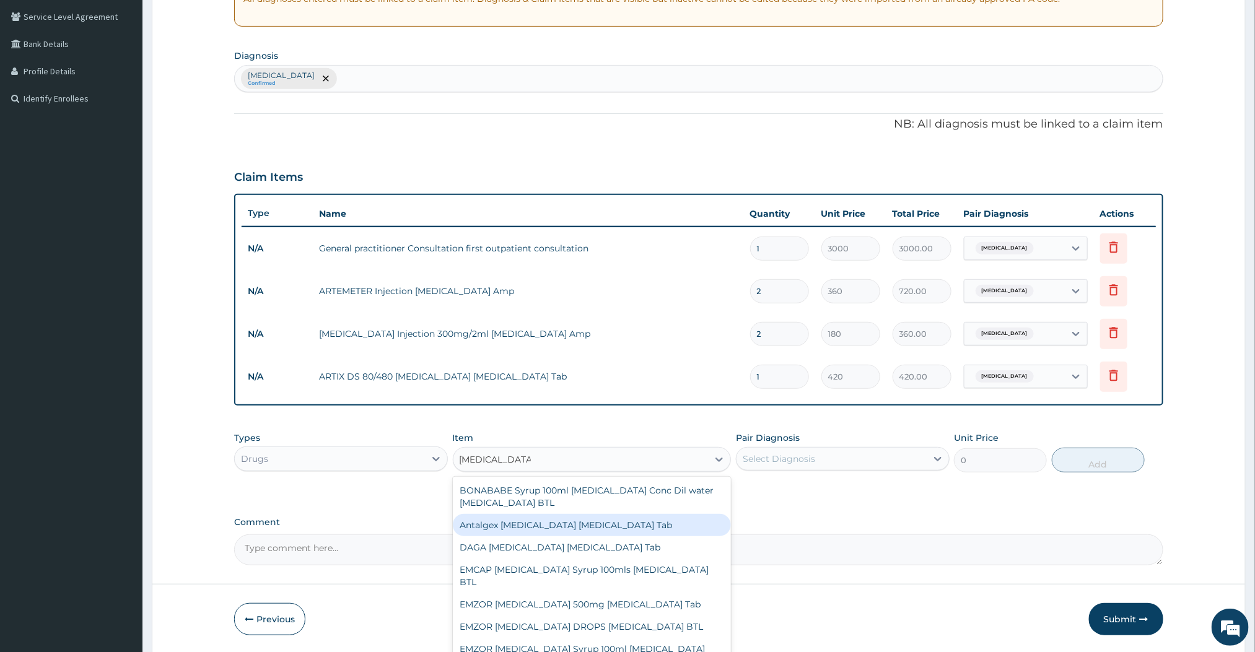
type input "PARACETAMOL"
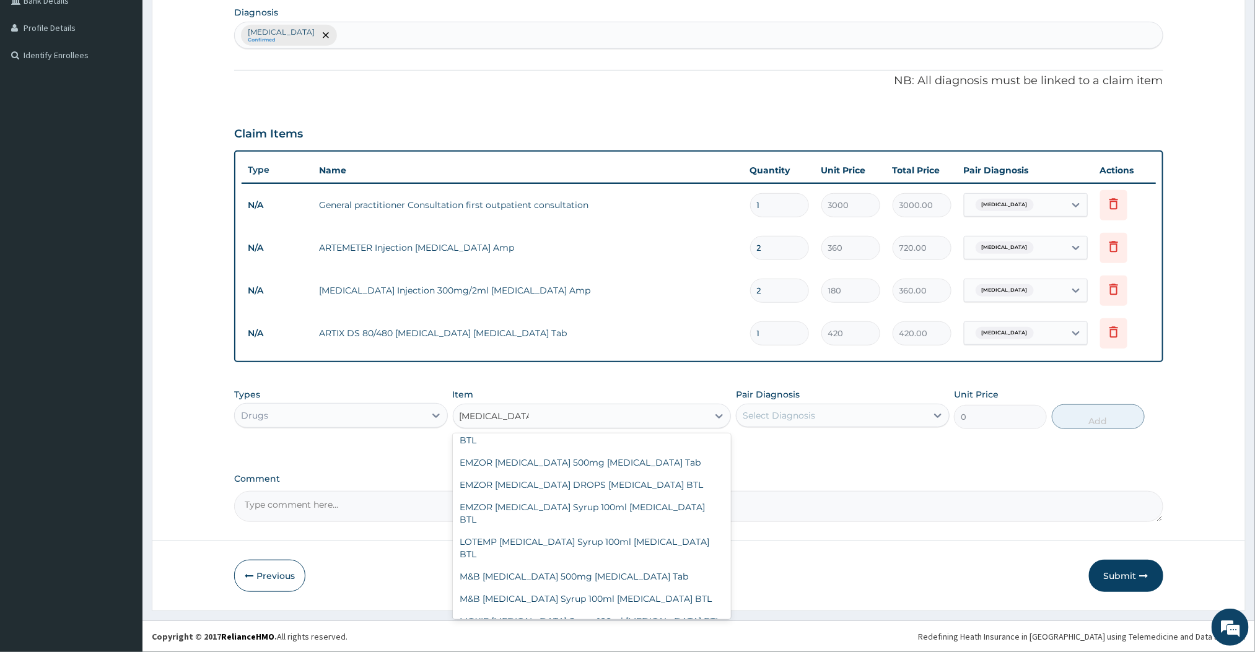
scroll to position [95, 0]
click at [582, 470] on div "EMZOR PARACETAMOL 500mg Acetaminophen Tab" at bounding box center [592, 466] width 279 height 22
type input "12"
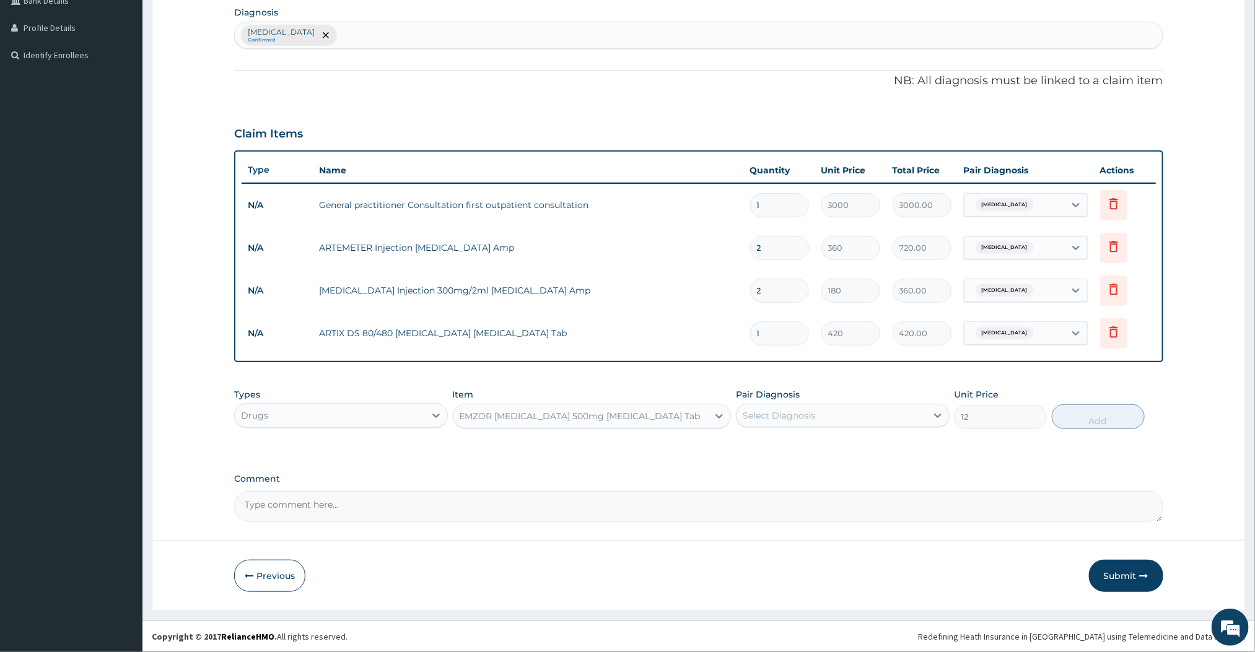
click at [922, 414] on div "Select Diagnosis" at bounding box center [831, 416] width 190 height 20
click at [801, 452] on div "Malaria" at bounding box center [843, 447] width 214 height 25
checkbox input "true"
click at [1106, 411] on button "Add" at bounding box center [1098, 416] width 93 height 25
type input "0"
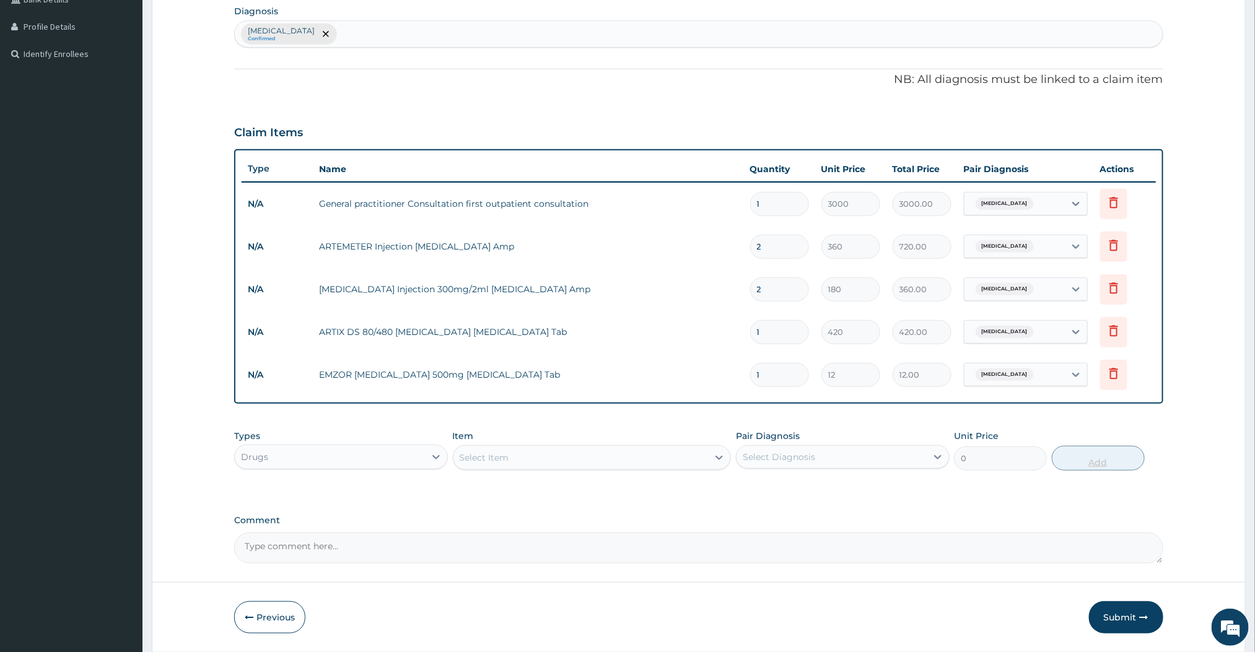
type input "0.00"
type input "2"
type input "24.00"
type input "21"
type input "252.00"
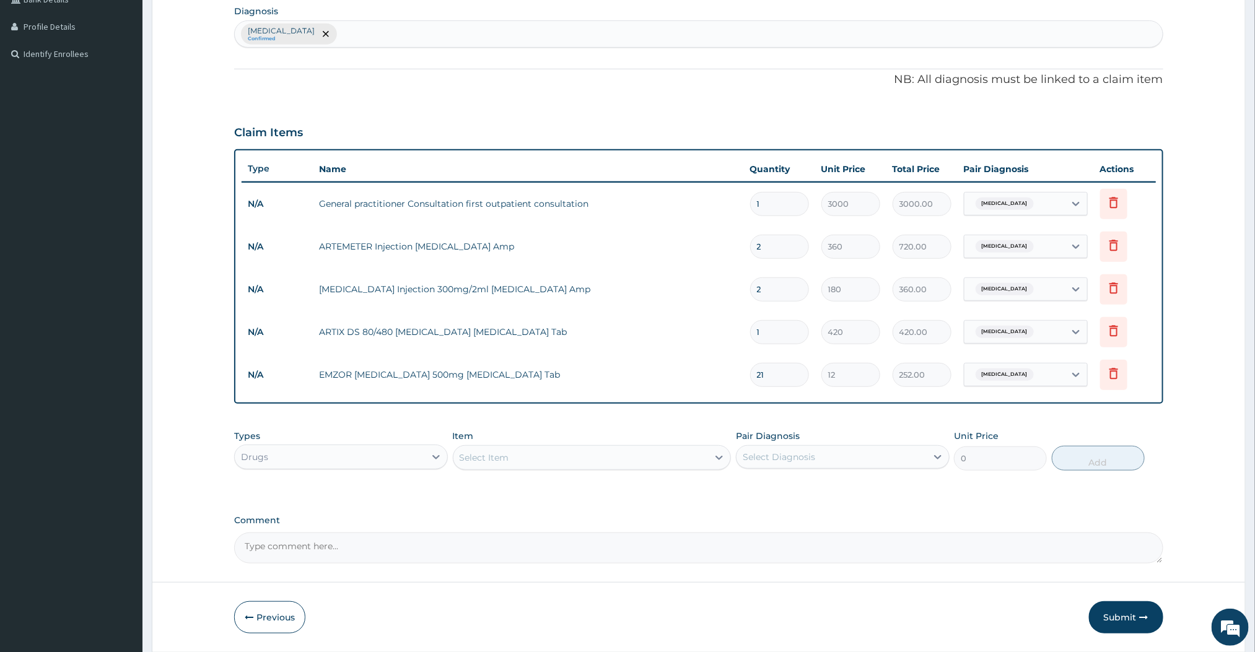
type input "21"
click at [701, 450] on div "Select Item" at bounding box center [580, 458] width 255 height 20
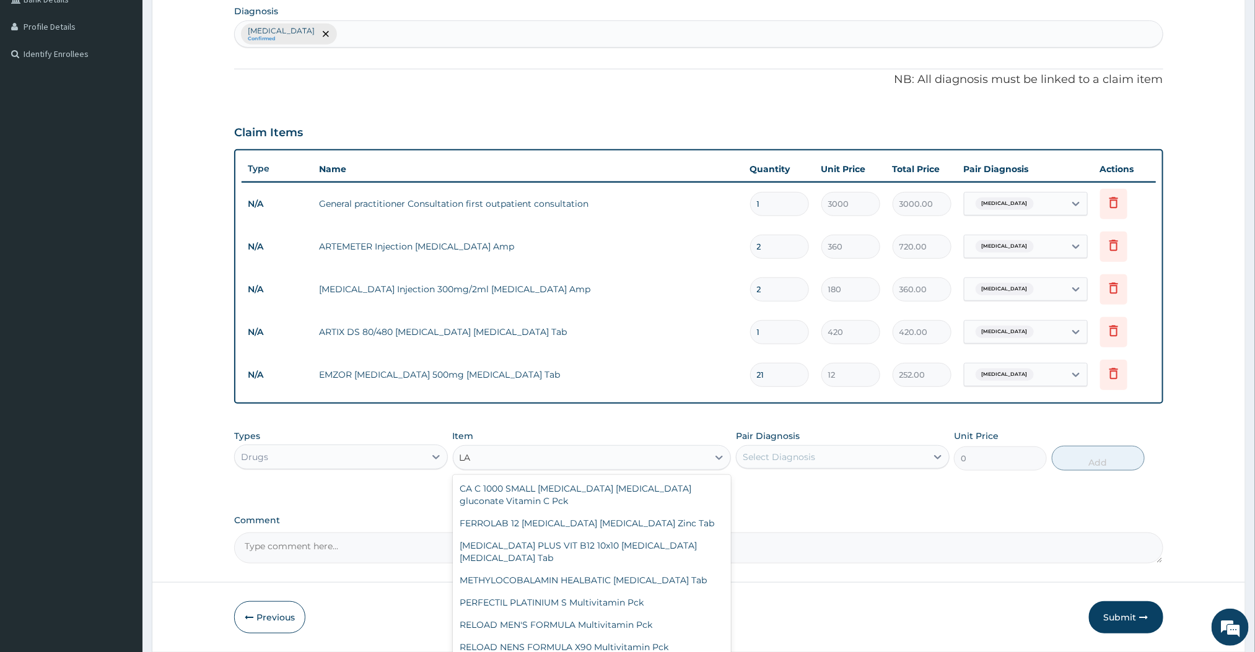
type input "L"
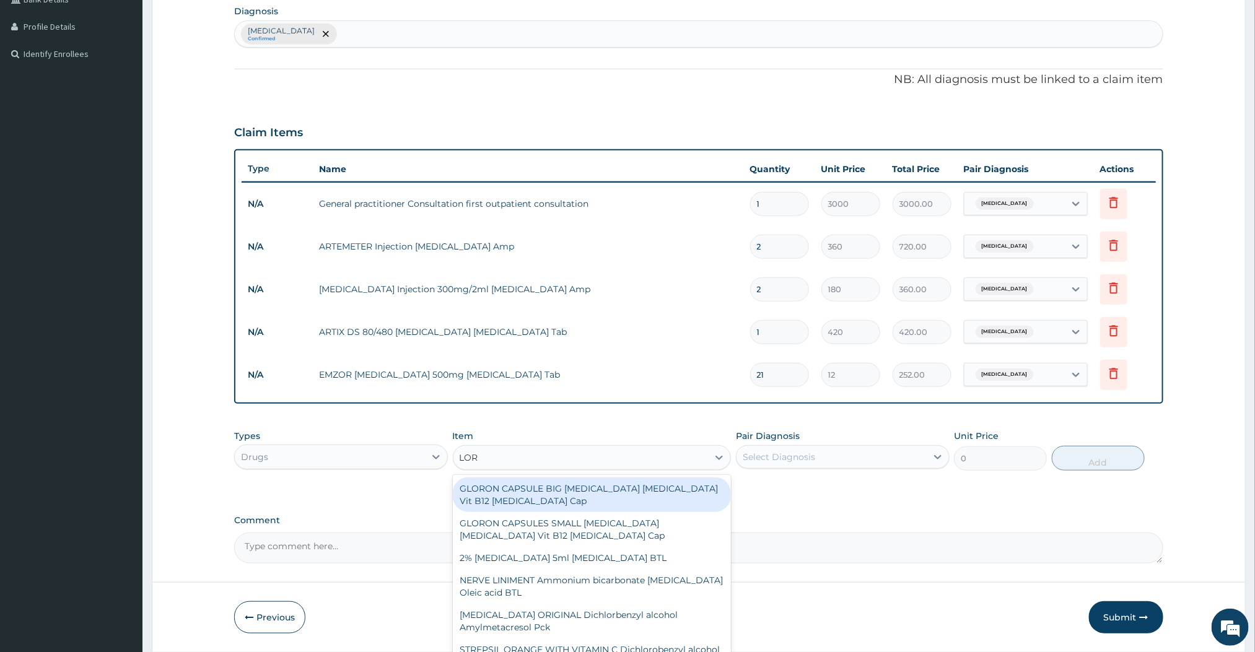
type input "LORA"
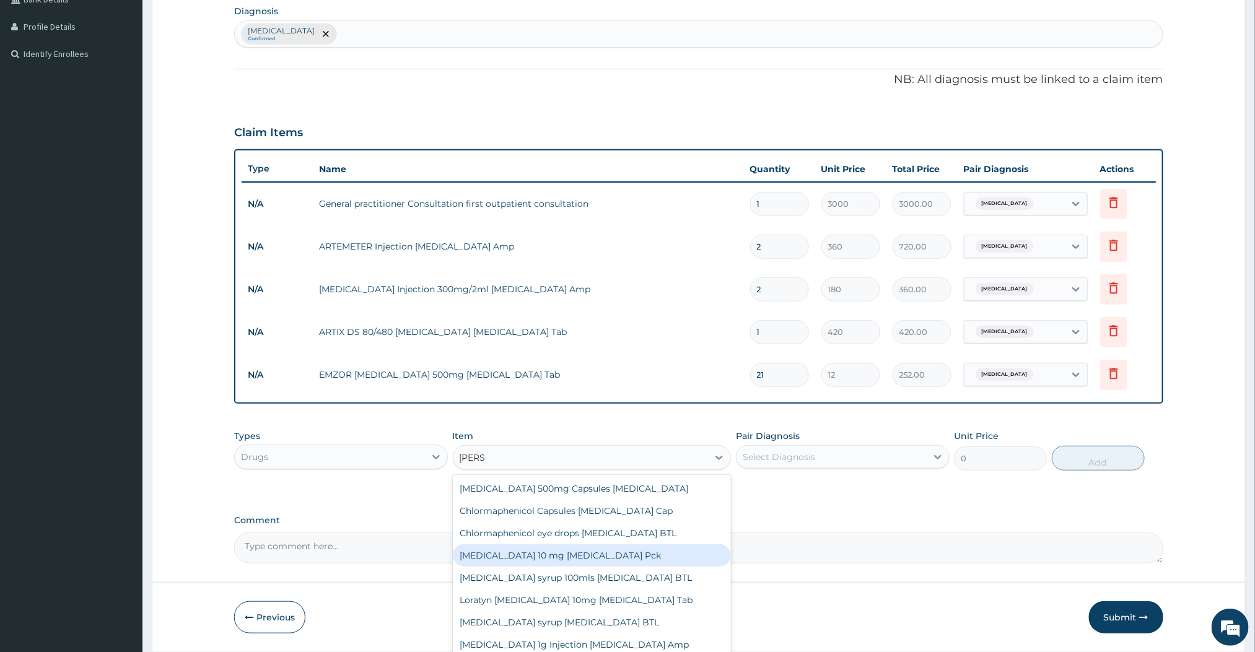
click at [632, 560] on div "LORATADINE 10 mg Loratadine Pck" at bounding box center [592, 555] width 279 height 22
type input "840"
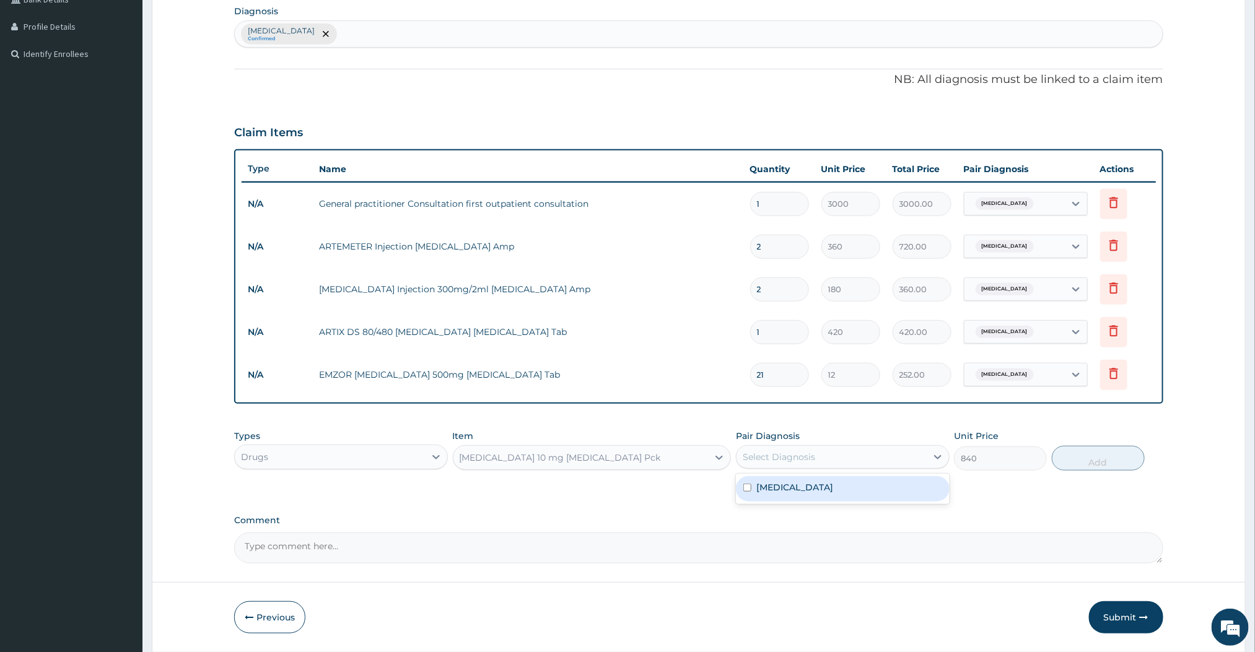
click at [900, 463] on div "Select Diagnosis" at bounding box center [831, 457] width 190 height 20
click at [816, 489] on div "Malaria" at bounding box center [843, 488] width 214 height 25
checkbox input "true"
click at [671, 512] on div "PA Code / Prescription Code Enter Code(Secondary Care Only) Encounter Date 10-0…" at bounding box center [698, 191] width 928 height 744
click at [1093, 471] on button "Add" at bounding box center [1098, 458] width 93 height 25
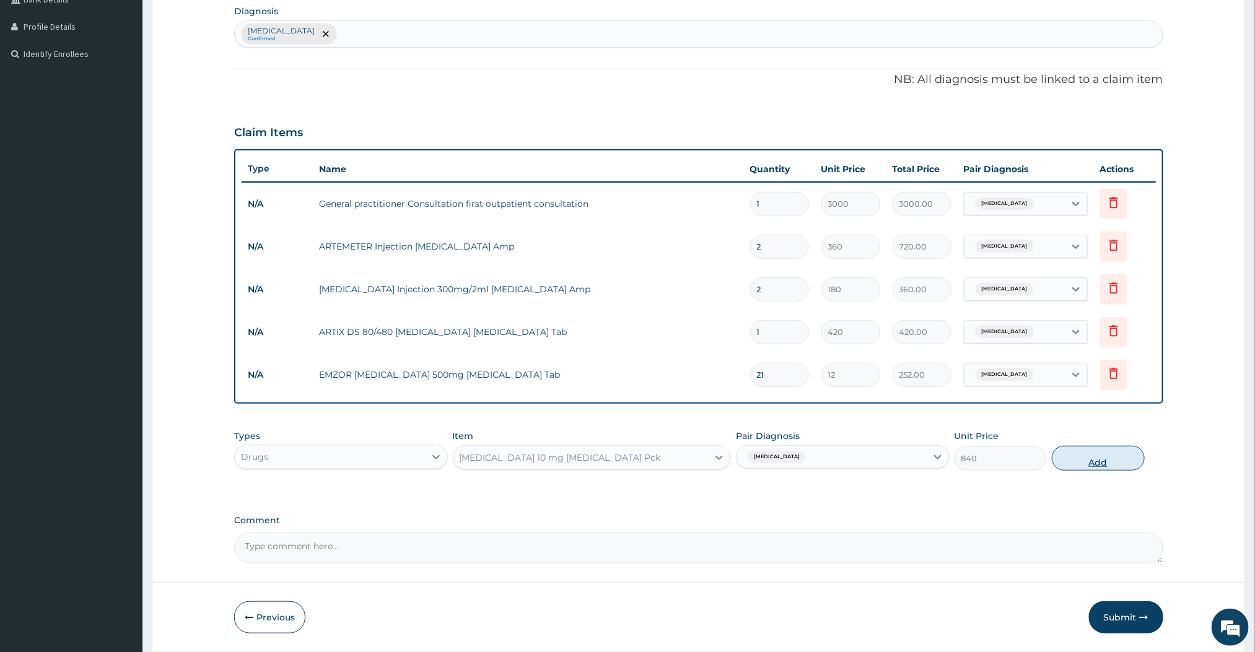
type input "0"
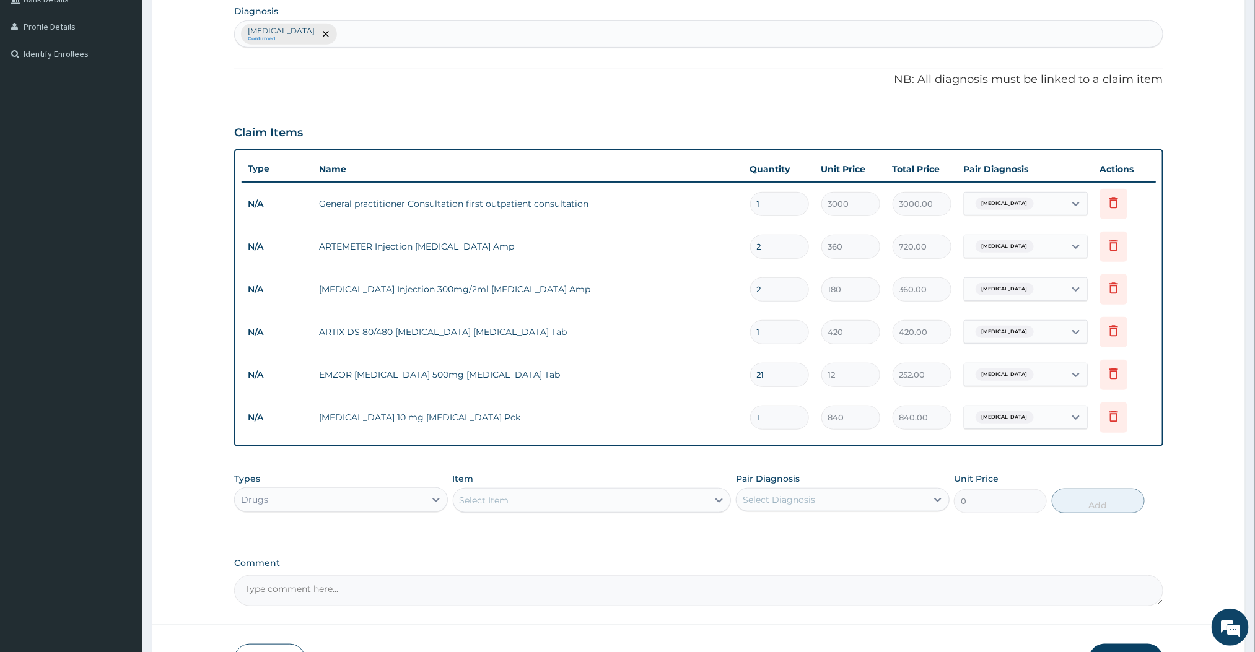
click at [587, 428] on td "LORATADINE 10 mg Loratadine Pck" at bounding box center [528, 417] width 430 height 25
click at [666, 474] on div "Item Select Item" at bounding box center [592, 493] width 279 height 41
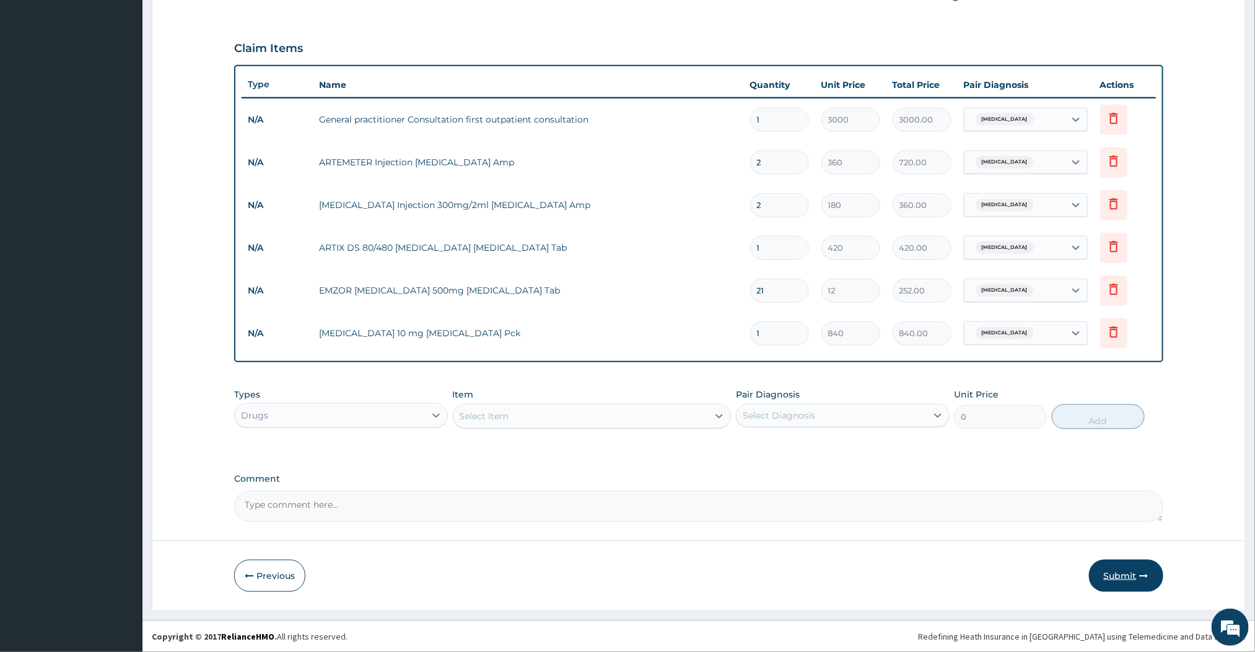
click at [1135, 565] on button "Submit" at bounding box center [1126, 576] width 74 height 32
click at [1125, 572] on button "Submit" at bounding box center [1126, 576] width 74 height 32
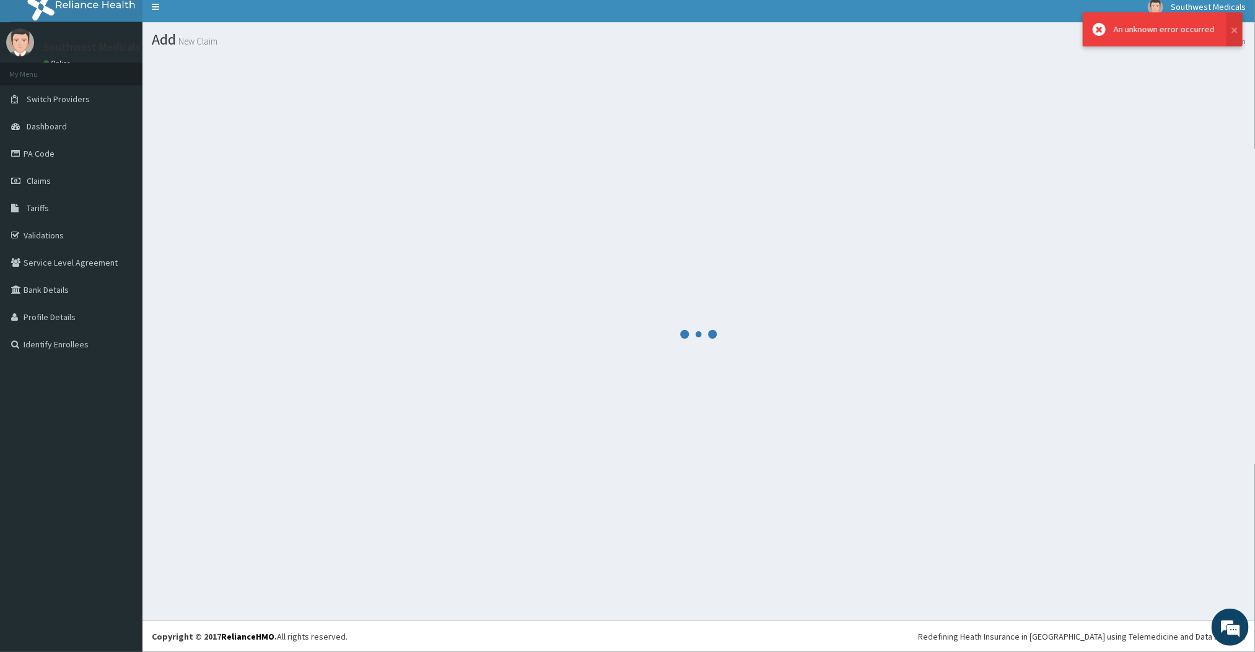
scroll to position [9, 0]
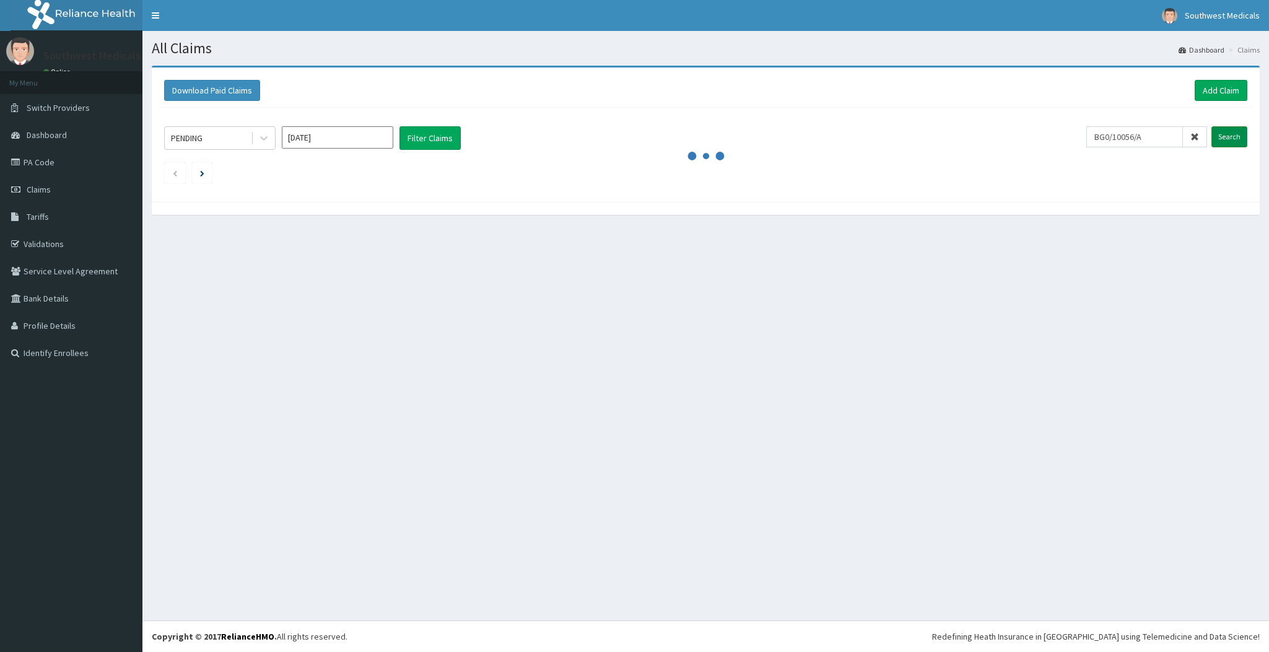
click at [1232, 131] on input "Search" at bounding box center [1229, 136] width 36 height 21
click at [456, 141] on button "Filter Claims" at bounding box center [429, 138] width 61 height 24
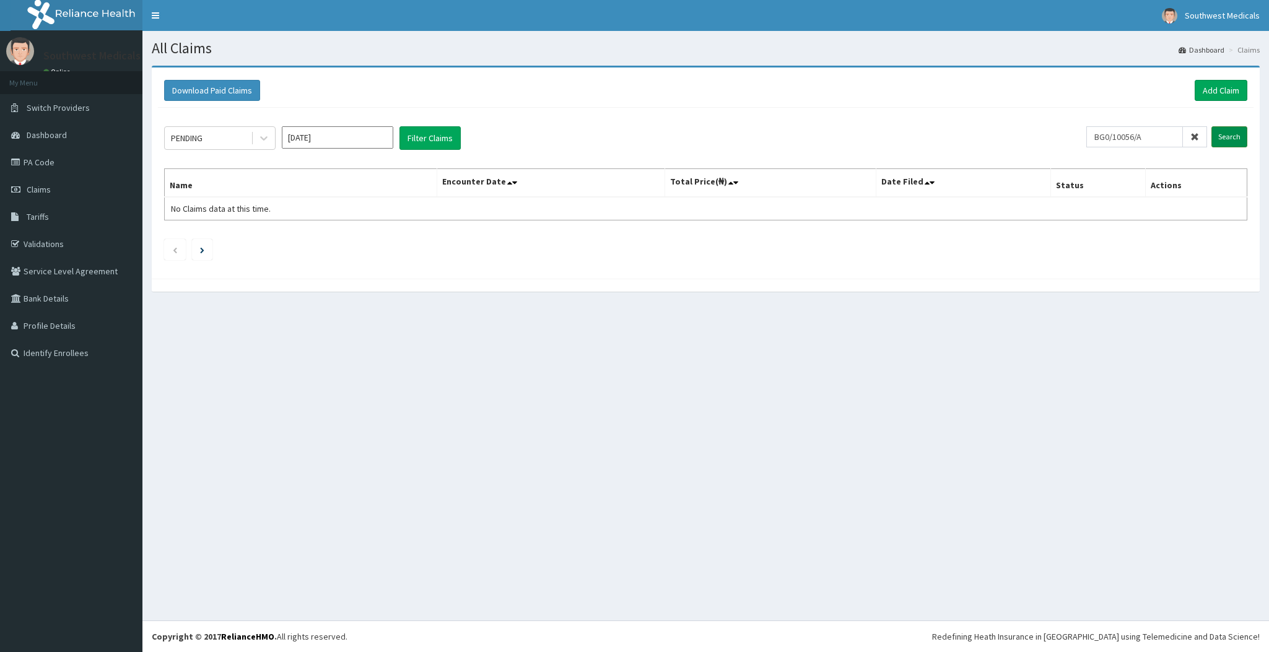
click at [1227, 134] on input "Search" at bounding box center [1229, 136] width 36 height 21
click at [1210, 85] on link "Add Claim" at bounding box center [1221, 90] width 53 height 21
click at [1223, 100] on link "Add Claim" at bounding box center [1221, 90] width 53 height 21
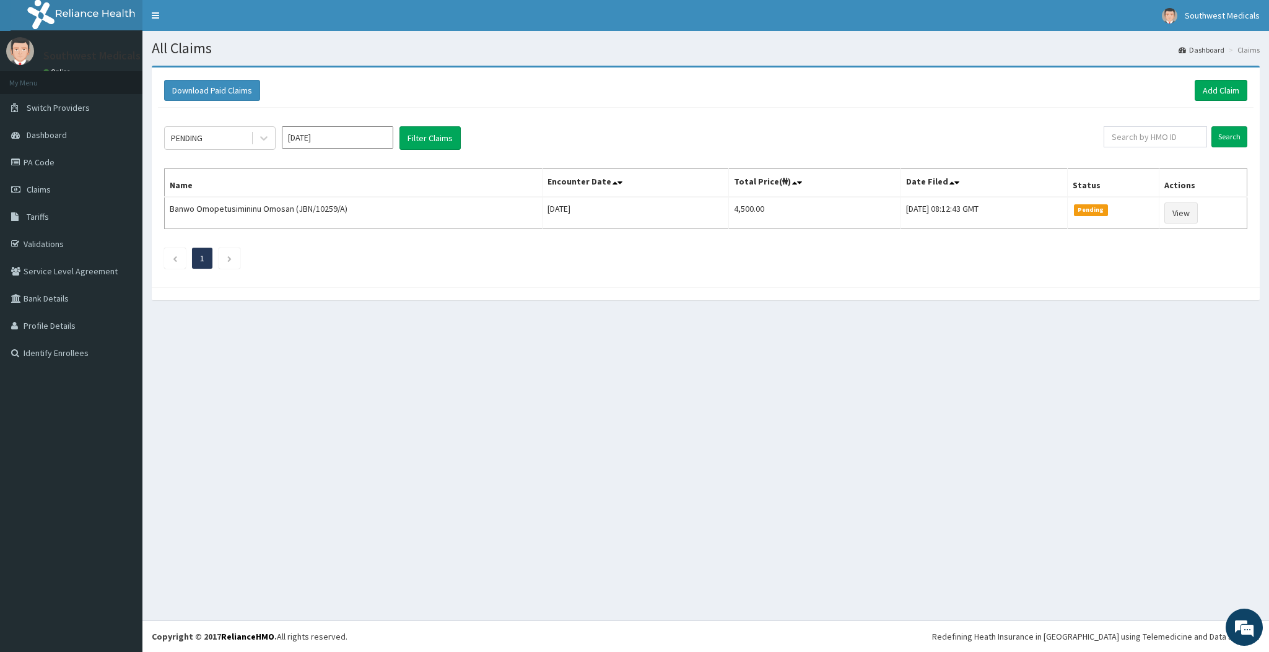
click at [1199, 496] on div "All Claims Dashboard Claims Download Paid Claims Add Claim × Note you can only …" at bounding box center [705, 326] width 1127 height 590
drag, startPoint x: 1087, startPoint y: 274, endPoint x: 714, endPoint y: 333, distance: 378.1
click at [714, 333] on div "All Claims Dashboard Claims Download Paid Claims Add Claim × Note you can only …" at bounding box center [705, 326] width 1127 height 590
click at [1244, 85] on link "Add Claim" at bounding box center [1221, 90] width 53 height 21
click at [1145, 131] on input "text" at bounding box center [1155, 136] width 103 height 21
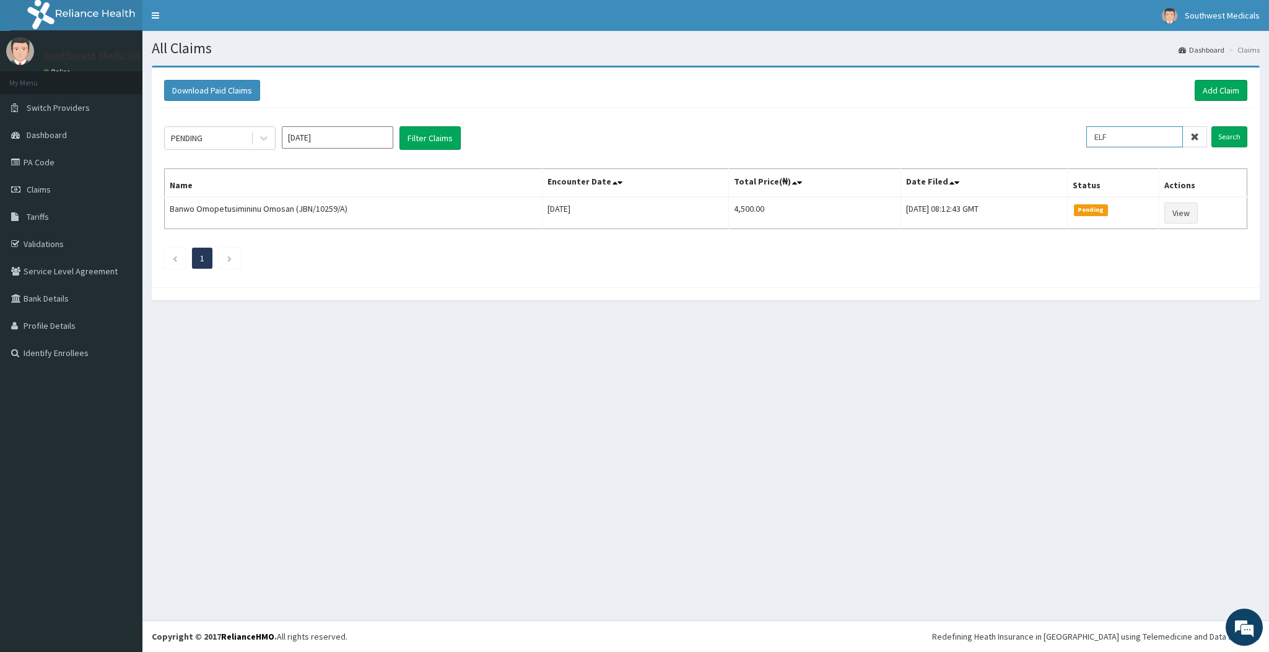
type input "ELF"
type input "ELF/10067/A"
click at [1213, 139] on input "Search" at bounding box center [1229, 136] width 36 height 21
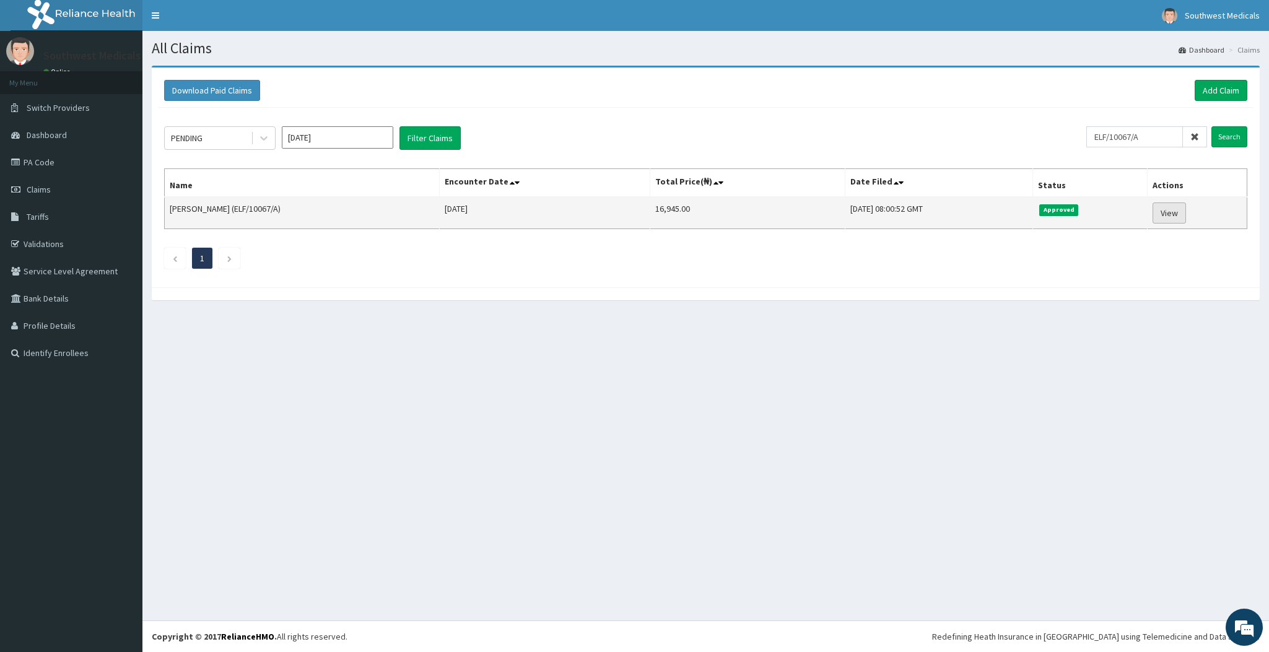
click at [1185, 208] on link "View" at bounding box center [1169, 213] width 33 height 21
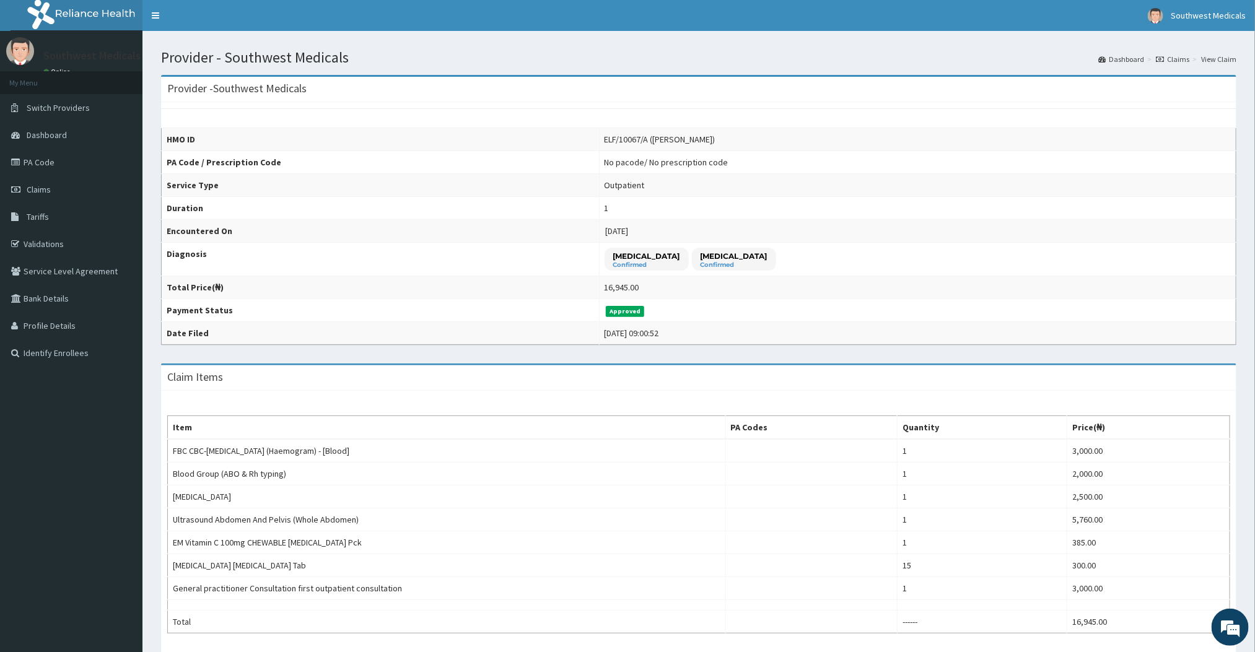
click at [1119, 58] on link "Dashboard" at bounding box center [1121, 59] width 46 height 11
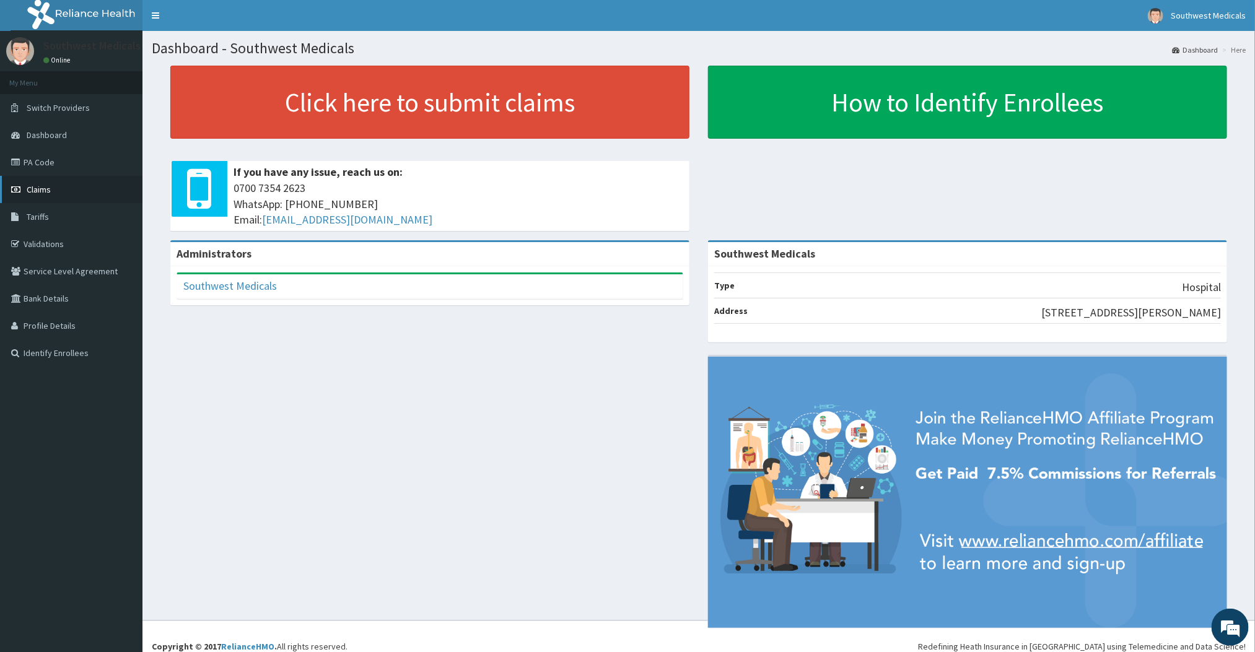
click at [69, 180] on link "Claims" at bounding box center [71, 189] width 142 height 27
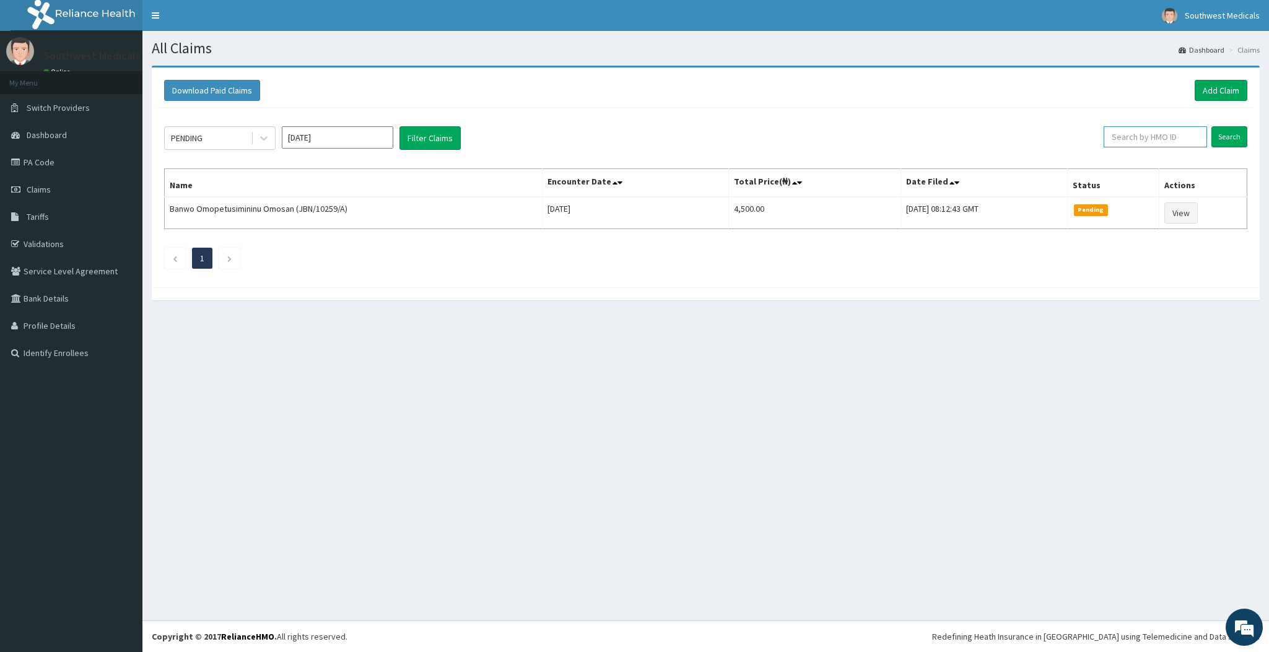
click at [1154, 137] on input "text" at bounding box center [1155, 136] width 103 height 21
paste input "BG0/10056/A"
type input "BG0/10056/A"
click at [1236, 143] on input "Search" at bounding box center [1229, 136] width 36 height 21
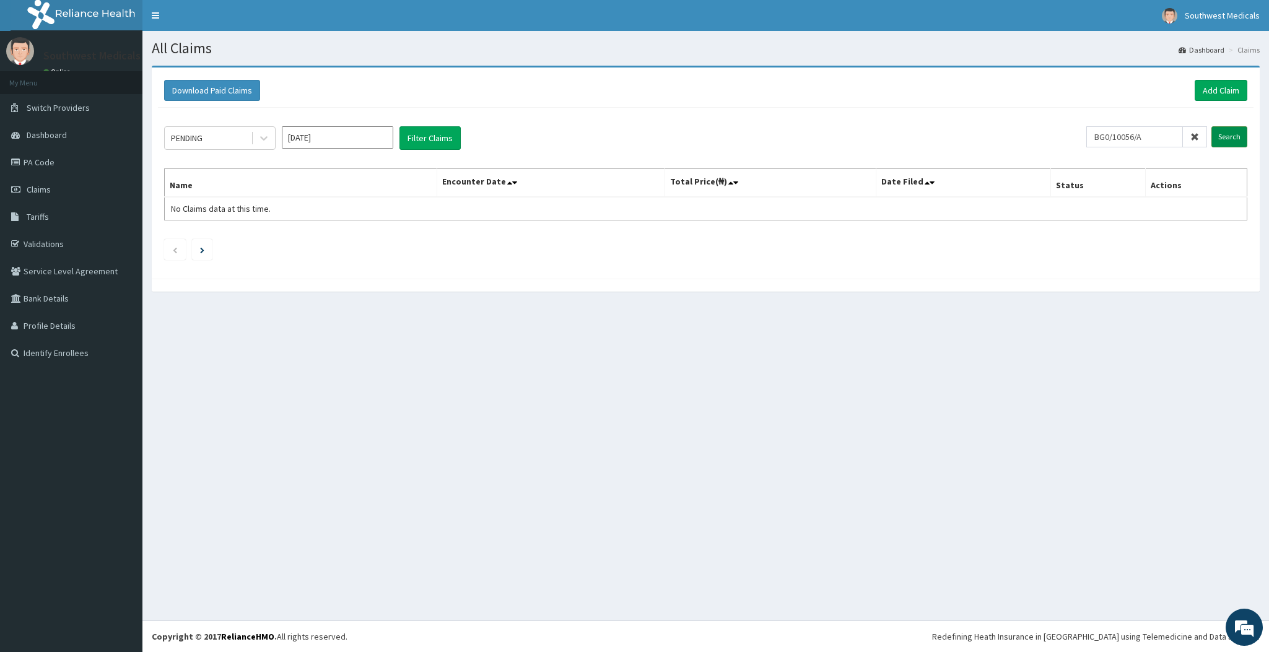
click at [1221, 147] on input "Search" at bounding box center [1229, 136] width 36 height 21
click at [1223, 145] on input "Search" at bounding box center [1229, 136] width 36 height 21
click at [452, 142] on button "Filter Claims" at bounding box center [429, 138] width 61 height 24
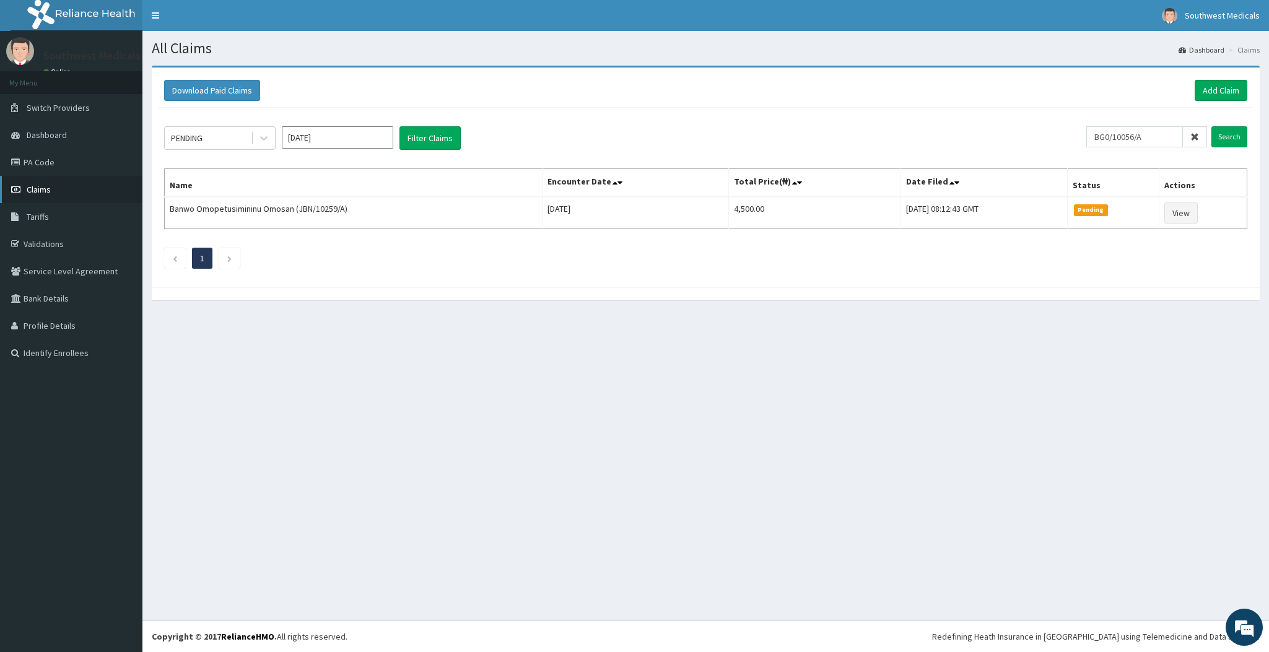
click at [20, 196] on link "Claims" at bounding box center [71, 189] width 142 height 27
click at [66, 186] on link "Claims" at bounding box center [71, 189] width 142 height 27
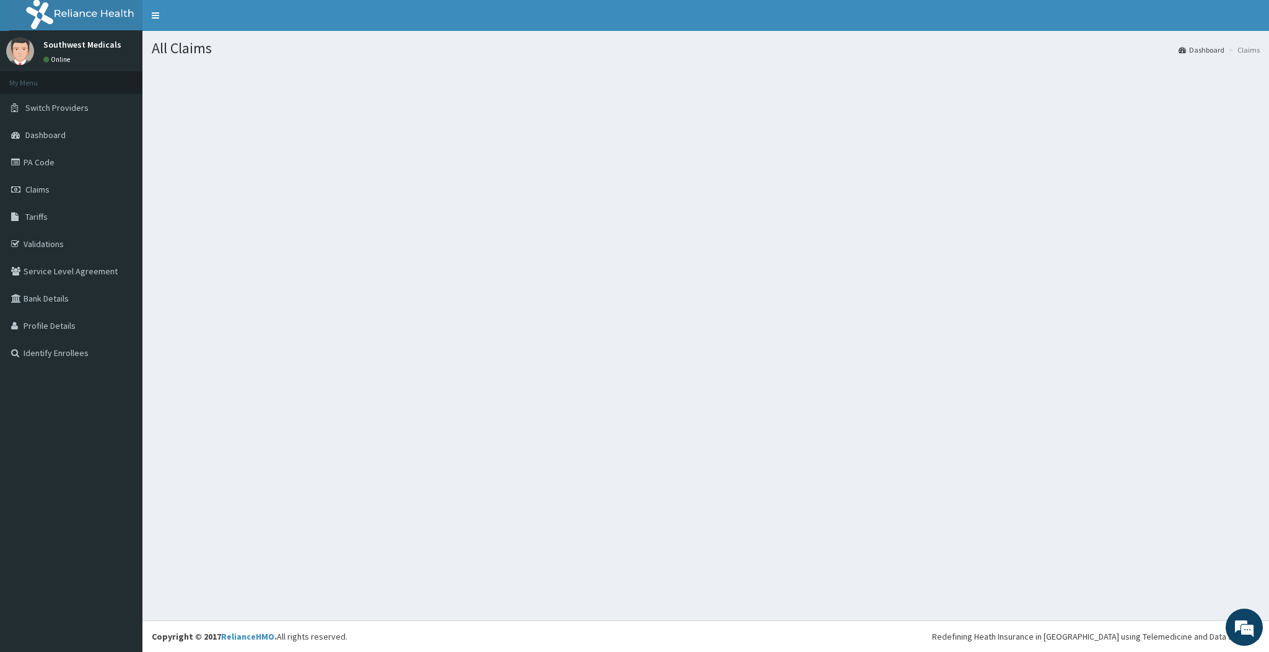
drag, startPoint x: 0, startPoint y: 0, endPoint x: 466, endPoint y: 543, distance: 715.9
click at [466, 543] on div "All Claims Dashboard Claims" at bounding box center [705, 326] width 1127 height 590
